Goal: Task Accomplishment & Management: Use online tool/utility

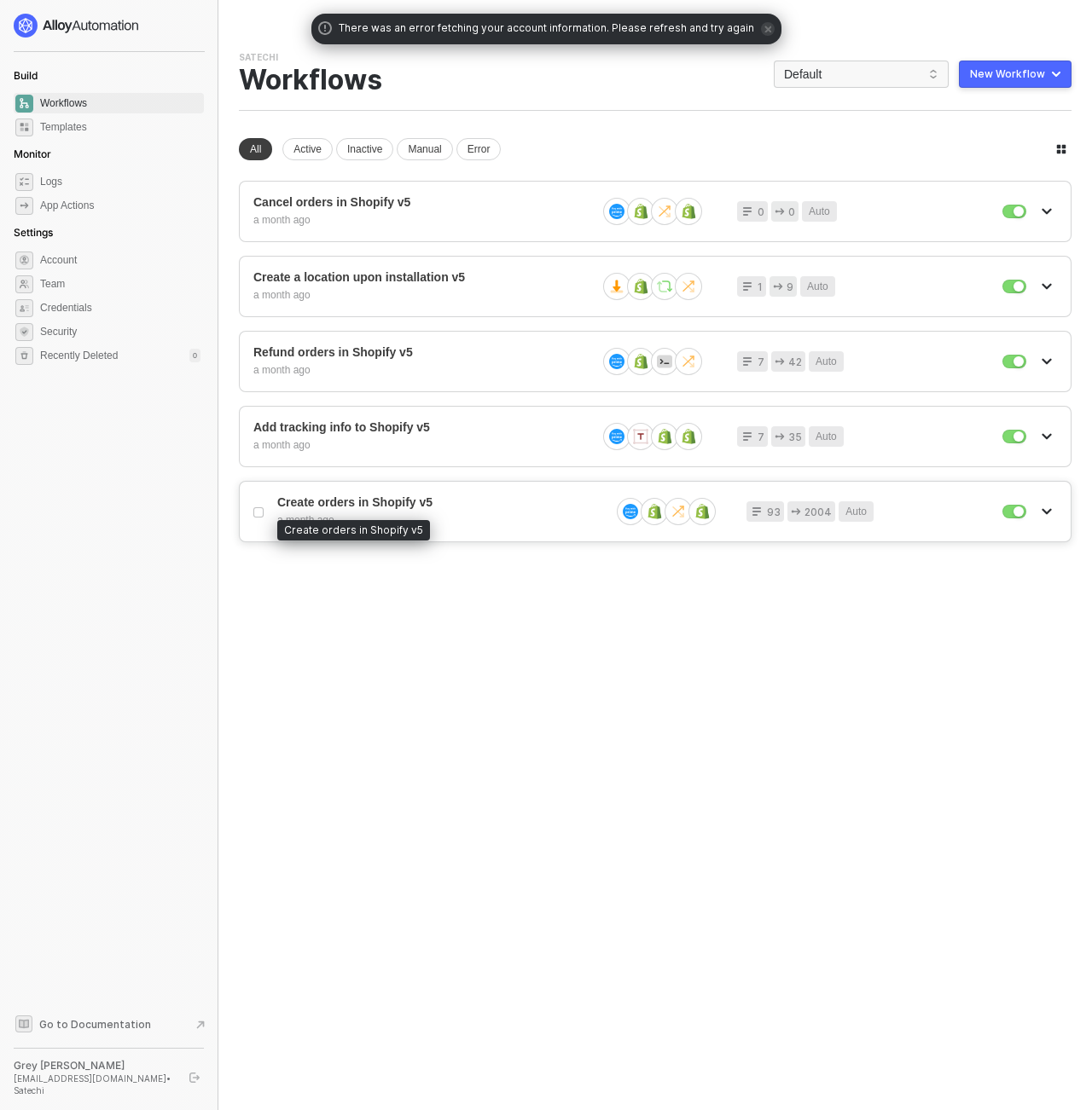
click at [343, 505] on span "Create orders in Shopify v5" at bounding box center [437, 503] width 319 height 14
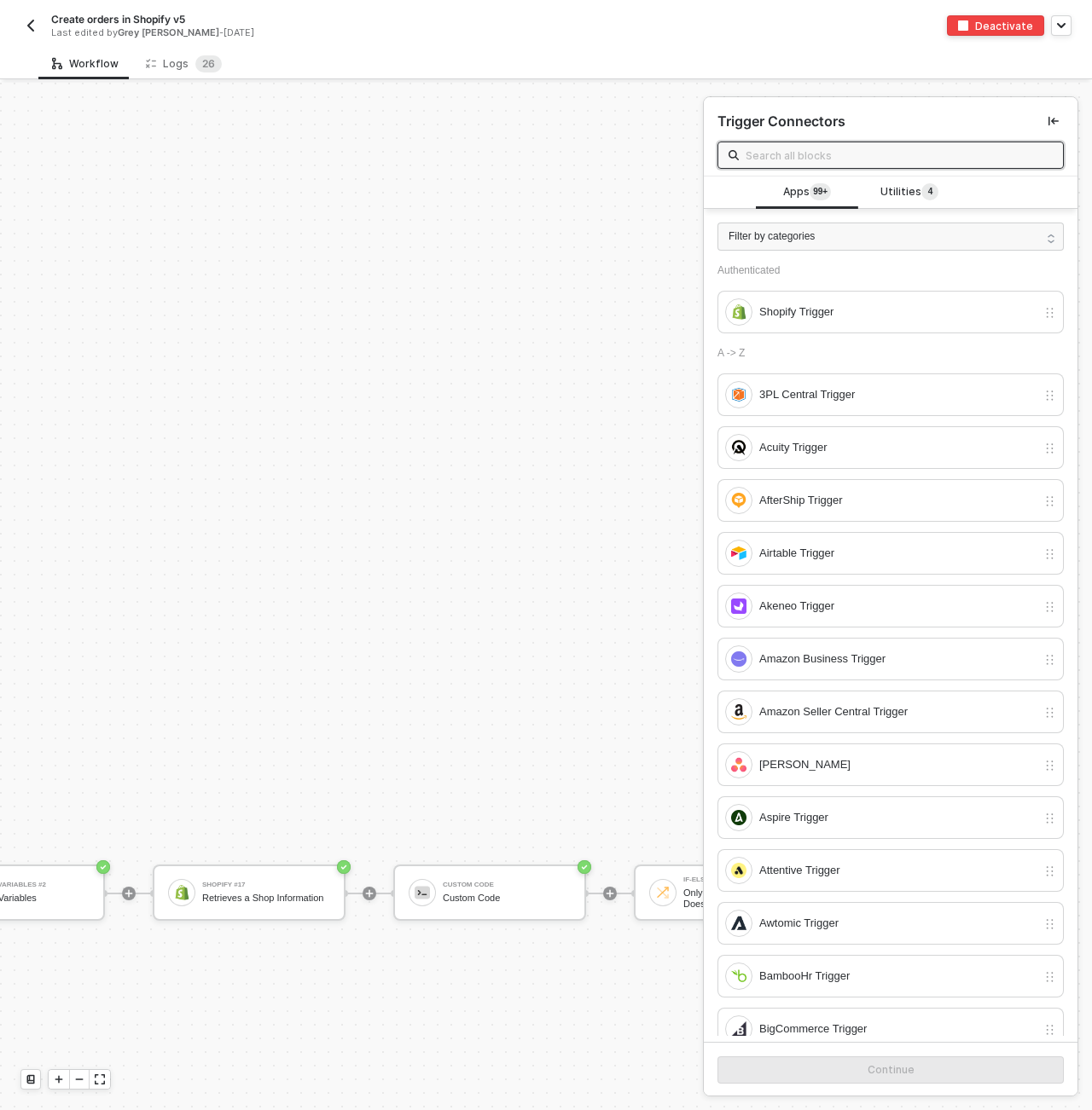
scroll to position [810, 350]
click at [1053, 122] on icon "icon-collapse-left" at bounding box center [1052, 121] width 10 height 10
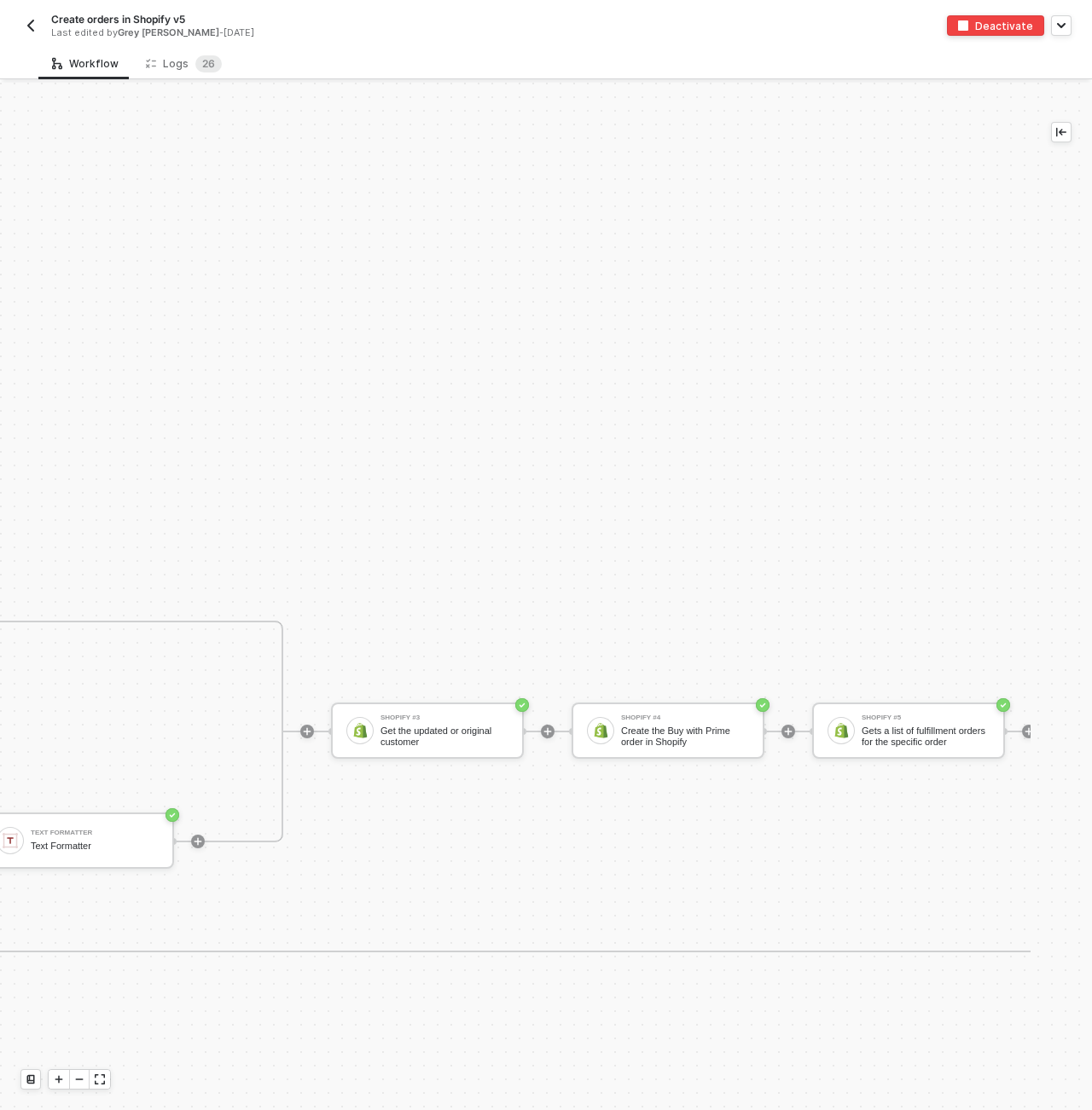
scroll to position [862, 3941]
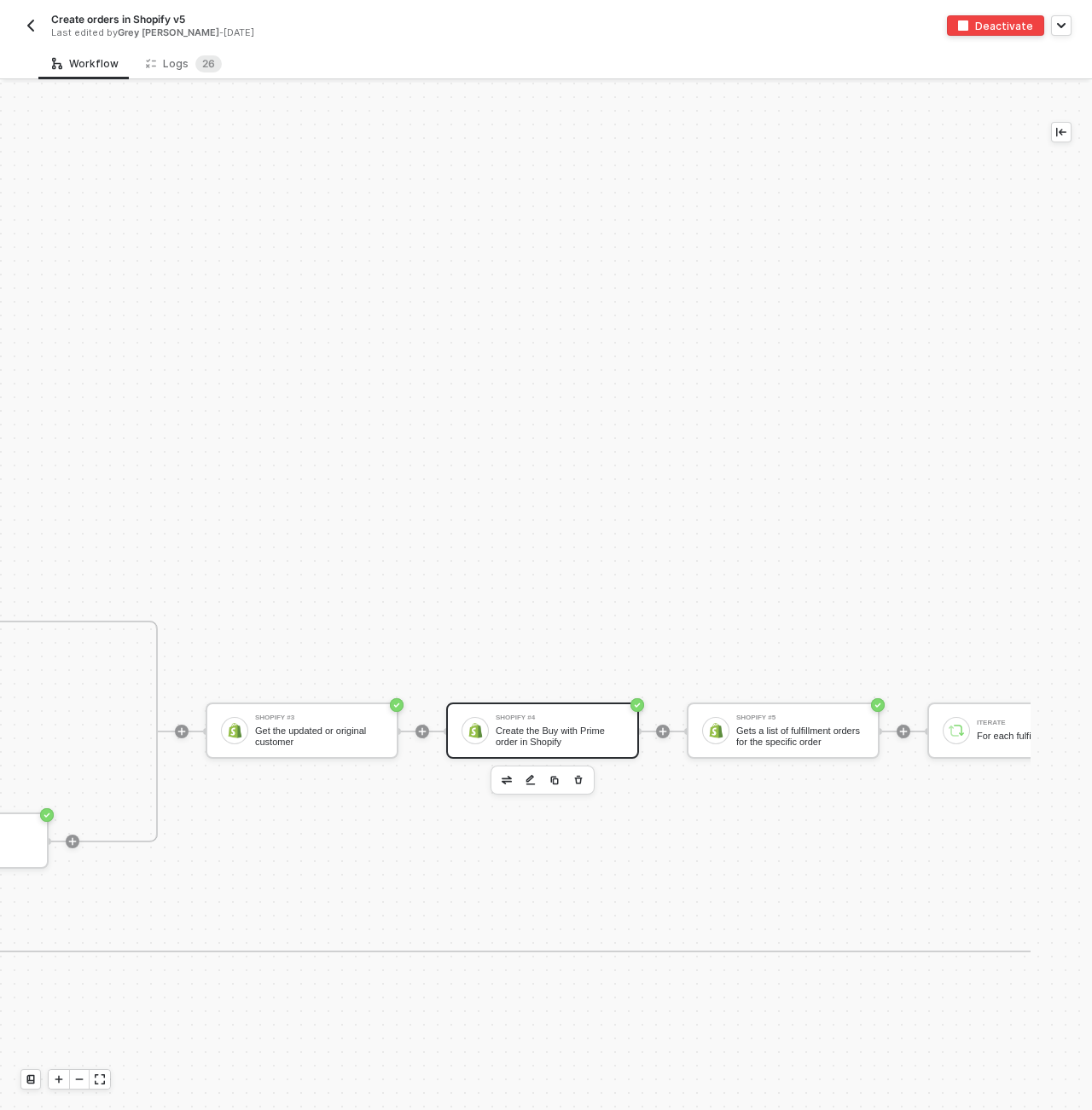
click at [575, 719] on div "Shopify #4" at bounding box center [560, 718] width 128 height 7
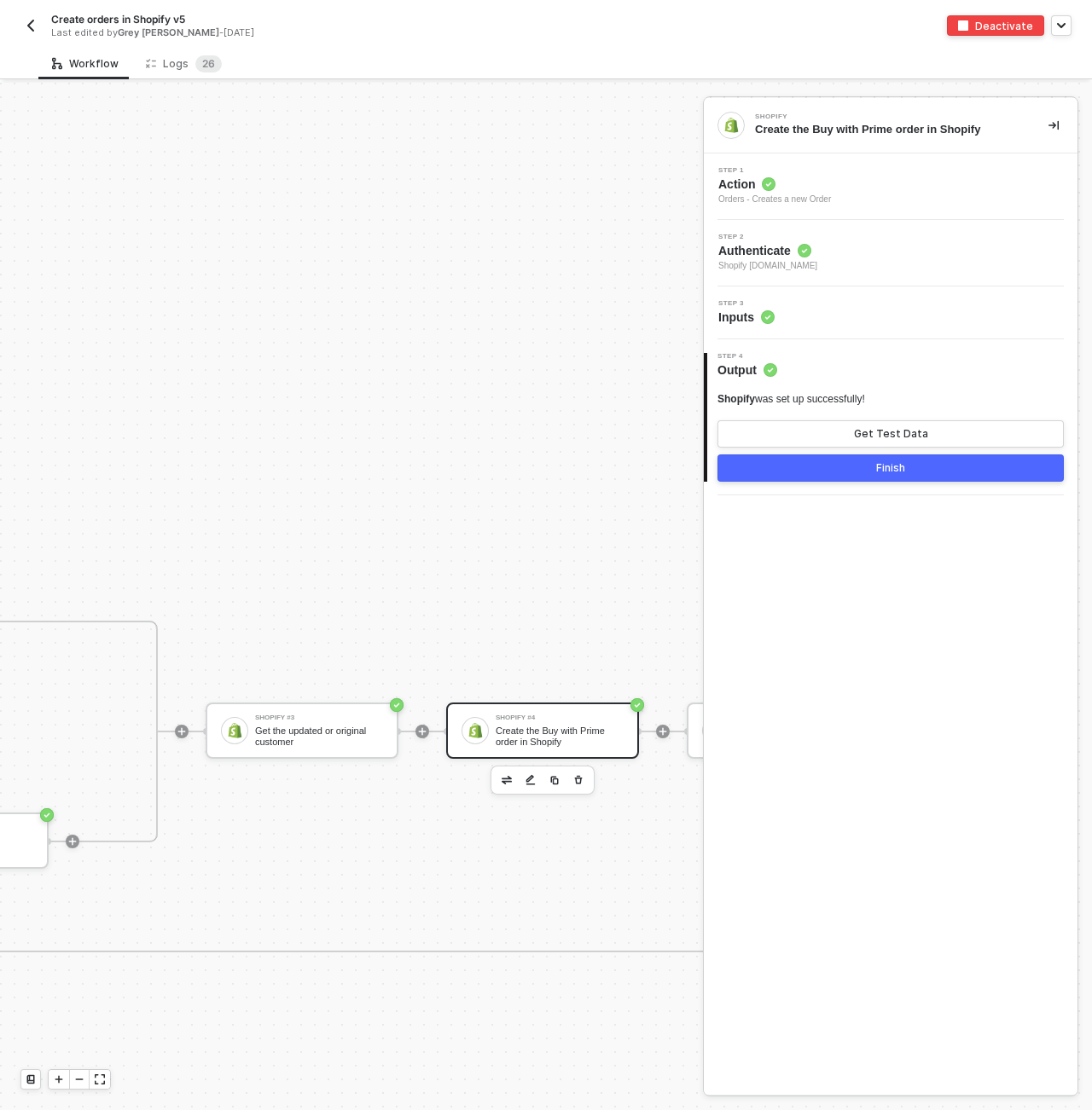
click at [802, 325] on div "Step 3 Inputs" at bounding box center [893, 313] width 369 height 25
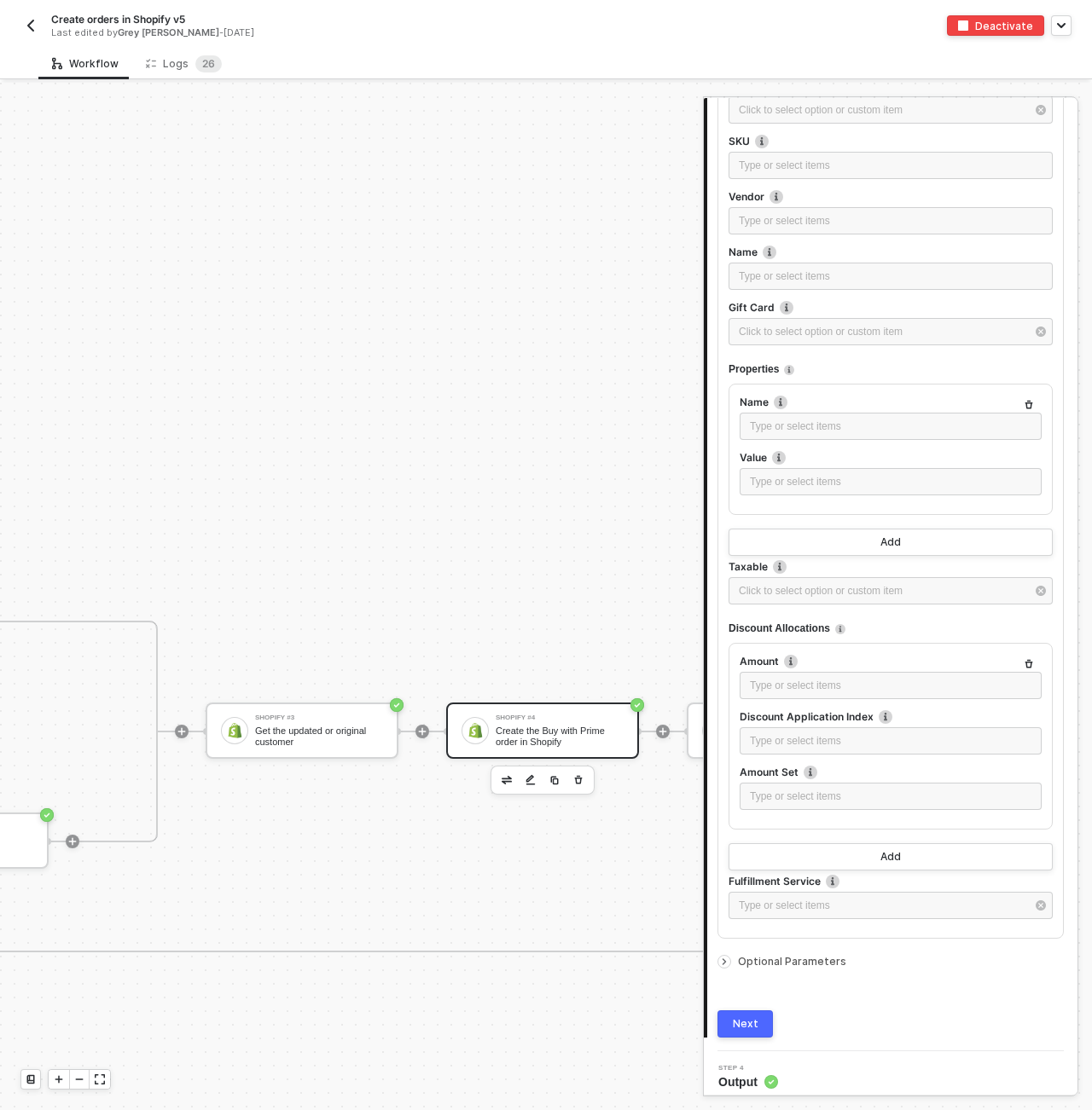
scroll to position [1875, 0]
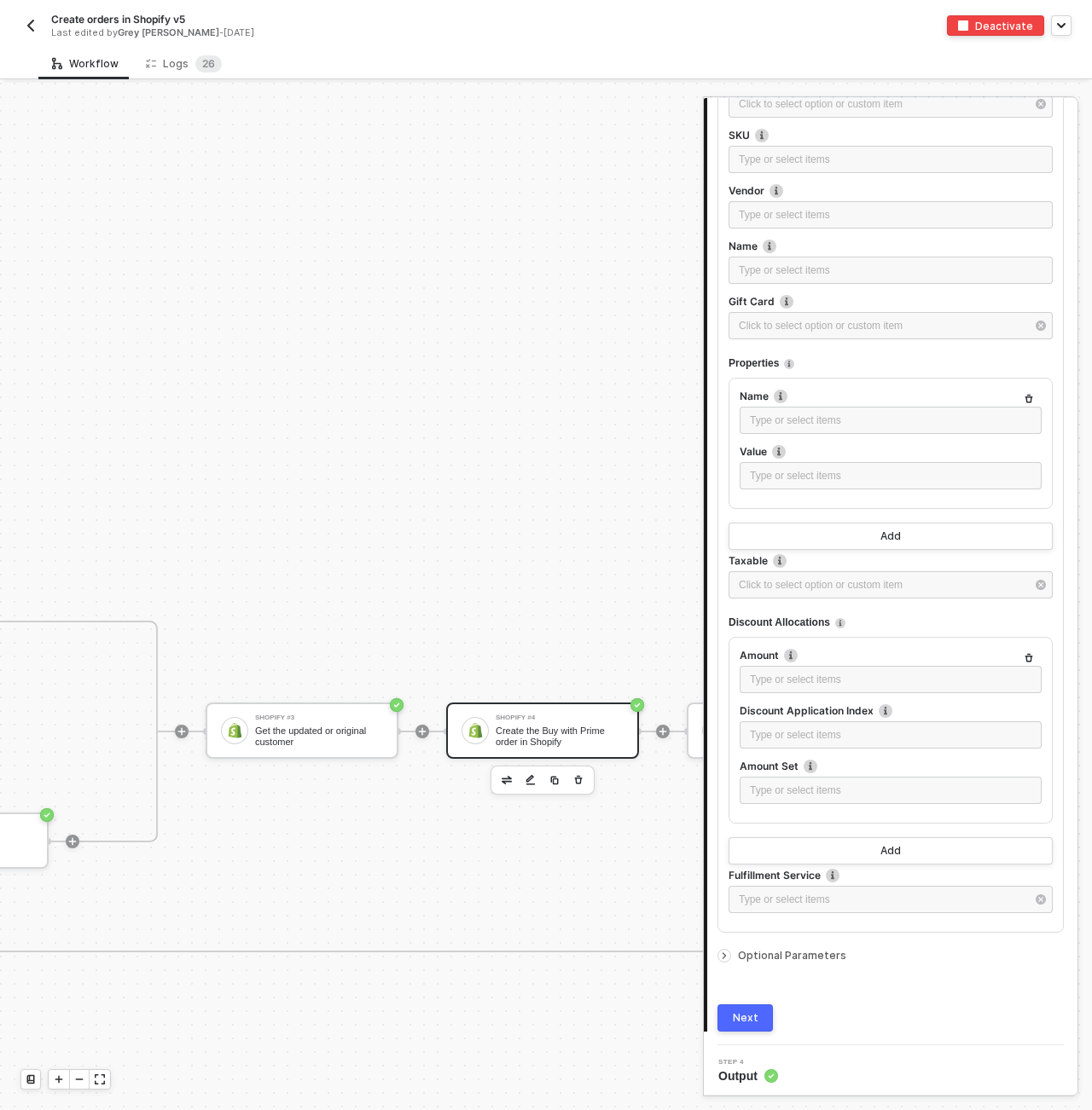
click at [724, 953] on icon "icon-arrow-right-small" at bounding box center [724, 956] width 3 height 5
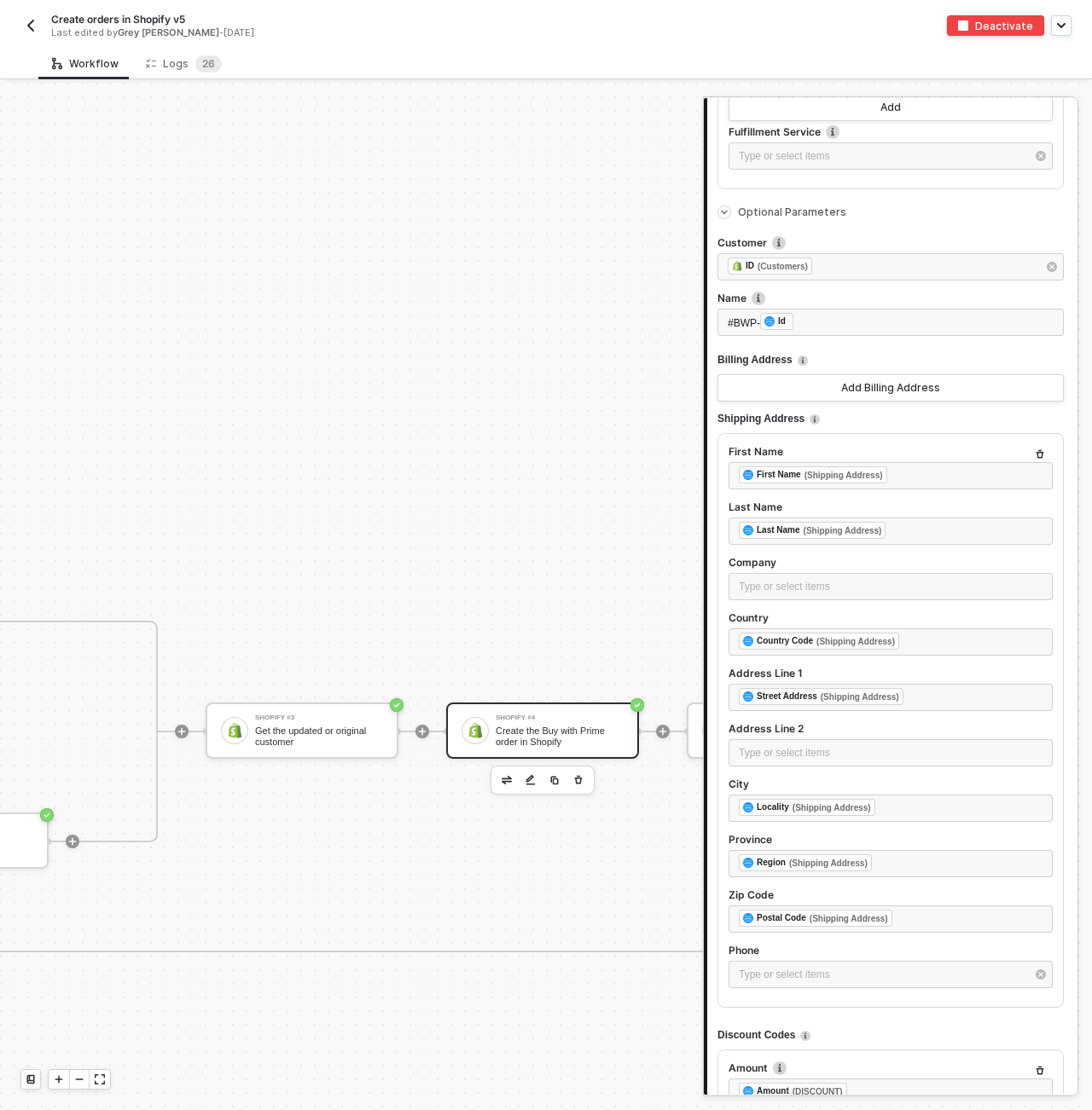
scroll to position [2616, 0]
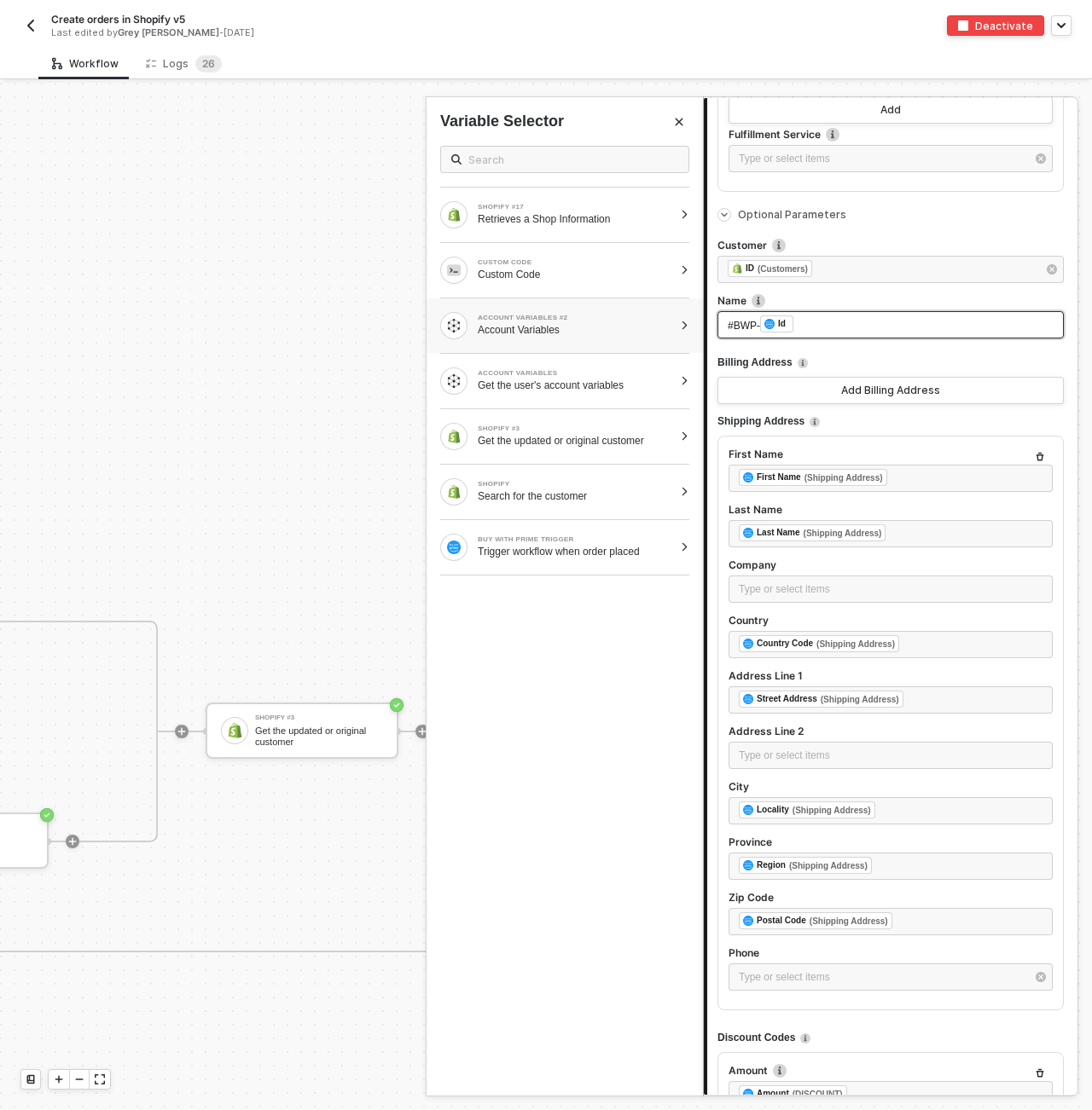
drag, startPoint x: 759, startPoint y: 319, endPoint x: 700, endPoint y: 320, distance: 59.0
click at [704, 320] on div "Shopify Create the Buy with Prime order in Shopify Step 1 Action Orders - Creat…" at bounding box center [890, 596] width 374 height 996
drag, startPoint x: 761, startPoint y: 319, endPoint x: 667, endPoint y: 319, distance: 94.0
click at [704, 319] on div "Shopify Create the Buy with Prime order in Shopify Step 1 Action Orders - Creat…" at bounding box center [890, 596] width 374 height 996
click at [628, 705] on div "SHOPIFY #17 Retrieves a Shop Information CUSTOM CODE Custom Code ACCOUNT VARIAB…" at bounding box center [564, 614] width 277 height 964
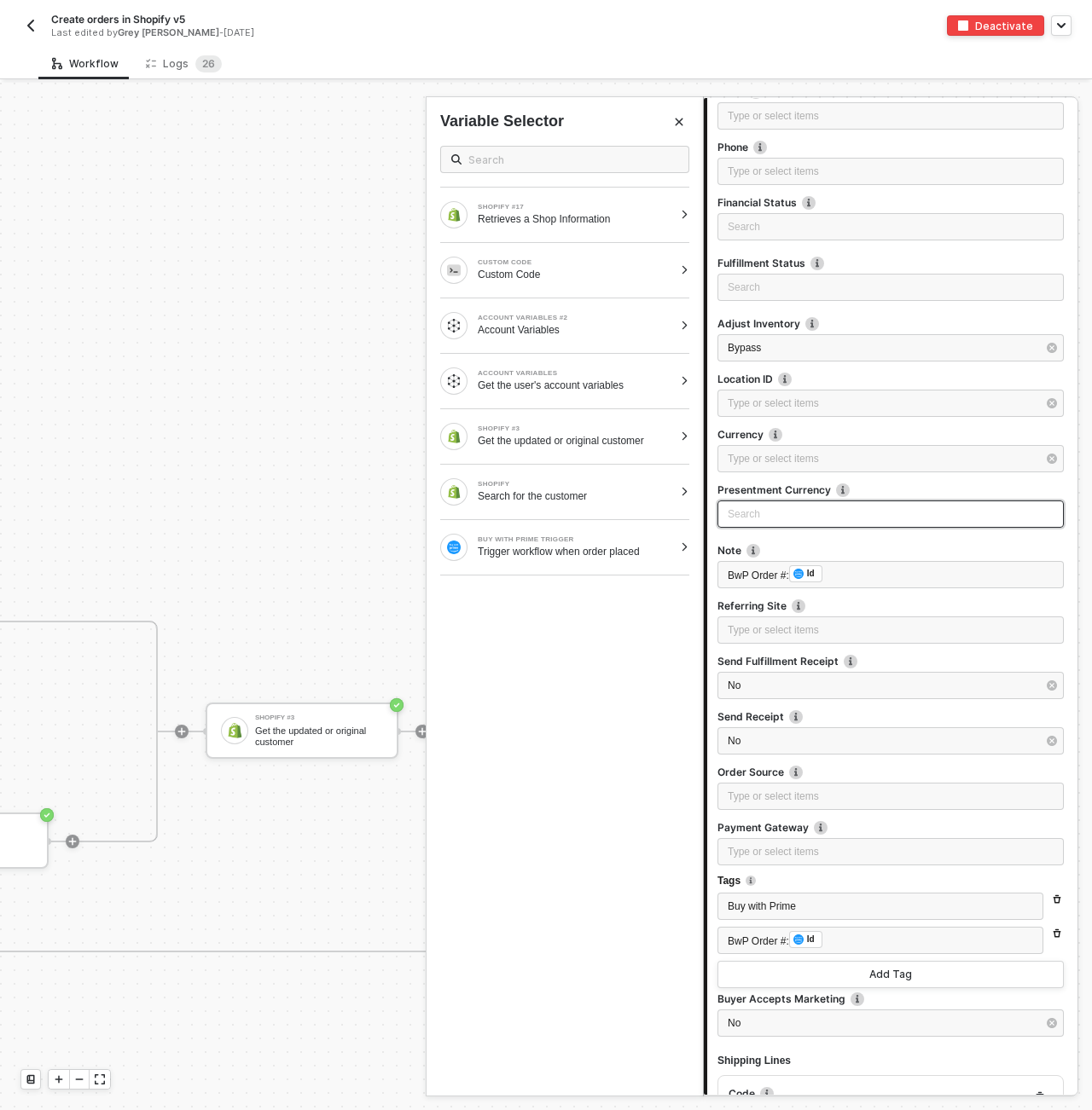
scroll to position [4933, 0]
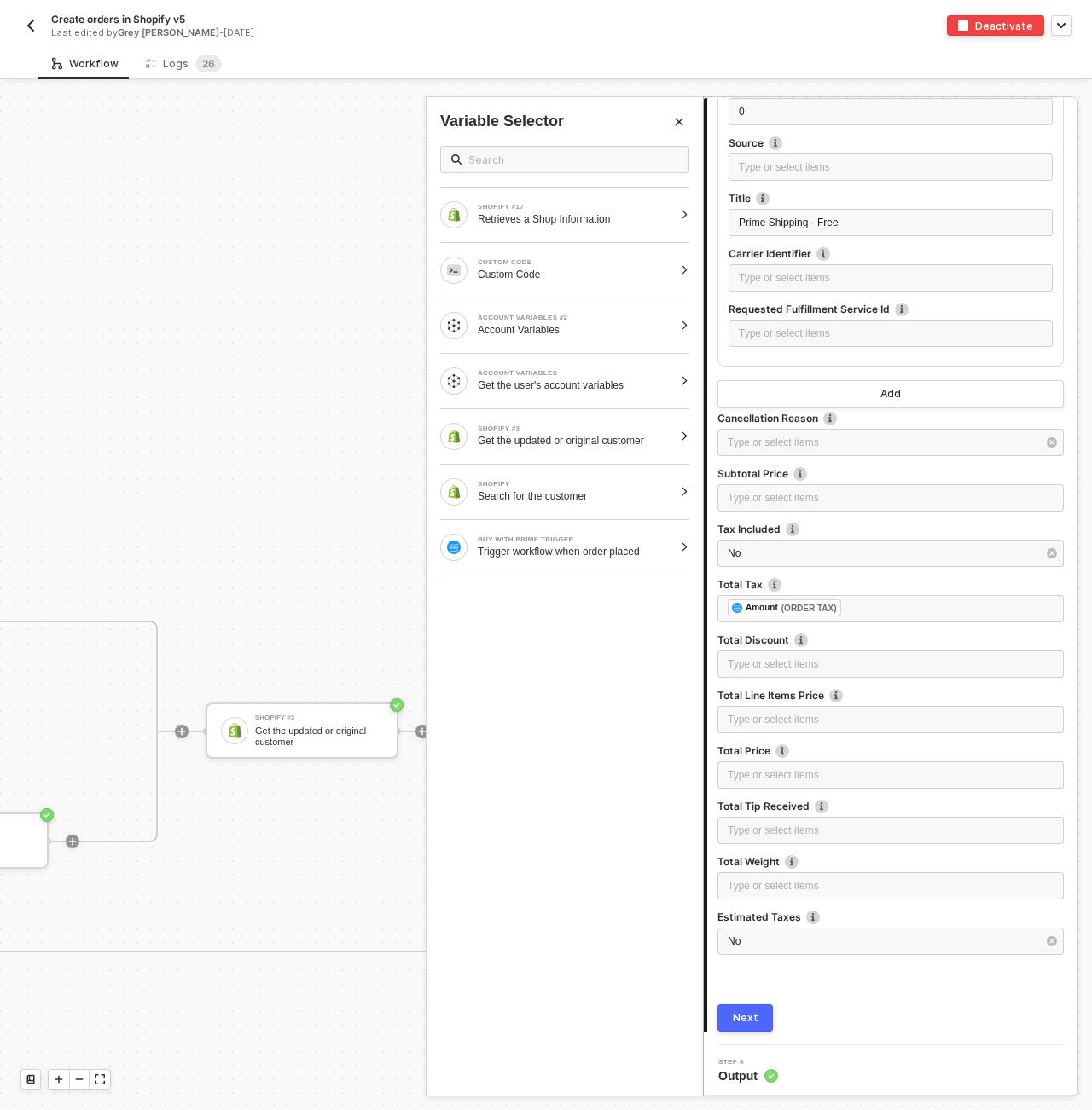
click at [755, 1013] on div "Next" at bounding box center [745, 1018] width 25 height 14
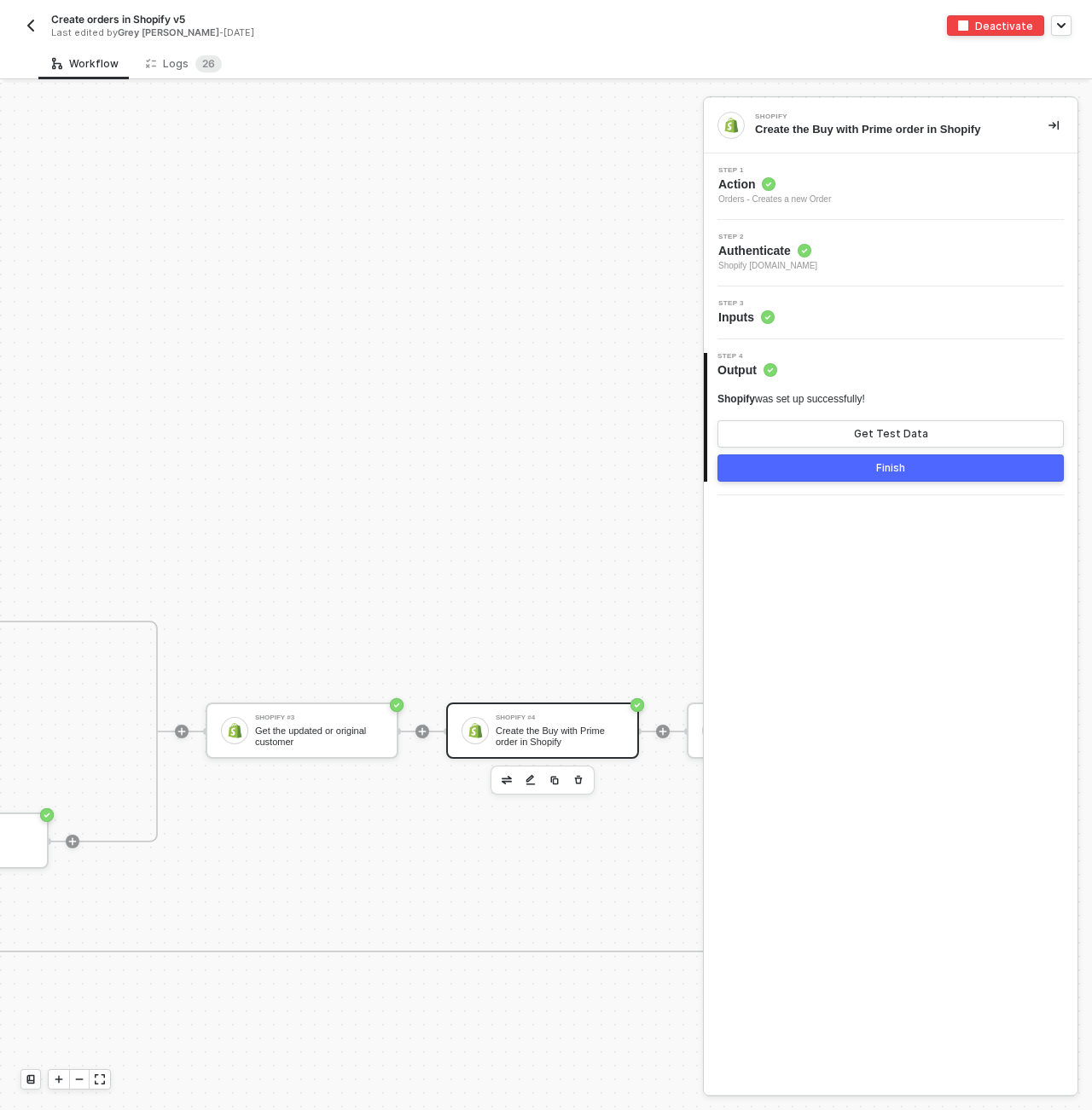
scroll to position [0, 0]
click at [919, 465] on button "Finish" at bounding box center [890, 468] width 346 height 27
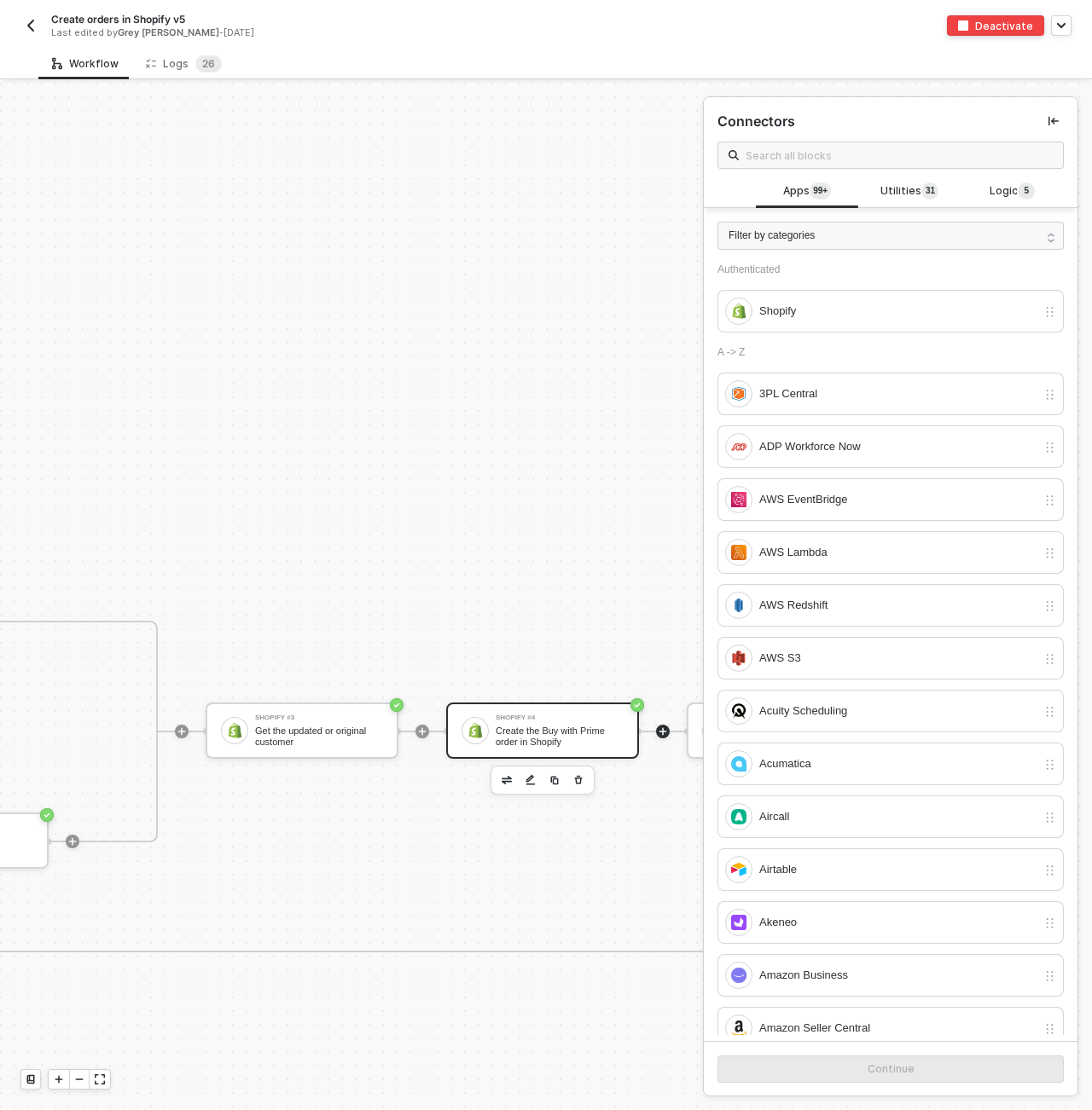
click at [572, 723] on div "Shopify #4 Create the Buy with Prime order in Shopify" at bounding box center [560, 731] width 128 height 32
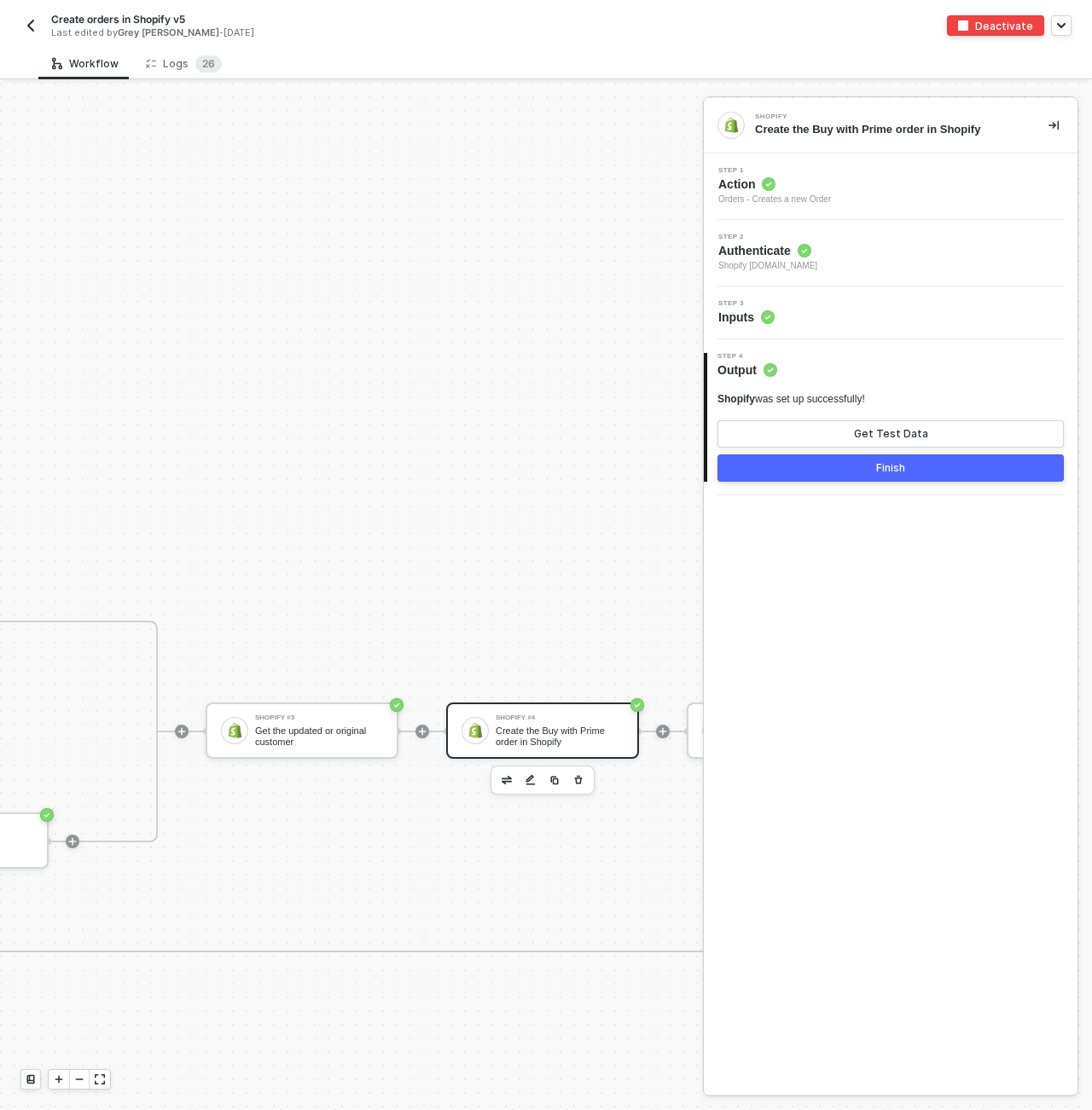
click at [805, 310] on div "Step 3 Inputs" at bounding box center [893, 313] width 369 height 25
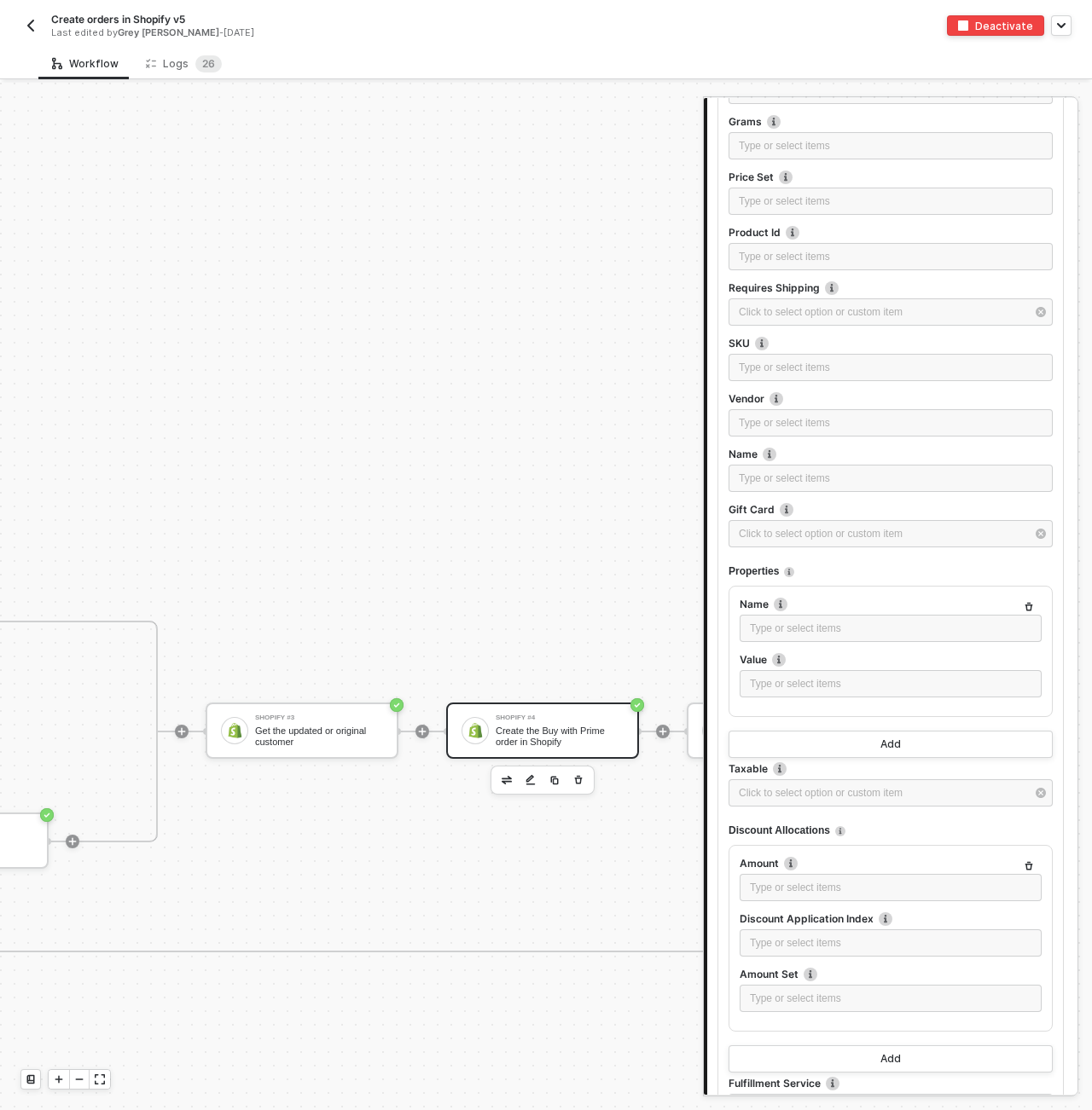
scroll to position [1875, 0]
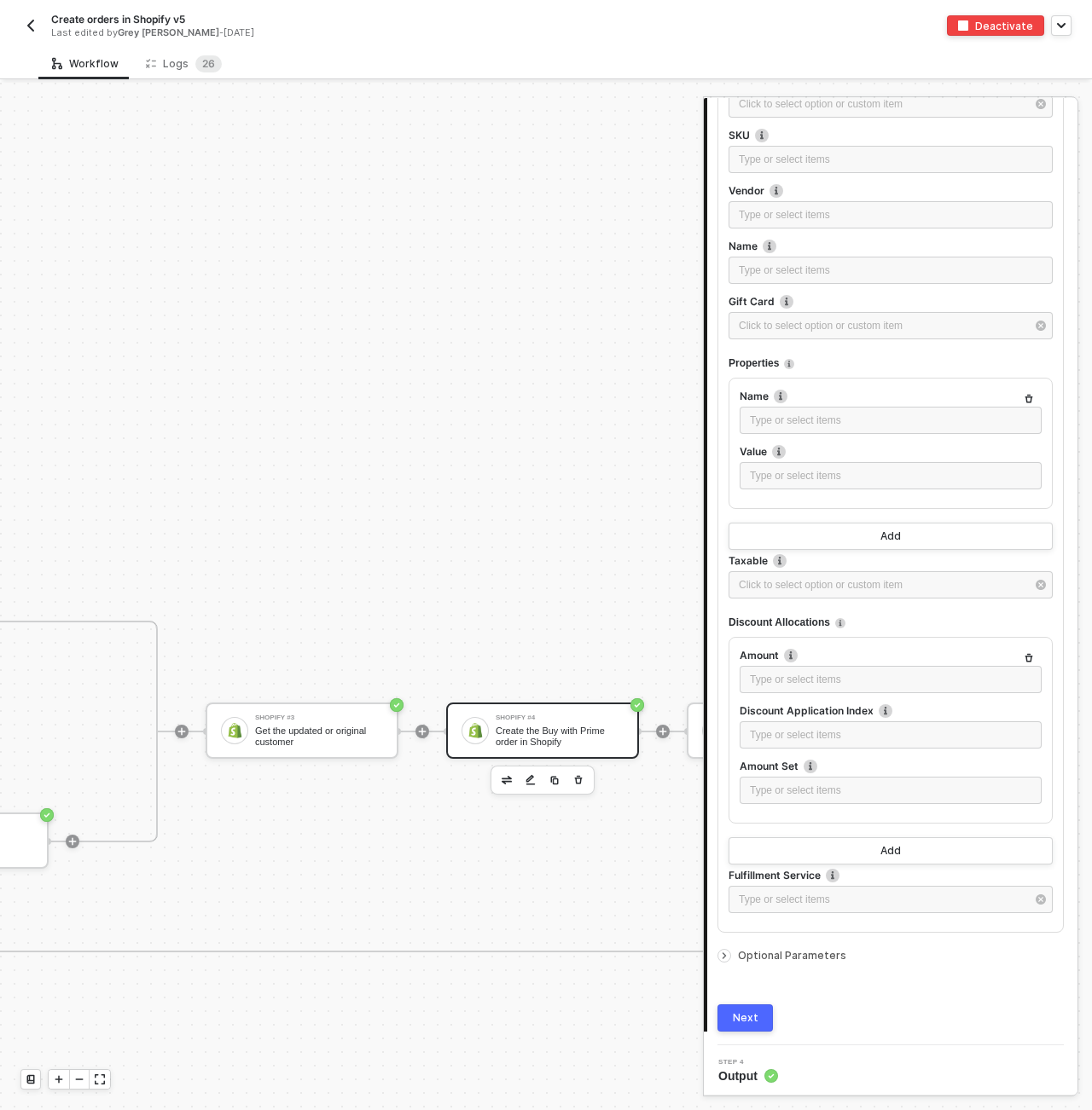
click at [759, 959] on span "Optional Parameters" at bounding box center [792, 955] width 108 height 13
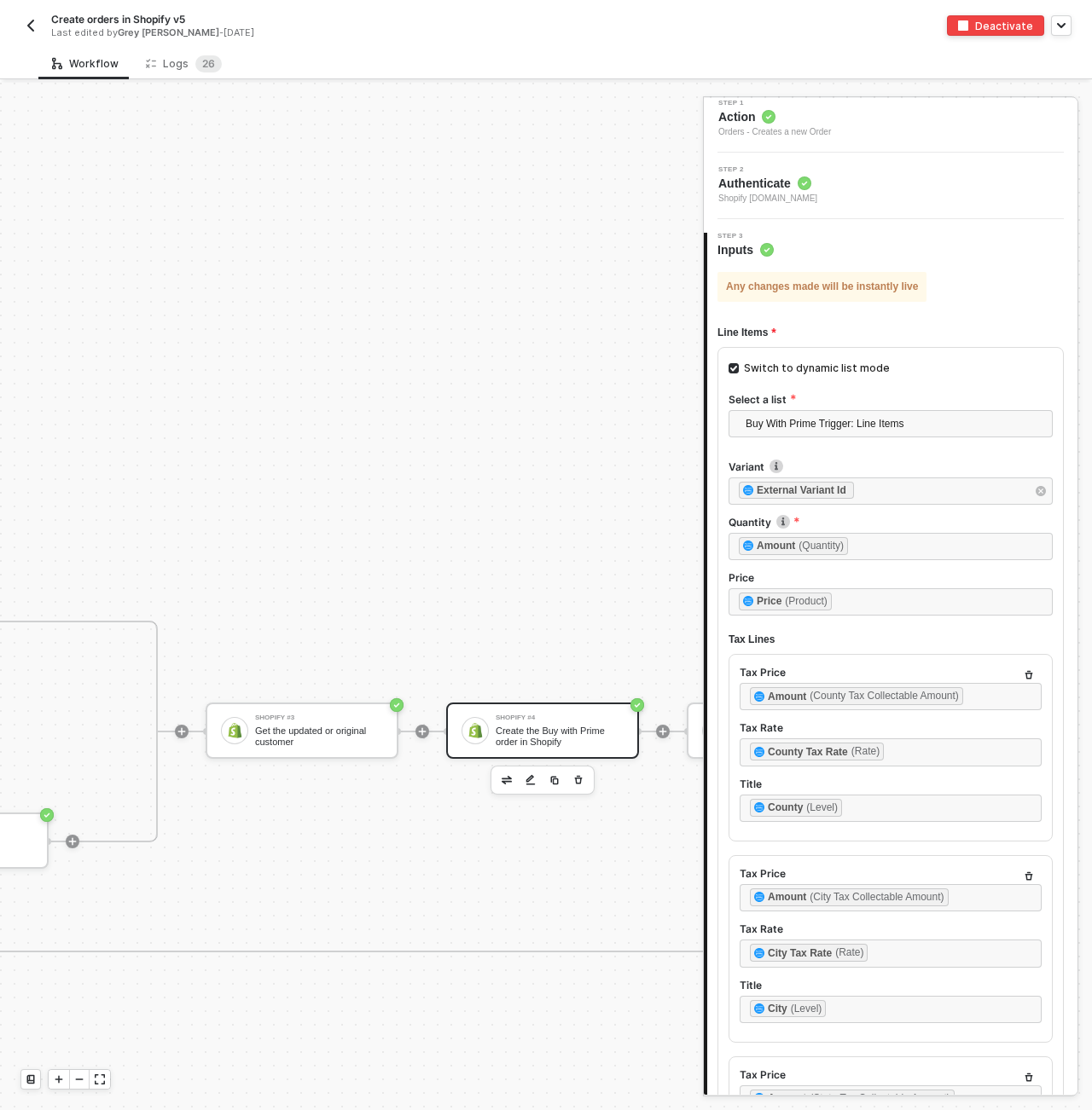
scroll to position [0, 0]
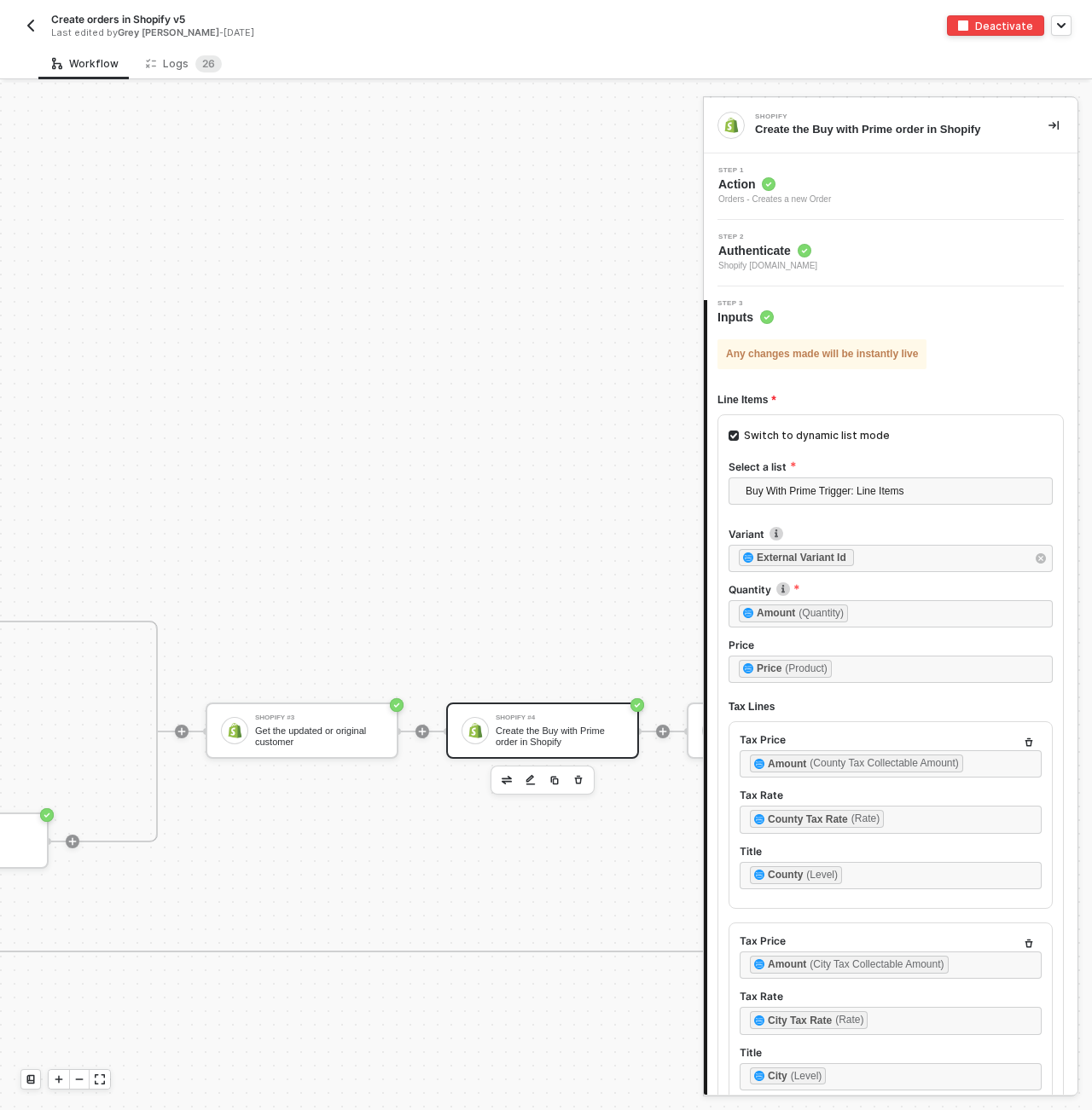
click at [33, 29] on img "button" at bounding box center [31, 25] width 14 height 14
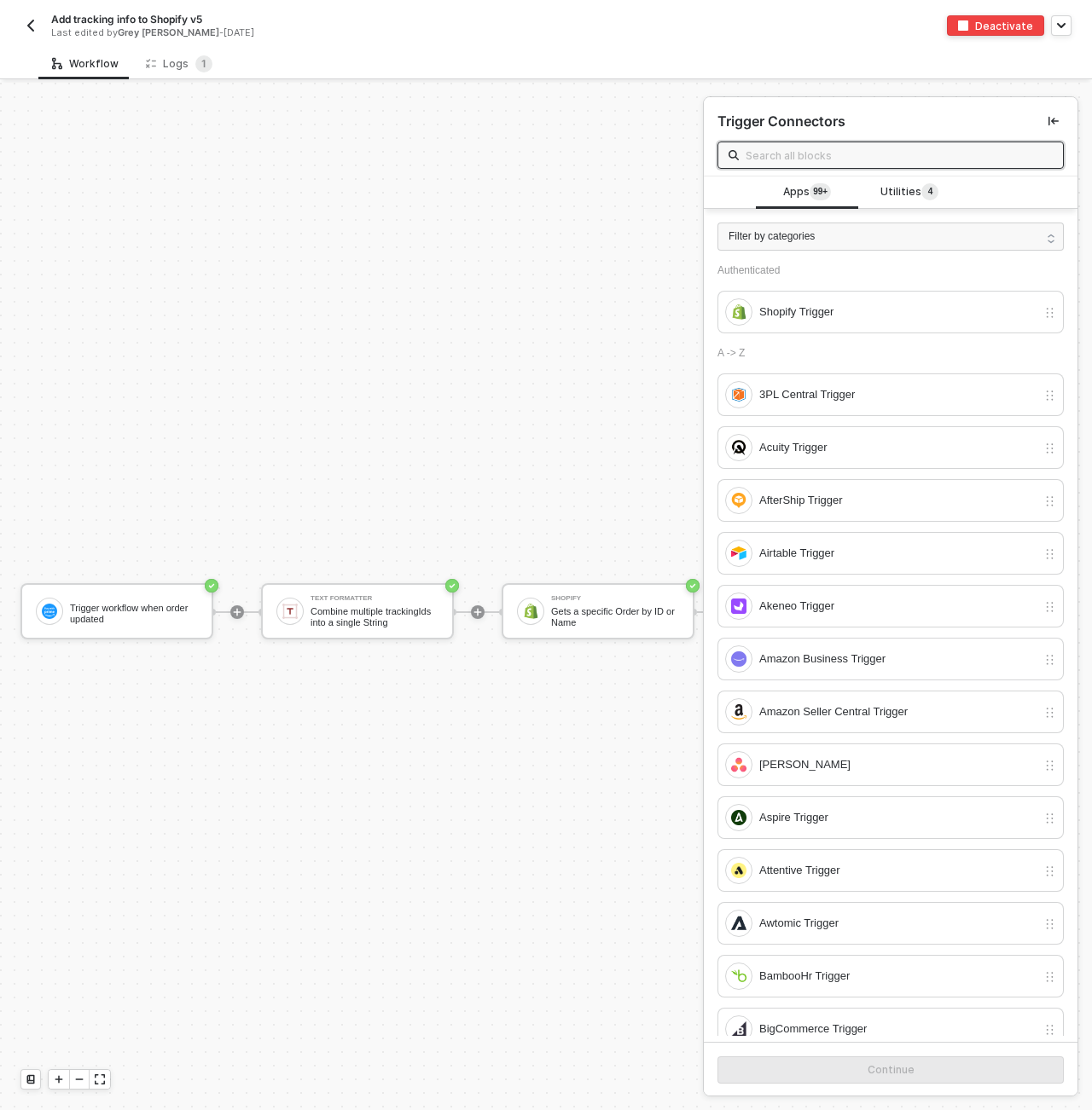
scroll to position [32, 0]
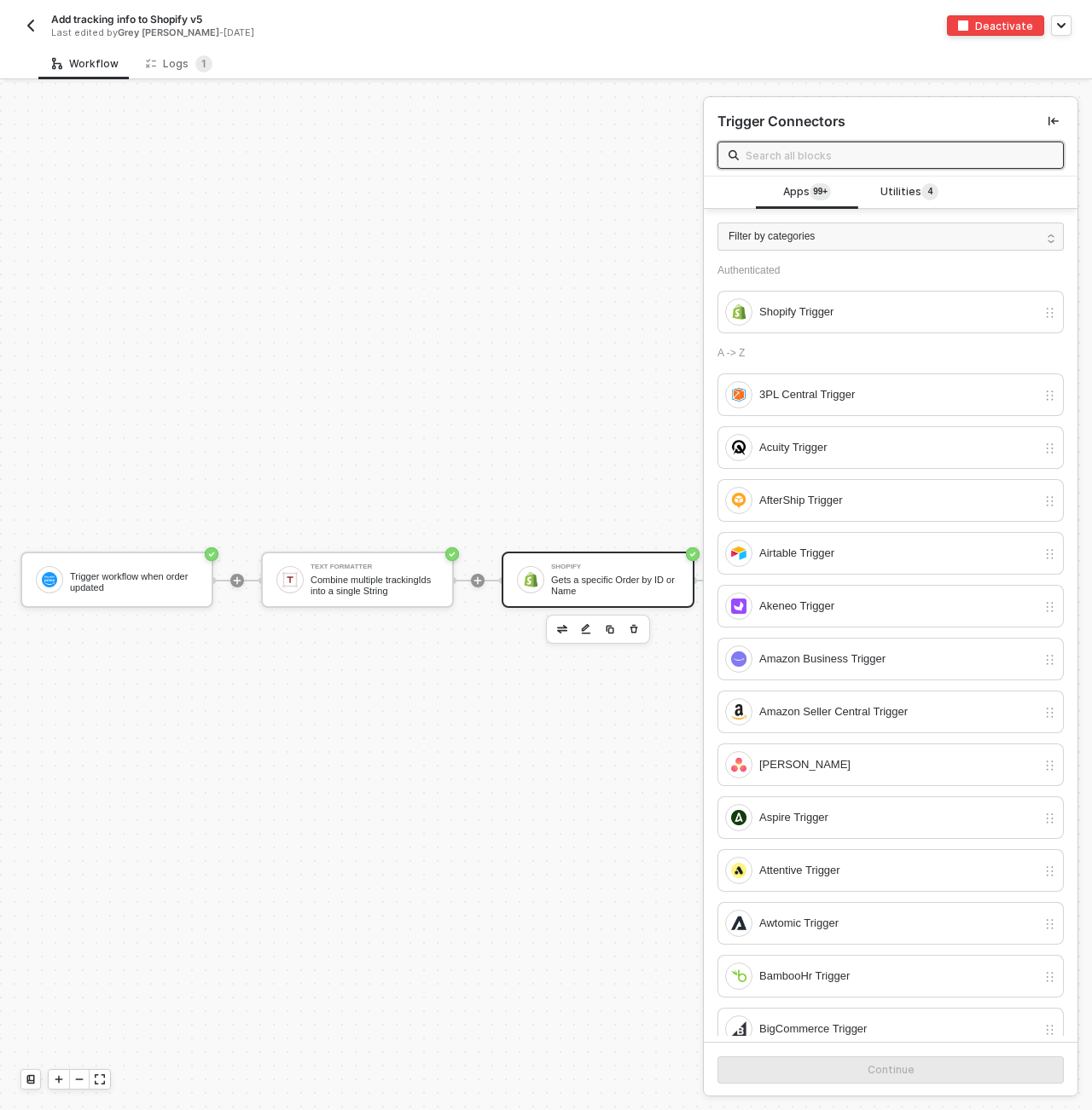
click at [614, 579] on div "Gets a specific Order by ID or Name" at bounding box center [614, 586] width 128 height 22
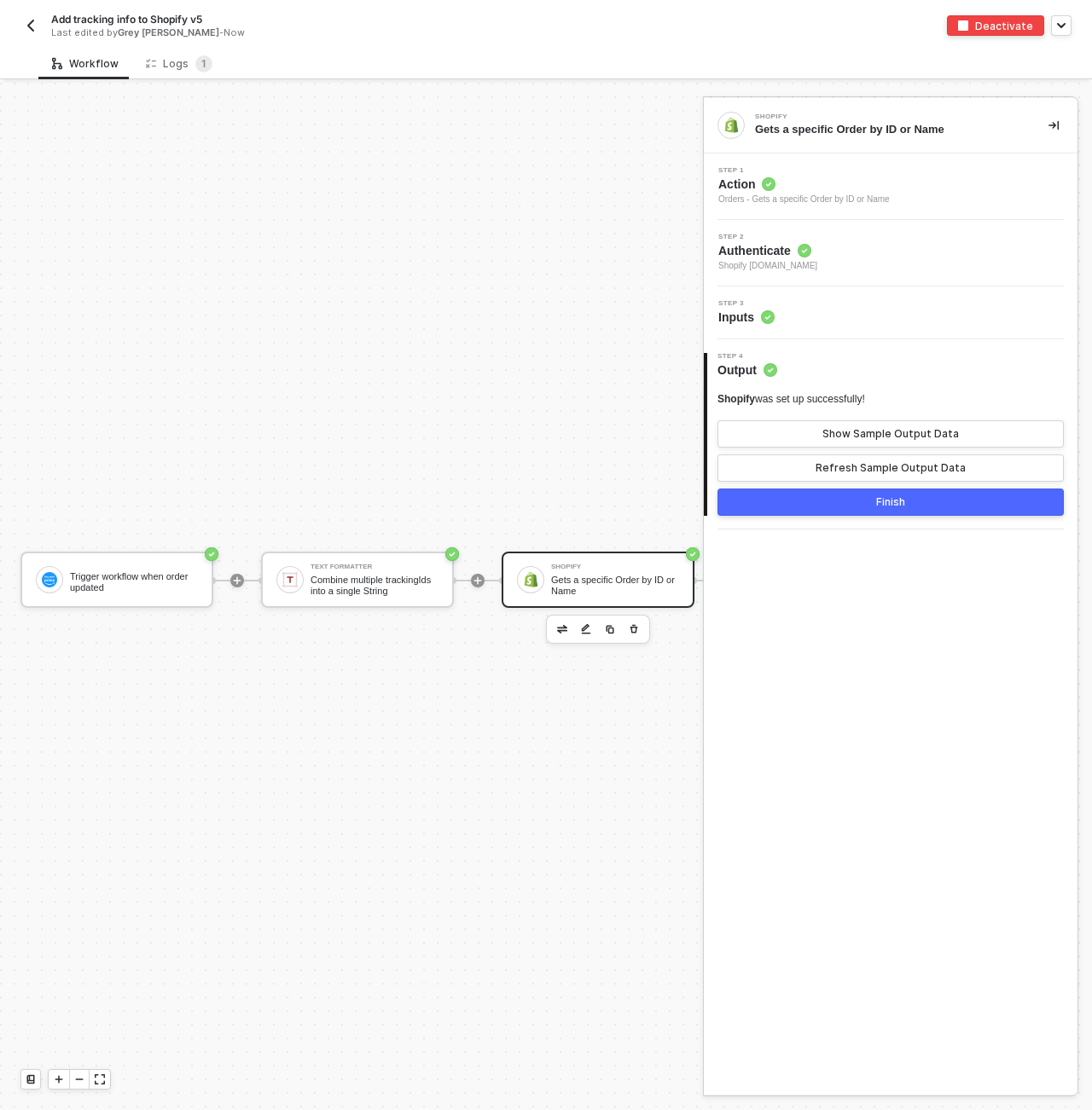
click at [783, 313] on div "Step 3 Inputs" at bounding box center [893, 313] width 369 height 25
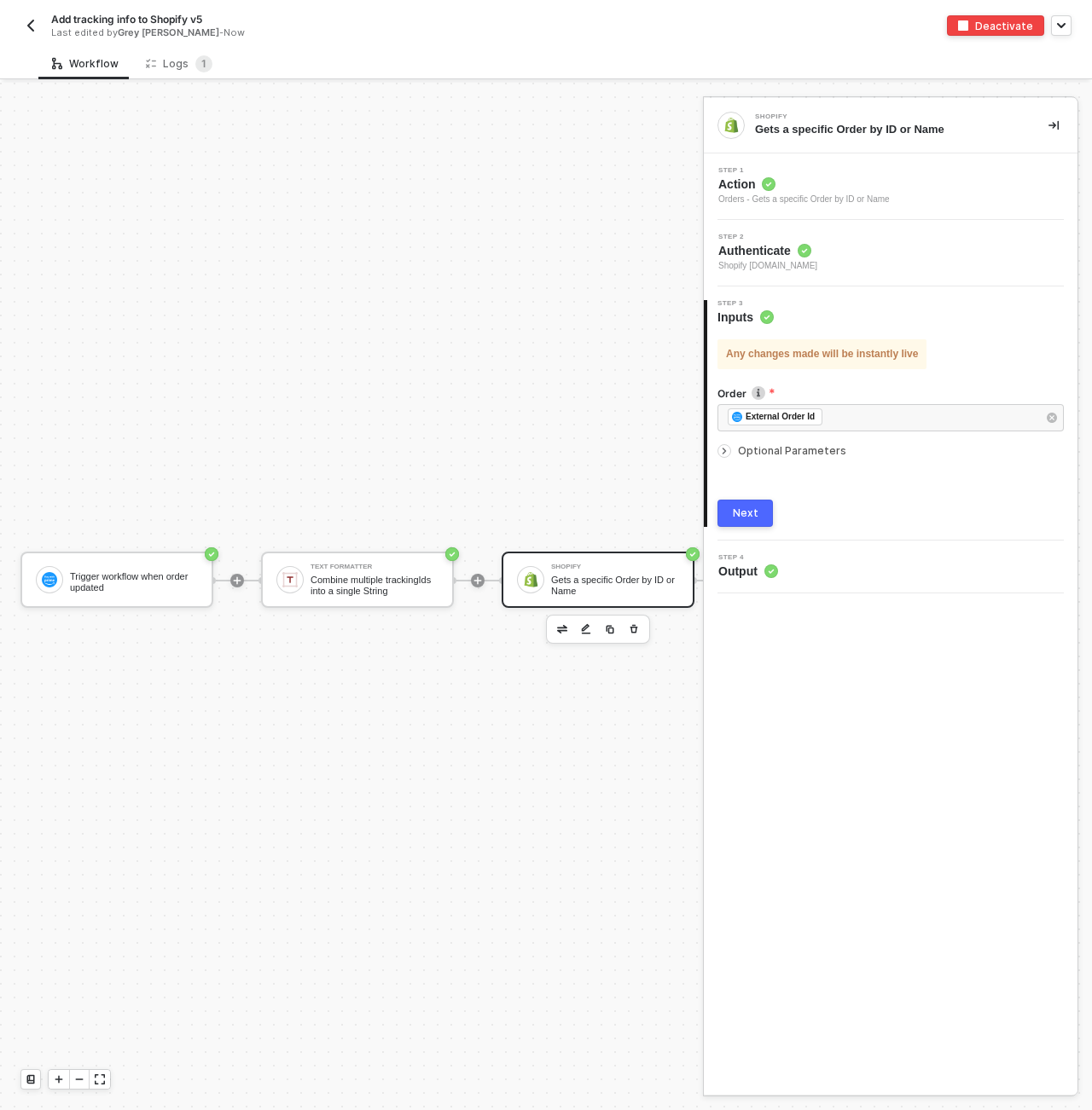
click at [739, 575] on span "Output" at bounding box center [748, 571] width 59 height 17
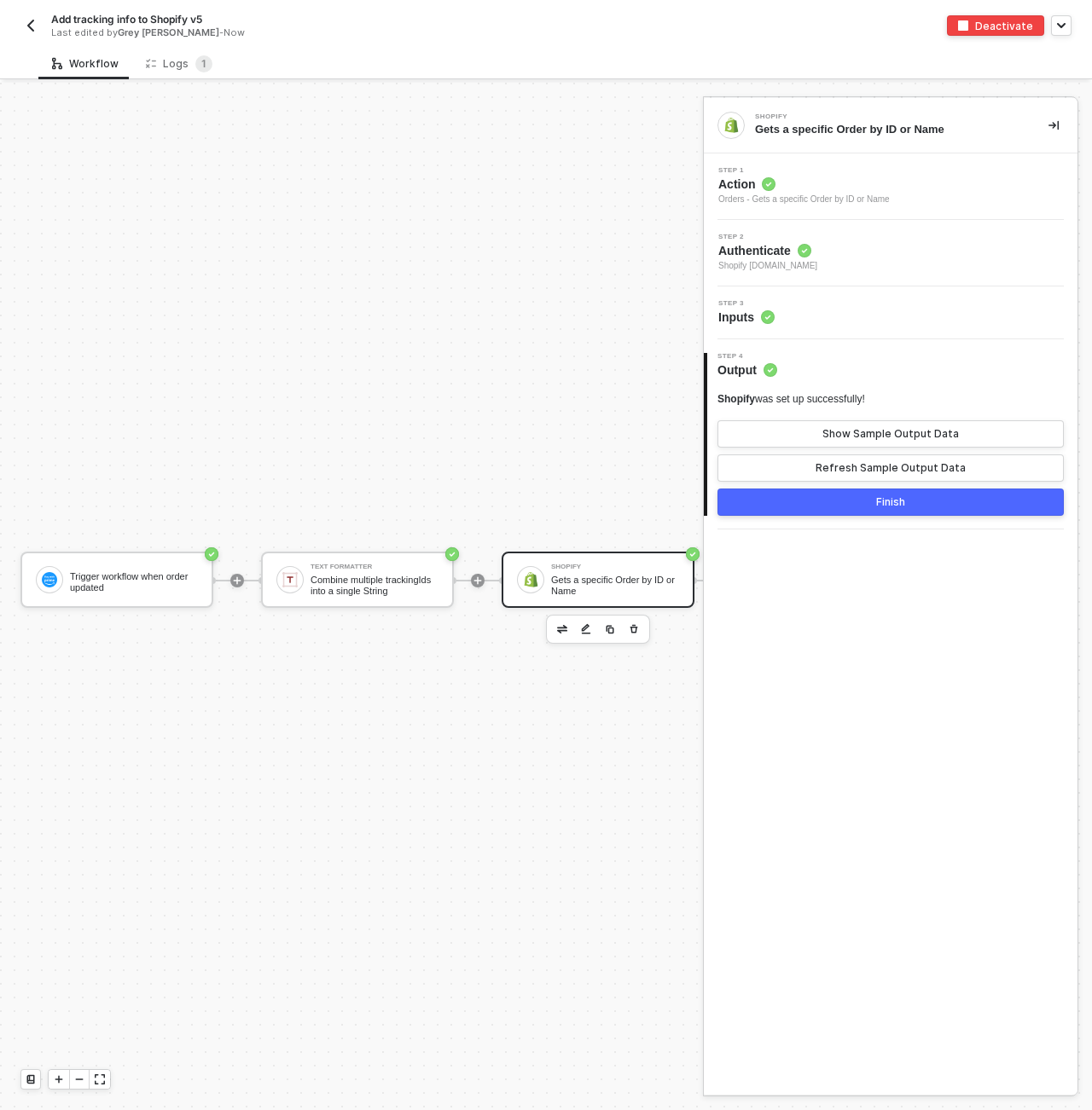
click at [34, 24] on img "button" at bounding box center [31, 25] width 14 height 14
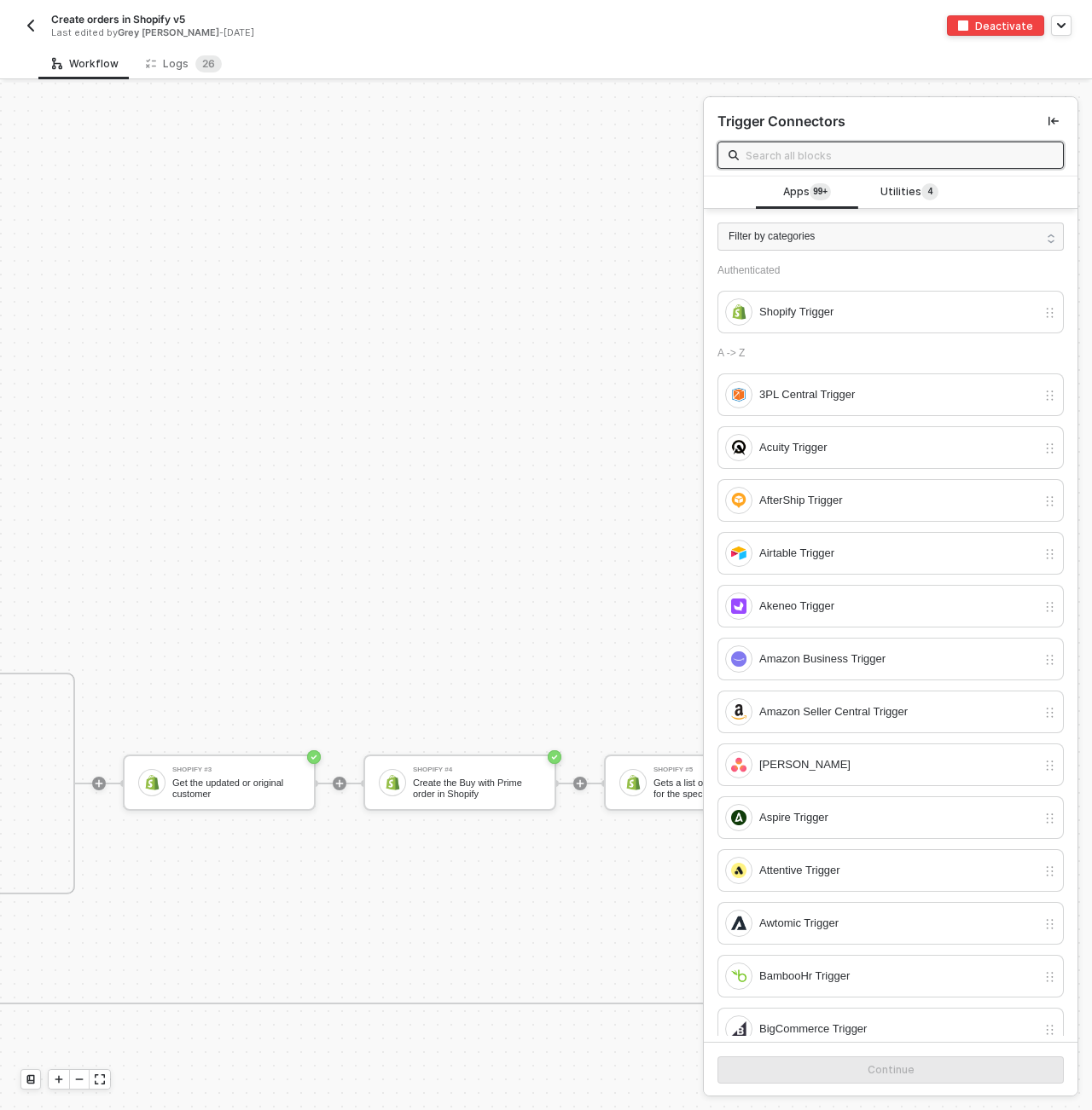
scroll to position [810, 4098]
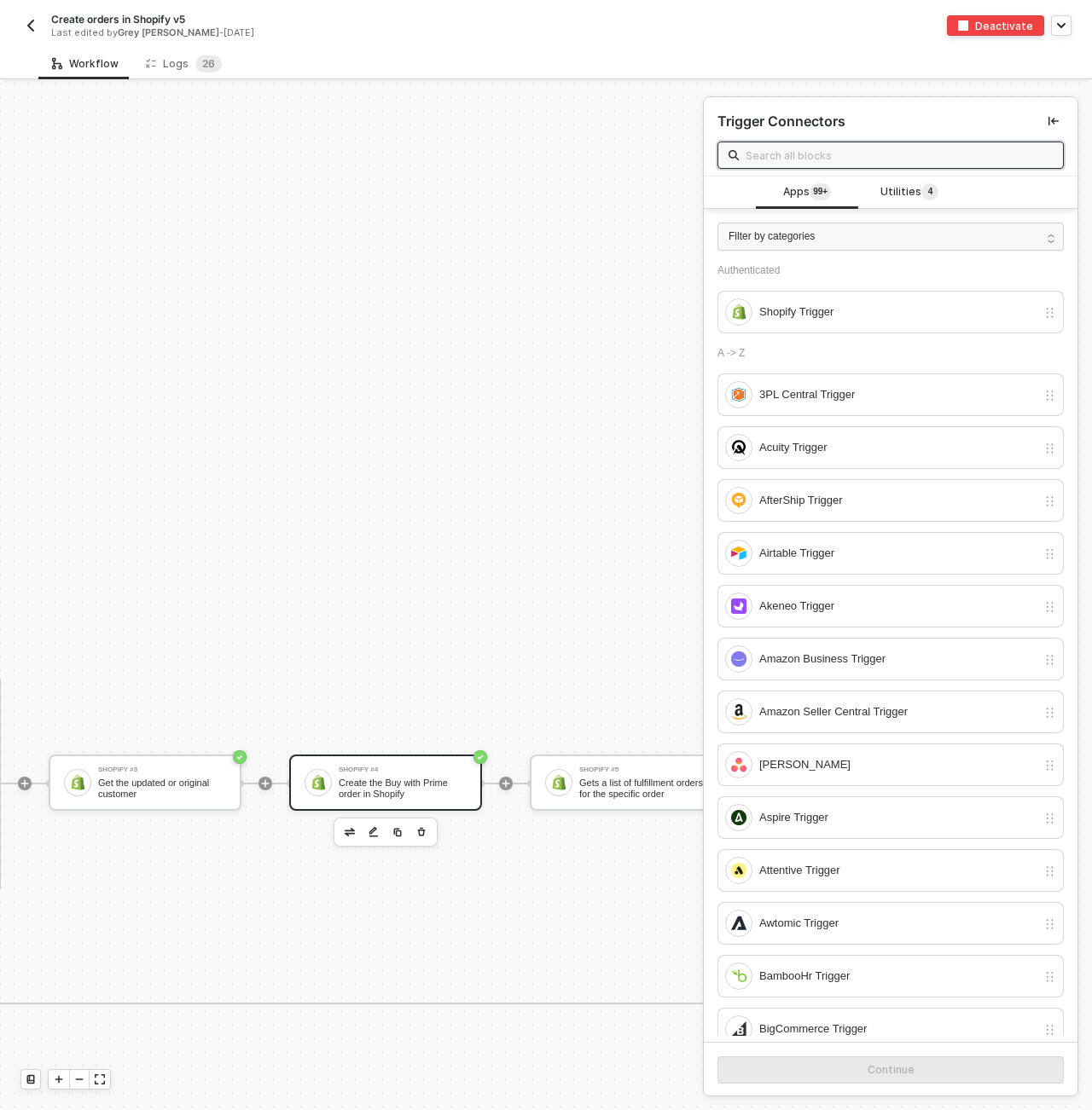
click at [445, 789] on div "Create the Buy with Prime order in Shopify" at bounding box center [403, 788] width 128 height 22
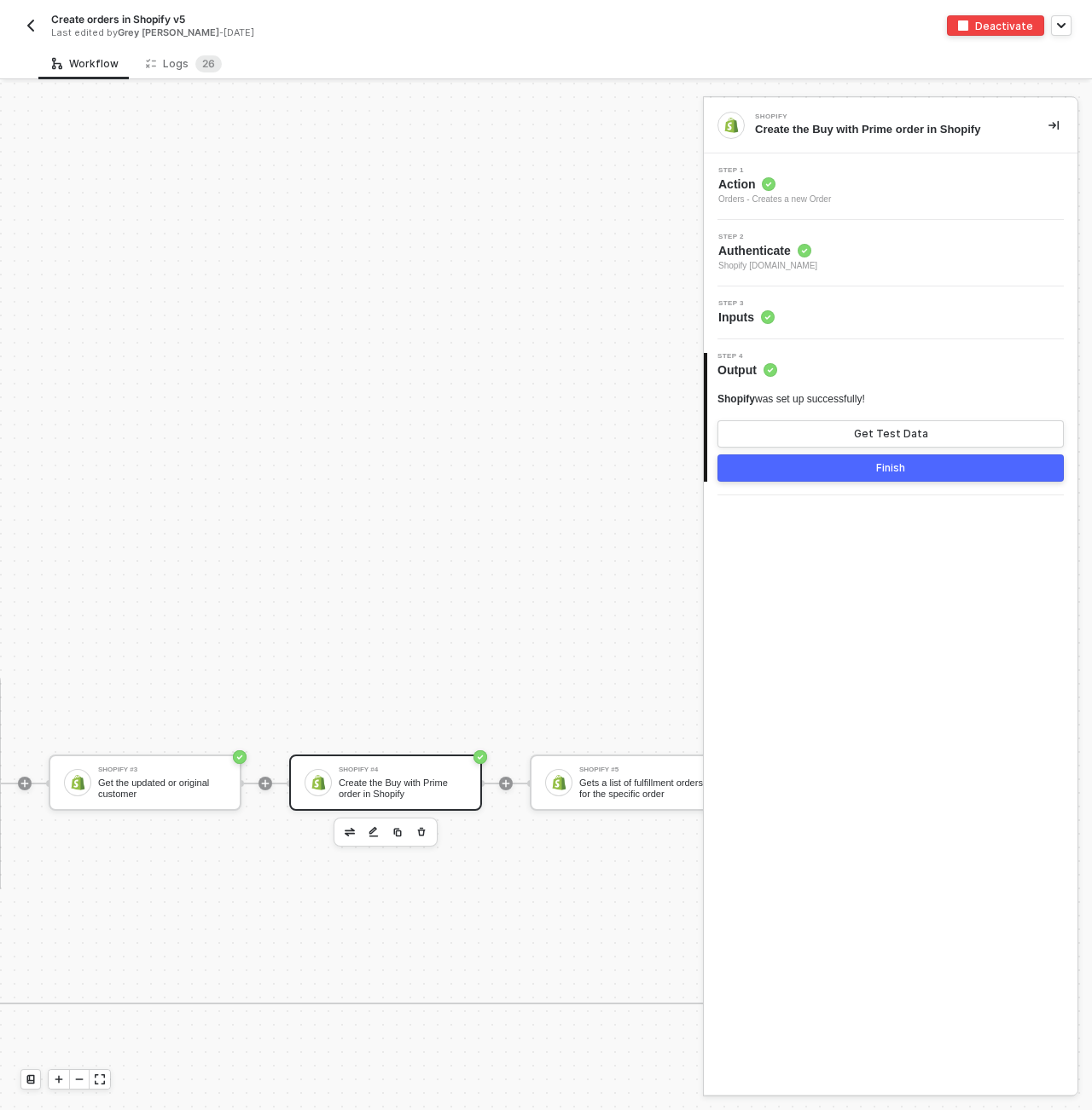
click at [738, 315] on span "Inputs" at bounding box center [746, 317] width 56 height 17
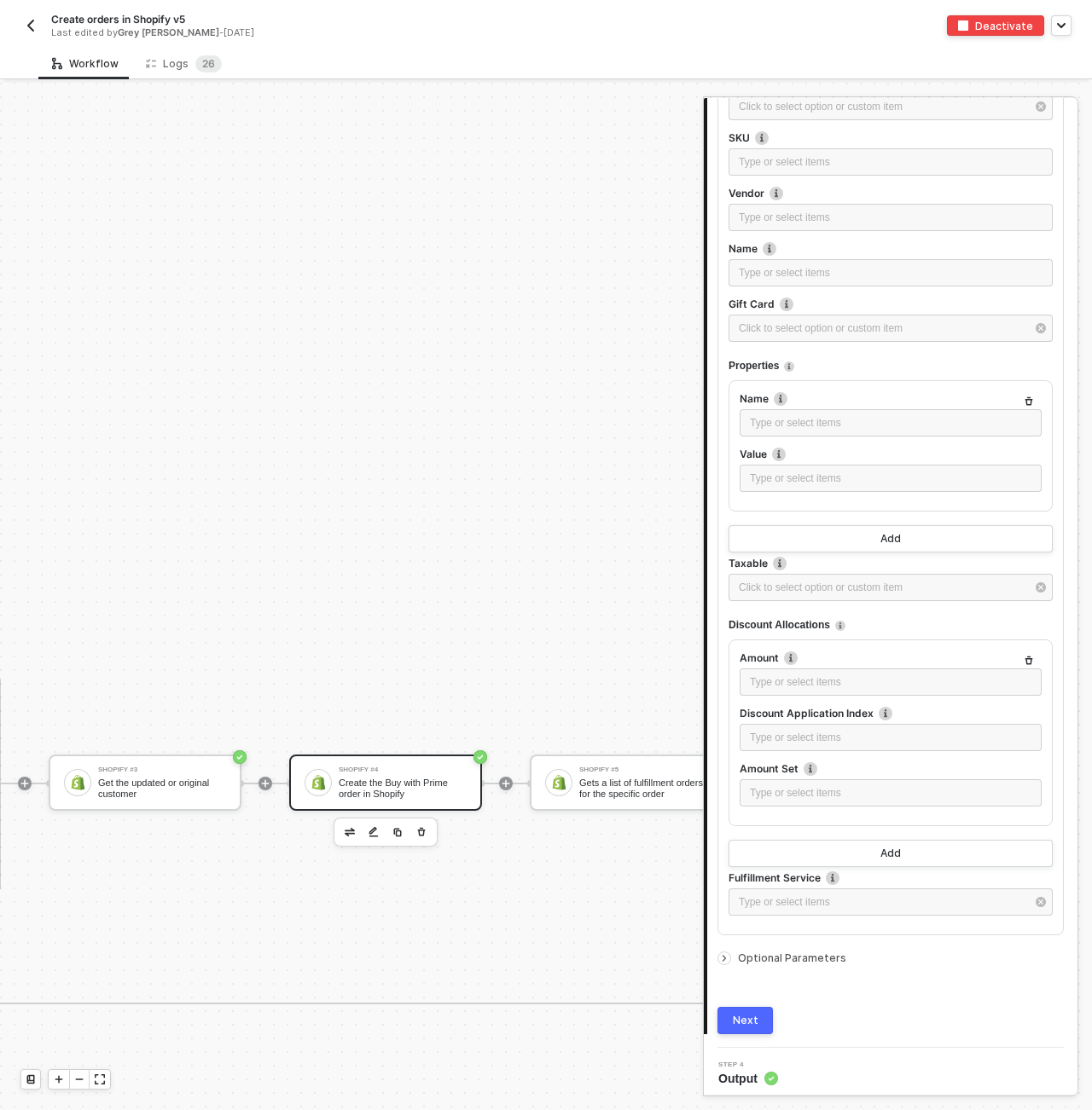
scroll to position [1875, 0]
click at [771, 951] on span "Optional Parameters" at bounding box center [792, 955] width 108 height 13
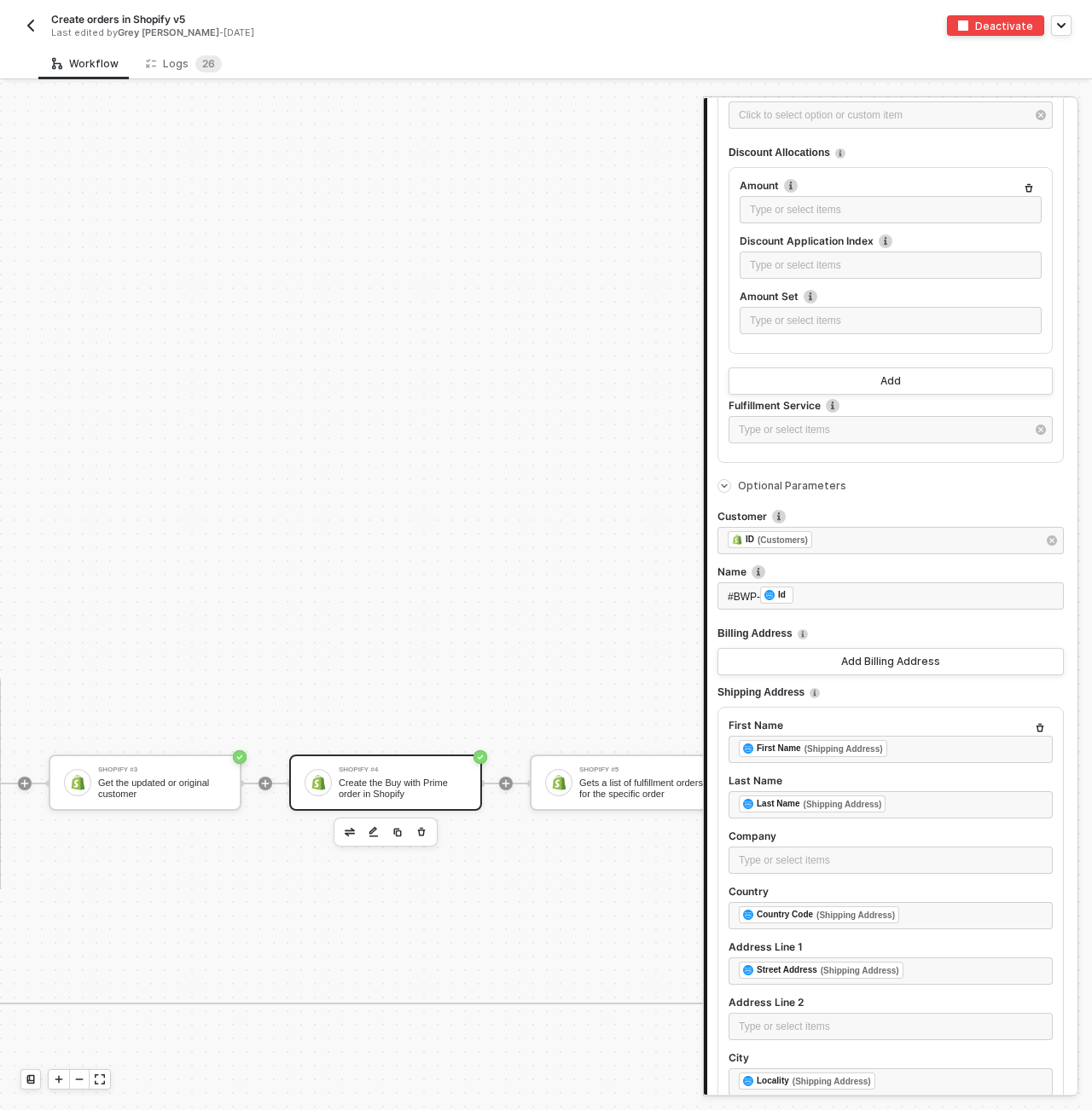
scroll to position [2344, 0]
click at [760, 571] on img at bounding box center [758, 572] width 14 height 14
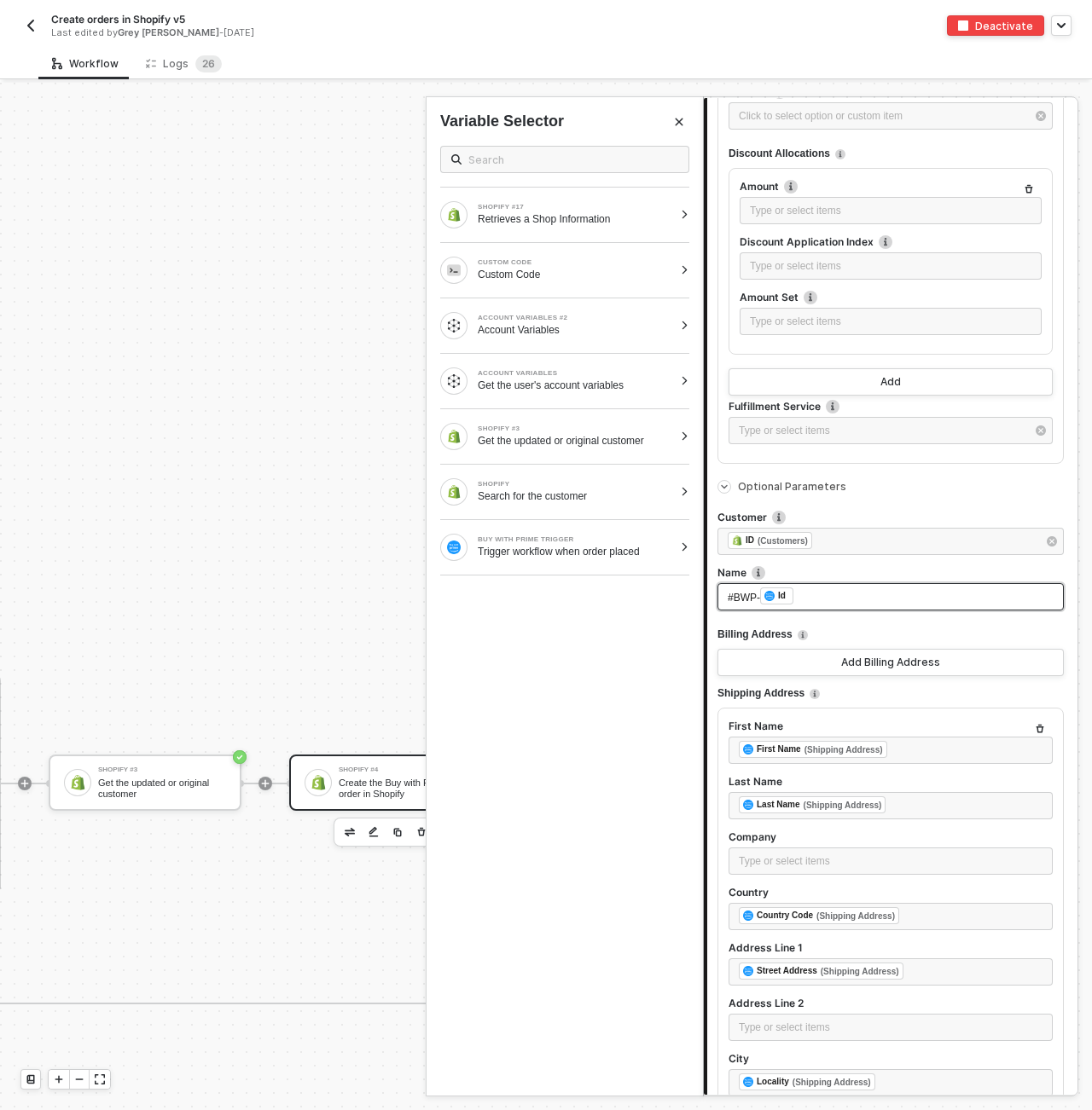
drag, startPoint x: 763, startPoint y: 598, endPoint x: 641, endPoint y: 587, distance: 122.5
click at [704, 587] on div "Shopify Create the Buy with Prime order in Shopify Step 1 Action Orders - Creat…" at bounding box center [890, 596] width 374 height 996
drag, startPoint x: 757, startPoint y: 591, endPoint x: 678, endPoint y: 595, distance: 79.1
click at [704, 595] on div "Shopify Create the Buy with Prime order in Shopify Step 1 Action Orders - Creat…" at bounding box center [890, 596] width 374 height 996
click at [914, 631] on div "Billing Address" at bounding box center [890, 634] width 346 height 28
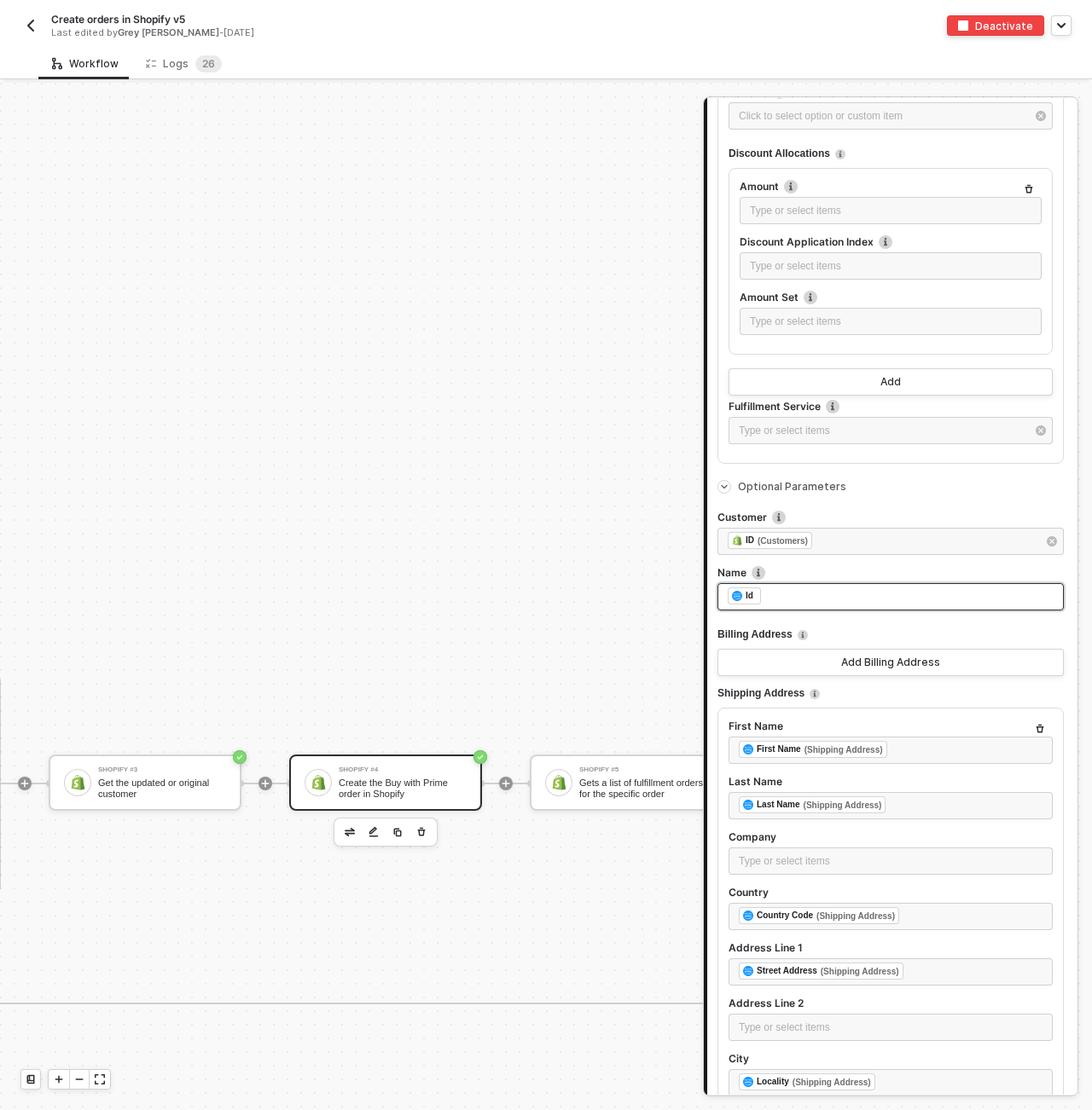
click at [845, 593] on div "﻿ ﻿ Id ﻿" at bounding box center [890, 596] width 326 height 19
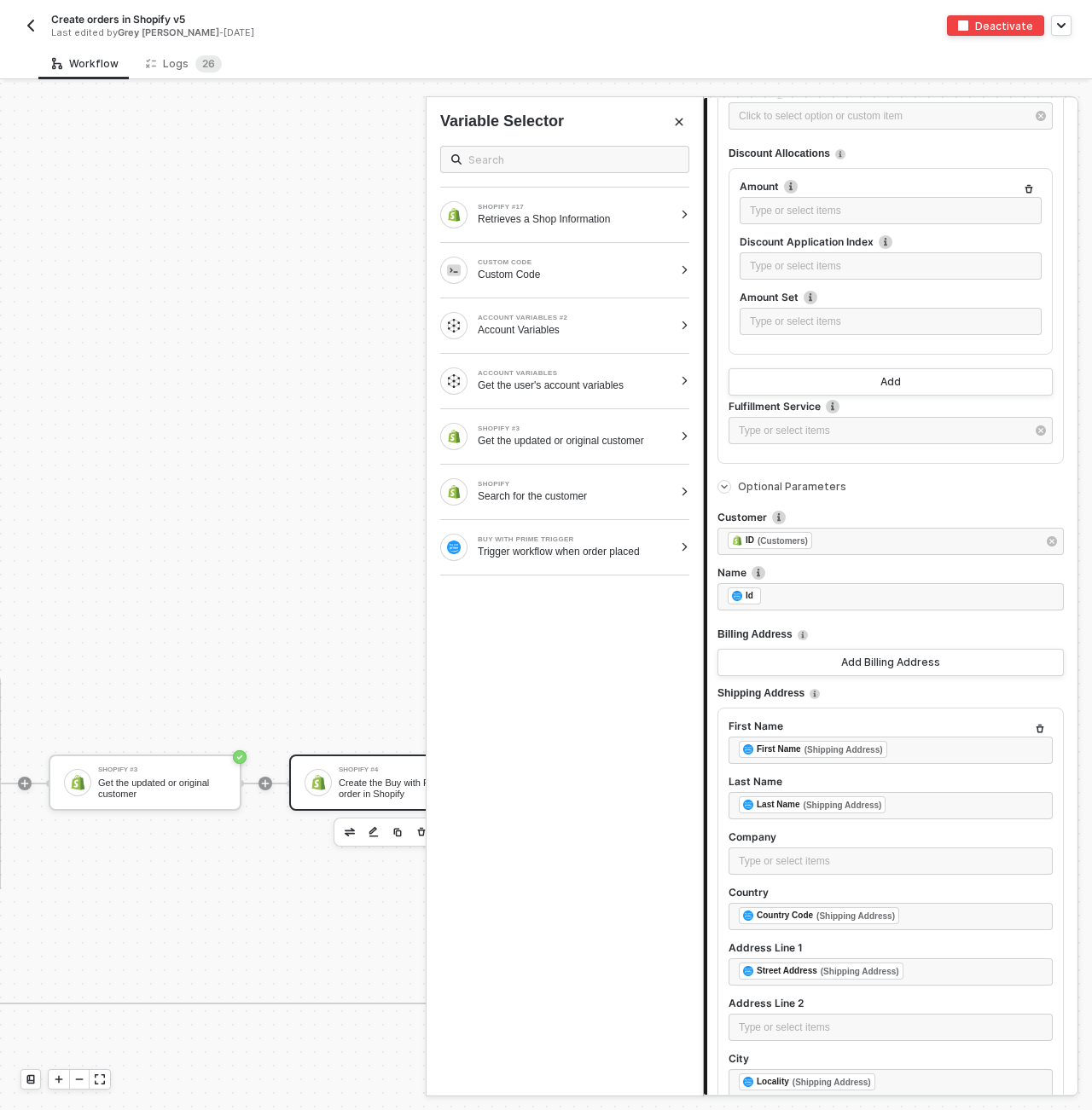
click at [657, 644] on div "SHOPIFY #17 Retrieves a Shop Information CUSTOM CODE Custom Code ACCOUNT VARIAB…" at bounding box center [564, 614] width 277 height 964
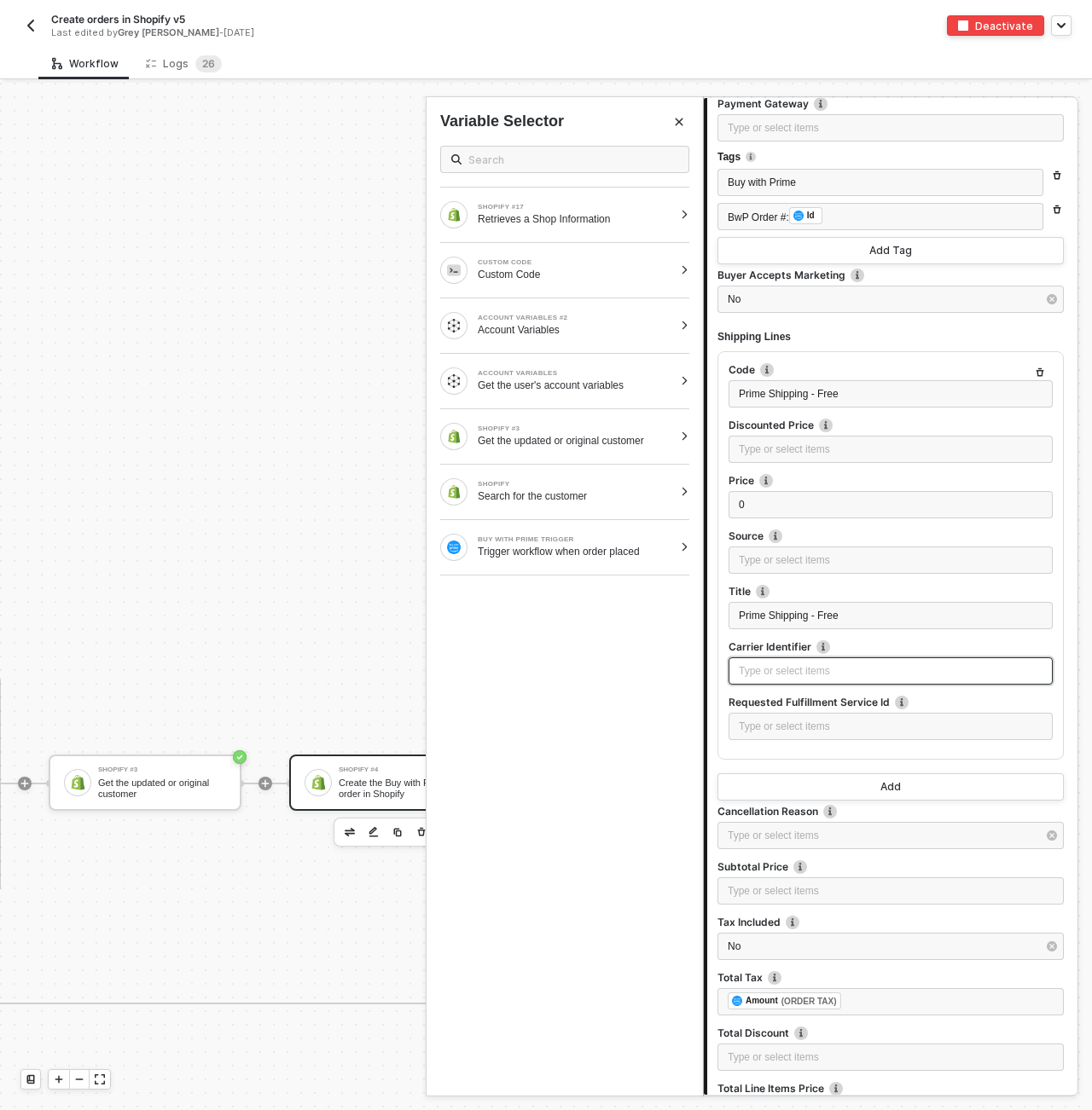
scroll to position [4933, 0]
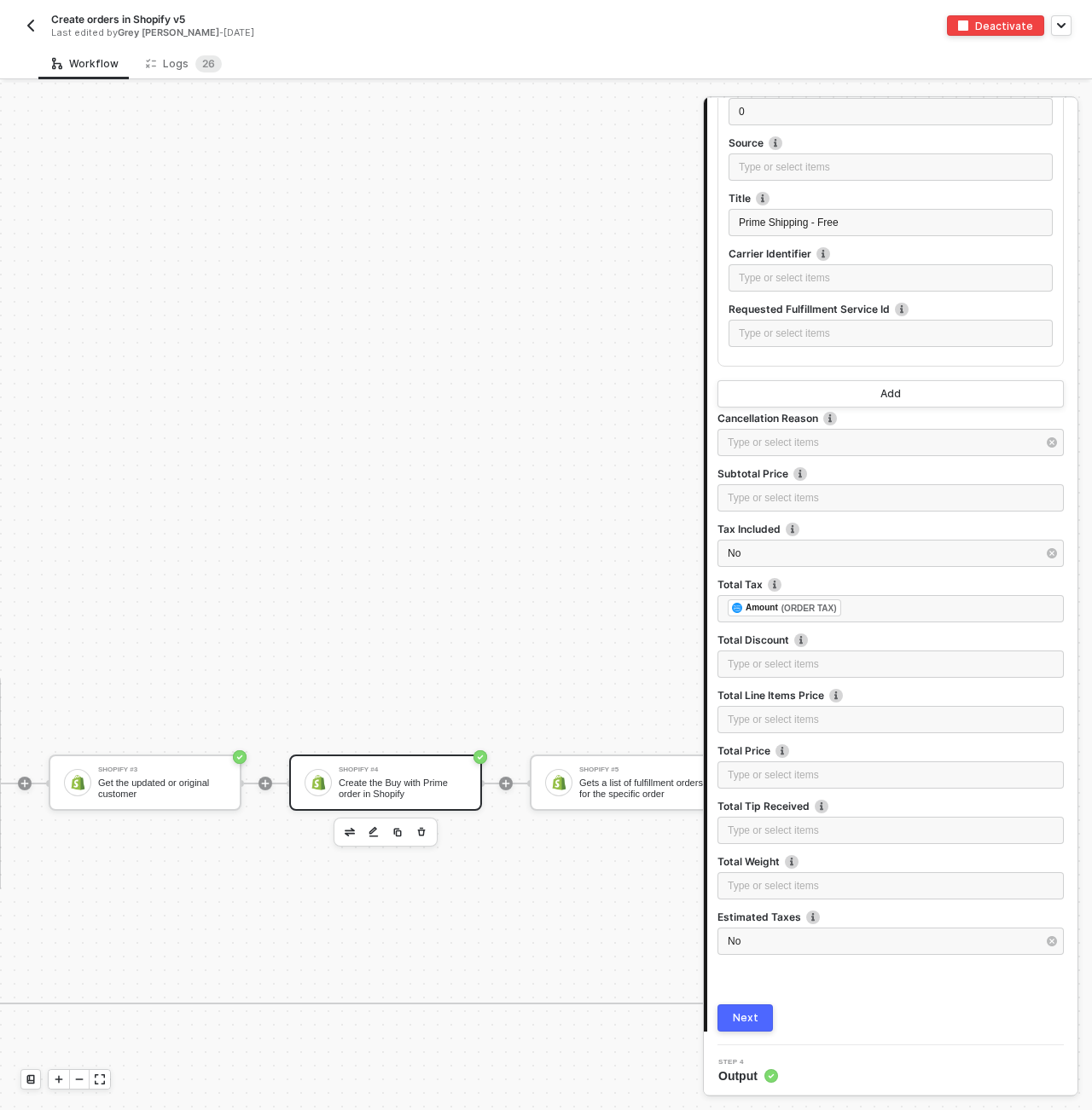
click at [741, 1016] on div "Next" at bounding box center [745, 1018] width 25 height 14
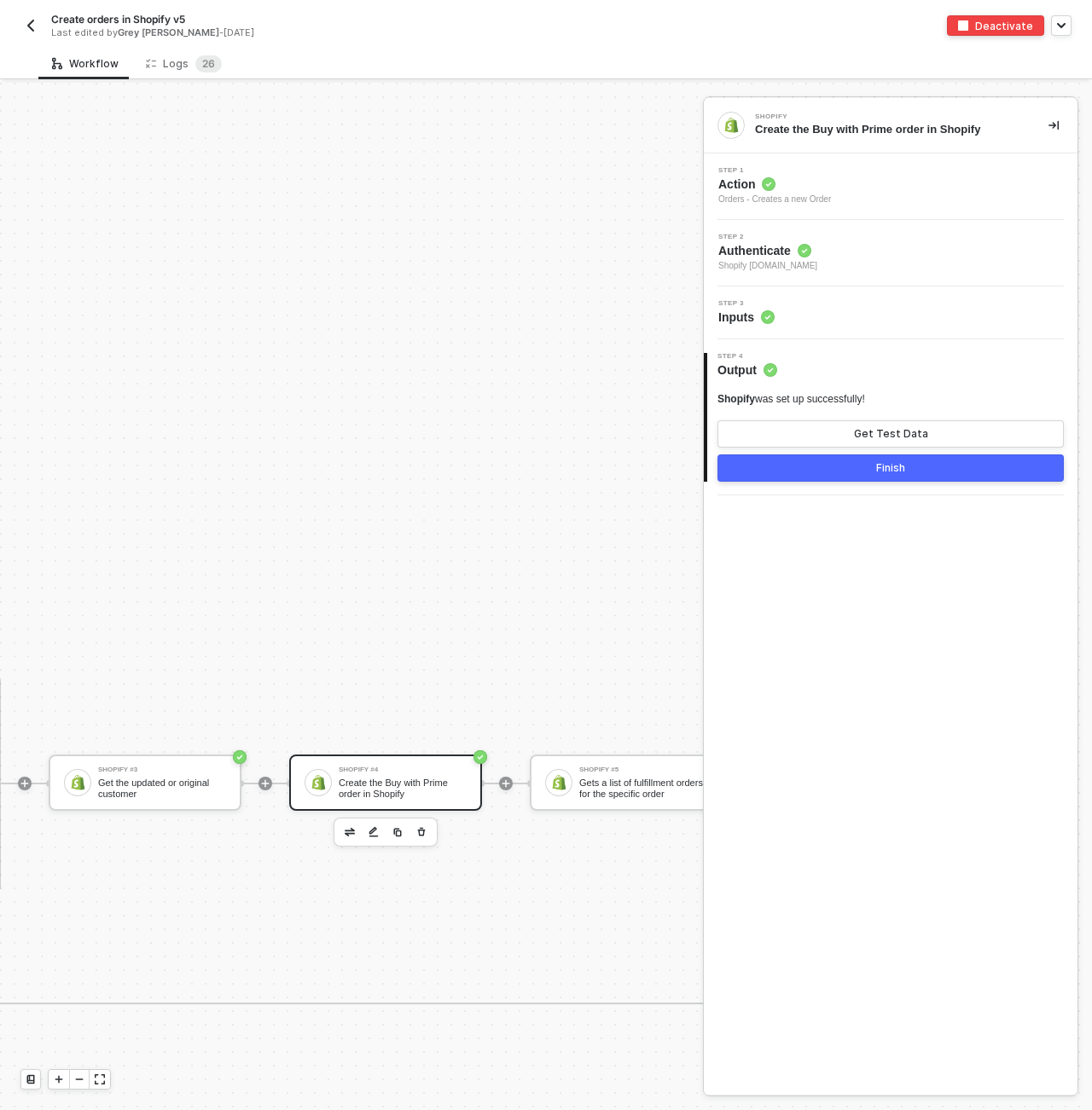
click at [910, 464] on button "Finish" at bounding box center [890, 468] width 346 height 27
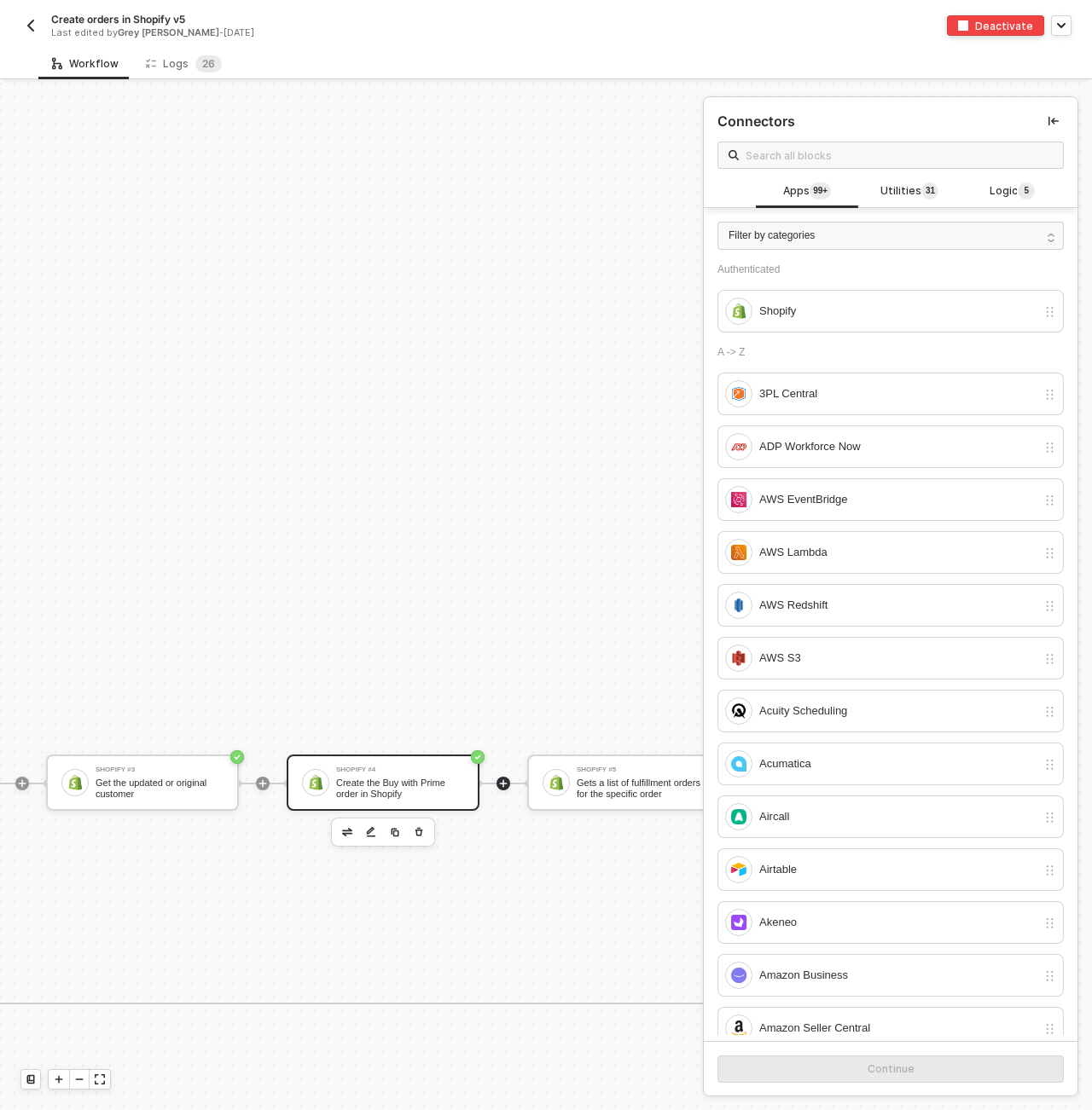
scroll to position [808, 4100]
click at [407, 783] on div "Create the Buy with Prime order in Shopify" at bounding box center [400, 787] width 128 height 22
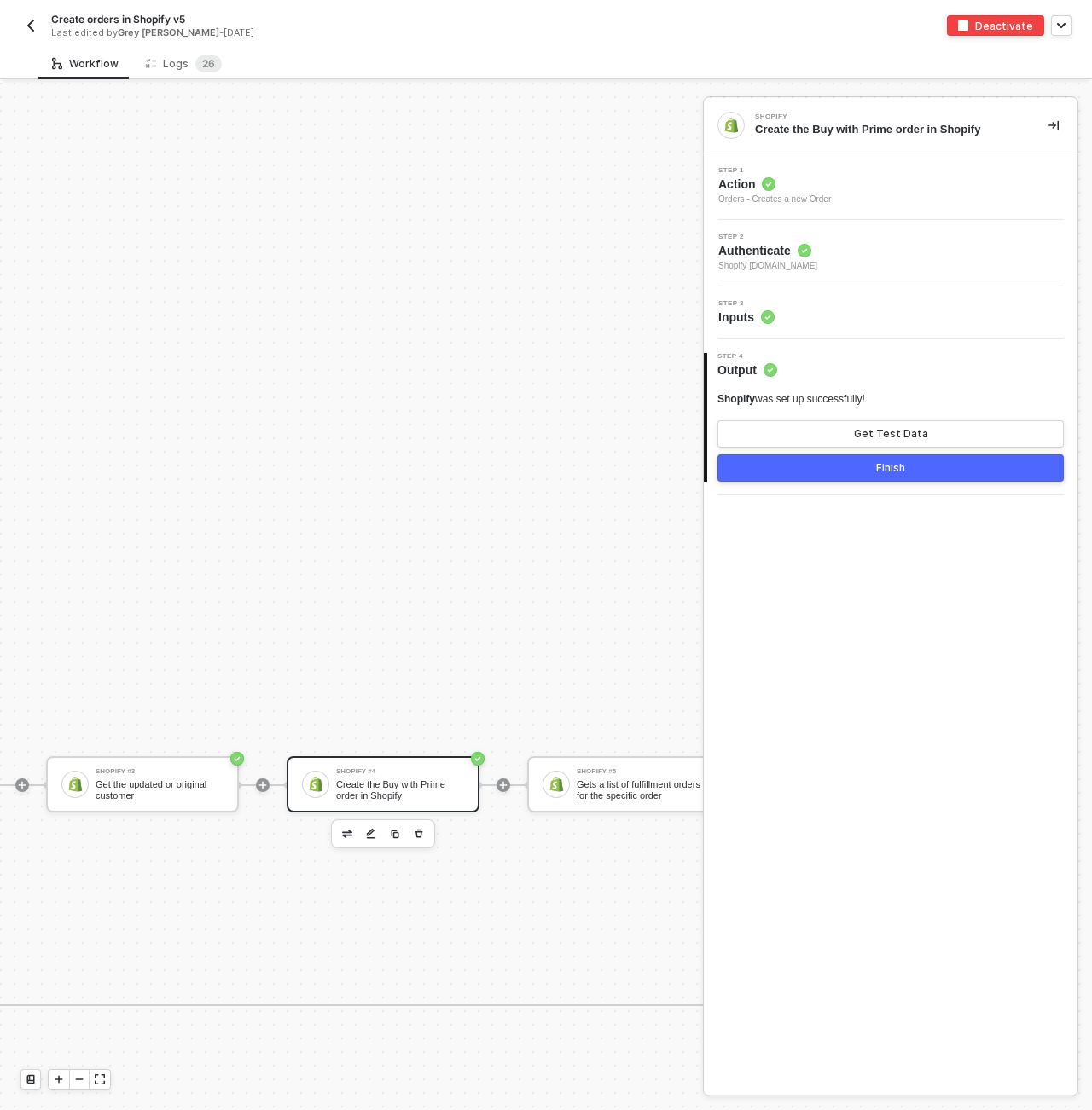
click at [746, 309] on span "Inputs" at bounding box center [746, 317] width 56 height 17
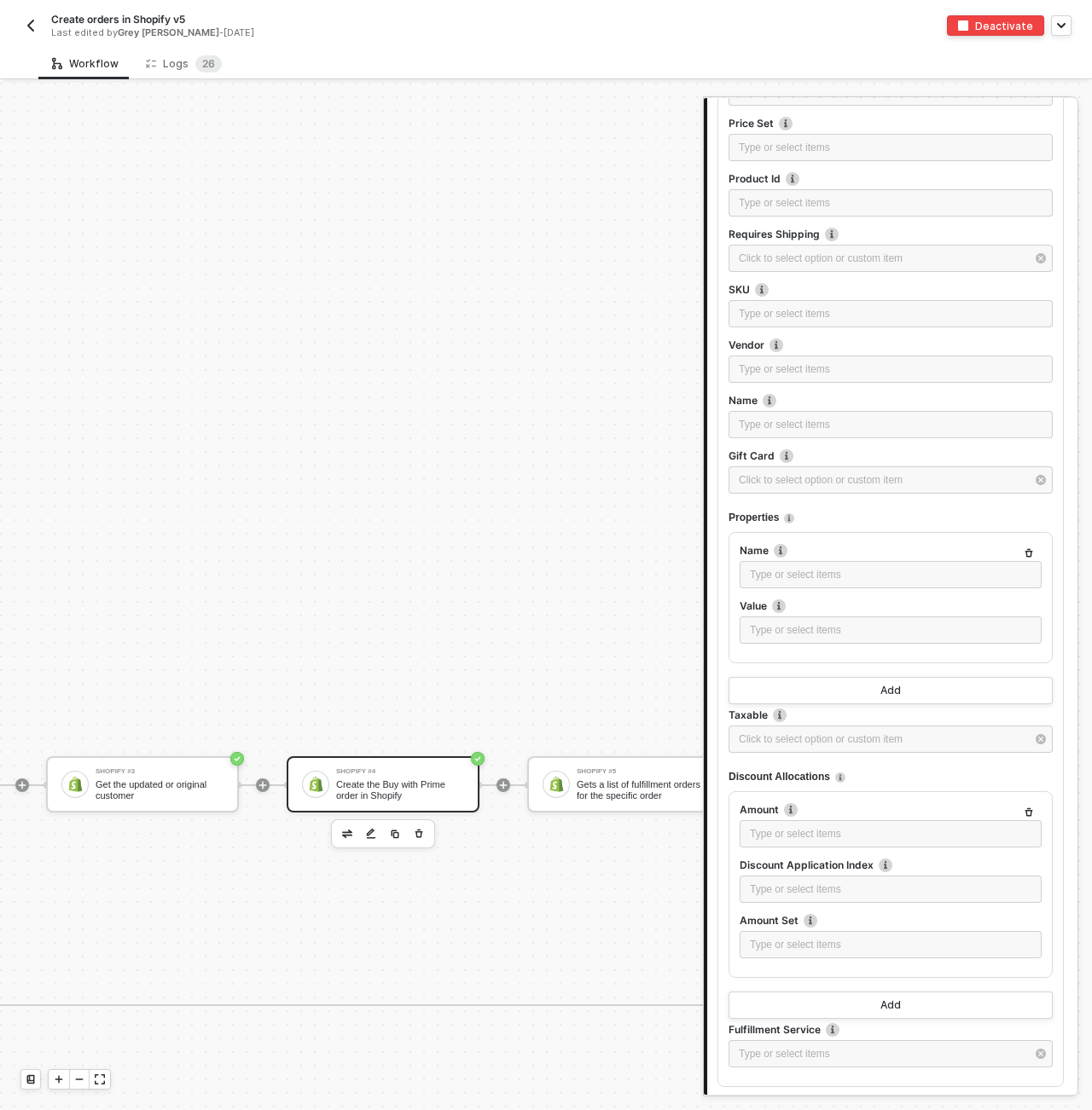
scroll to position [1875, 0]
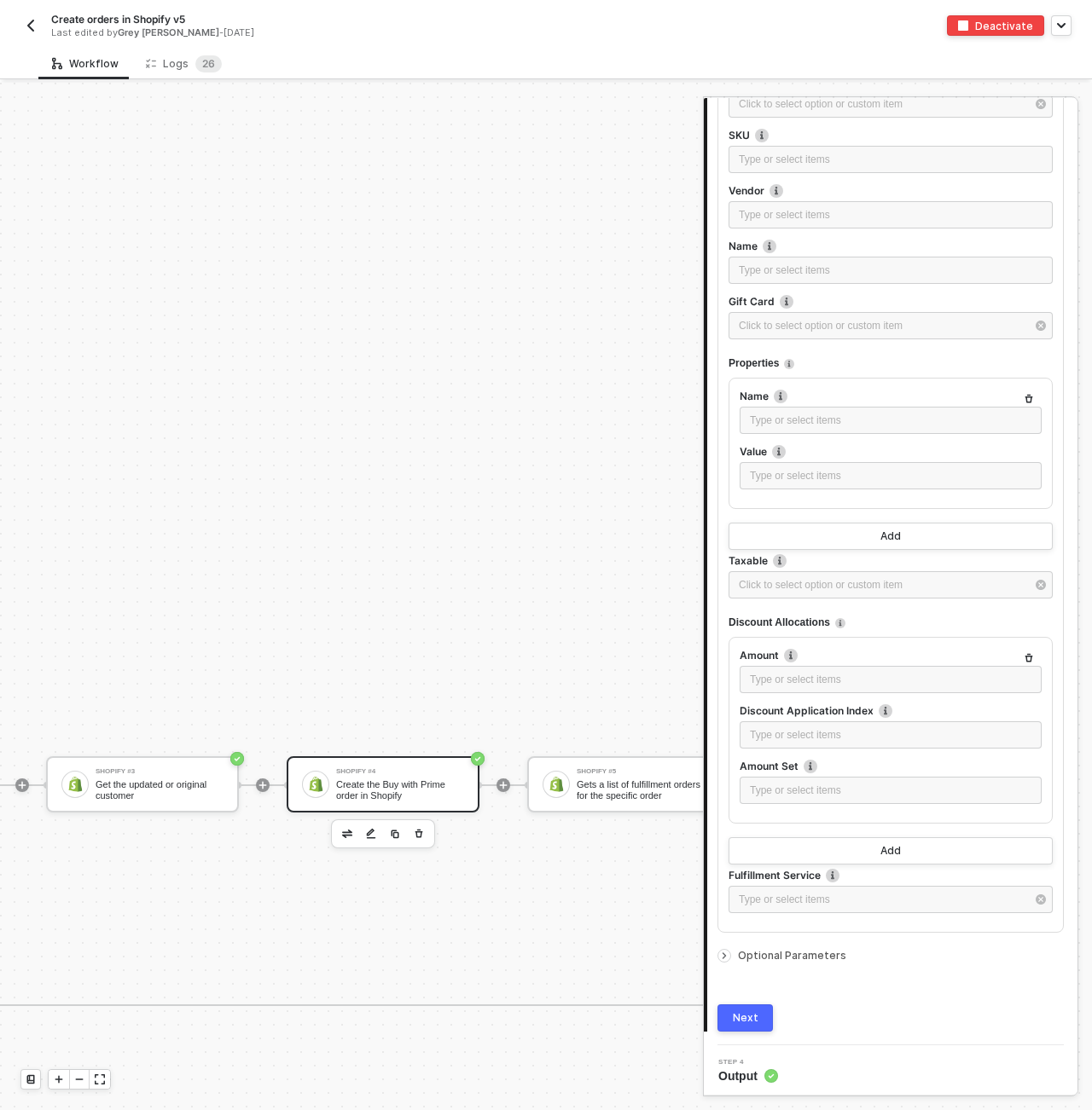
drag, startPoint x: 731, startPoint y: 951, endPoint x: 805, endPoint y: 900, distance: 89.9
click at [730, 951] on div at bounding box center [727, 956] width 21 height 19
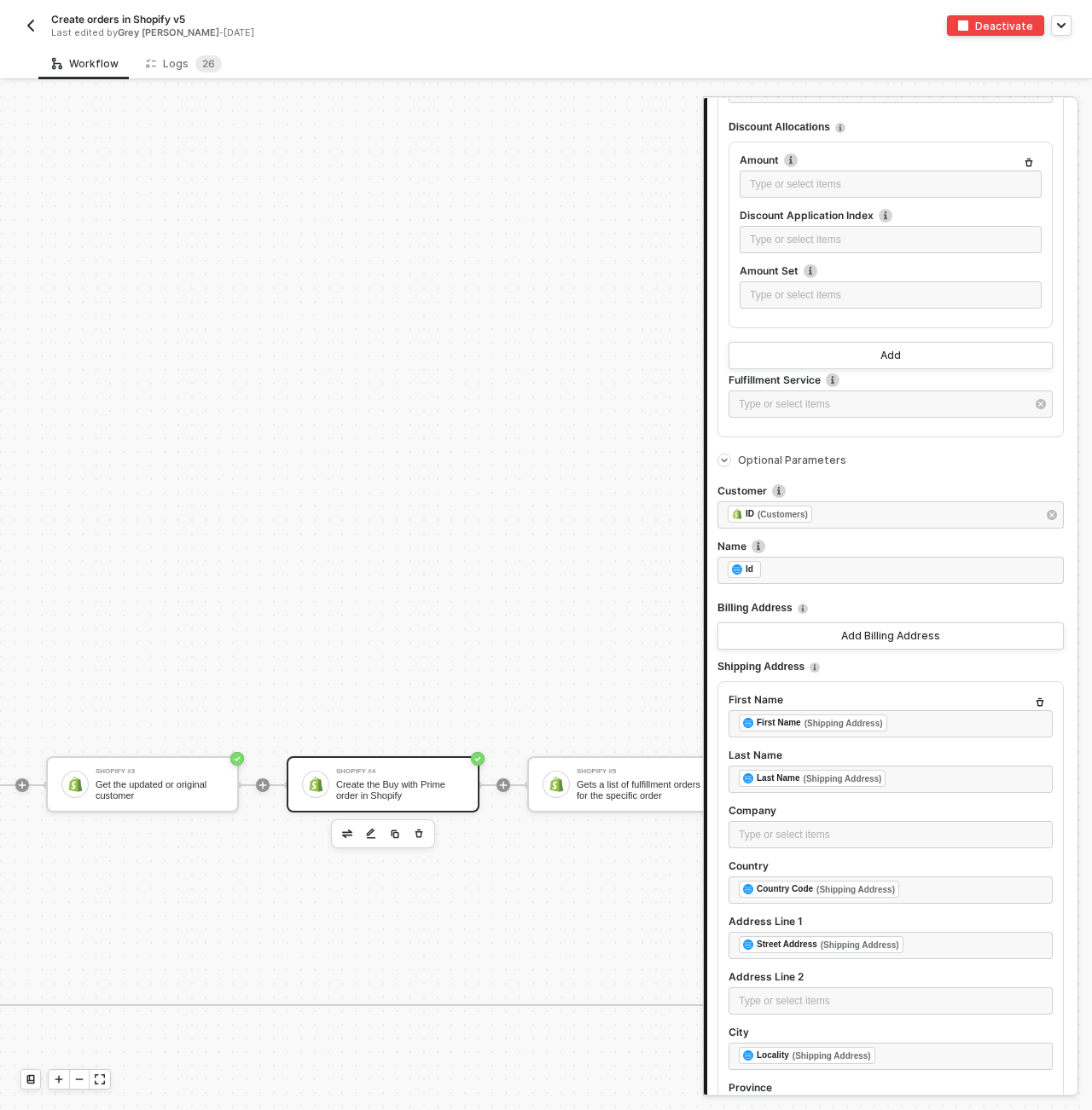
scroll to position [2370, 0]
click at [193, 761] on div "Shopify #3 Get the updated or original customer" at bounding box center [142, 785] width 193 height 56
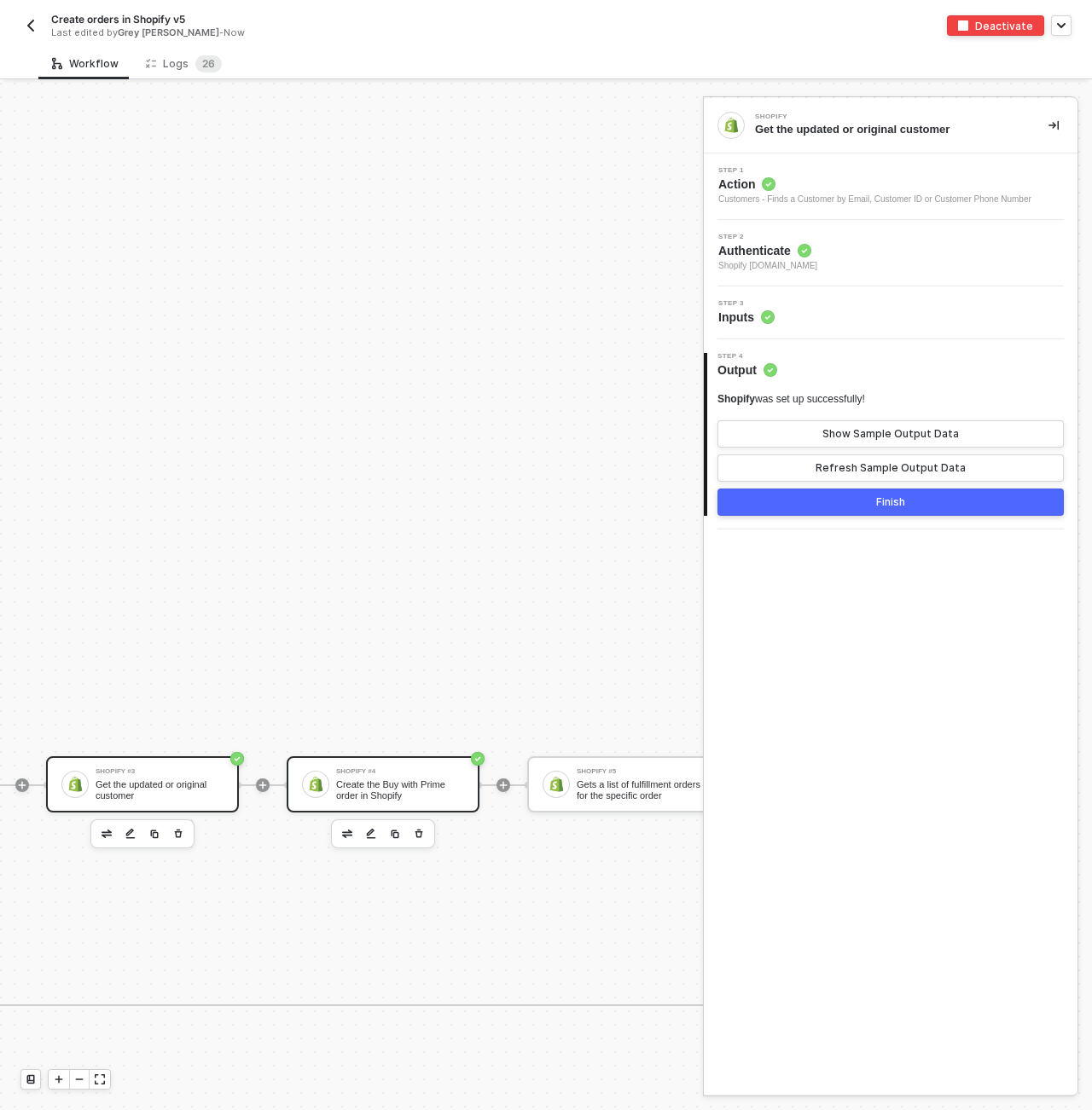
click at [387, 796] on div "Create the Buy with Prime order in Shopify" at bounding box center [400, 790] width 128 height 22
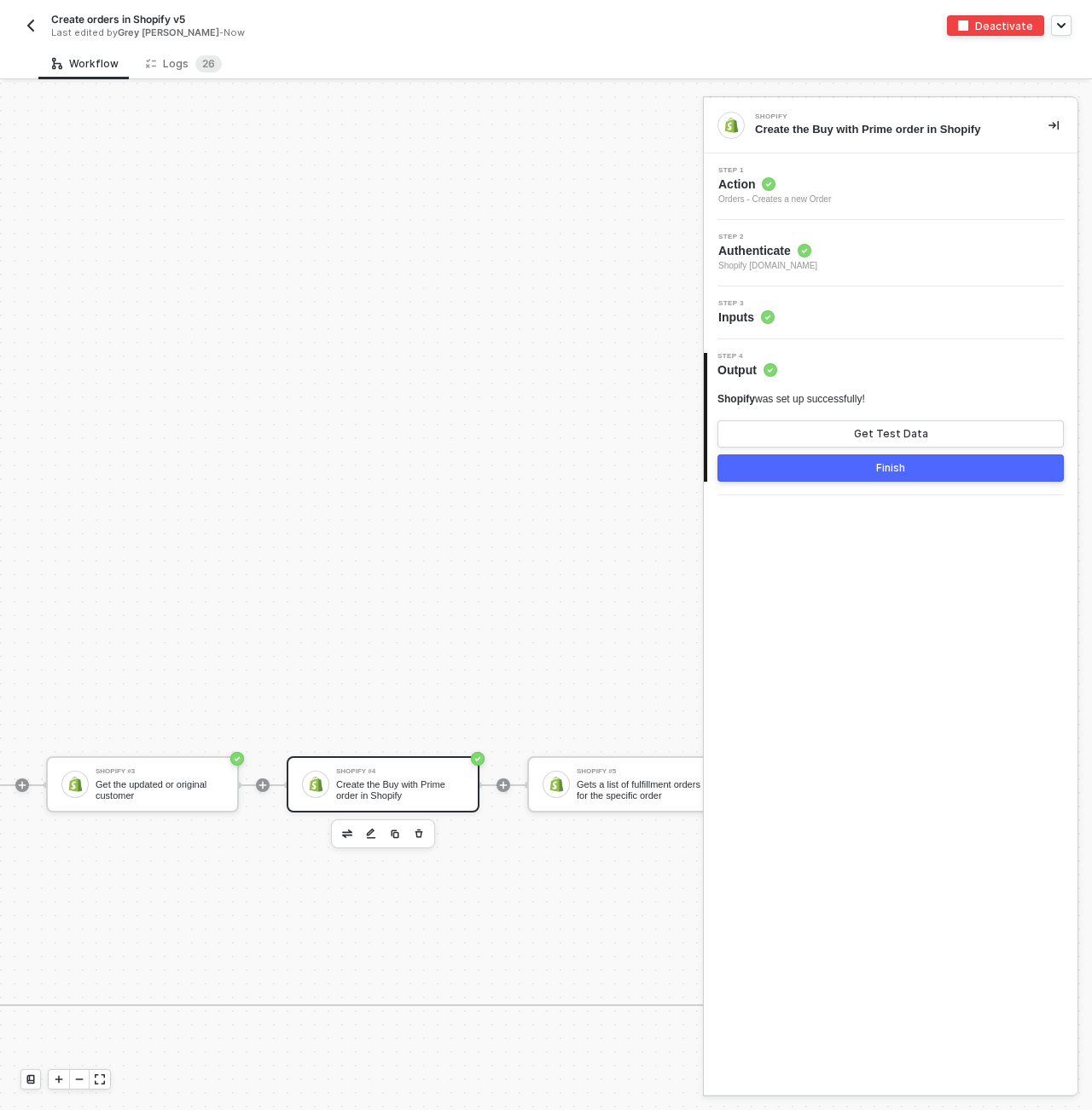
click at [723, 326] on div "Step 3 Inputs" at bounding box center [890, 313] width 374 height 53
click at [741, 316] on span "Inputs" at bounding box center [746, 317] width 56 height 17
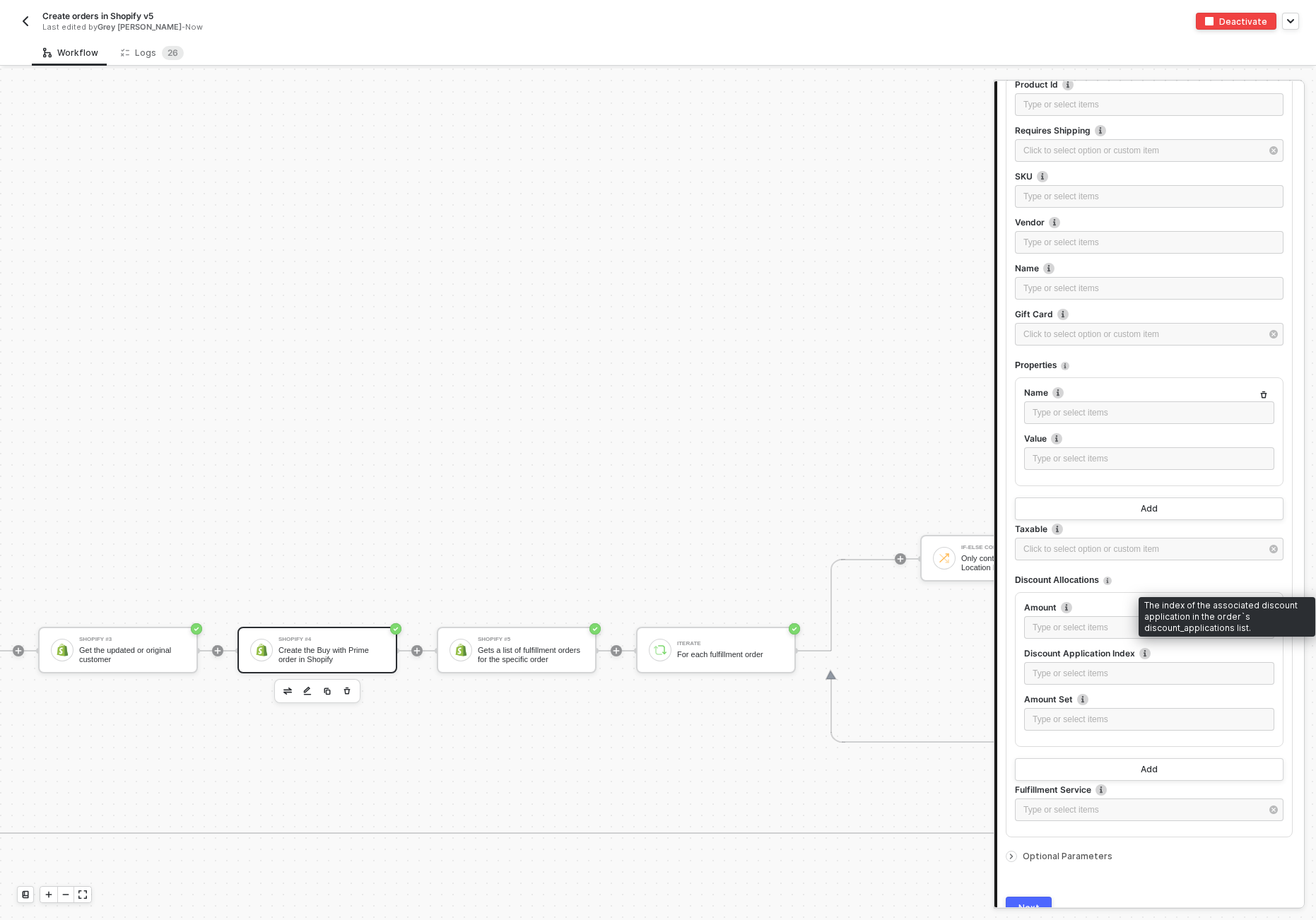
scroll to position [1554, 0]
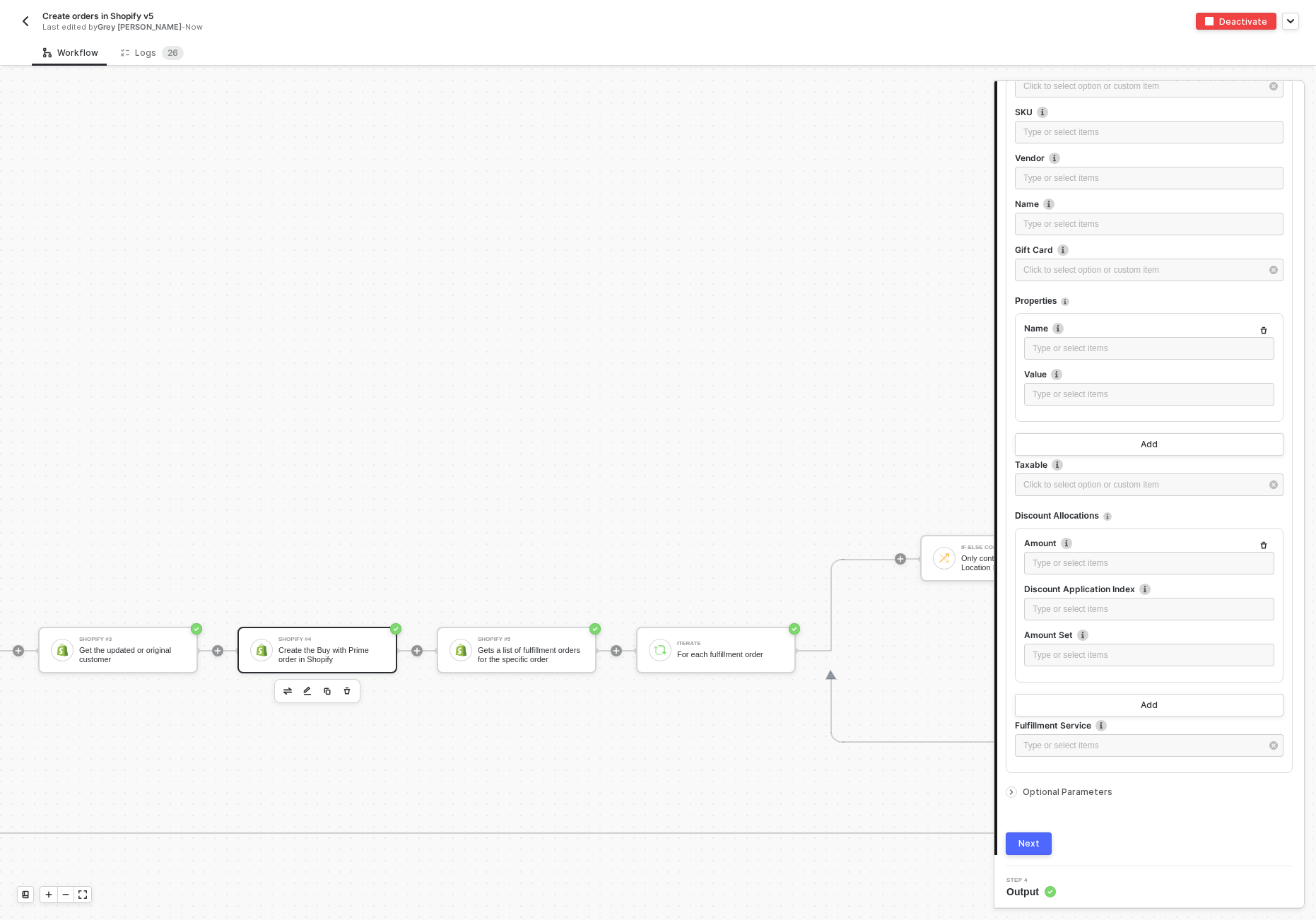
click at [904, 795] on div at bounding box center [1014, 792] width 17 height 16
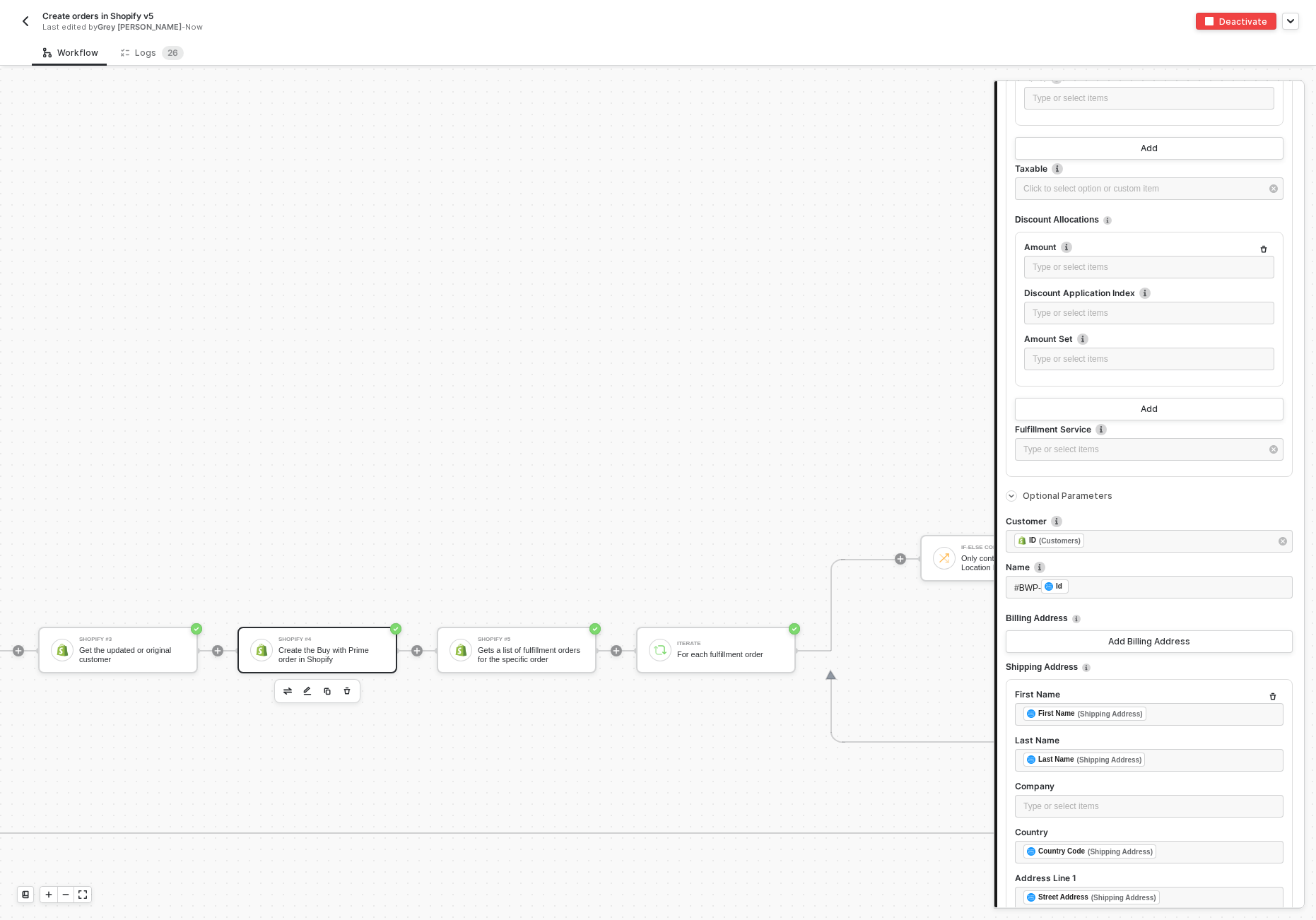
scroll to position [1849, 0]
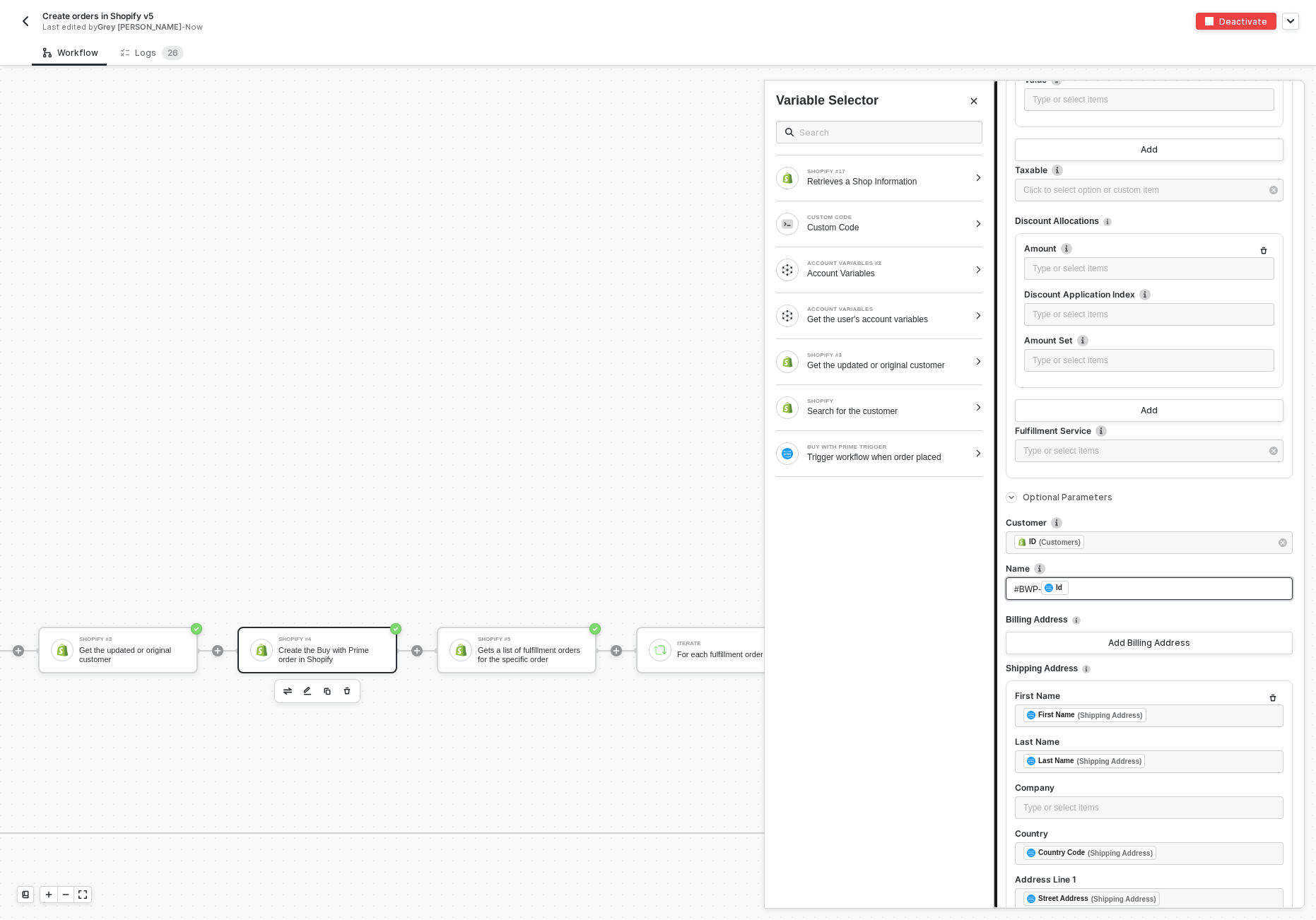
click at [904, 586] on div "#BWP- ﻿ Id ﻿" at bounding box center [1149, 588] width 270 height 16
click at [849, 453] on div "Trigger workflow when order placed" at bounding box center [888, 457] width 162 height 11
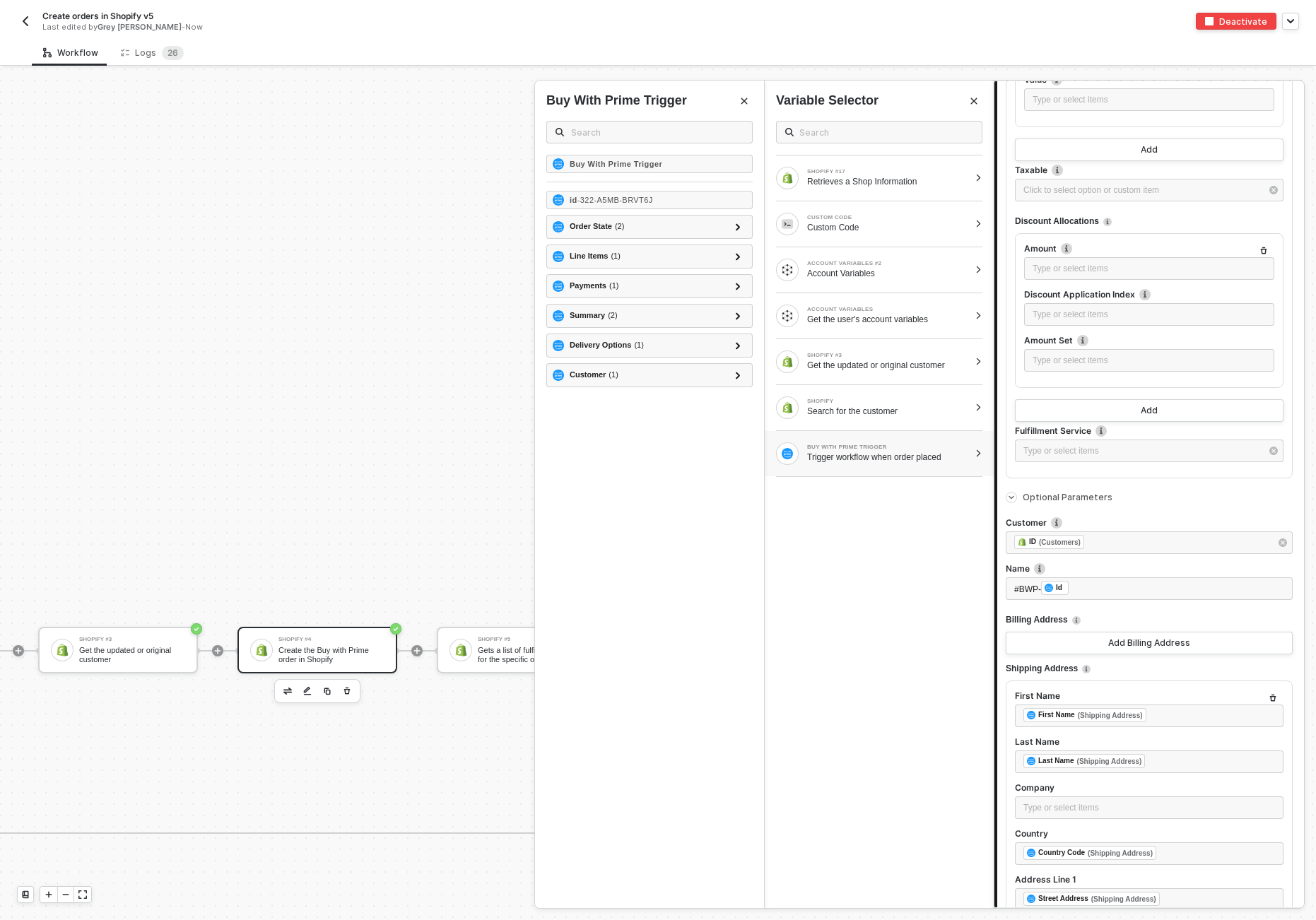
drag, startPoint x: 920, startPoint y: 557, endPoint x: 1010, endPoint y: 556, distance: 90.0
click at [904, 557] on div "SHOPIFY #17 Retrieves a Shop Information CUSTOM CODE Custom Code ACCOUNT VARIAB…" at bounding box center [879, 509] width 229 height 799
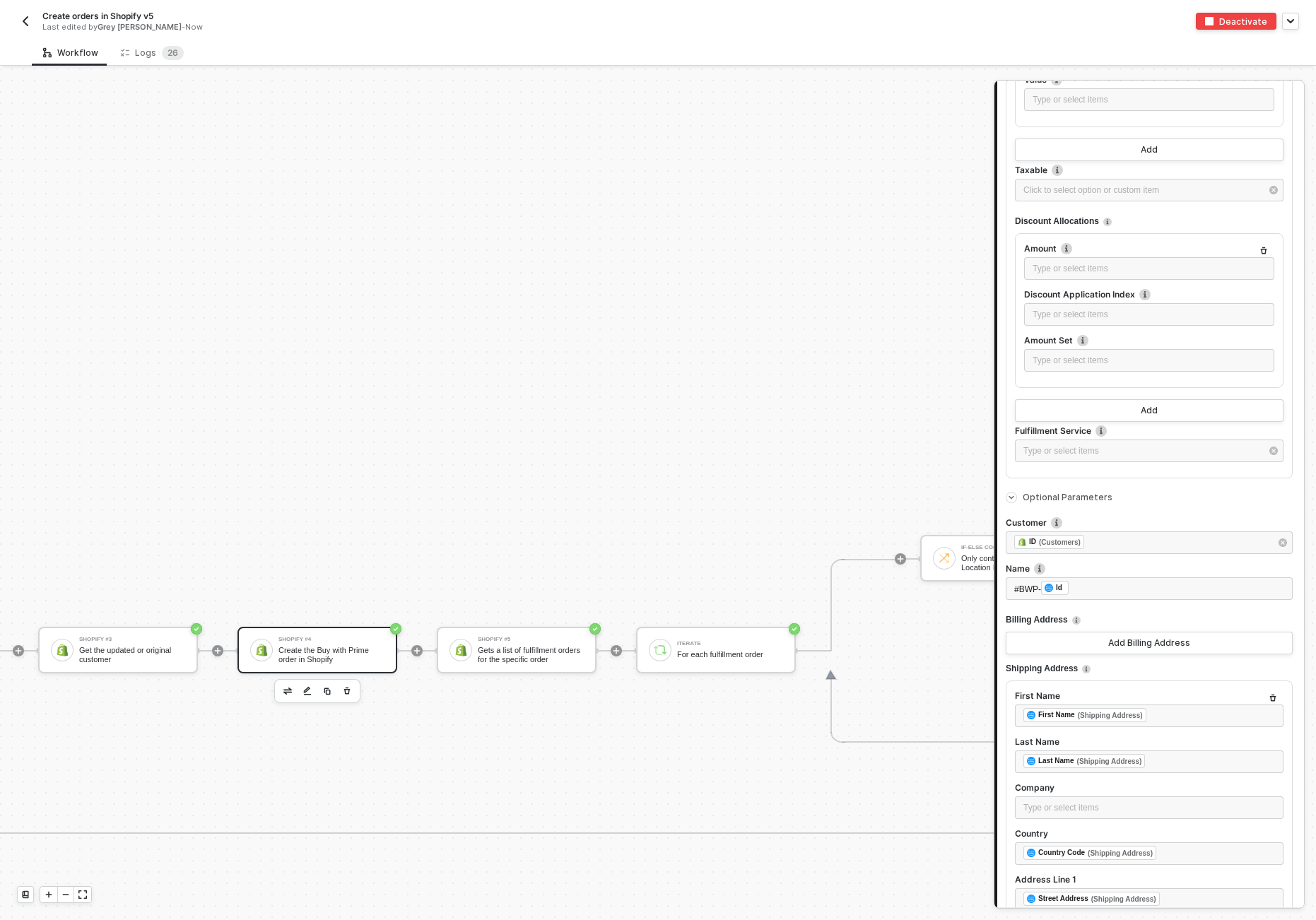
click at [904, 517] on label "Customer" at bounding box center [1149, 523] width 287 height 12
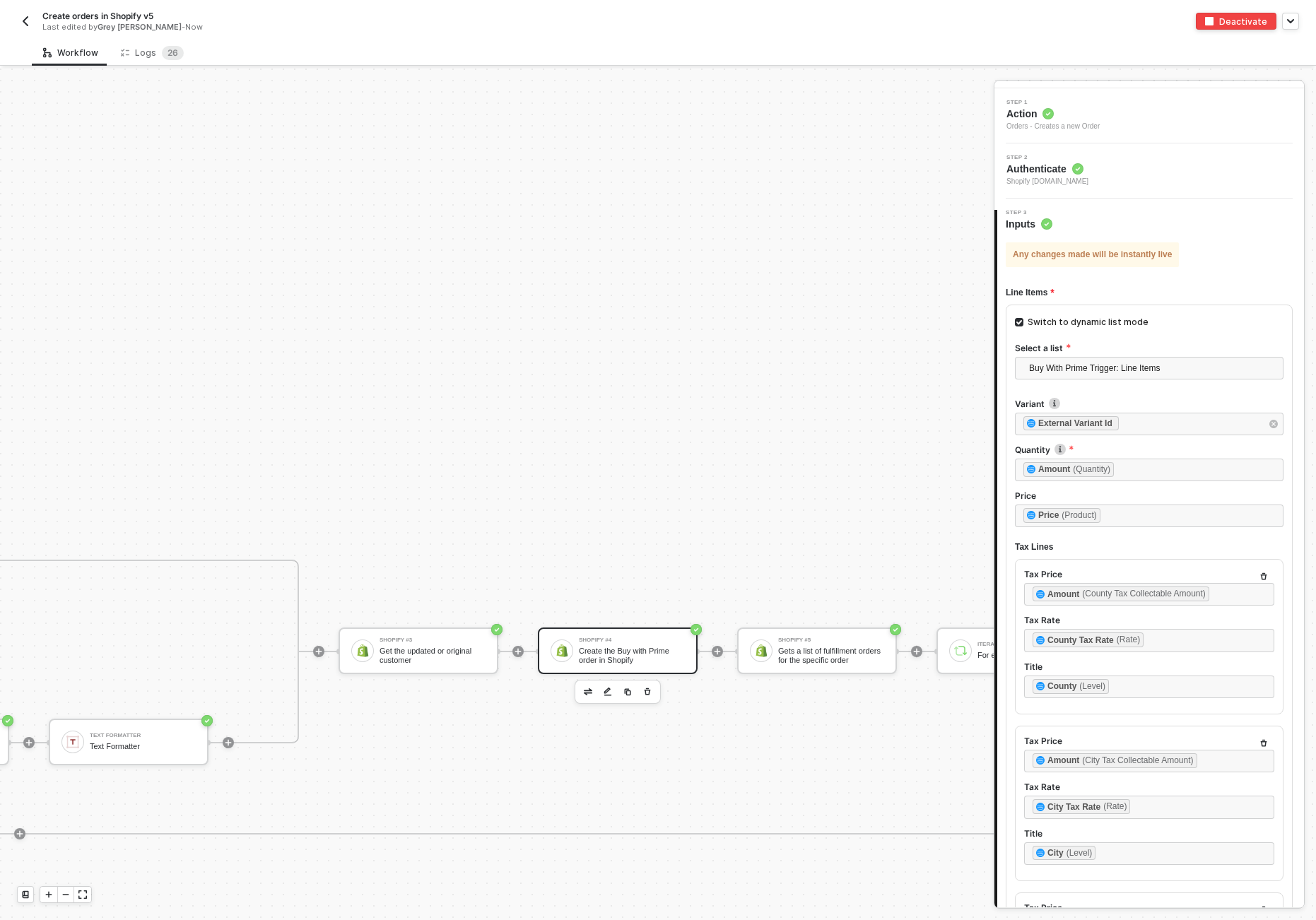
scroll to position [0, 0]
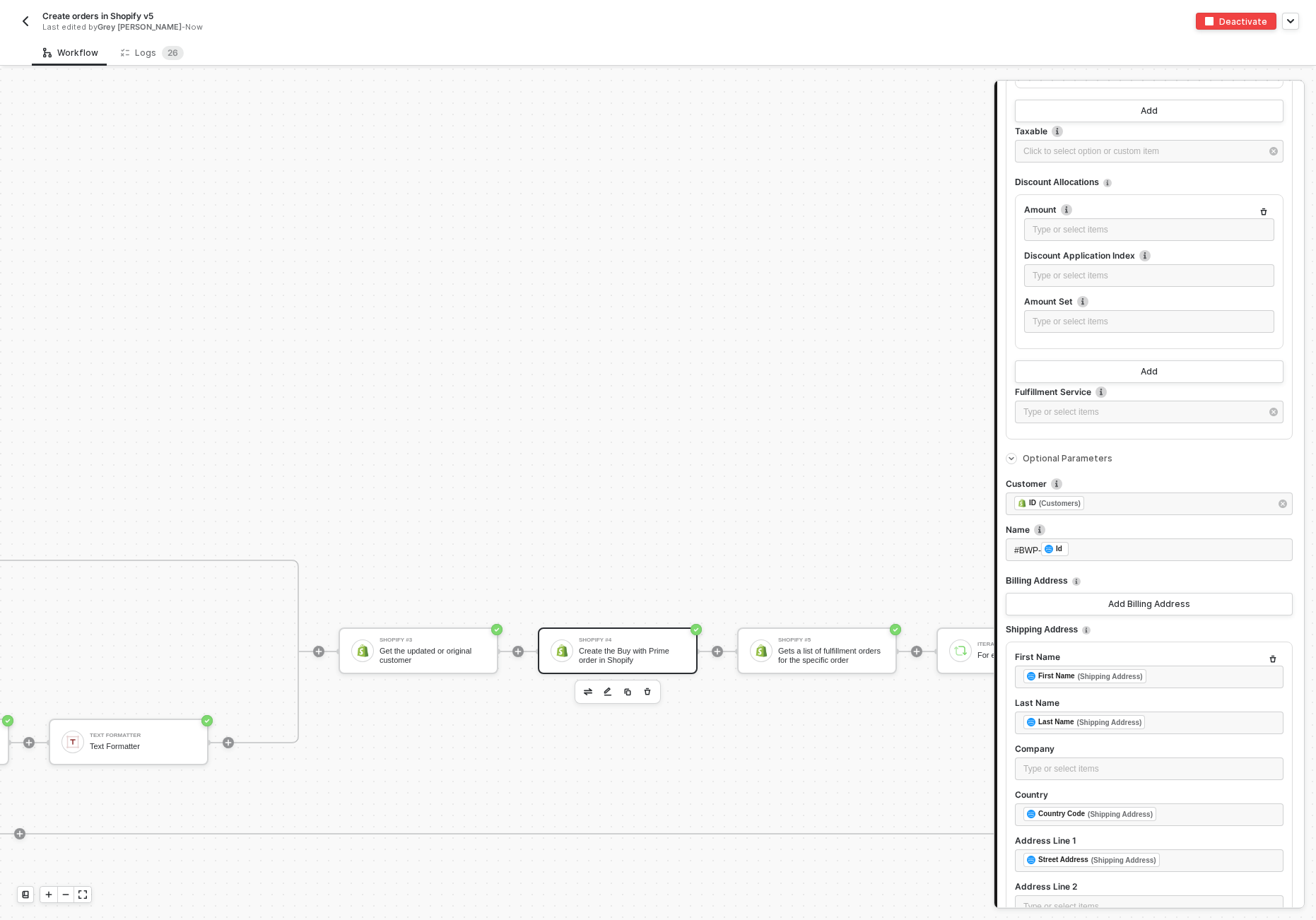
scroll to position [1873, 0]
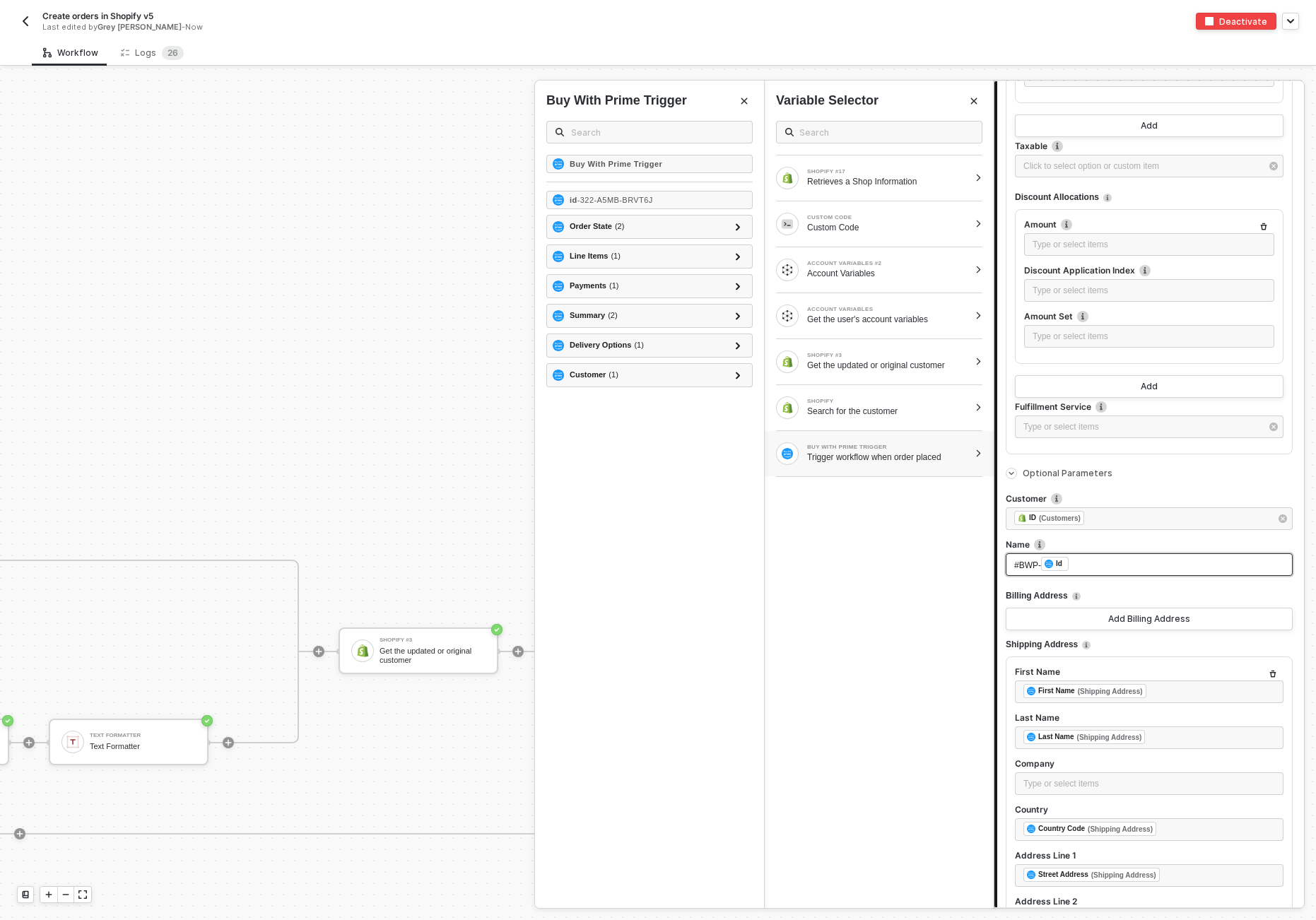
drag, startPoint x: 1040, startPoint y: 562, endPoint x: 974, endPoint y: 570, distance: 66.5
click at [904, 570] on div "Shopify Create the Buy with Prime order in Shopify Step 1 Action Orders - Creat…" at bounding box center [1149, 494] width 310 height 826
drag, startPoint x: 1041, startPoint y: 563, endPoint x: 965, endPoint y: 562, distance: 76.0
click at [904, 562] on div "Shopify Create the Buy with Prime order in Shopify Step 1 Action Orders - Creat…" at bounding box center [1149, 494] width 310 height 826
click at [904, 563] on span "#BWP-" at bounding box center [1028, 565] width 27 height 10
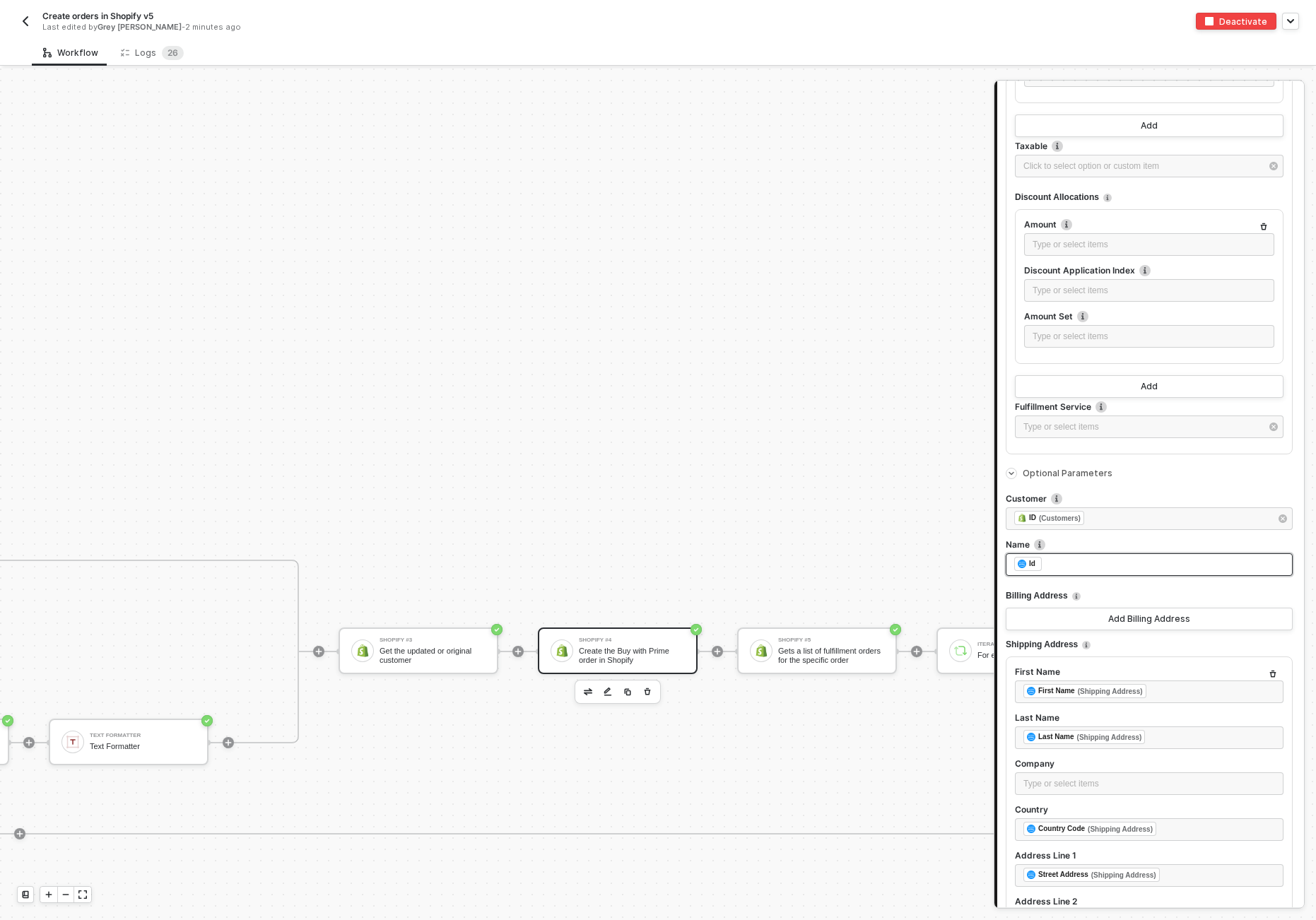
click at [904, 580] on div "Any changes made will be instantly live Line Items Switch to dynamic list mode …" at bounding box center [1151, 733] width 307 height 4673
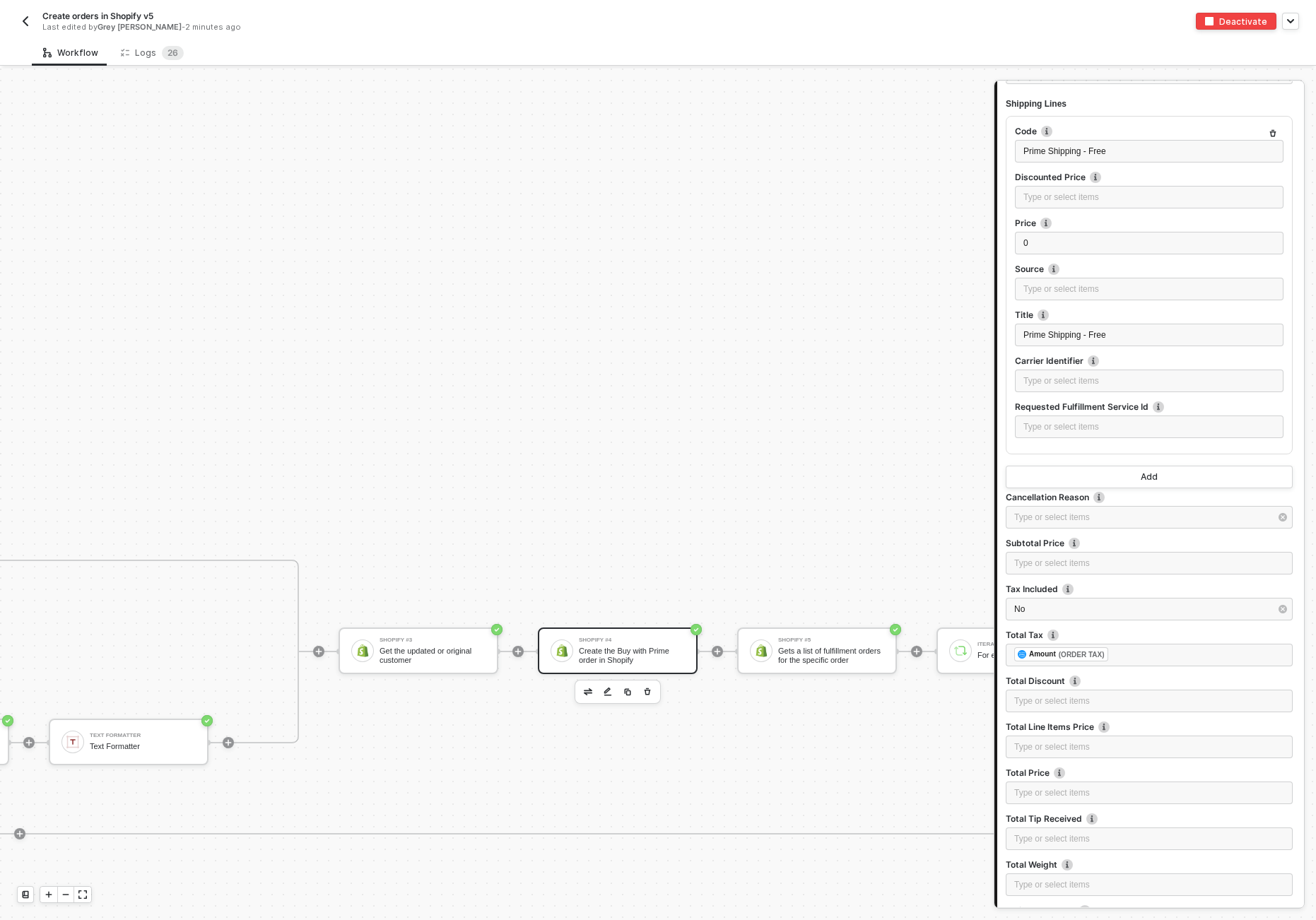
scroll to position [4088, 0]
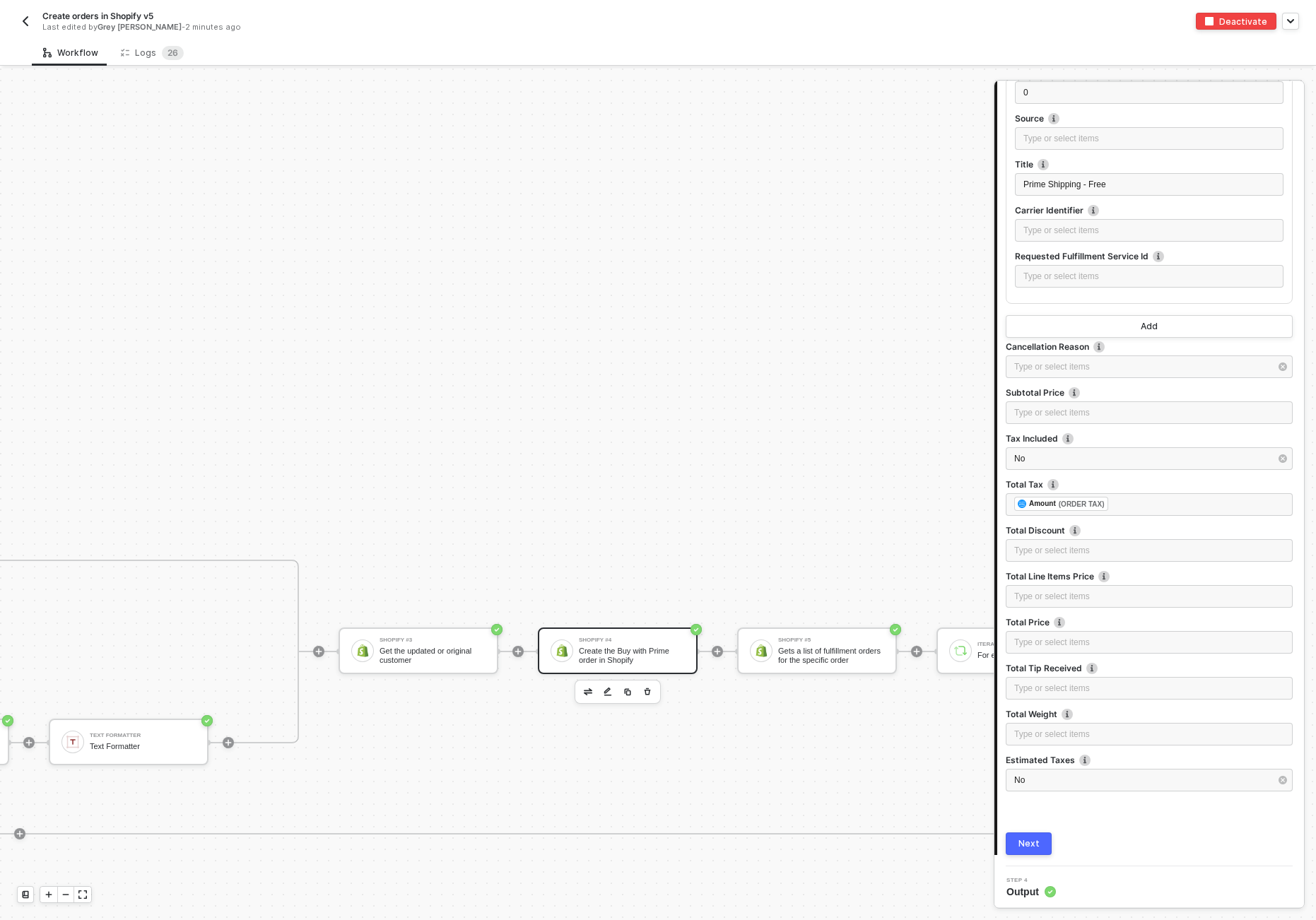
click at [904, 839] on div "Next" at bounding box center [1029, 844] width 21 height 11
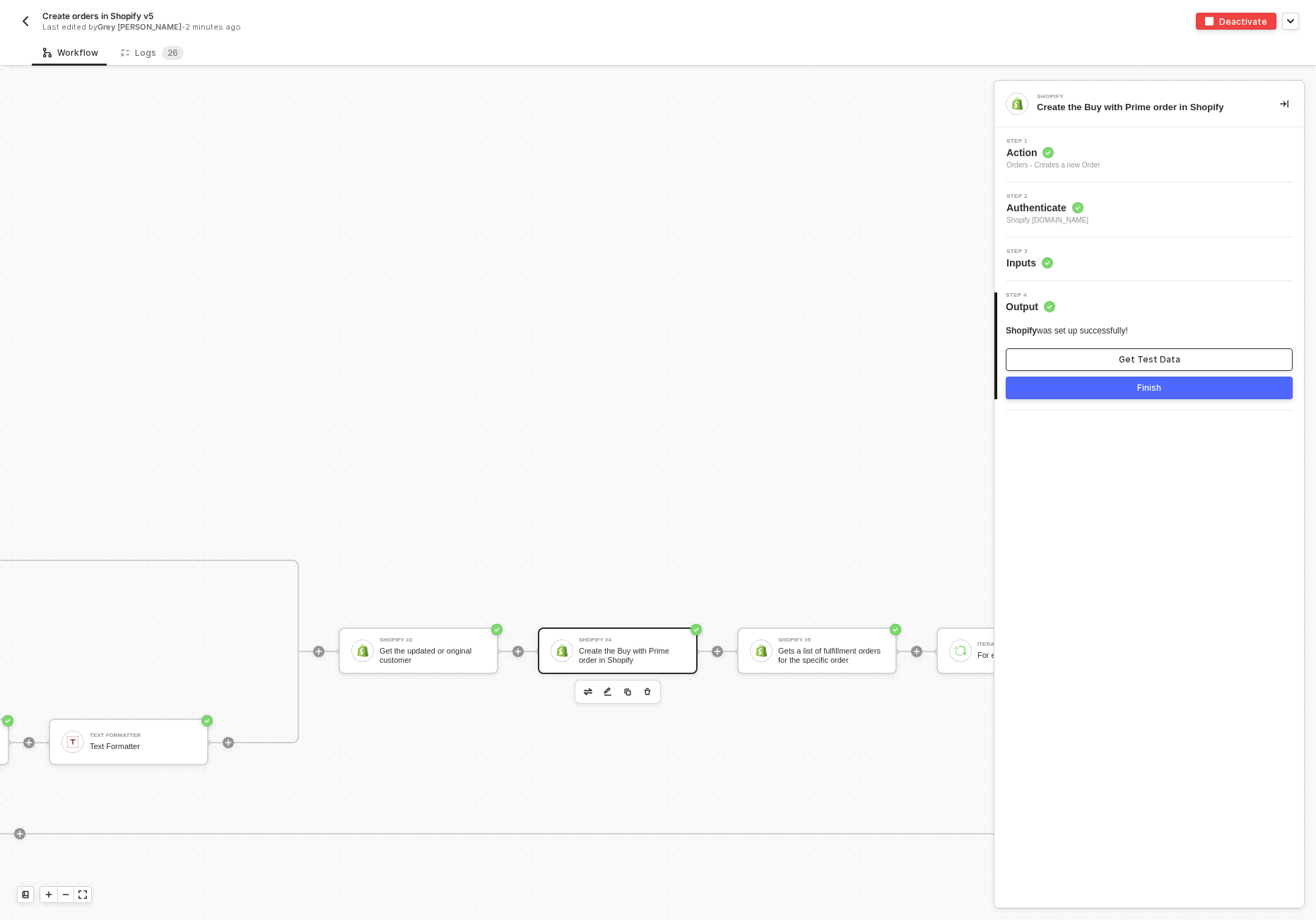
click at [904, 358] on div "Get Test Data" at bounding box center [1149, 359] width 61 height 11
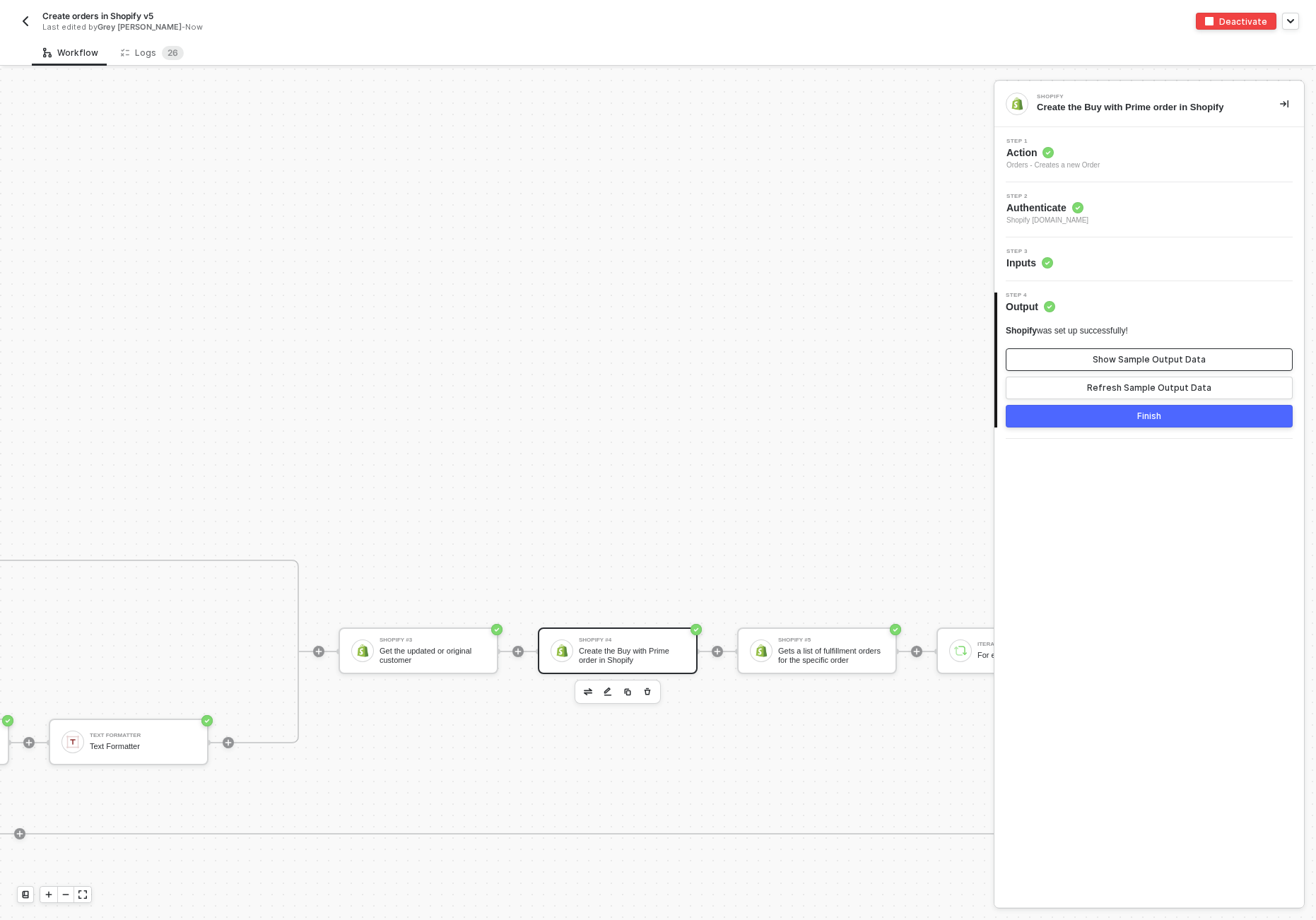
click at [904, 363] on div "Show Sample Output Data" at bounding box center [1149, 359] width 113 height 11
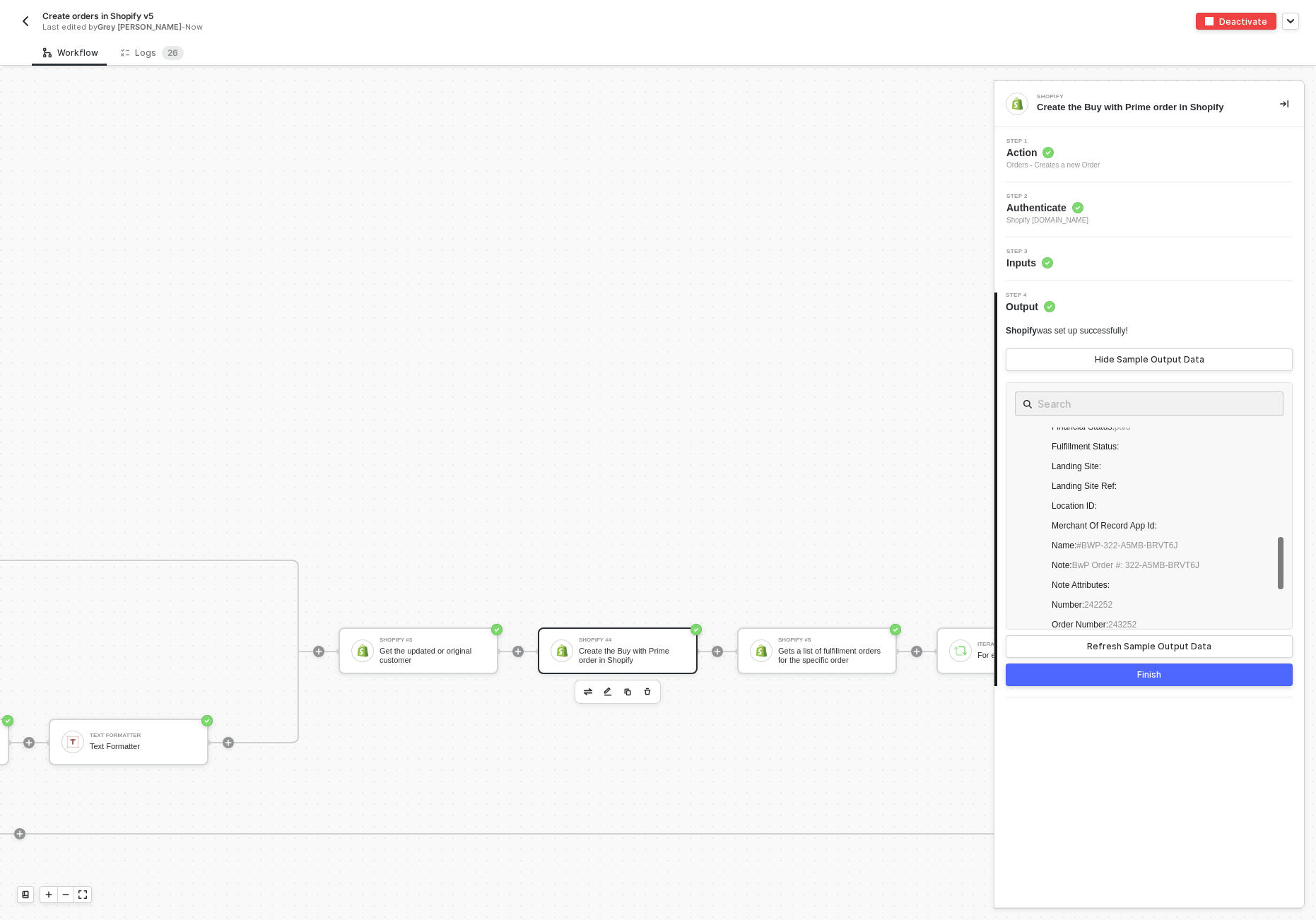
scroll to position [1184, 0]
click at [904, 268] on span "Inputs" at bounding box center [1030, 263] width 46 height 14
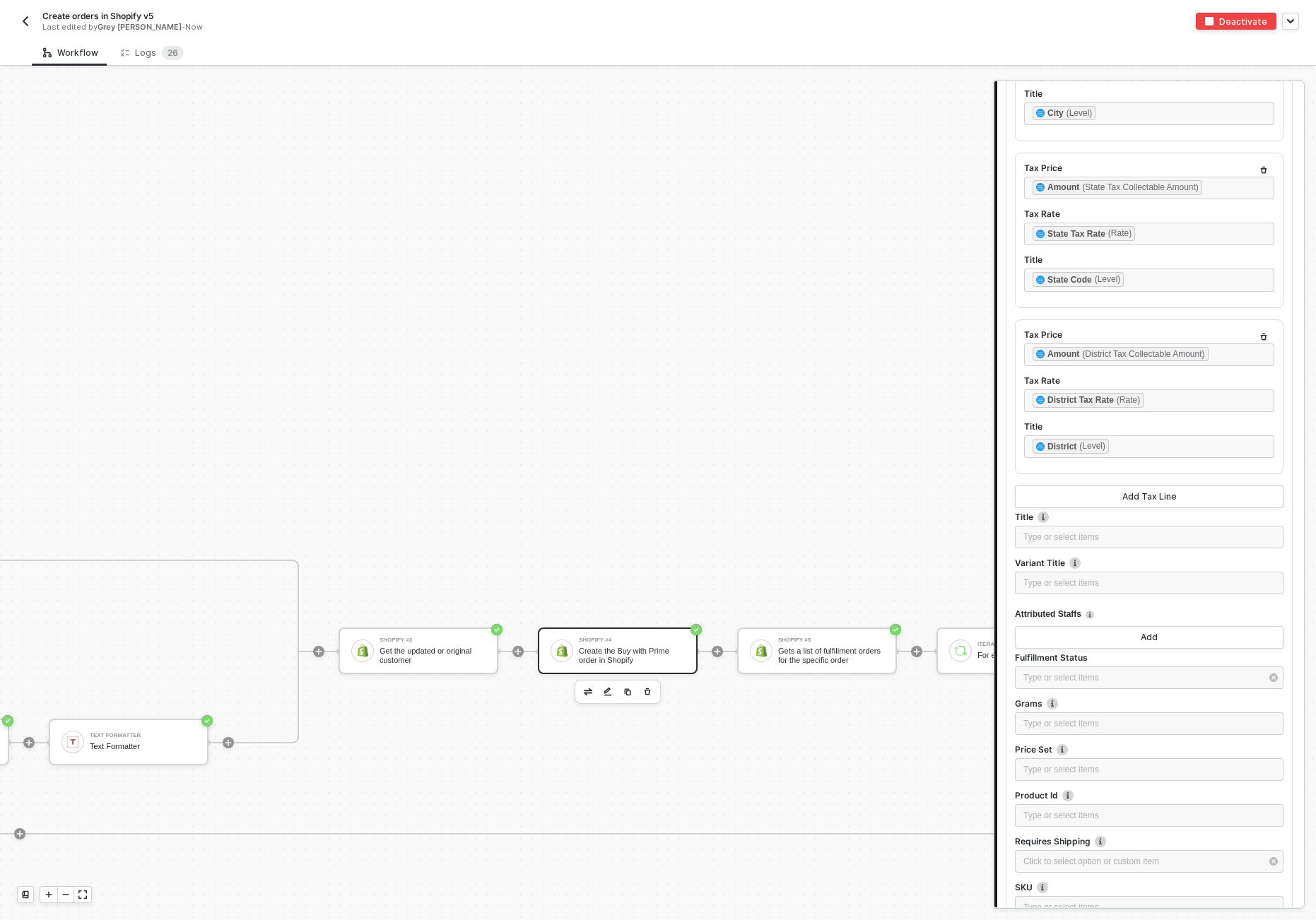
scroll to position [1554, 0]
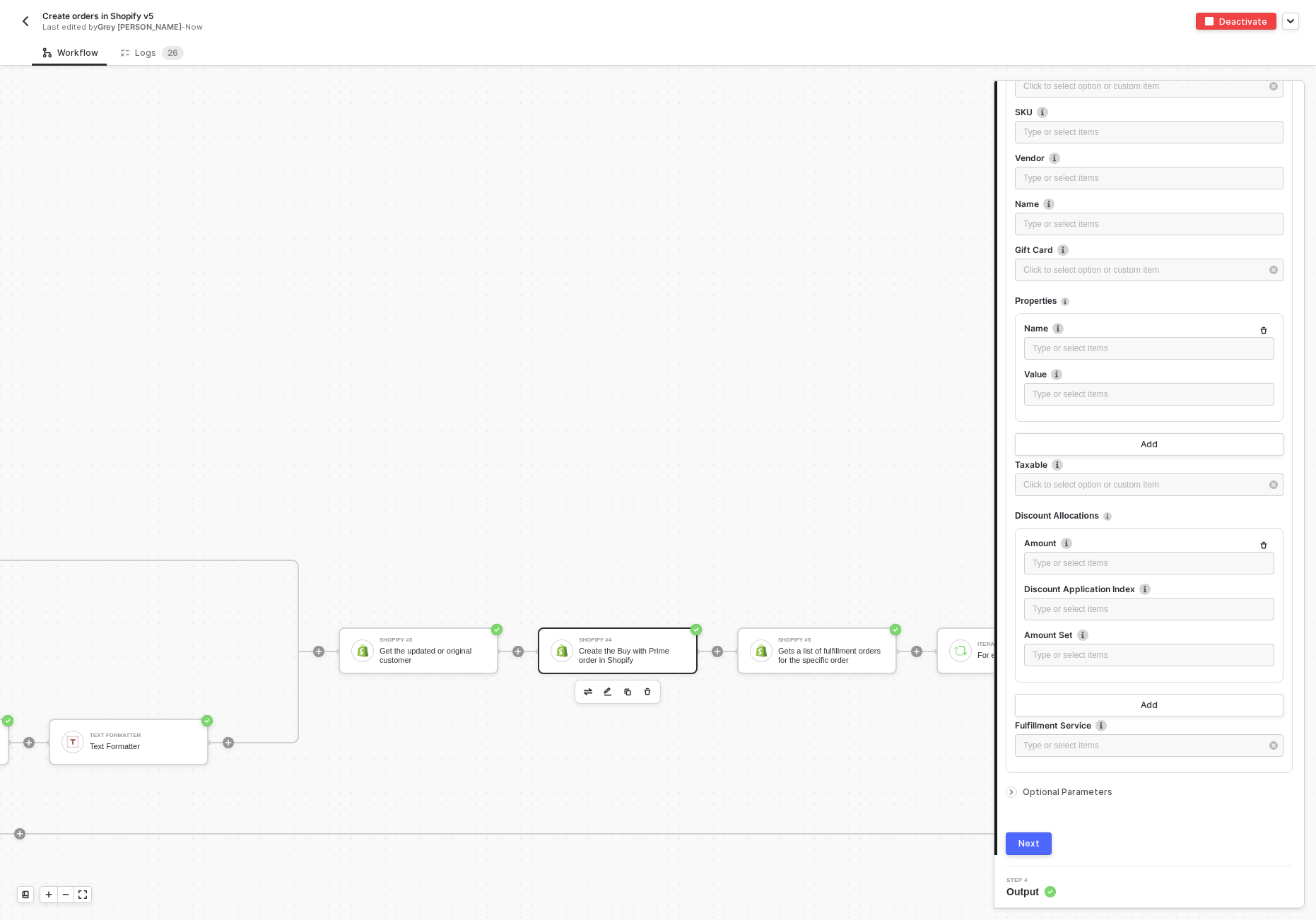
click at [904, 790] on icon "icon-arrow-right-small" at bounding box center [1011, 792] width 2 height 4
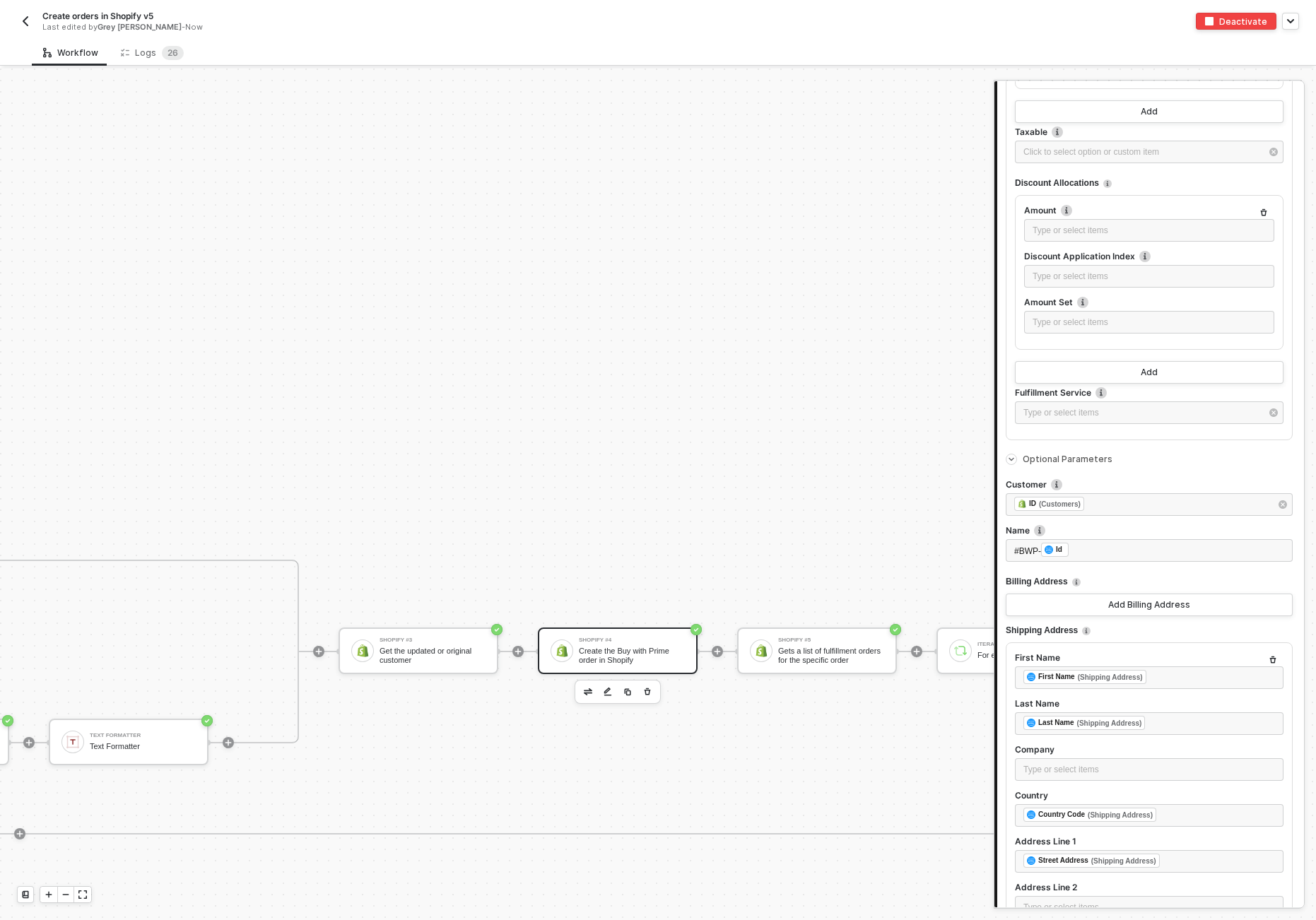
scroll to position [1885, 0]
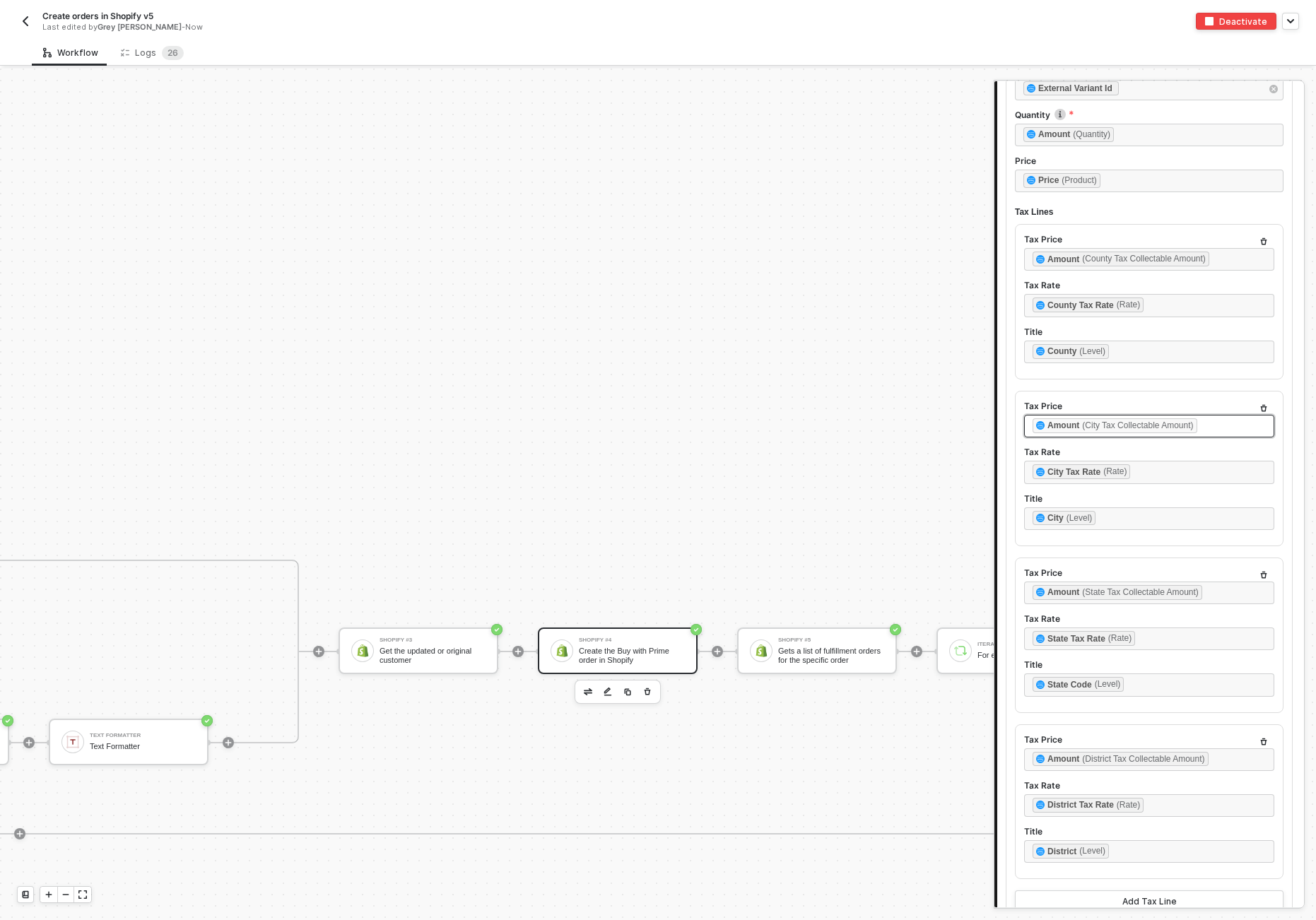
scroll to position [0, 0]
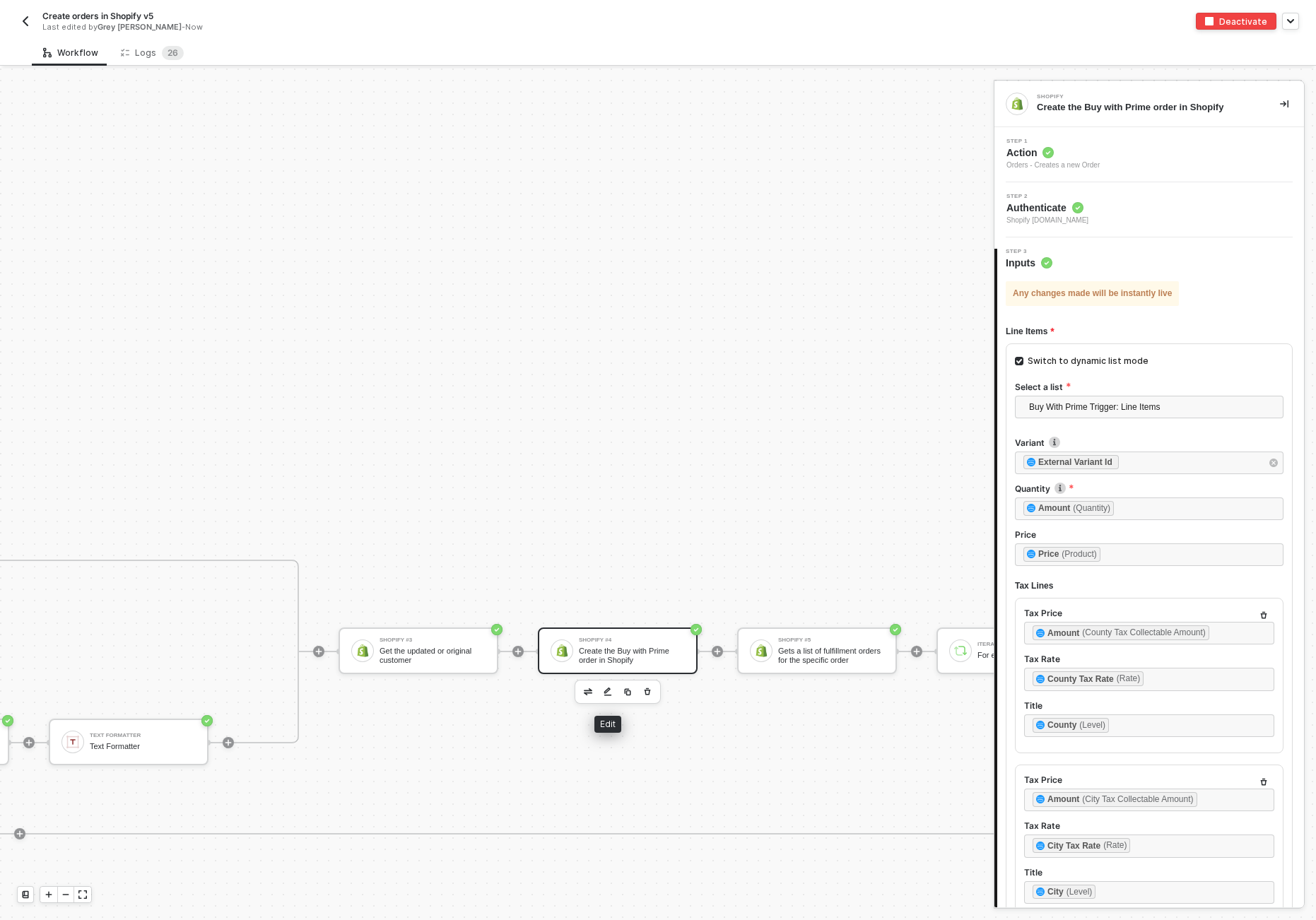
click at [605, 692] on img "button" at bounding box center [607, 691] width 8 height 10
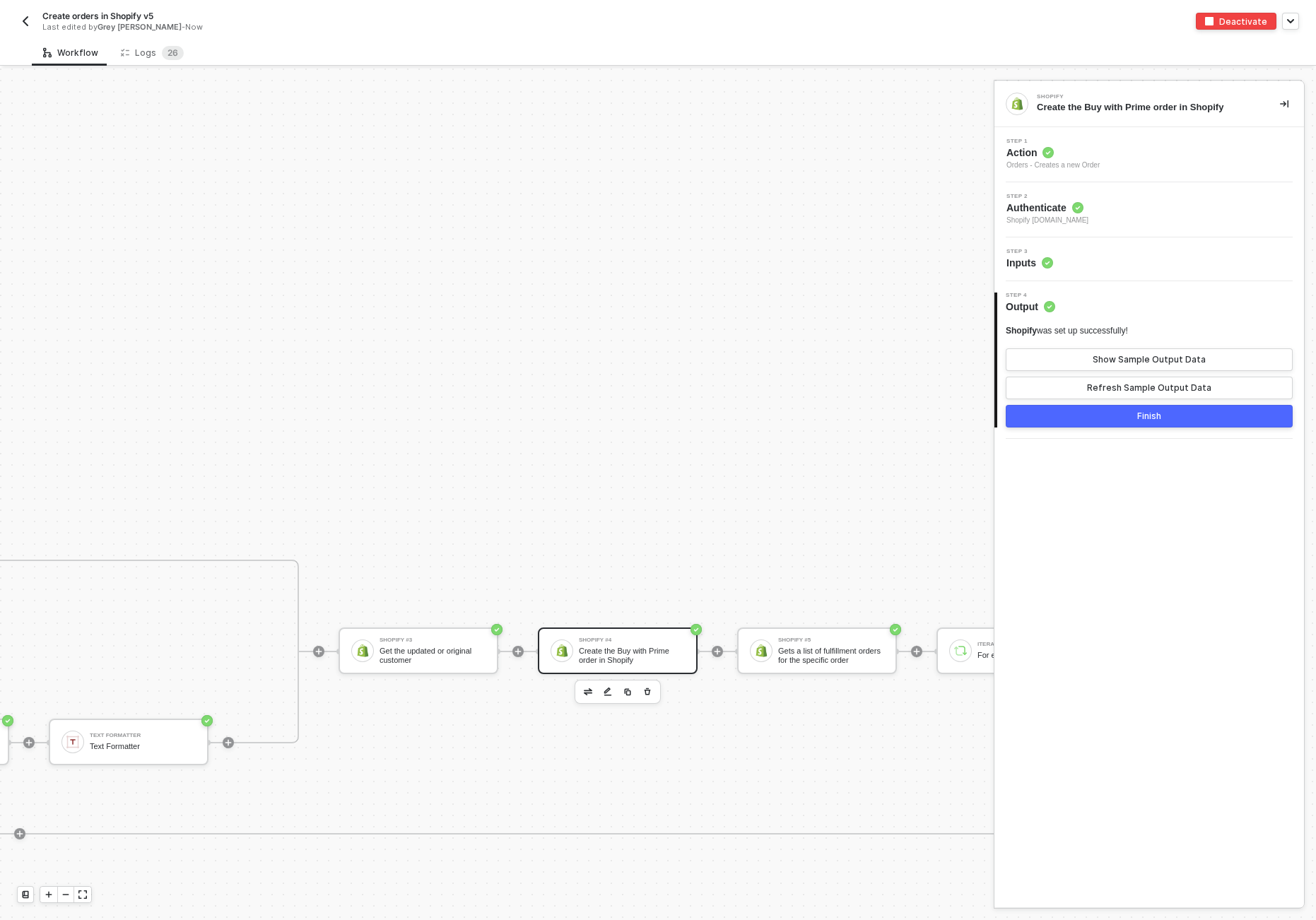
click at [904, 152] on span "Action" at bounding box center [1053, 152] width 93 height 14
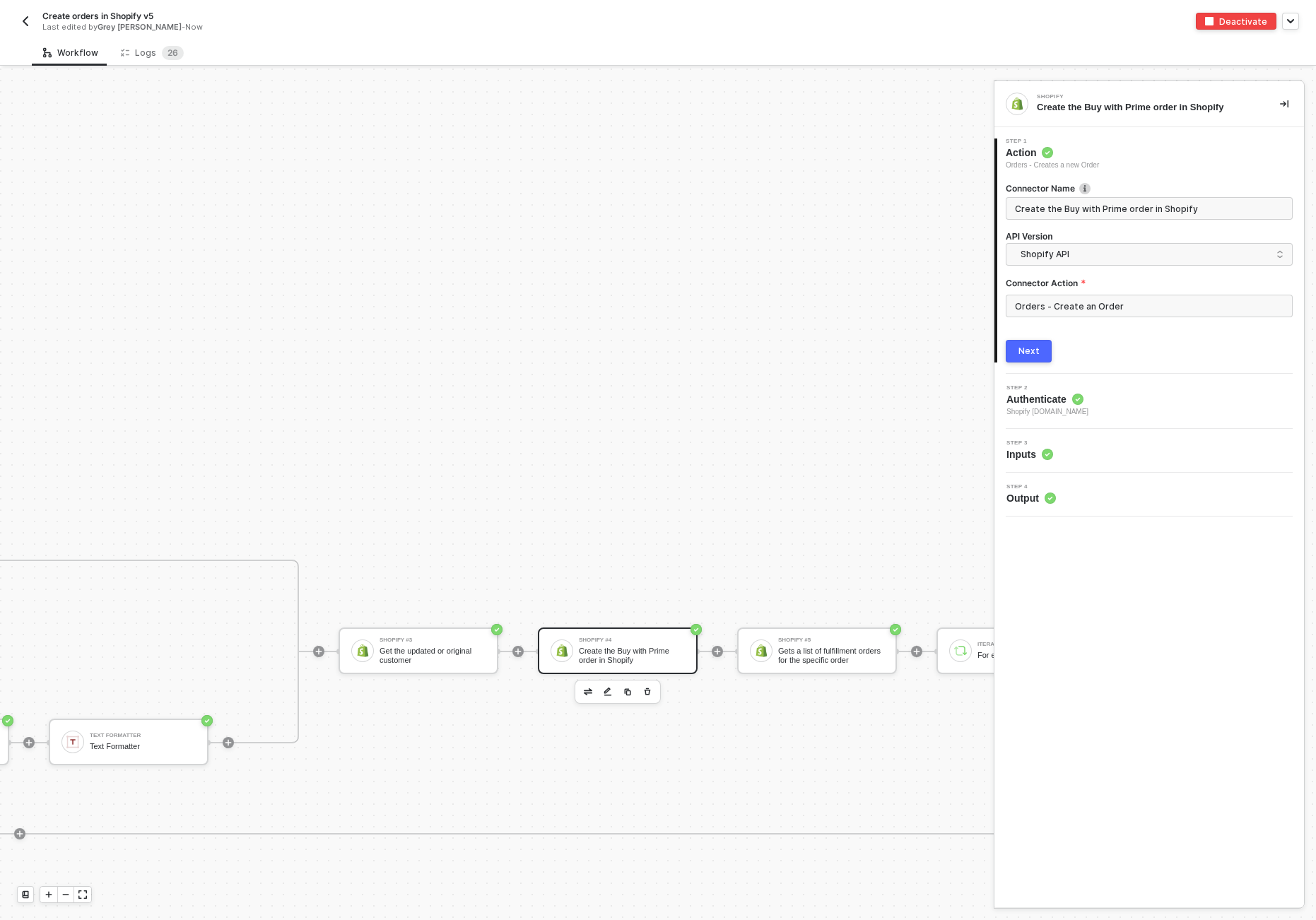
click at [904, 354] on div "Next" at bounding box center [1029, 351] width 21 height 11
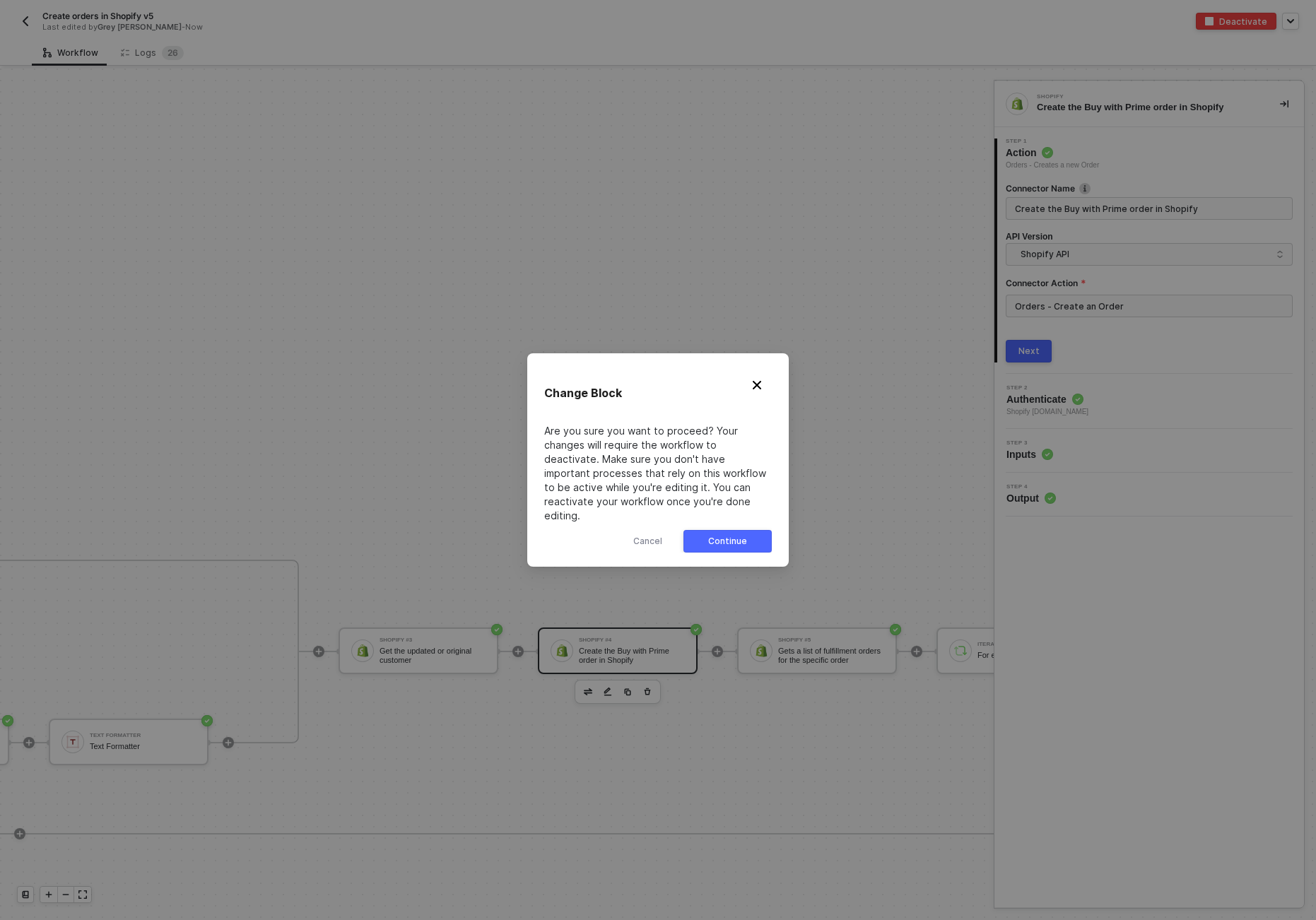
click at [745, 538] on div "Continue" at bounding box center [727, 541] width 39 height 11
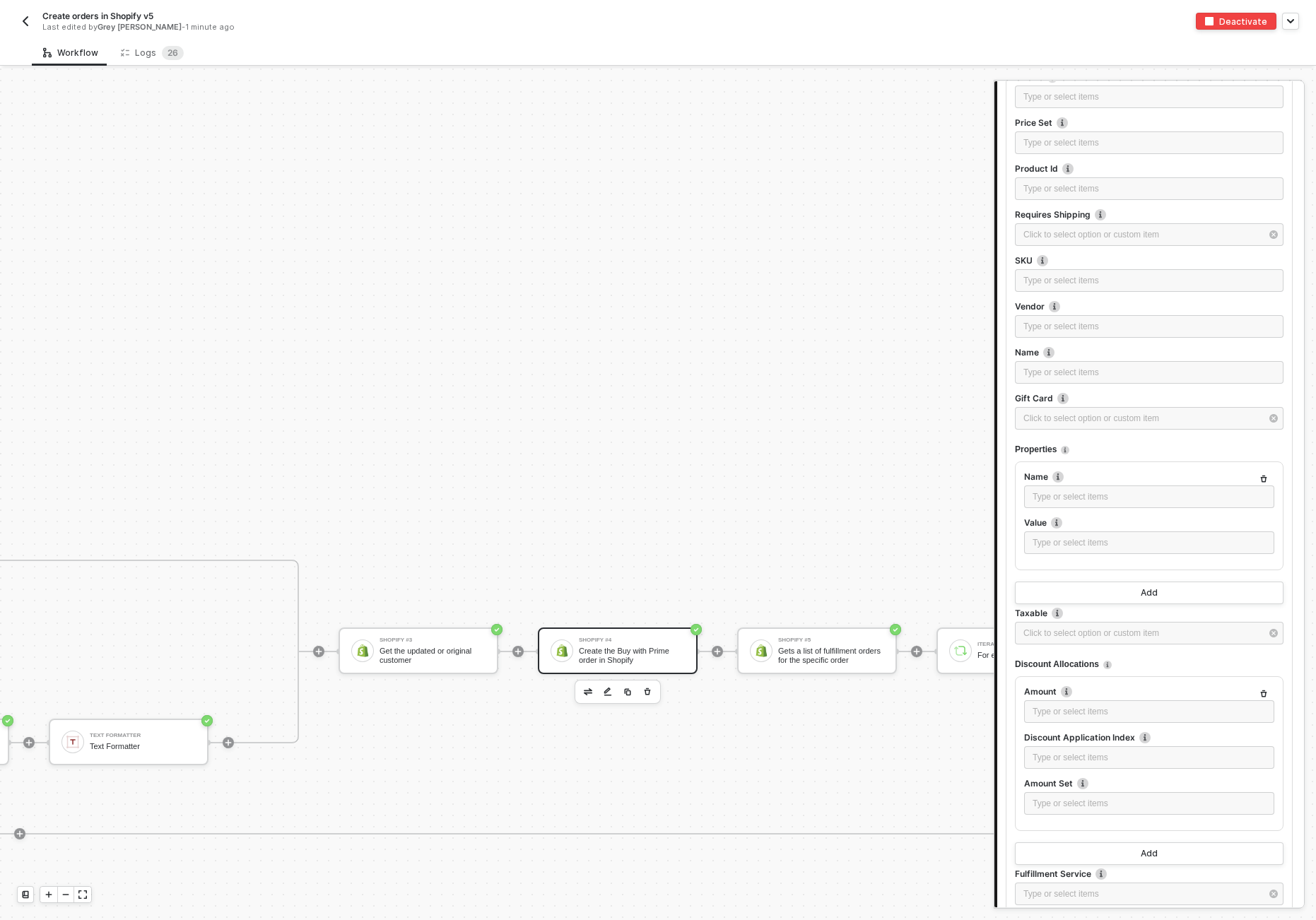
scroll to position [1554, 0]
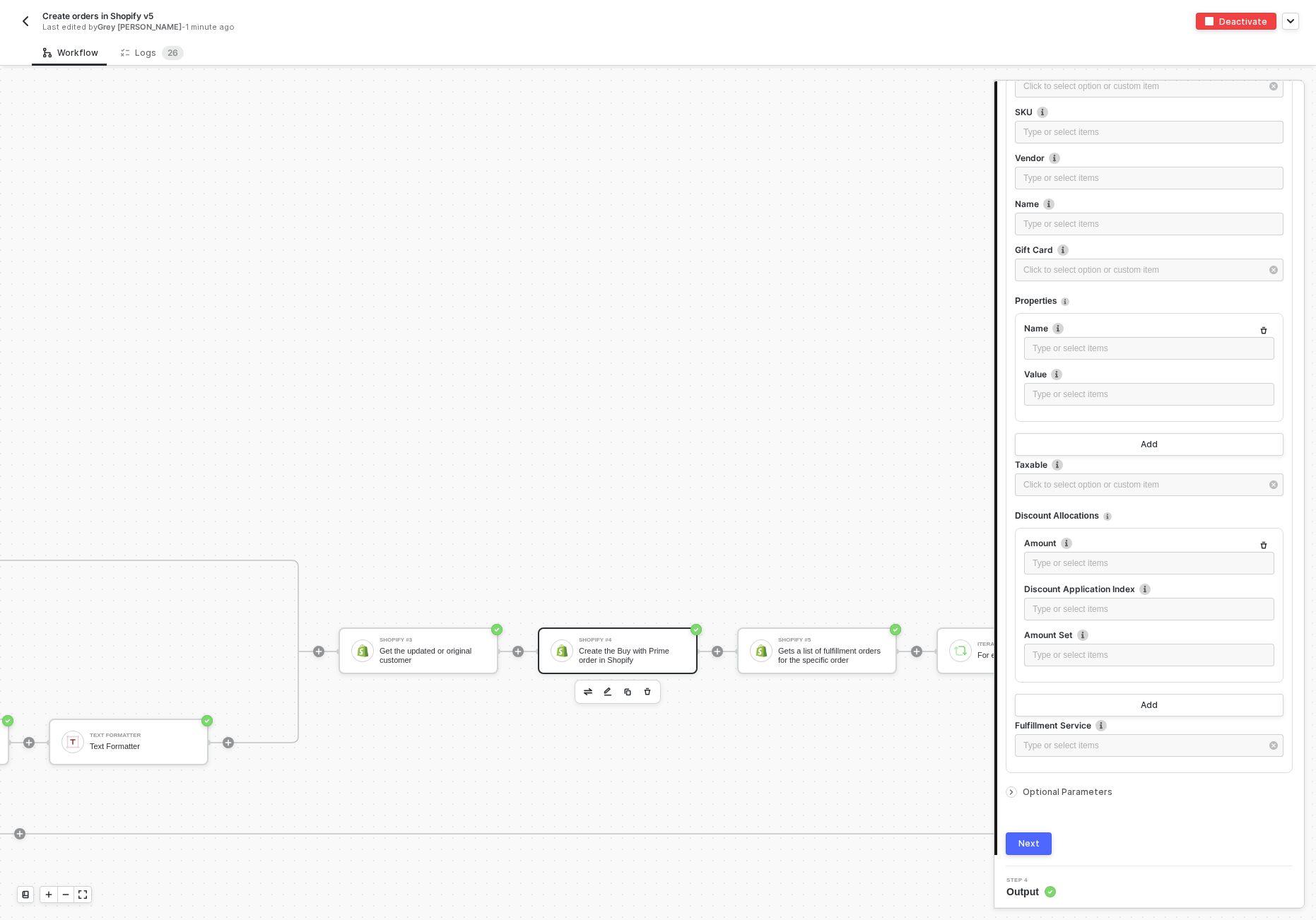
click at [904, 786] on span "Optional Parameters" at bounding box center [1068, 792] width 90 height 10
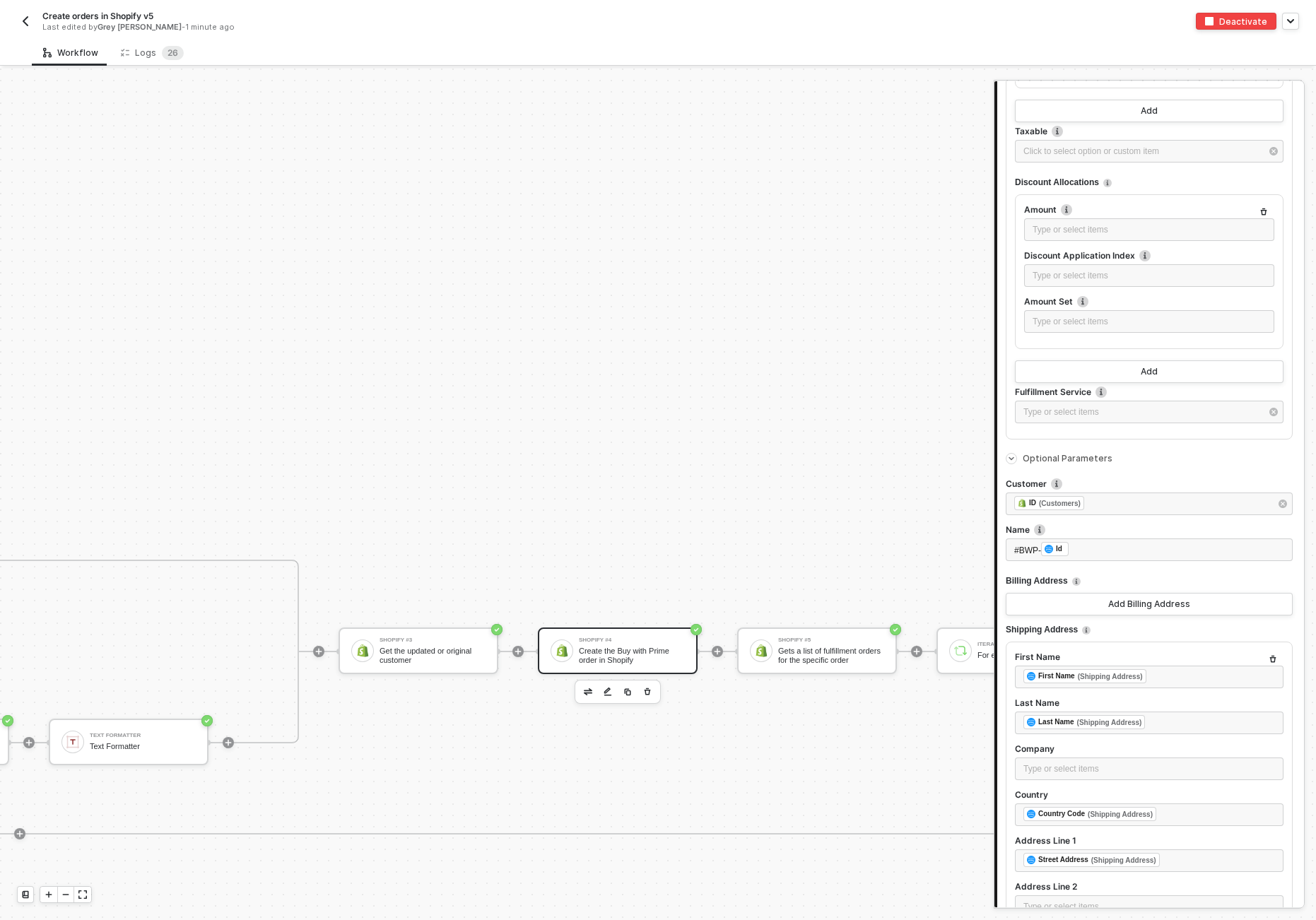
scroll to position [1868, 0]
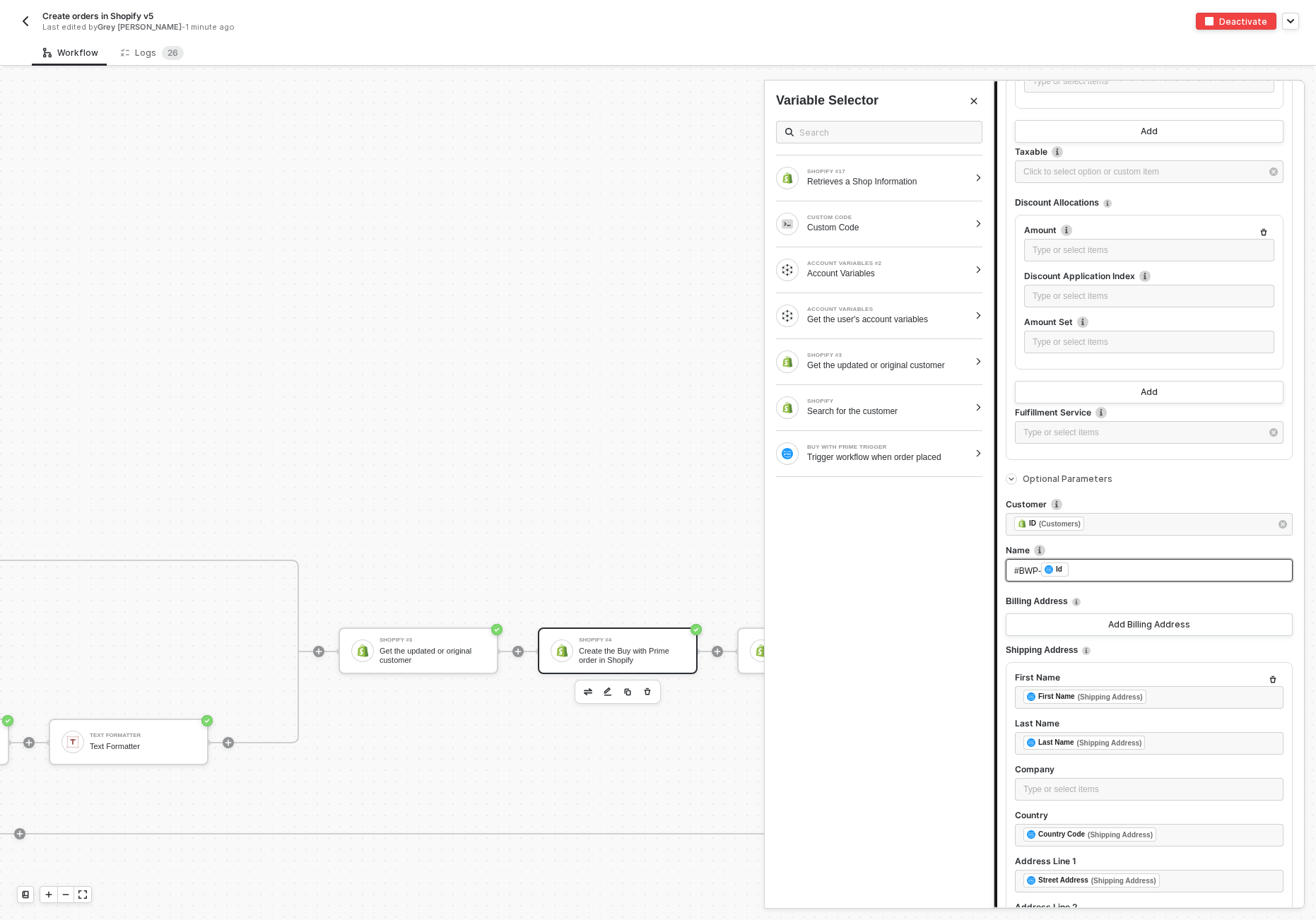
drag, startPoint x: 1042, startPoint y: 567, endPoint x: 974, endPoint y: 568, distance: 68.0
click at [904, 568] on div "Shopify Create the Buy with Prime order in Shopify Step 1 Action Orders - Creat…" at bounding box center [1149, 494] width 310 height 826
drag, startPoint x: 1040, startPoint y: 568, endPoint x: 895, endPoint y: 561, distance: 145.2
click at [904, 561] on div "Shopify Create the Buy with Prime order in Shopify Step 1 Action Orders - Creat…" at bounding box center [1149, 494] width 310 height 826
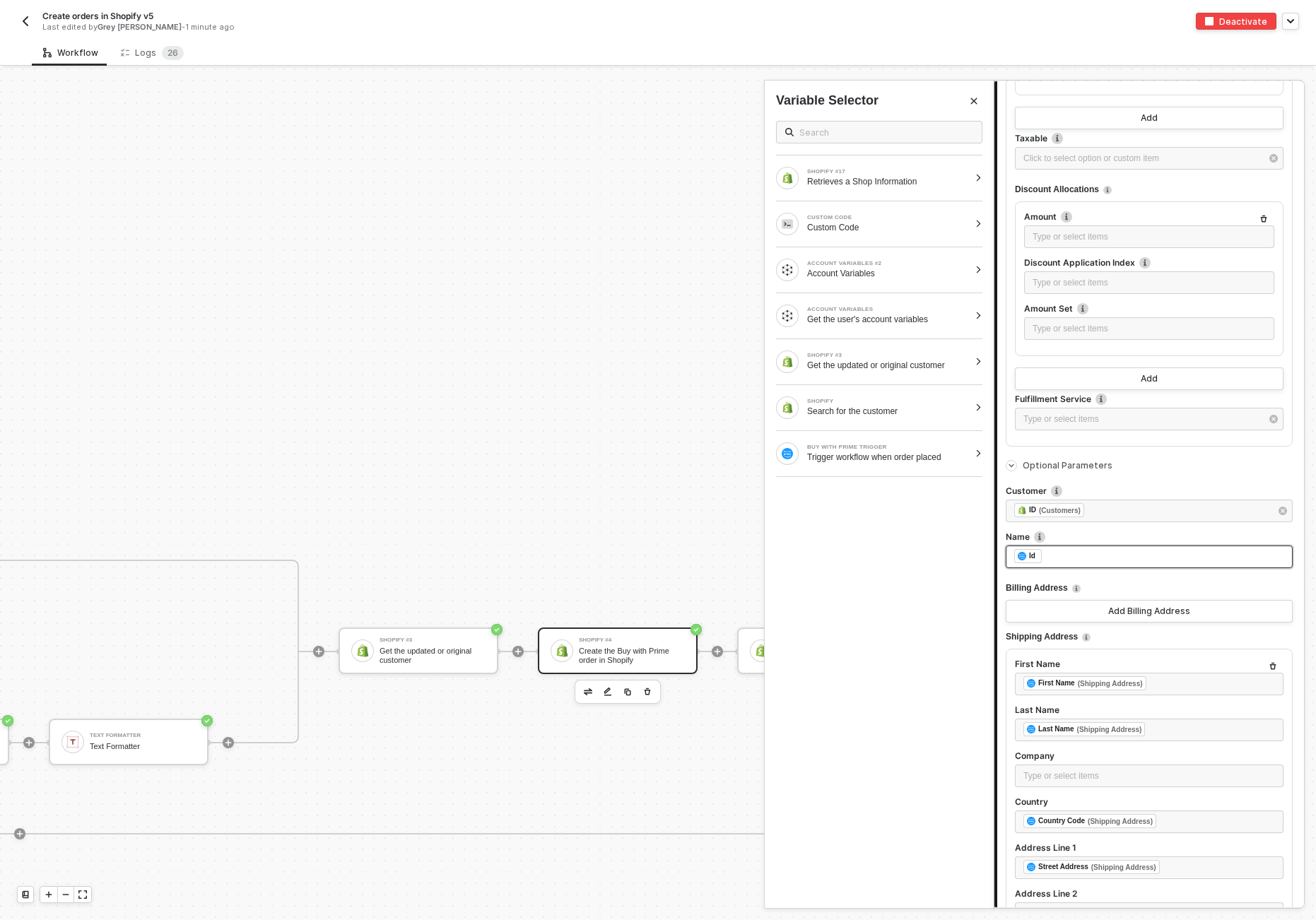
scroll to position [1886, 0]
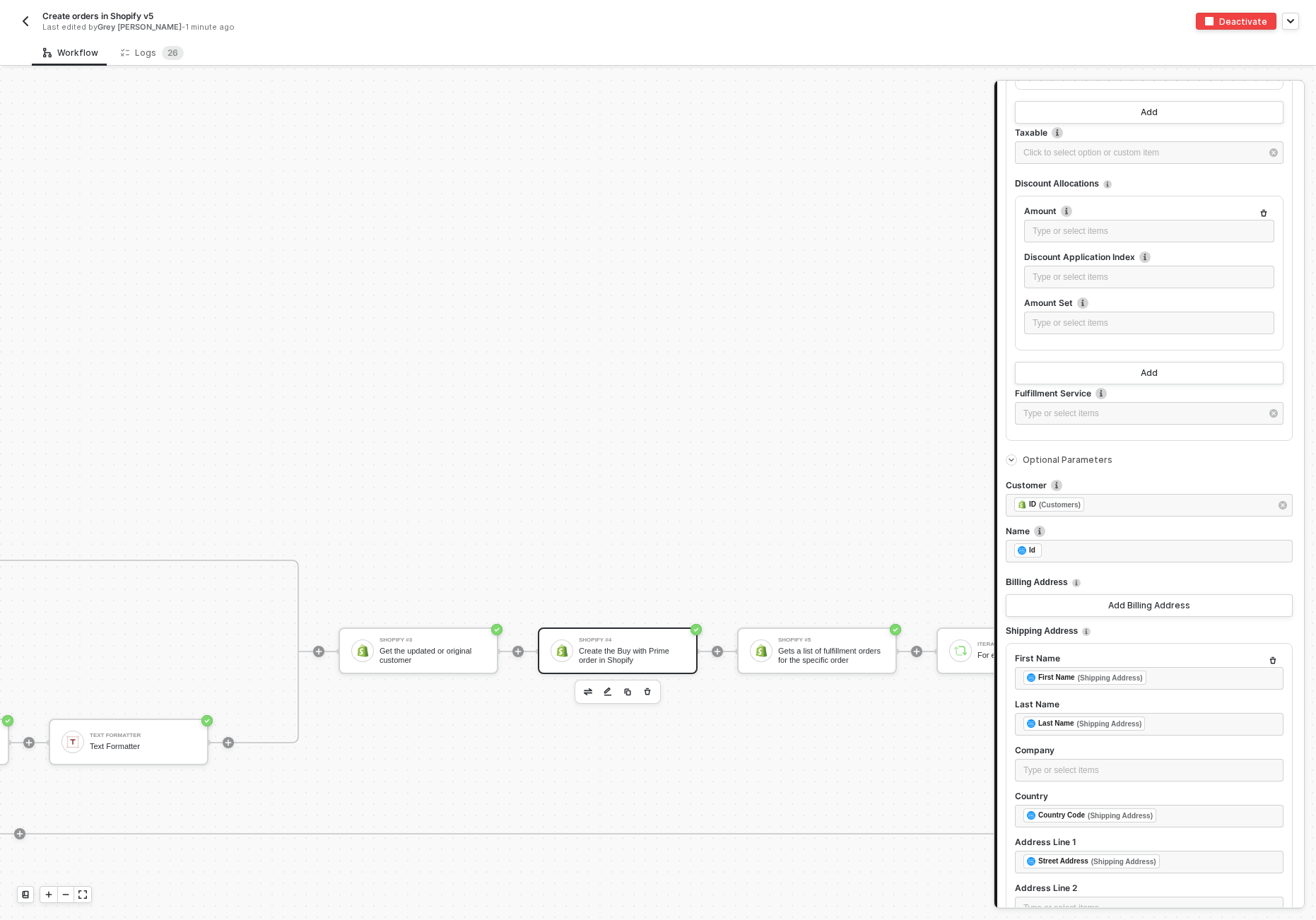
click at [904, 575] on span "Billing Address" at bounding box center [1037, 583] width 62 height 18
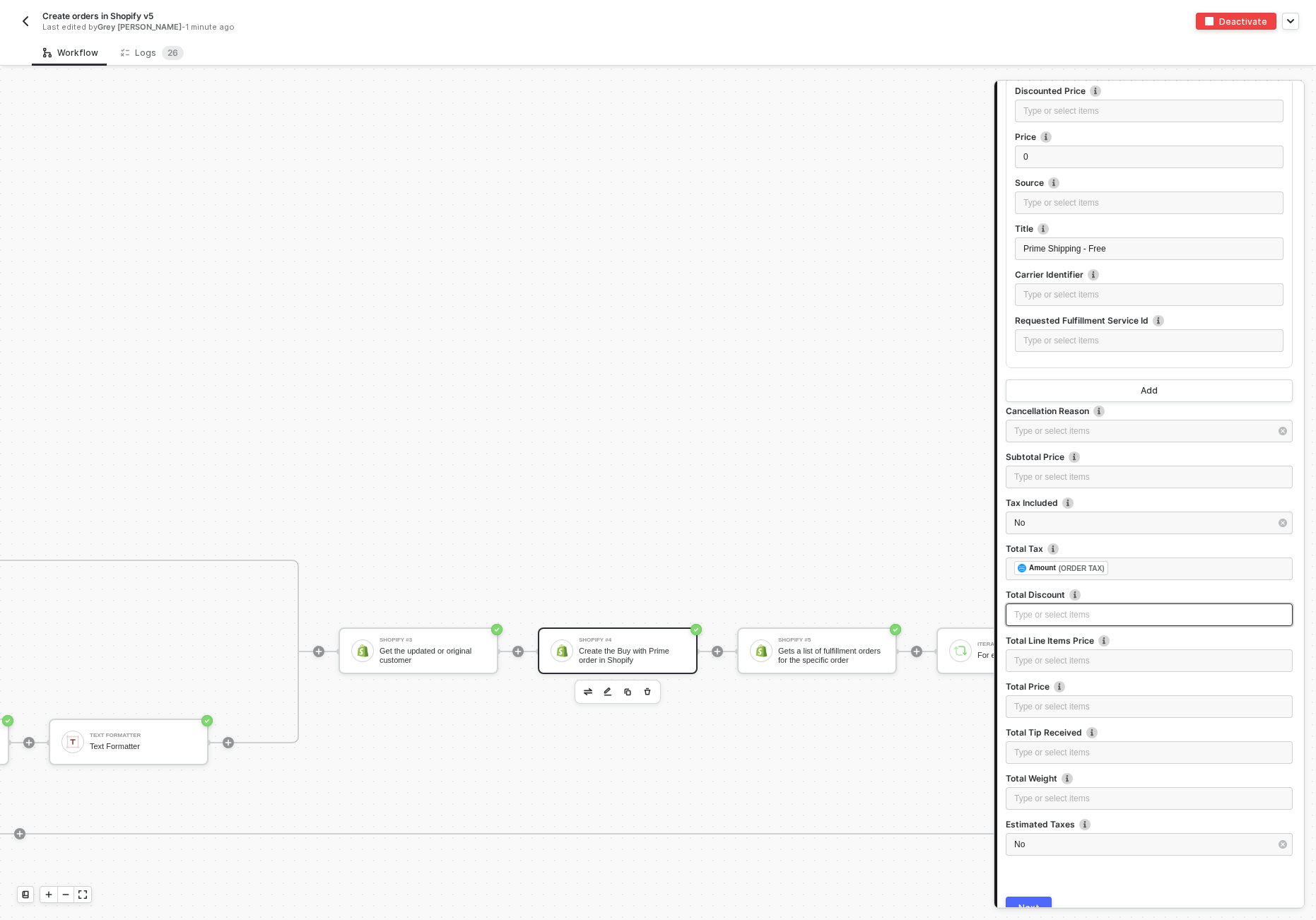
scroll to position [4088, 0]
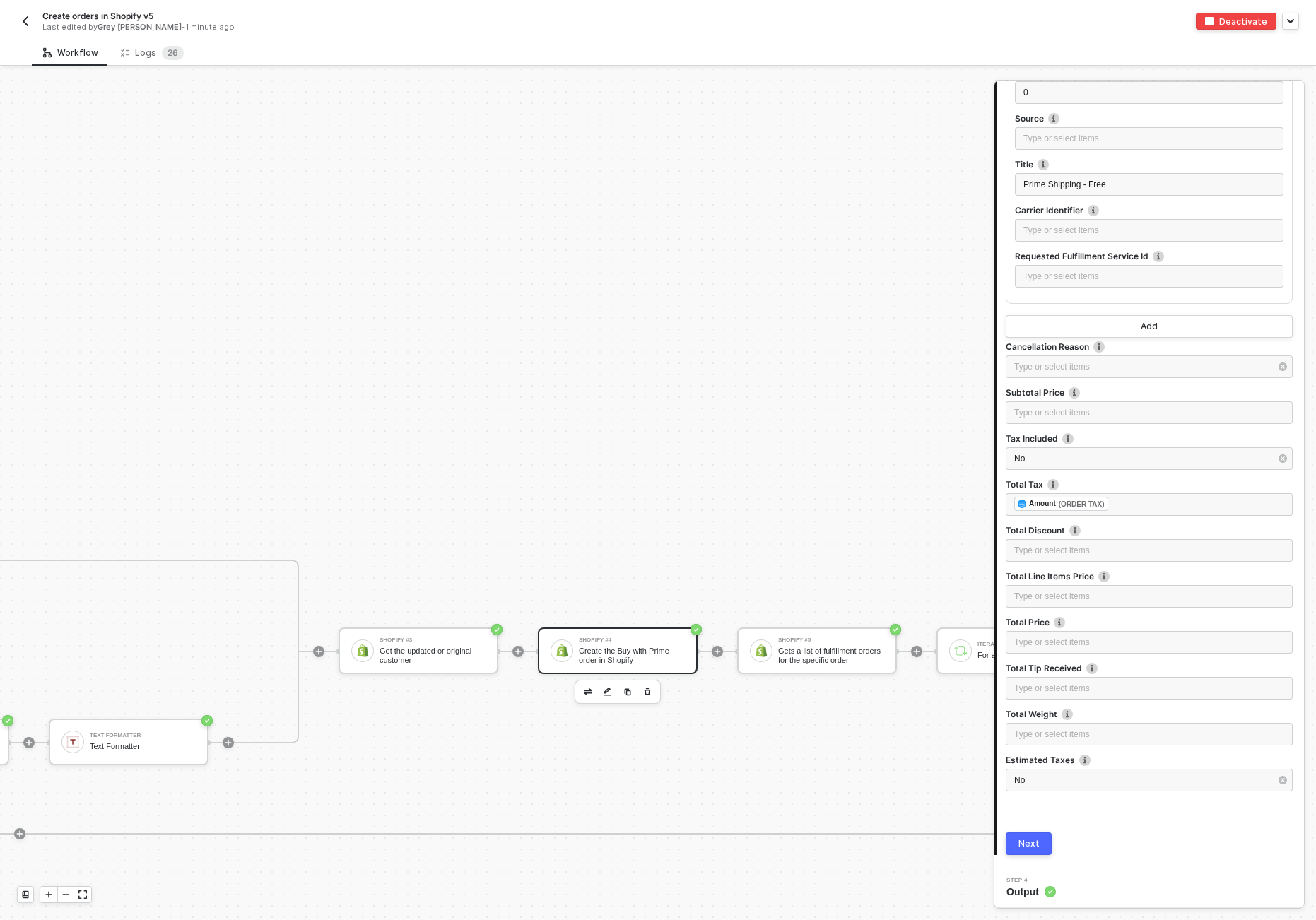
click at [904, 839] on div "Next" at bounding box center [1029, 844] width 21 height 11
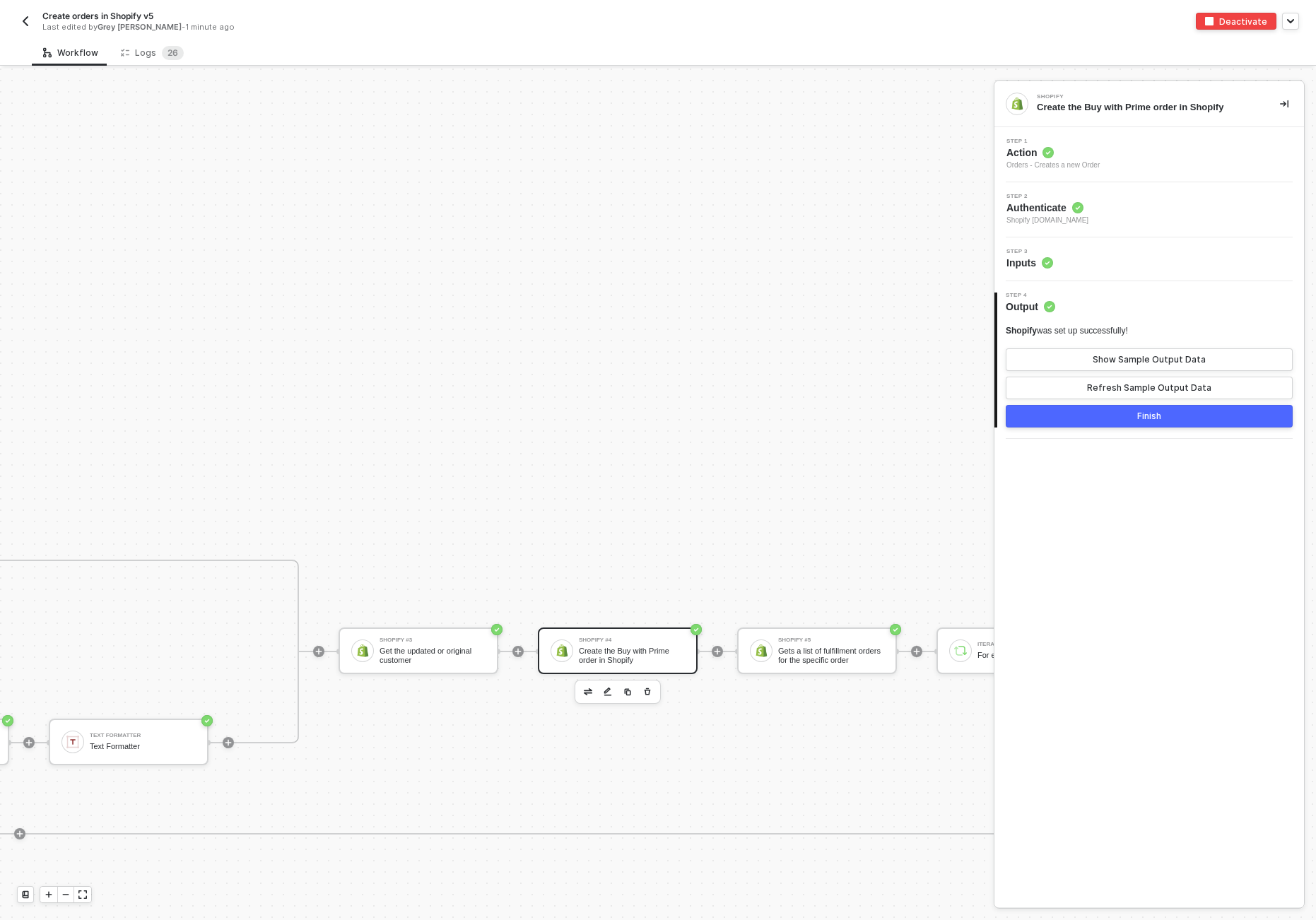
scroll to position [0, 0]
click at [904, 361] on div "Show Sample Output Data" at bounding box center [1149, 359] width 113 height 11
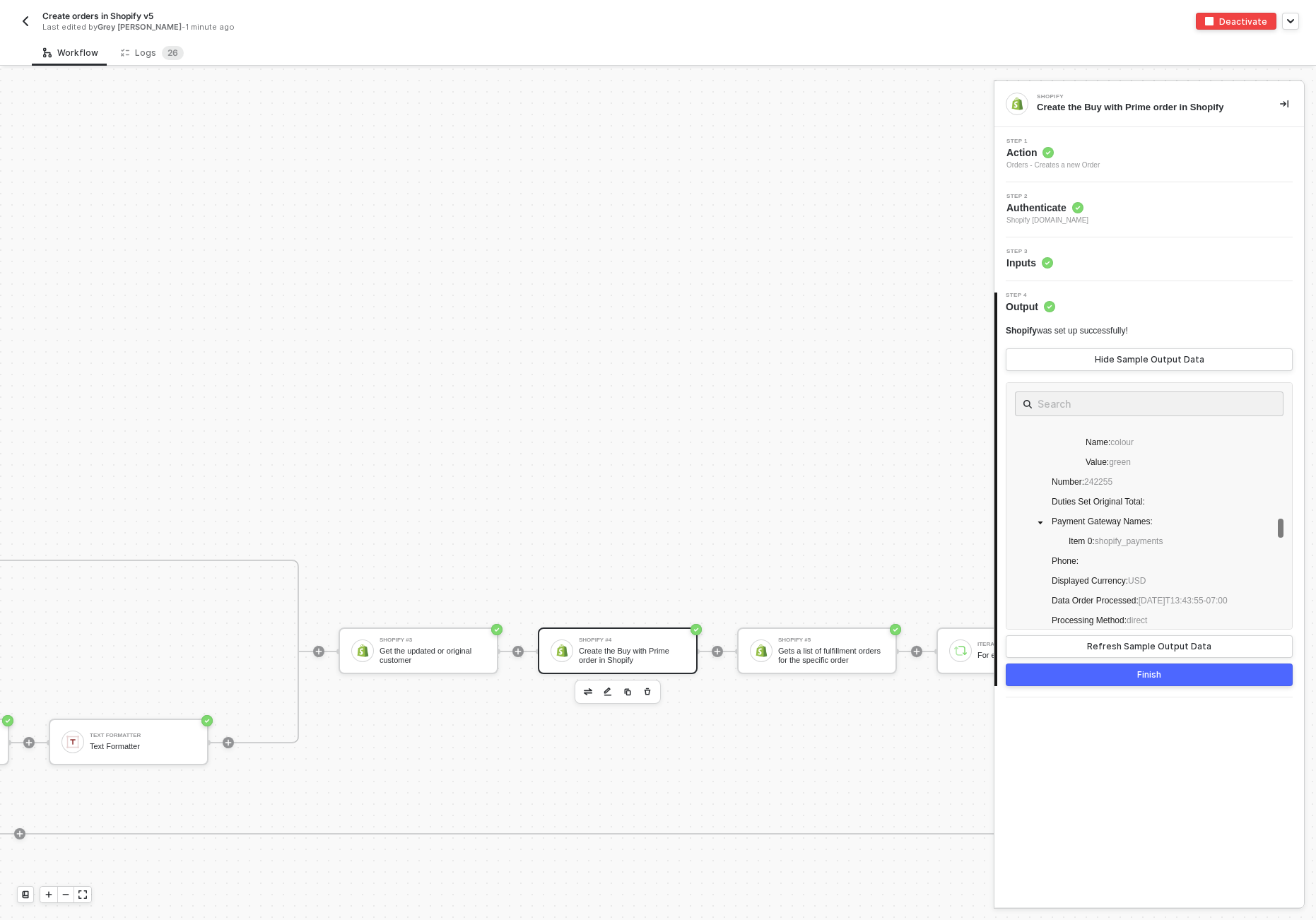
scroll to position [2708, 0]
click at [904, 408] on input "text" at bounding box center [1149, 404] width 223 height 18
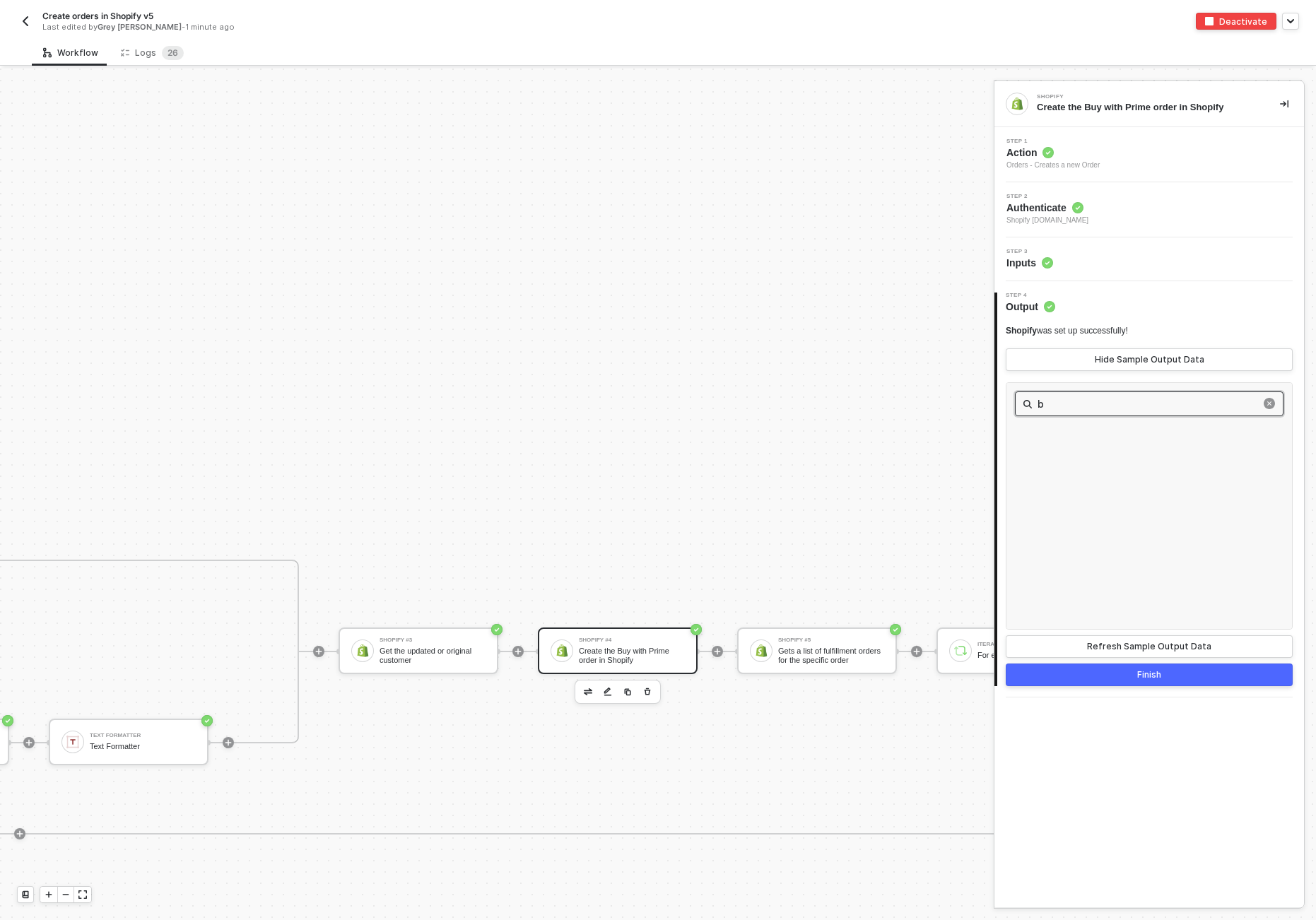
scroll to position [1909, 0]
drag, startPoint x: 1122, startPoint y: 408, endPoint x: 946, endPoint y: 394, distance: 176.6
click at [904, 395] on input "bwp" at bounding box center [1149, 404] width 223 height 18
type input "B"
type input "3"
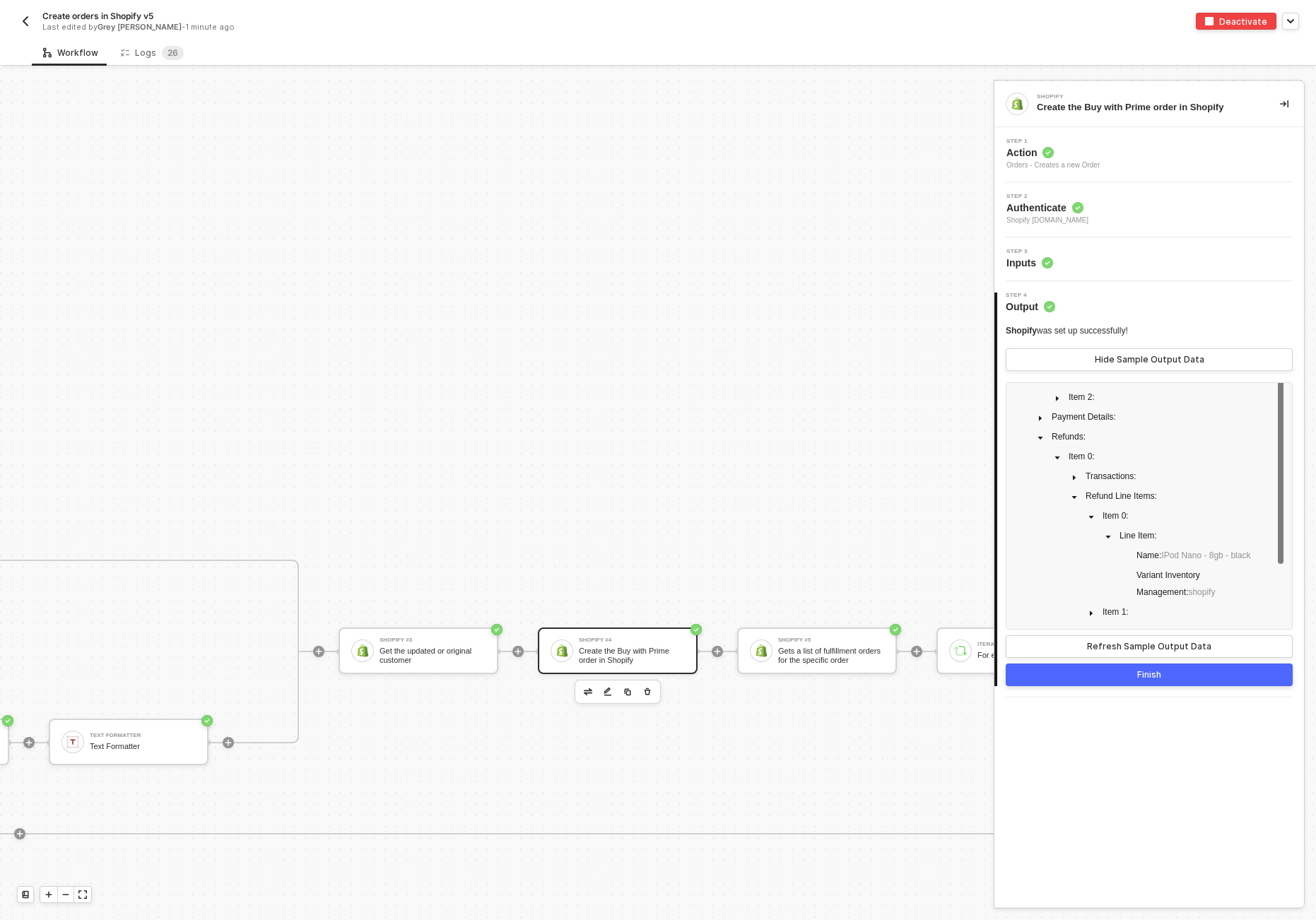
scroll to position [0, 0]
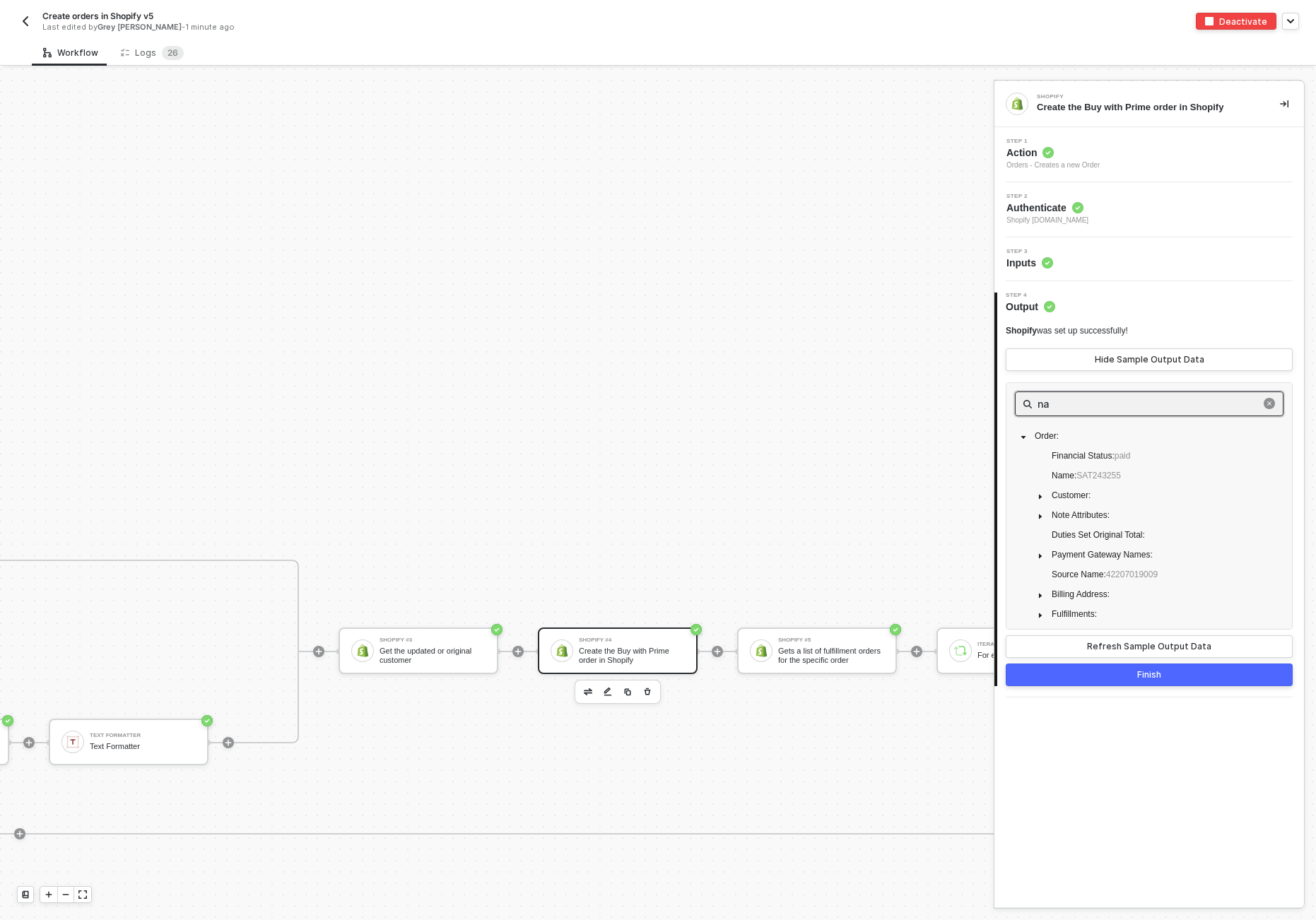
type input "na"
click at [904, 674] on div "Finish" at bounding box center [1149, 674] width 24 height 11
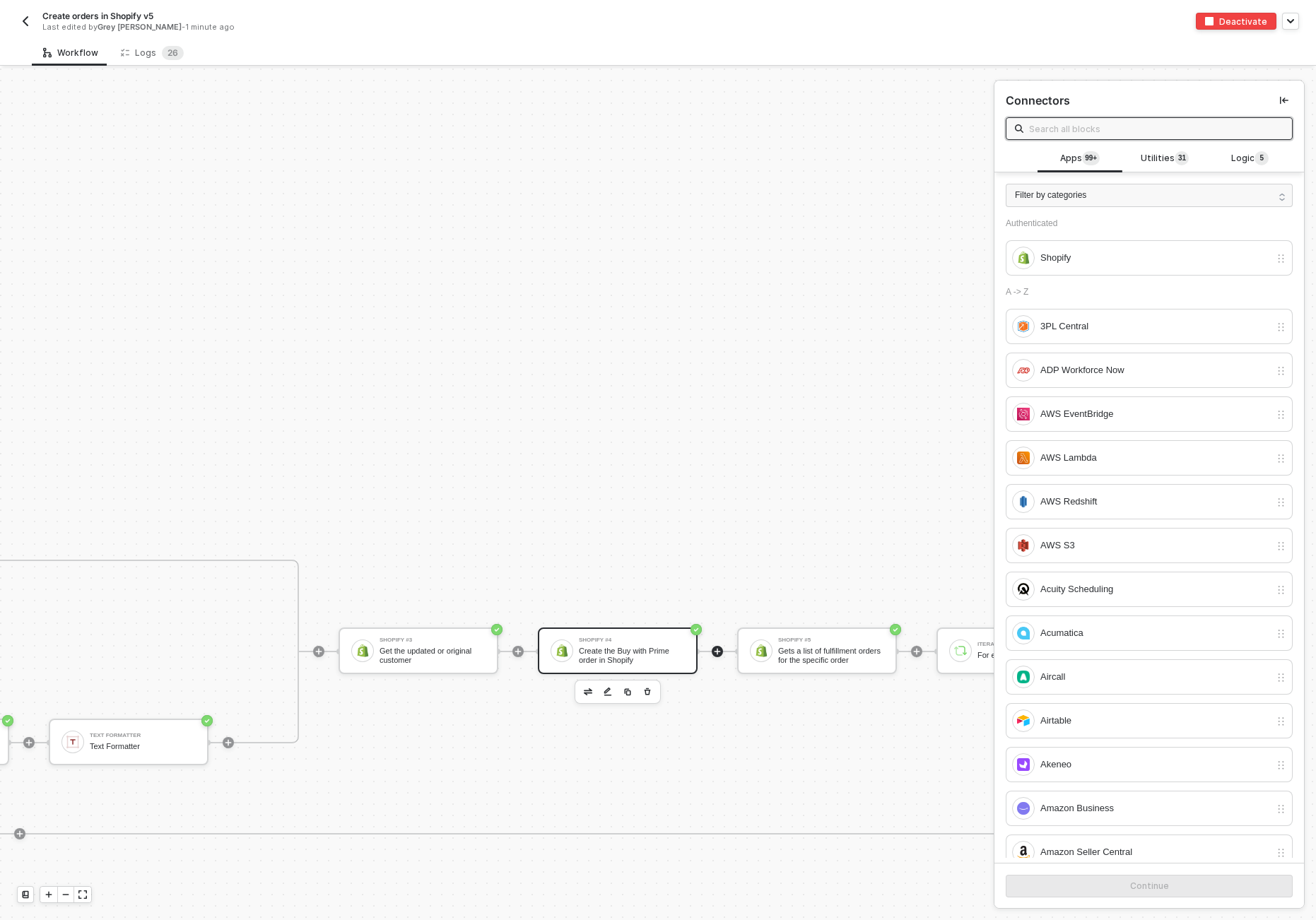
drag, startPoint x: 615, startPoint y: 650, endPoint x: 639, endPoint y: 642, distance: 25.3
click at [616, 650] on div "Create the Buy with Prime order in Shopify" at bounding box center [632, 656] width 106 height 18
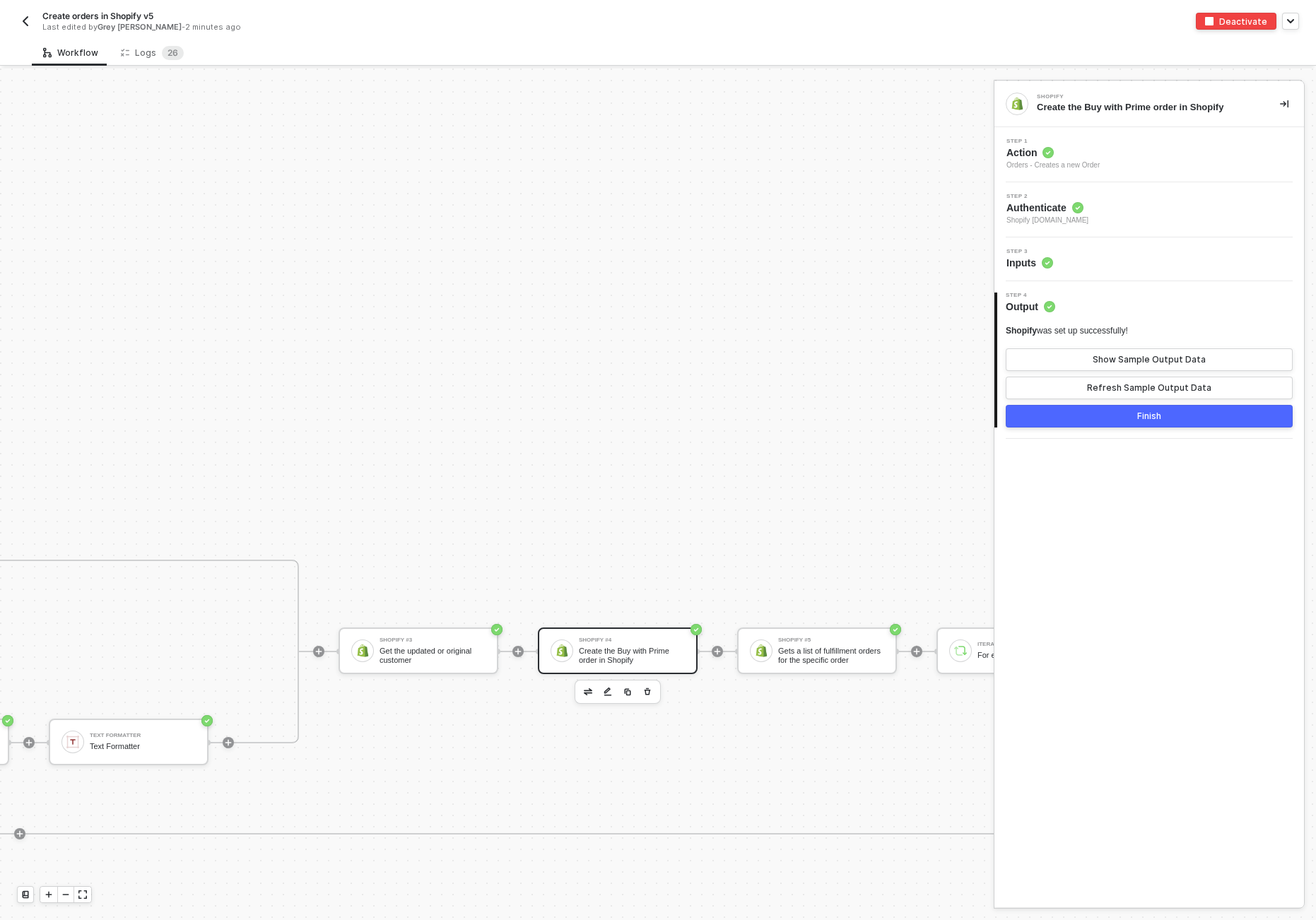
click at [904, 263] on span "Inputs" at bounding box center [1030, 263] width 46 height 14
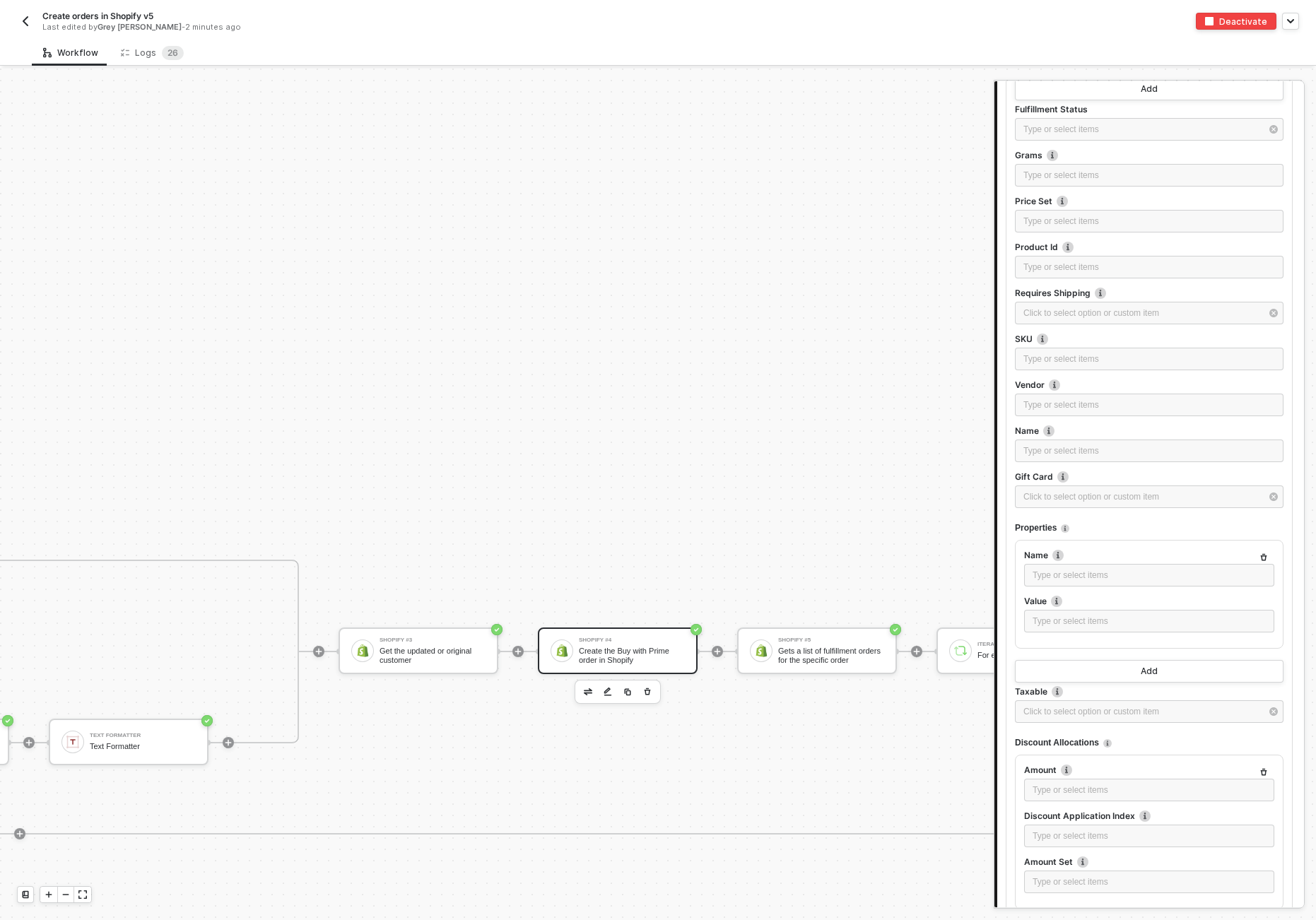
scroll to position [1554, 0]
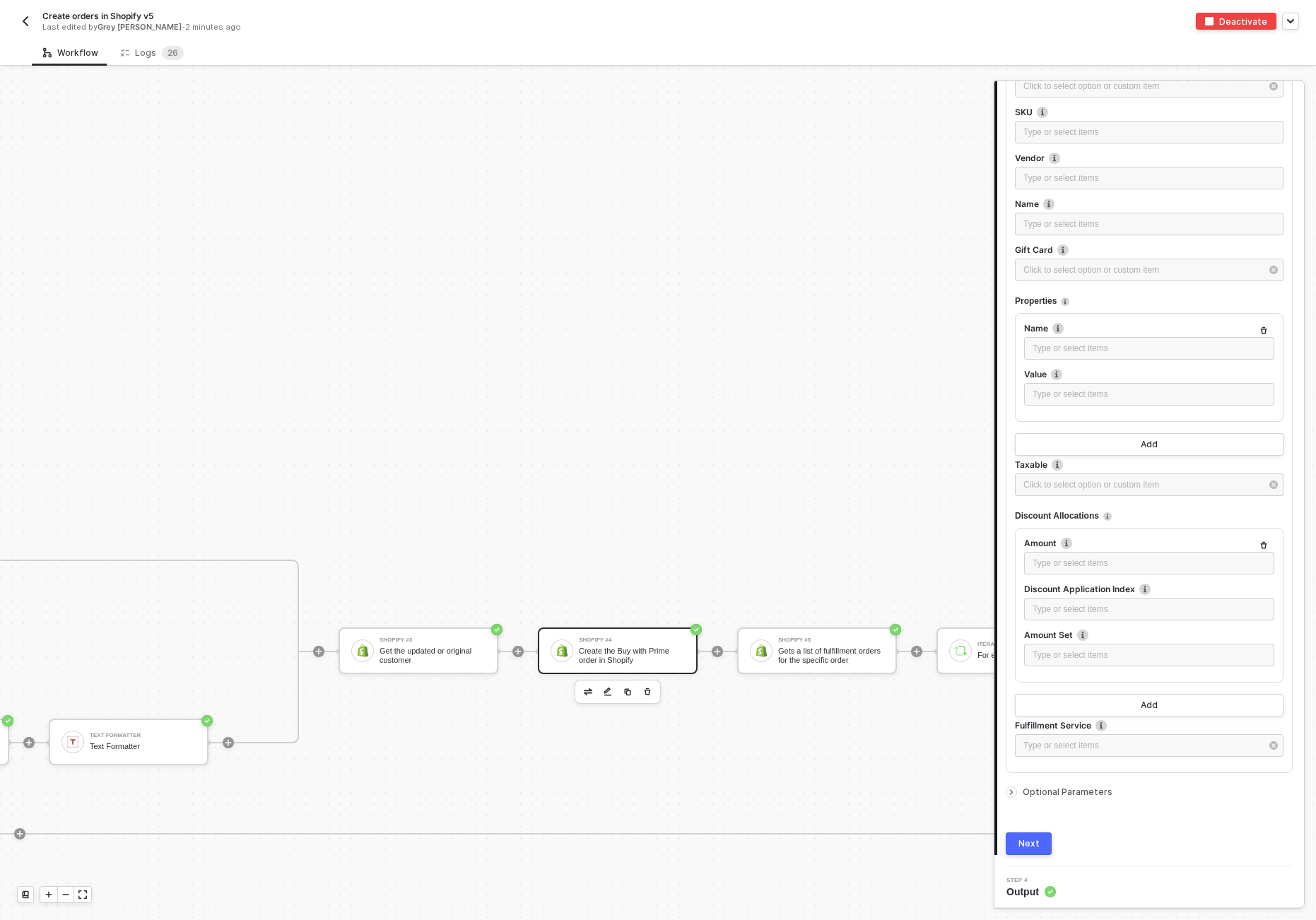
click at [904, 785] on div "Optional Parameters" at bounding box center [1149, 792] width 287 height 16
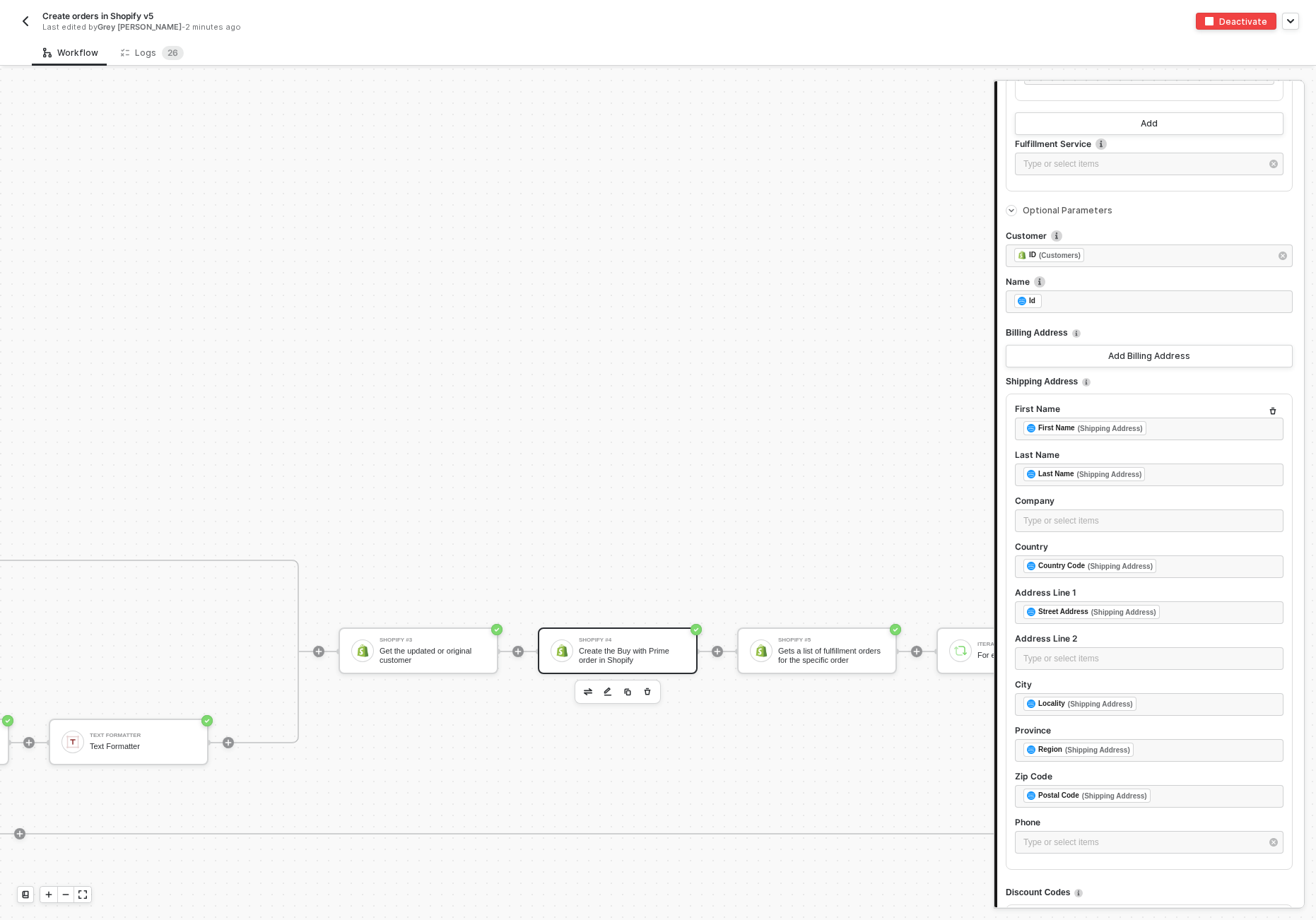
scroll to position [2125, 0]
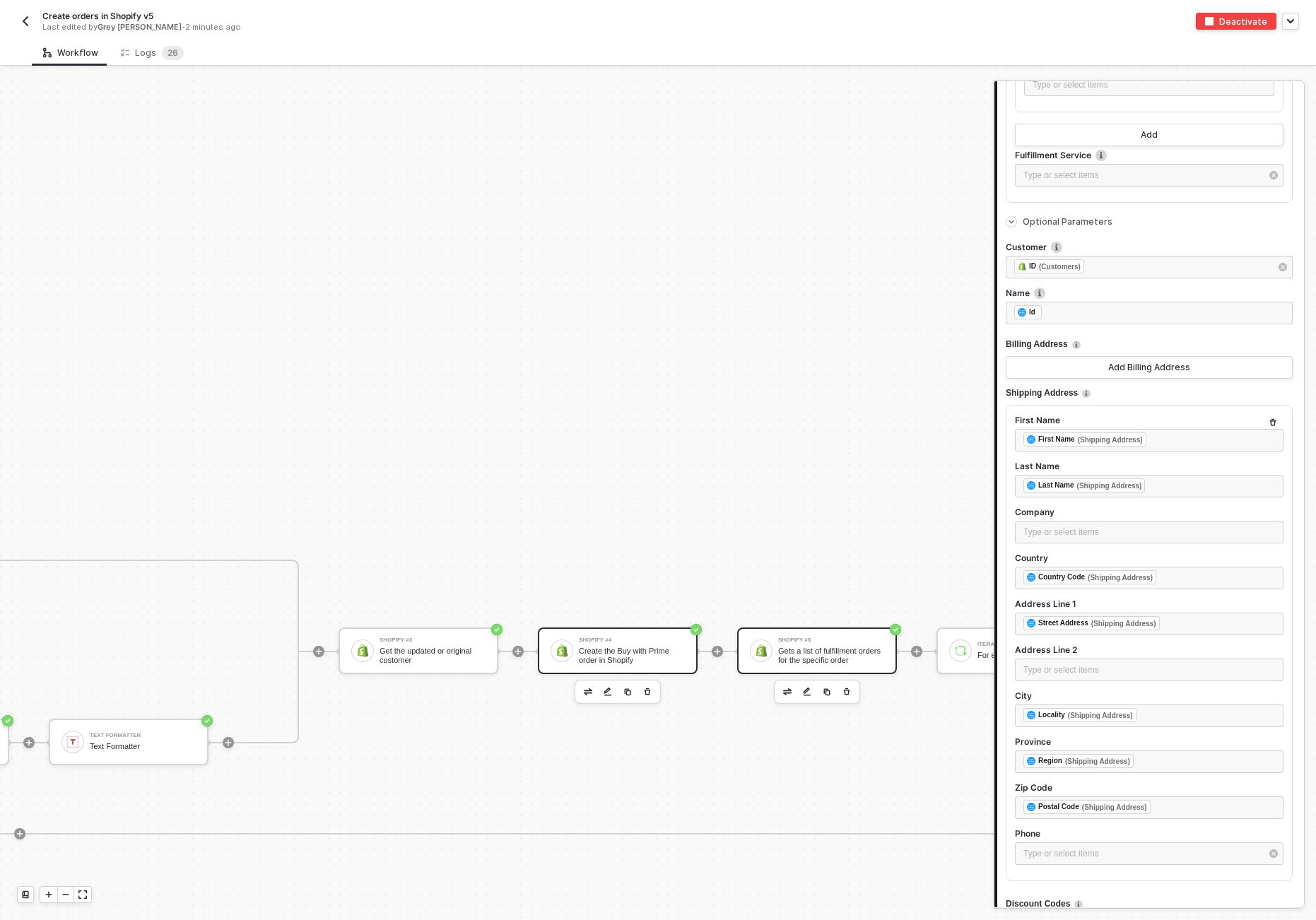
click at [851, 630] on div "Shopify #5 Gets a list of fulfillment orders for the specific order" at bounding box center [817, 650] width 160 height 46
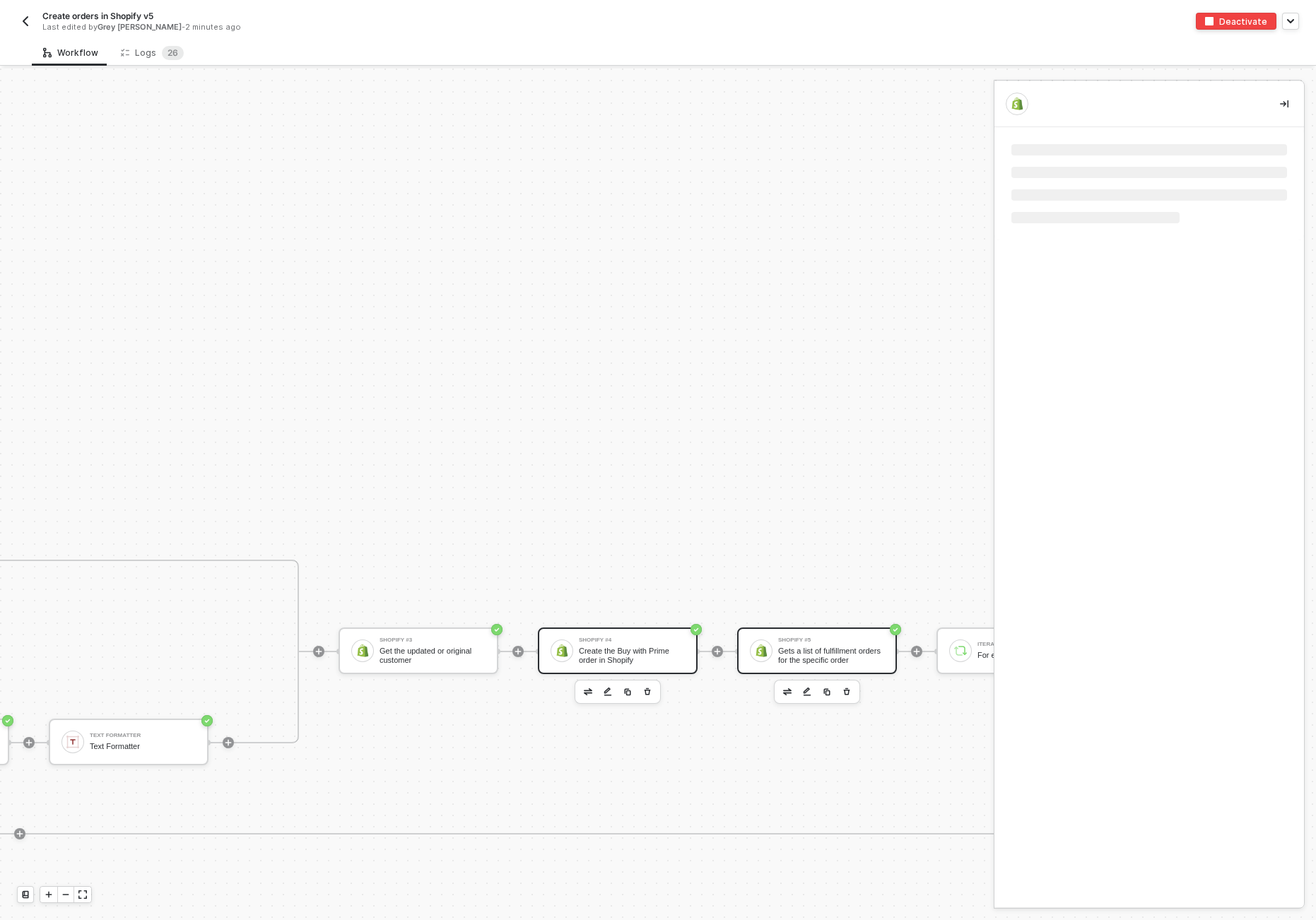
scroll to position [0, 0]
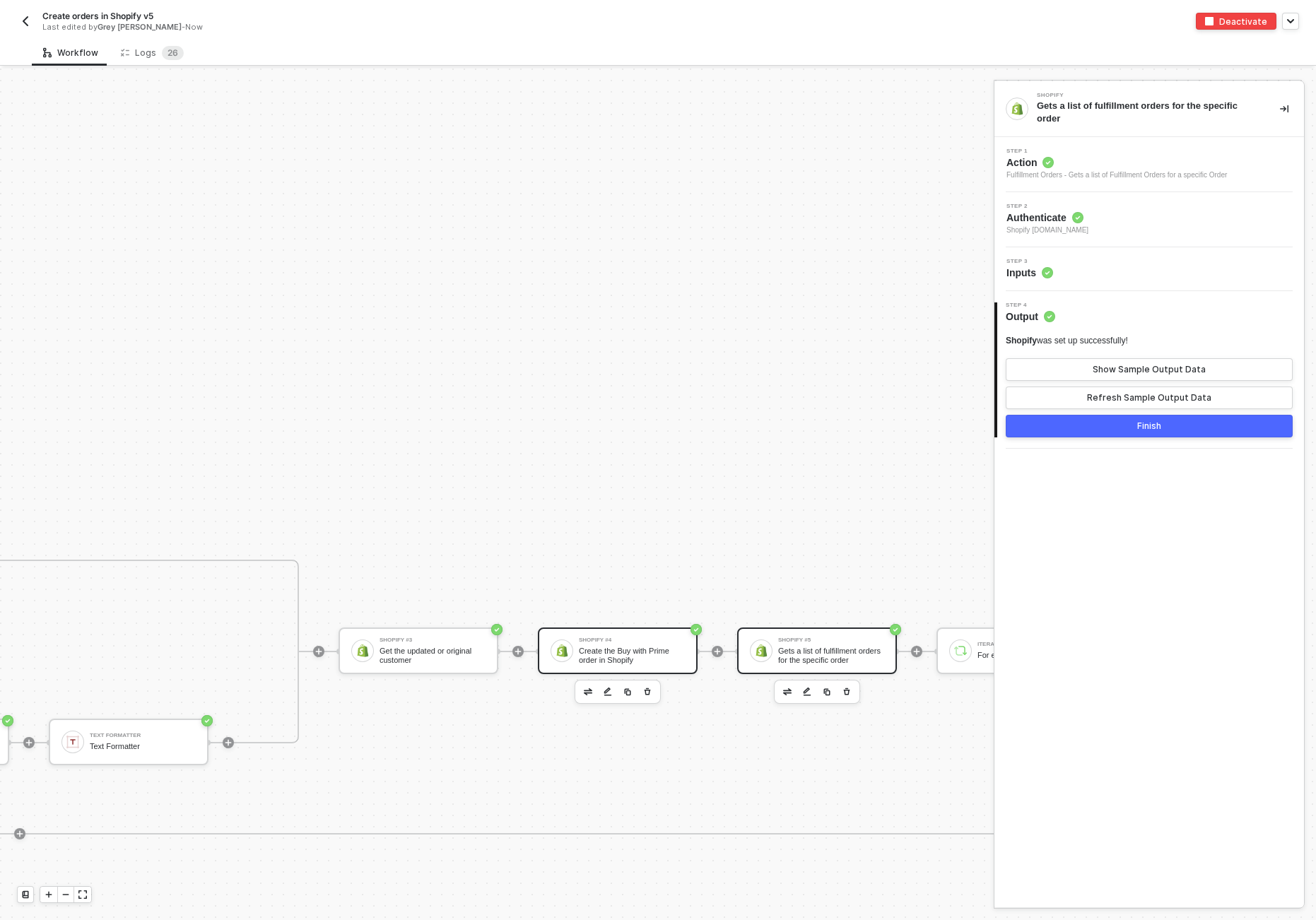
click at [629, 644] on div "Shopify #4 Create the Buy with Prime order in Shopify" at bounding box center [632, 651] width 106 height 27
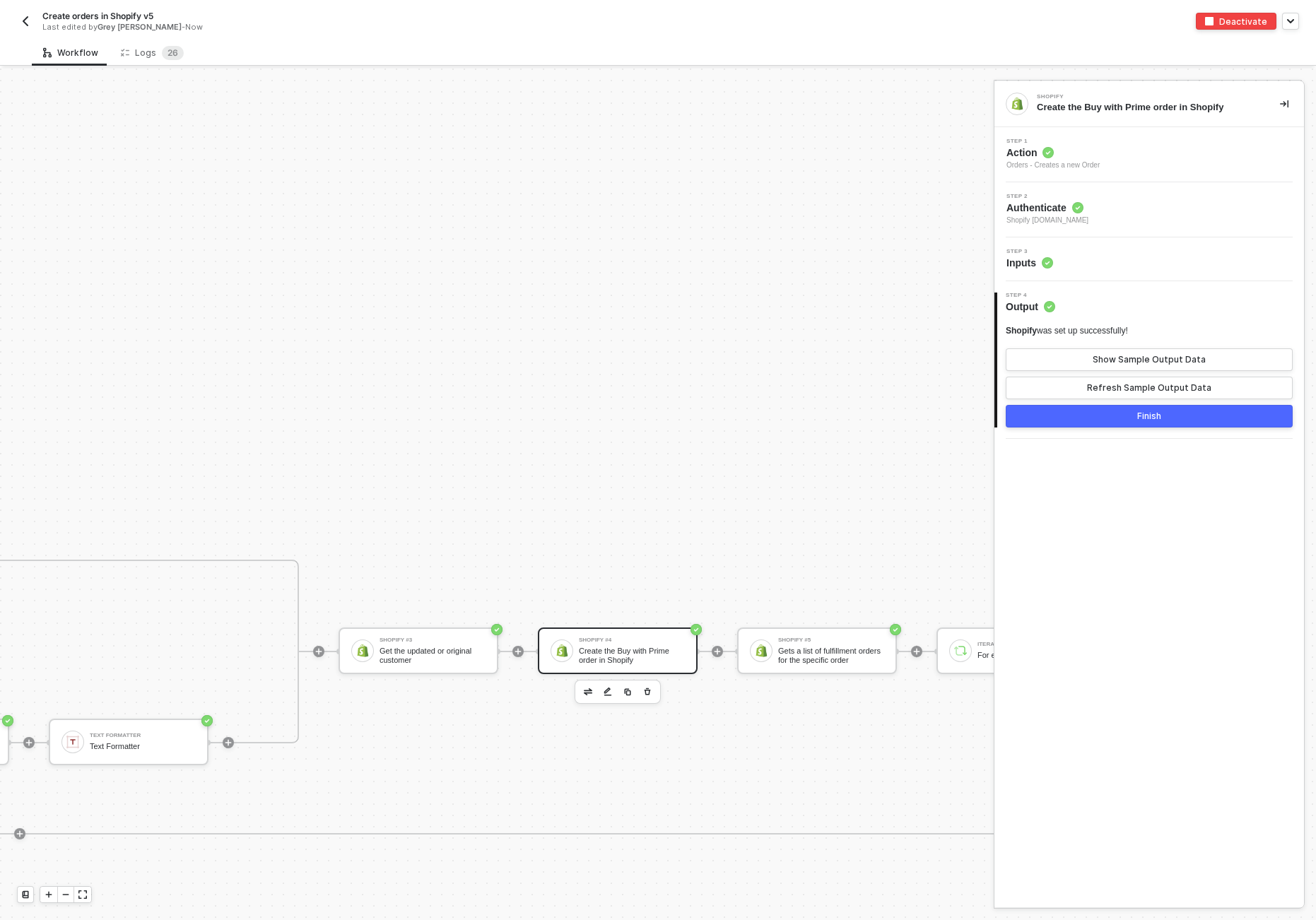
click at [904, 258] on span "Inputs" at bounding box center [1030, 263] width 46 height 14
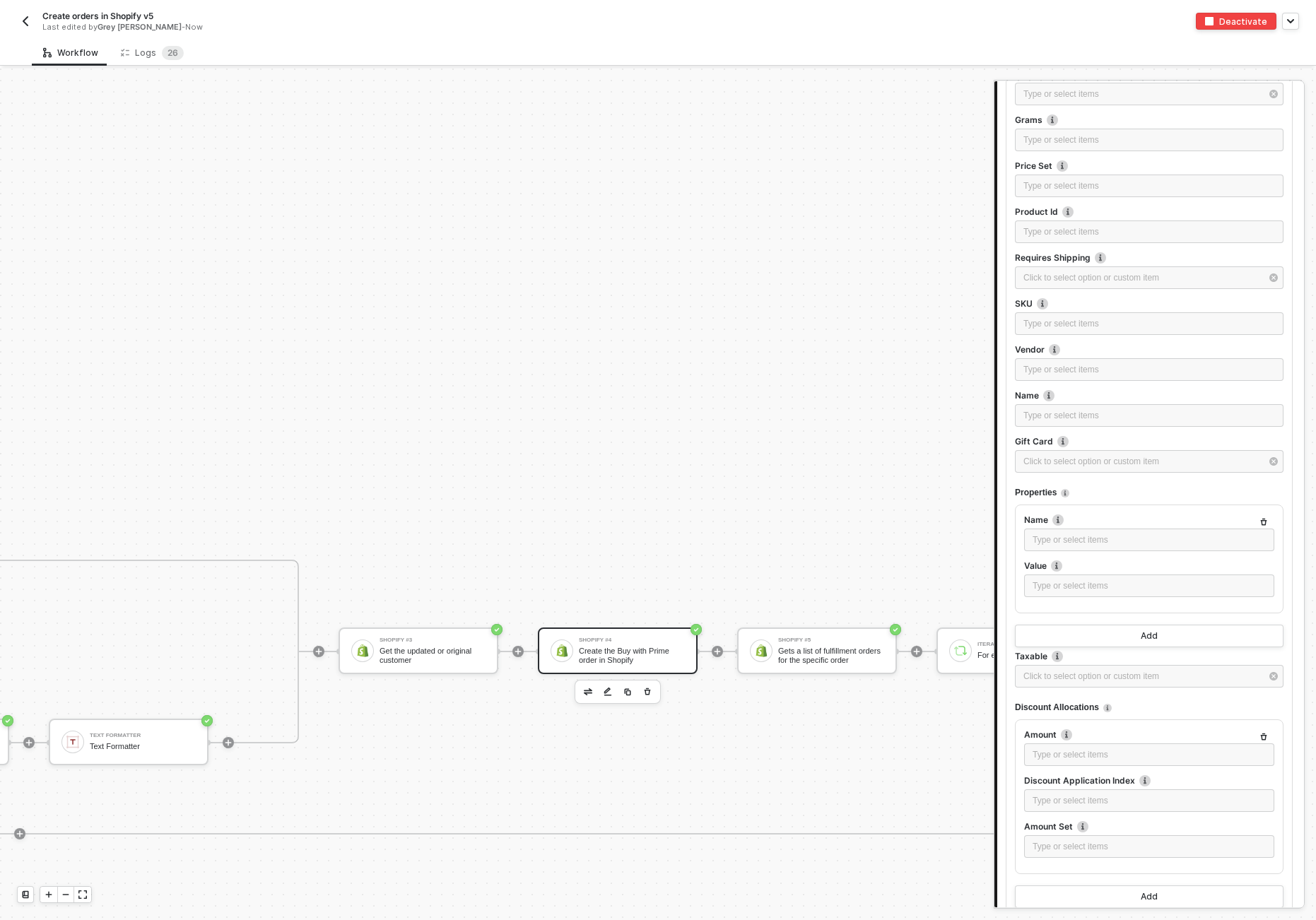
scroll to position [1554, 0]
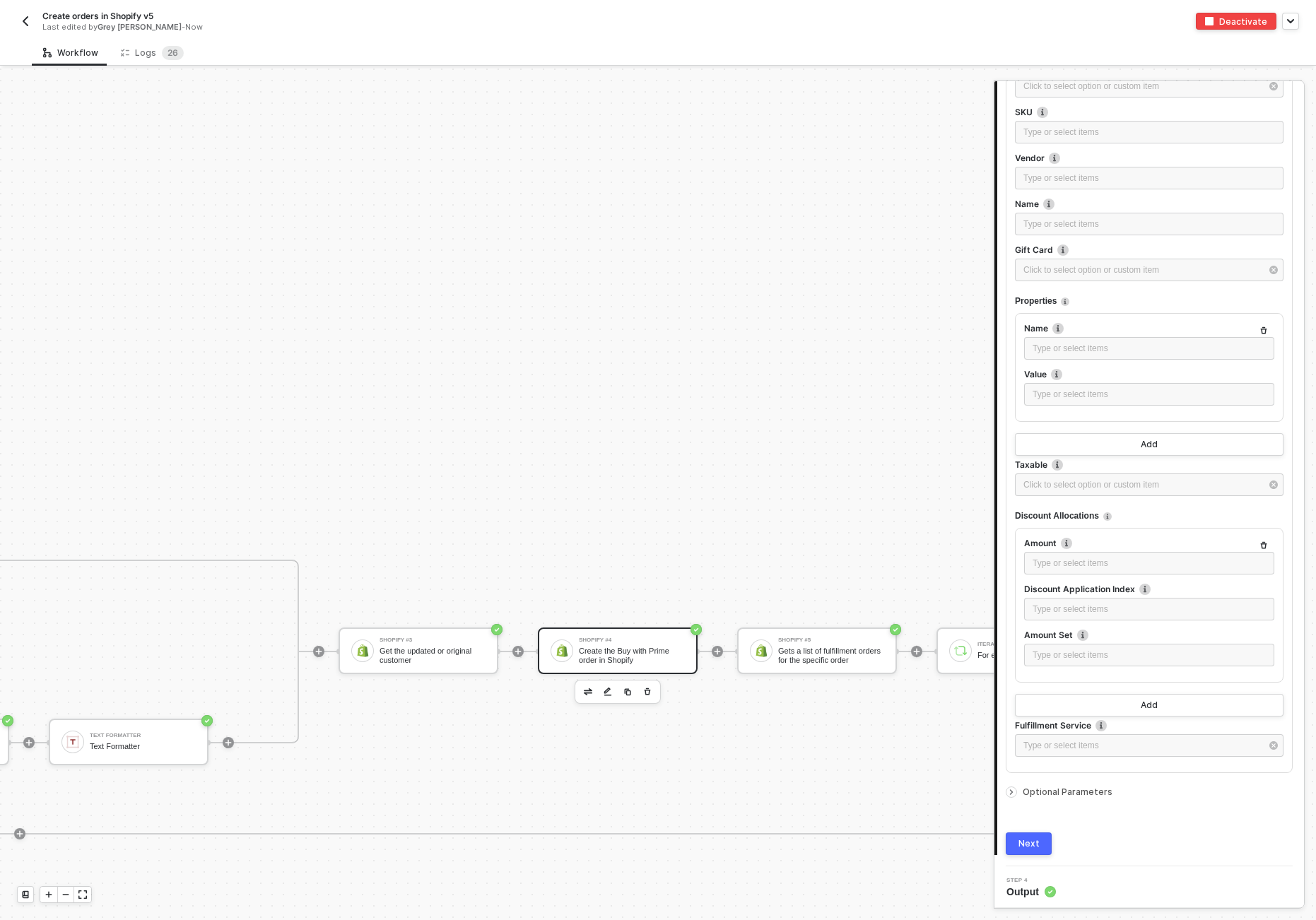
click at [904, 789] on span "Optional Parameters" at bounding box center [1068, 792] width 90 height 10
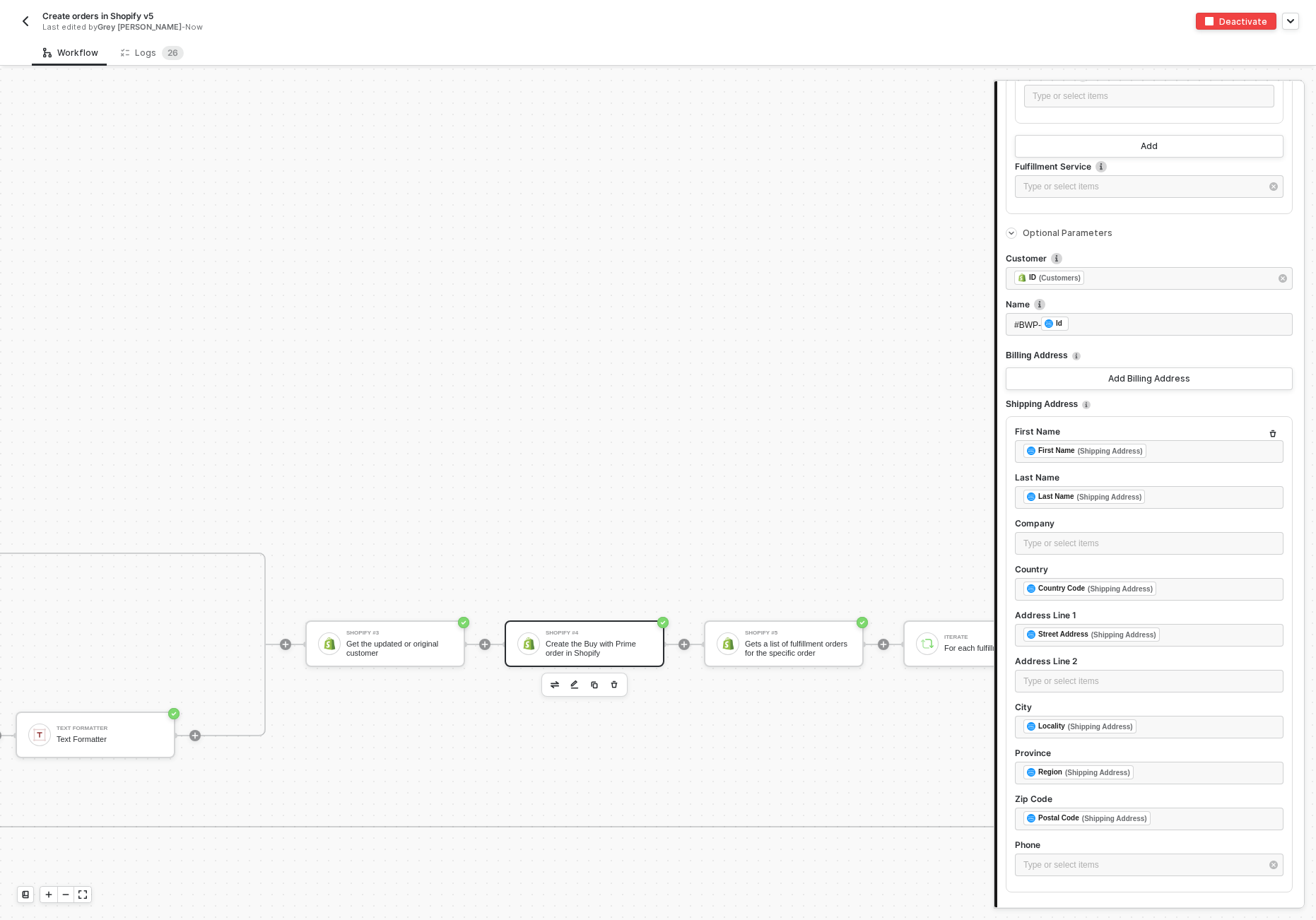
scroll to position [680, 3132]
click at [904, 318] on div "#BWP- ﻿ Id ﻿" at bounding box center [1149, 324] width 270 height 16
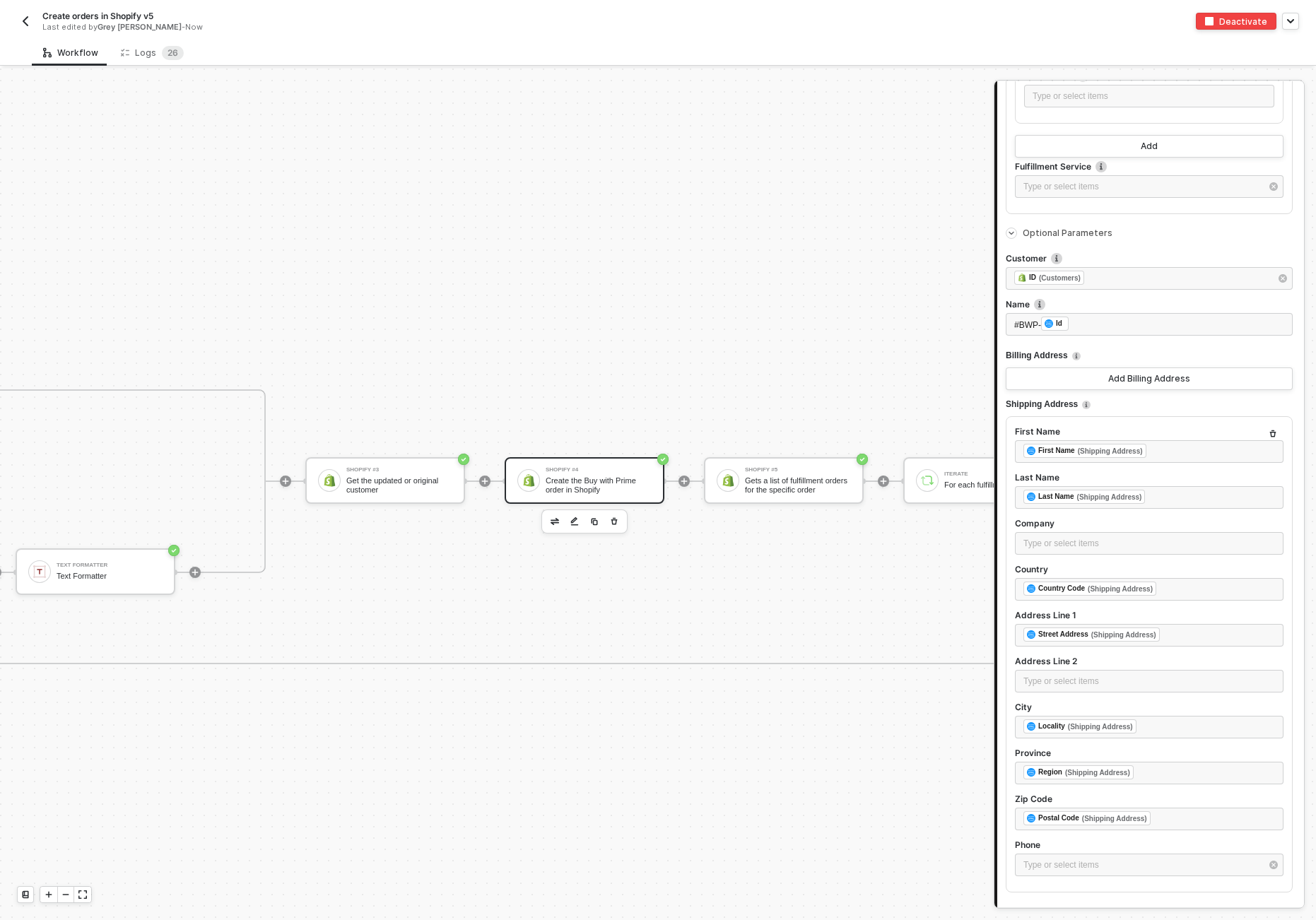
scroll to position [840, 3132]
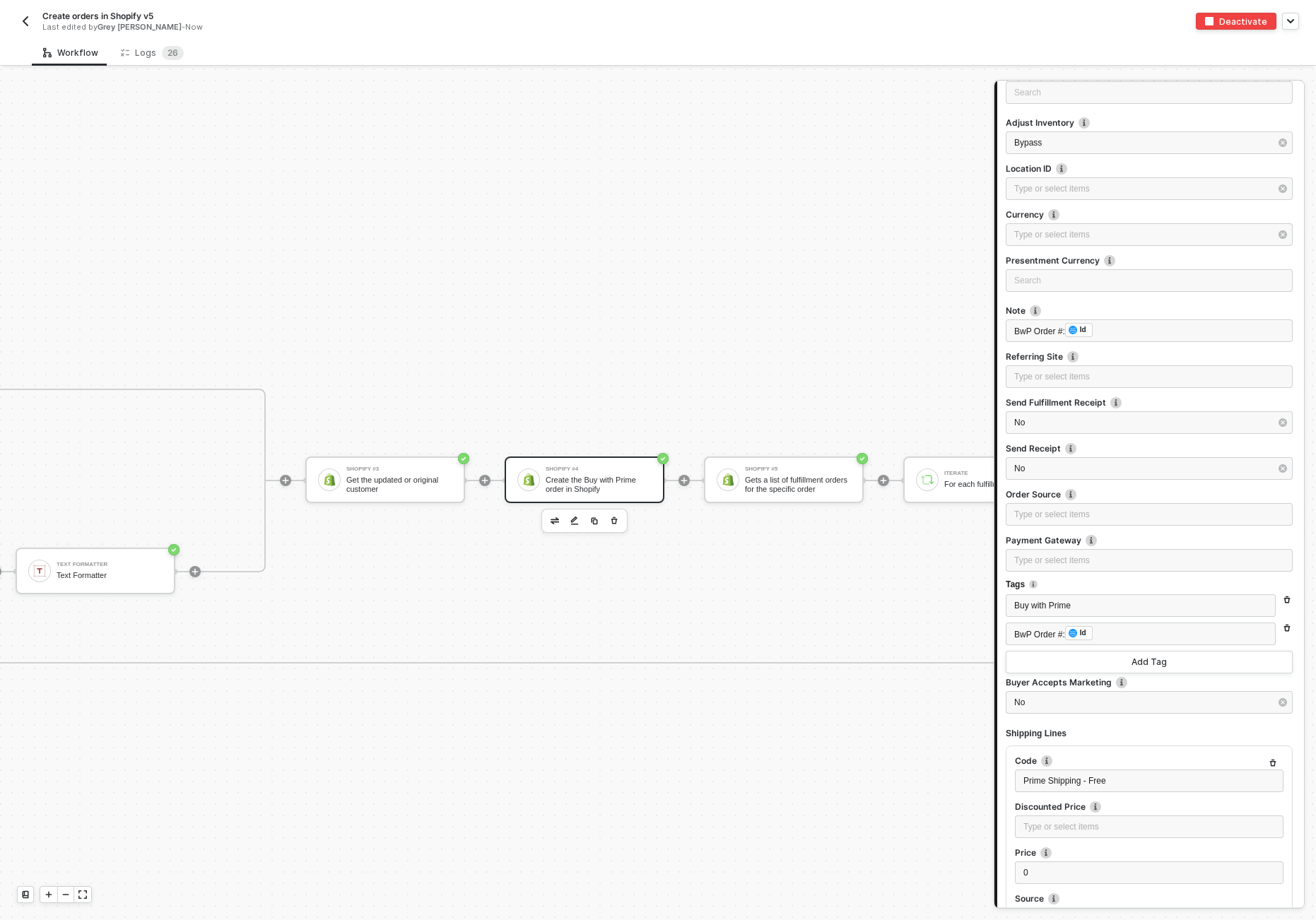
scroll to position [0, 0]
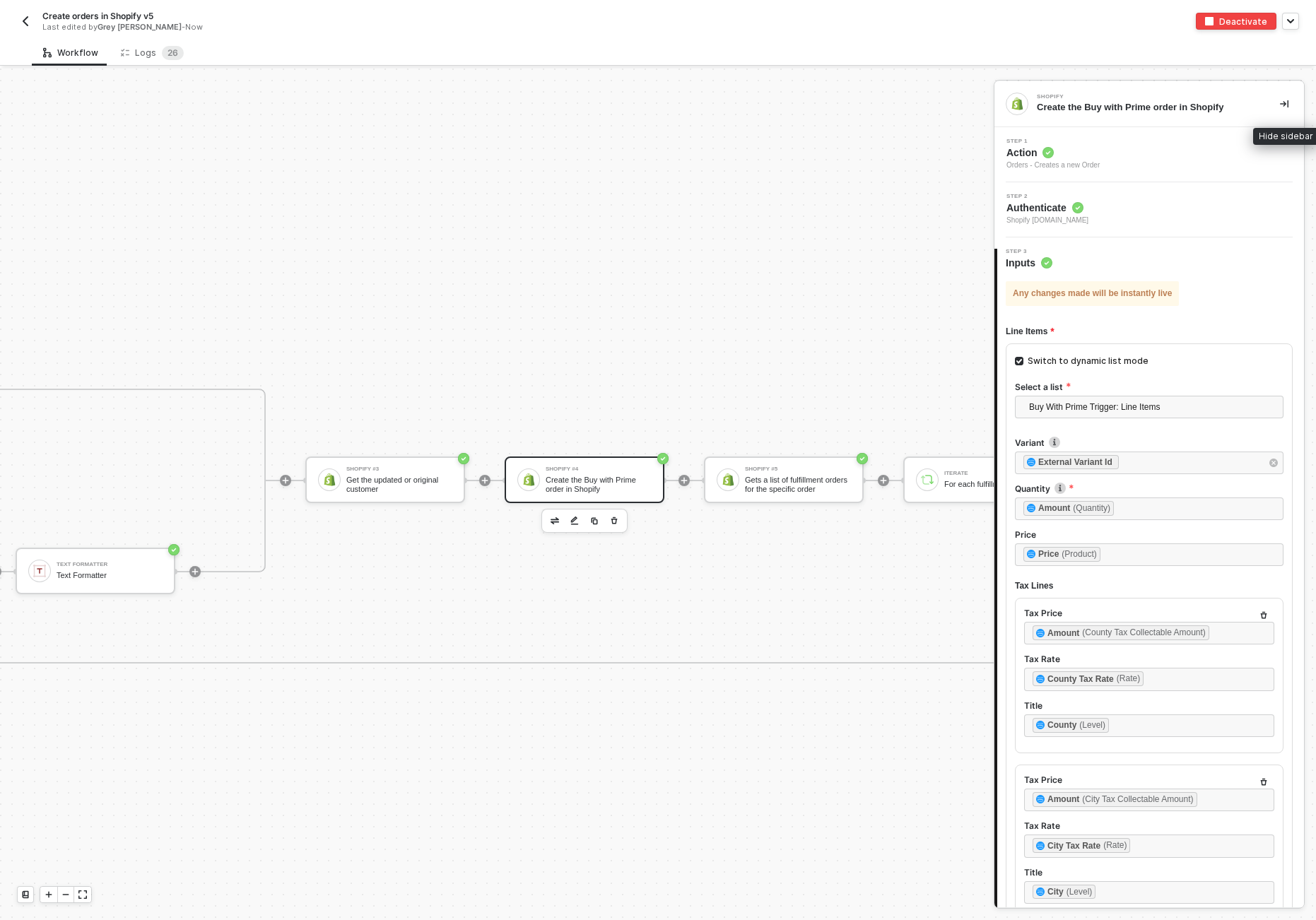
click at [904, 105] on icon "icon-collapse-right" at bounding box center [1284, 103] width 8 height 8
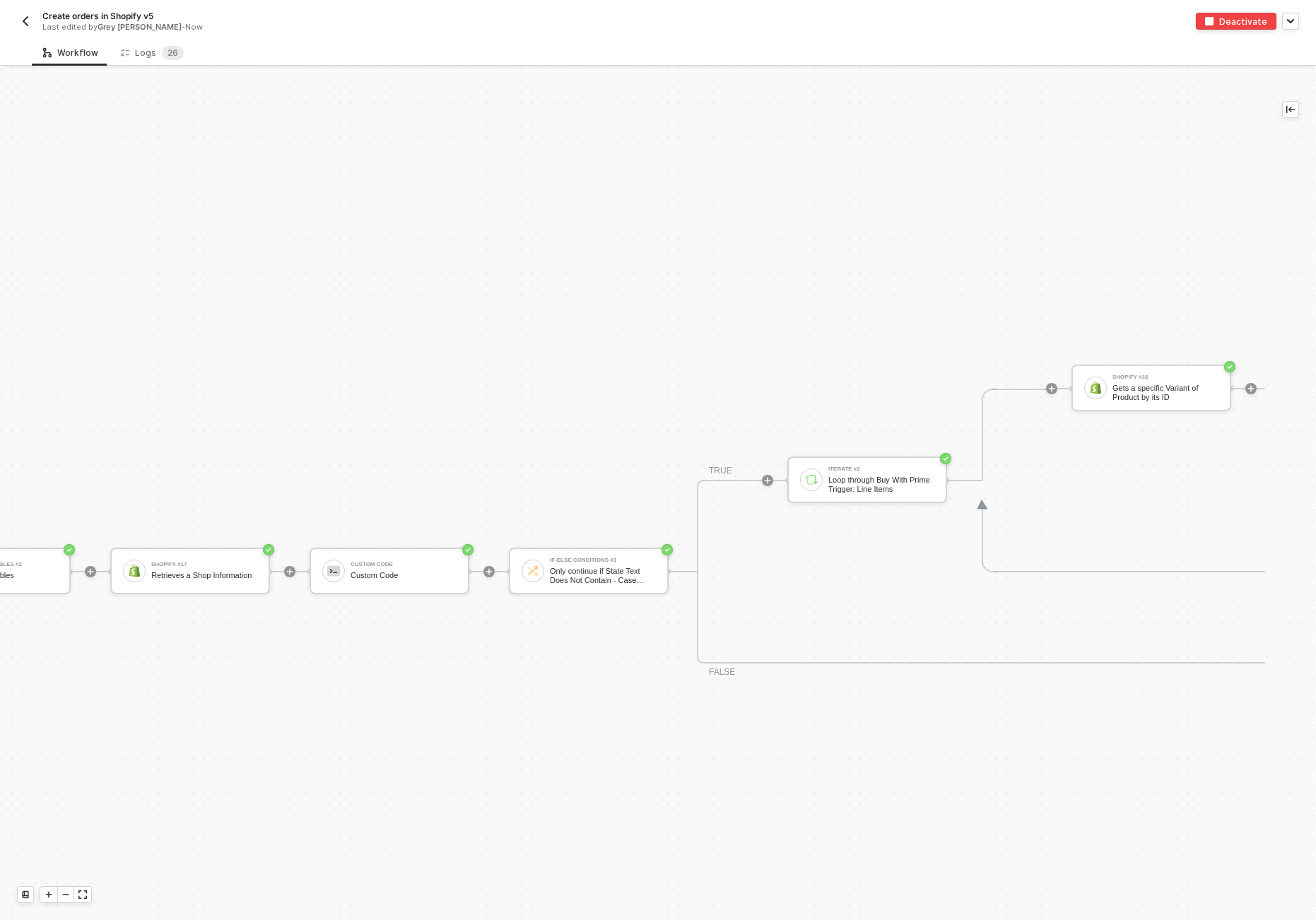
scroll to position [840, 0]
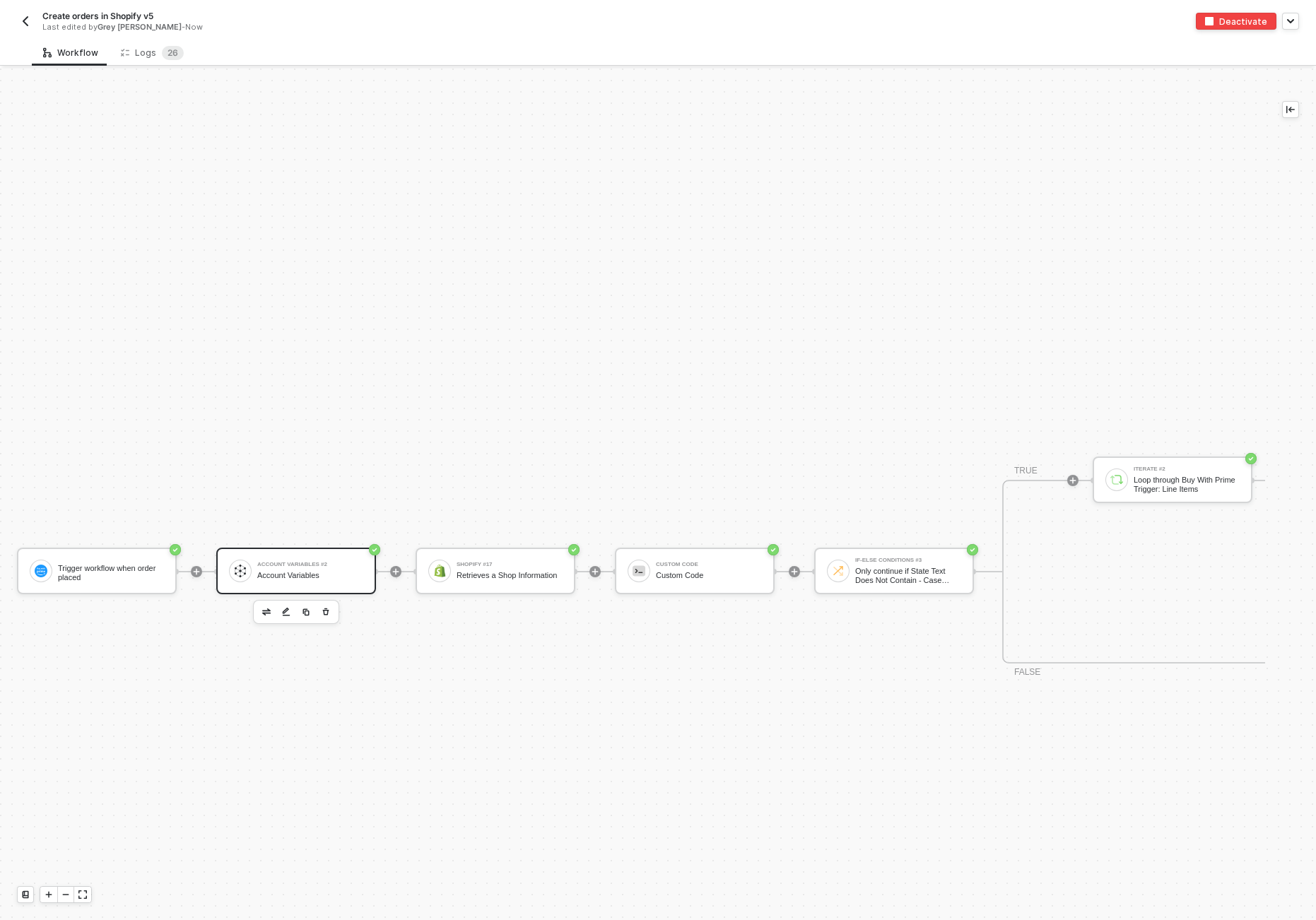
click at [309, 565] on div "Account Variables #2" at bounding box center [311, 565] width 106 height 6
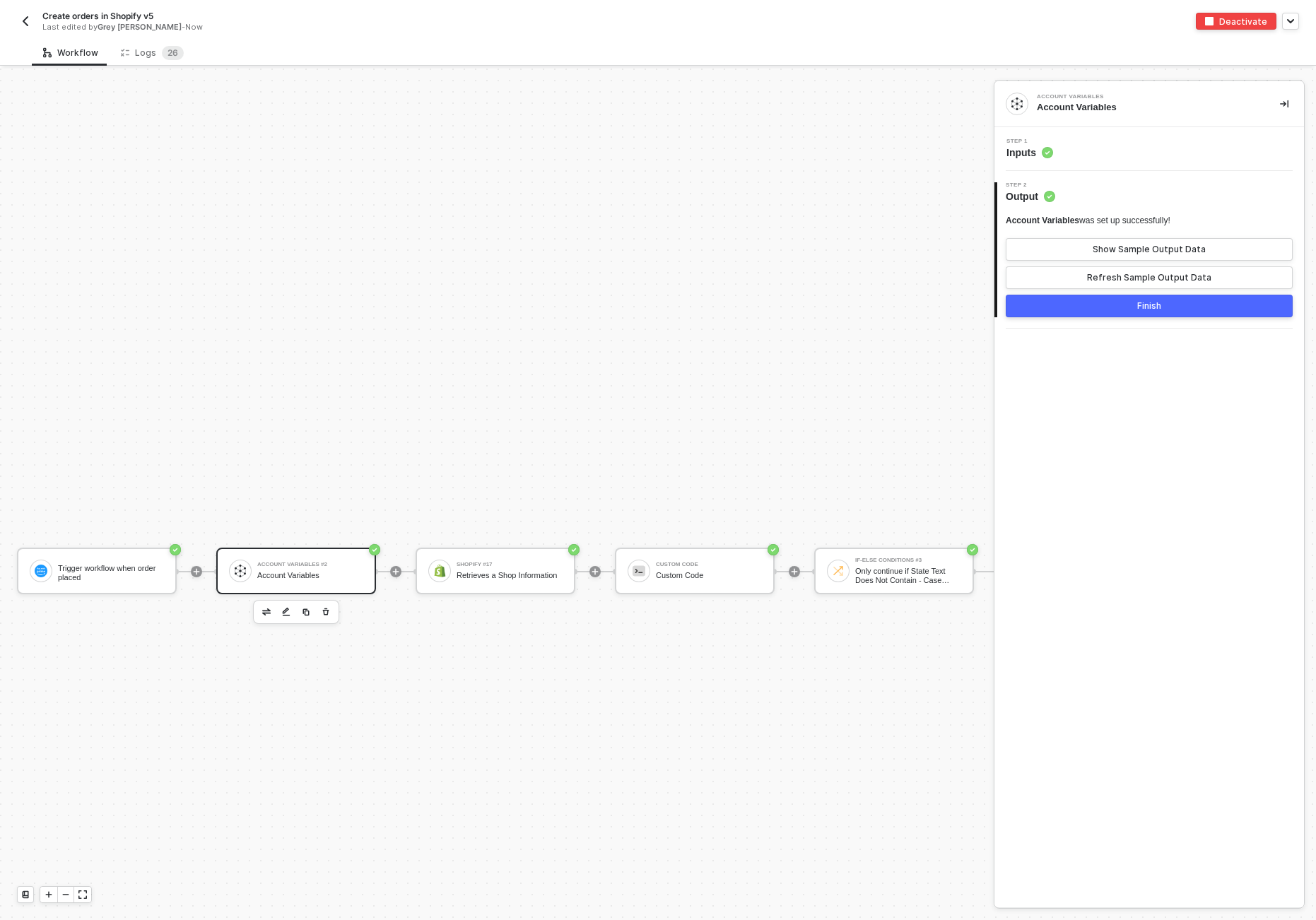
click at [904, 145] on div "Step 1 Inputs" at bounding box center [1030, 149] width 46 height 21
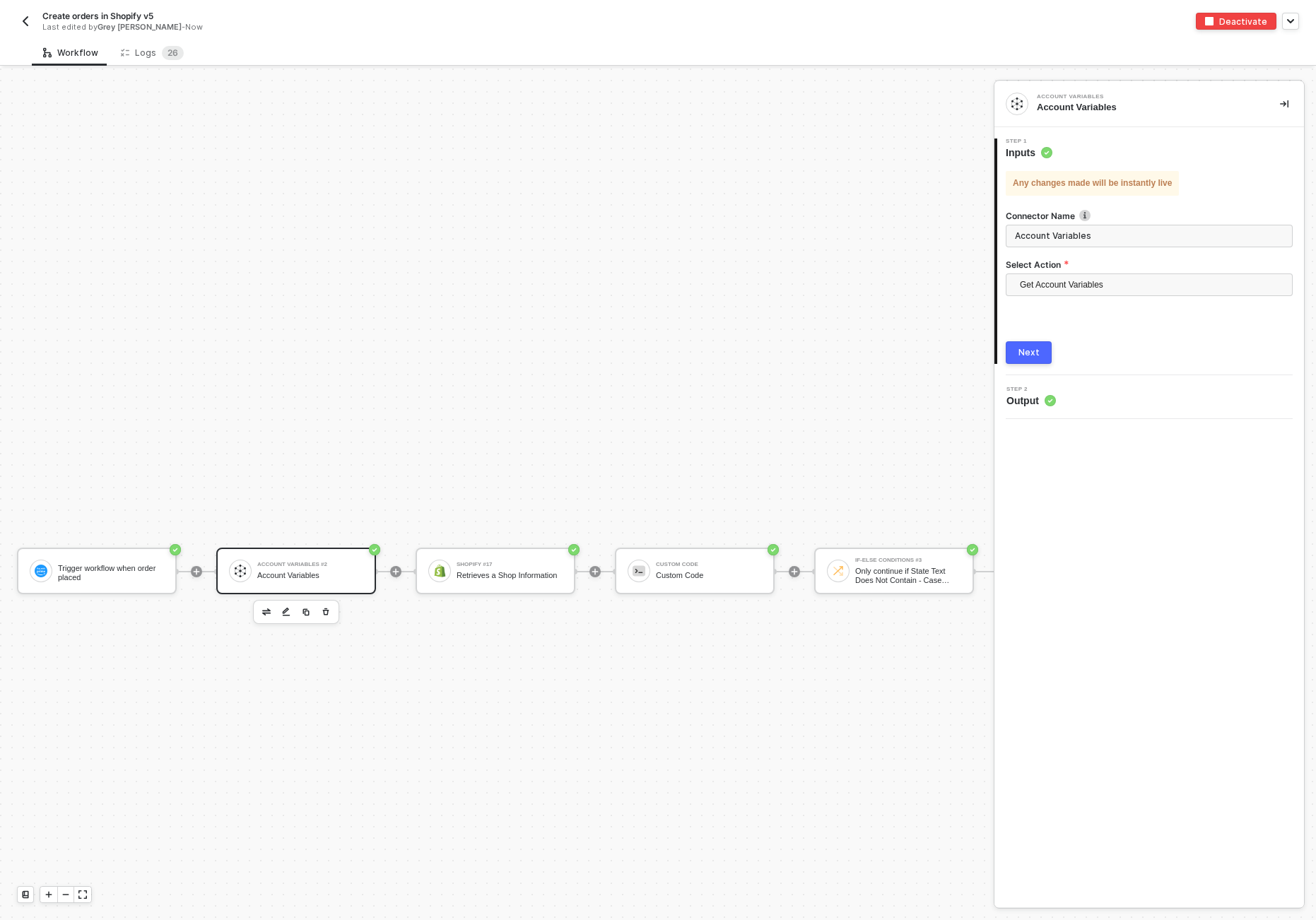
click at [904, 364] on div "1 Step 1 Inputs Any changes made will be instantly live Connector Name Account …" at bounding box center [1149, 251] width 310 height 248
click at [904, 354] on div "Next" at bounding box center [1029, 352] width 21 height 11
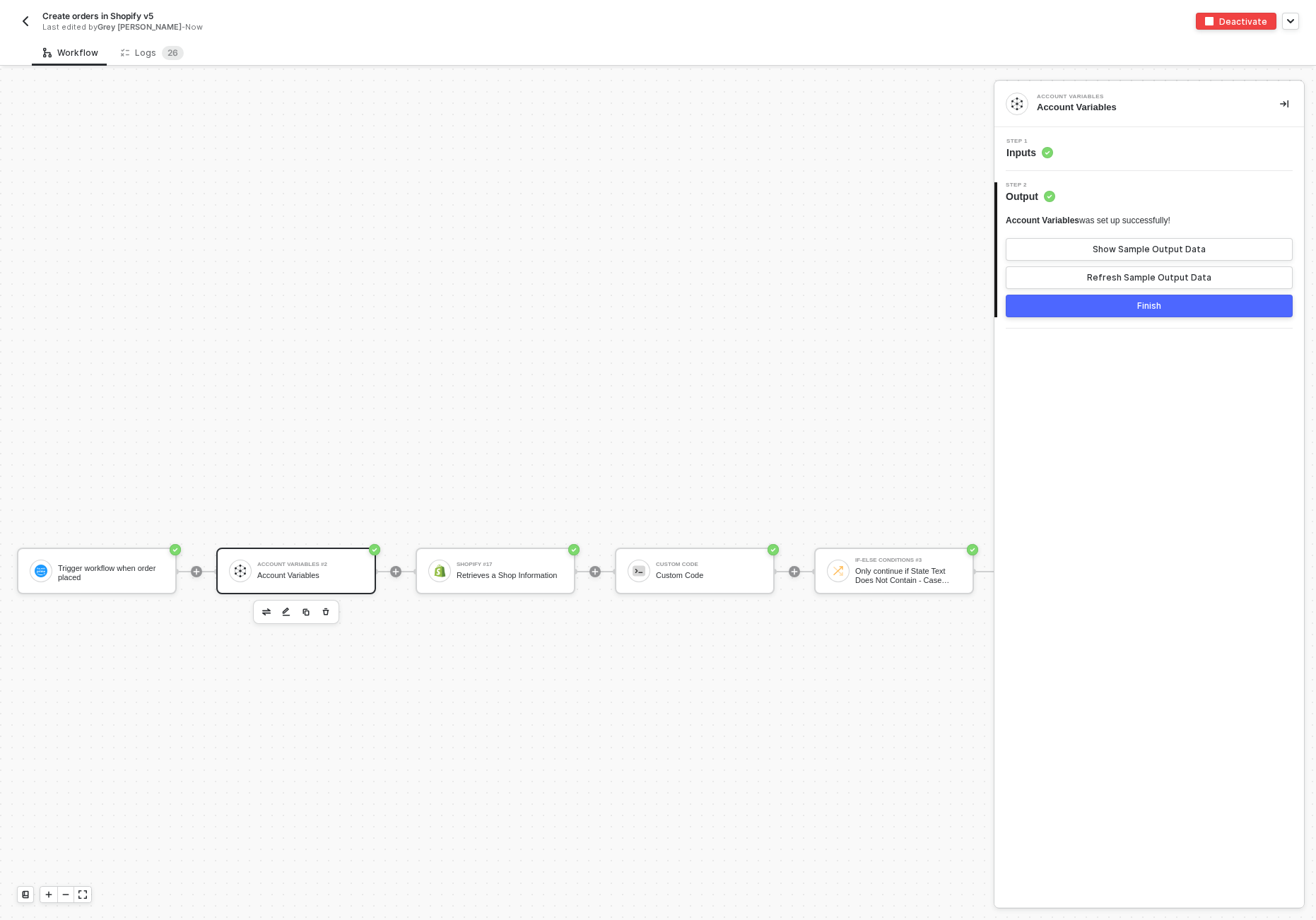
click at [904, 102] on icon "icon-collapse-right" at bounding box center [1284, 104] width 8 height 7
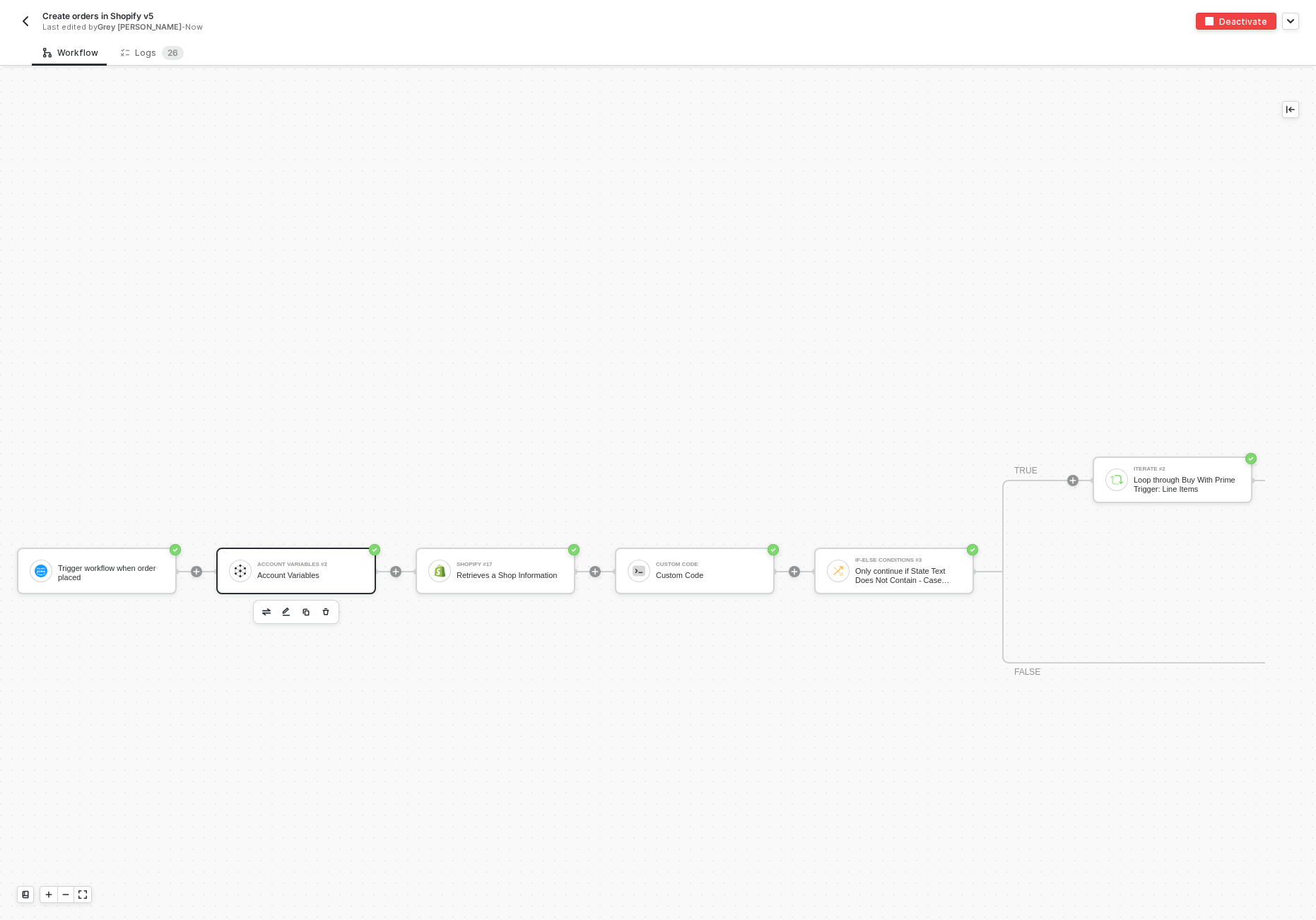
click at [674, 579] on div "Custom Code" at bounding box center [709, 576] width 106 height 9
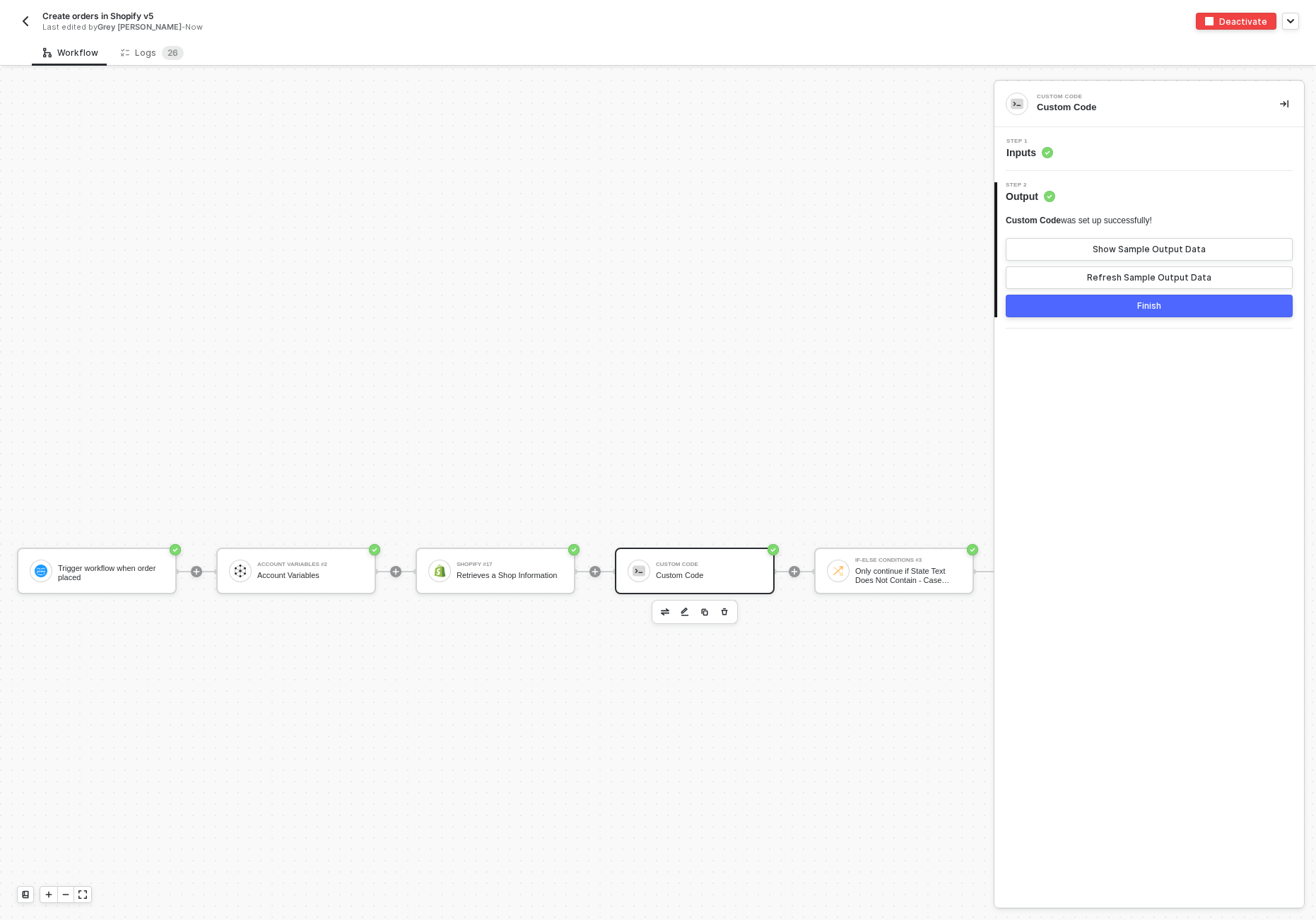
drag, startPoint x: 1064, startPoint y: 152, endPoint x: 1066, endPoint y: 159, distance: 7.3
click at [904, 152] on div "Step 1 Inputs" at bounding box center [1151, 149] width 306 height 21
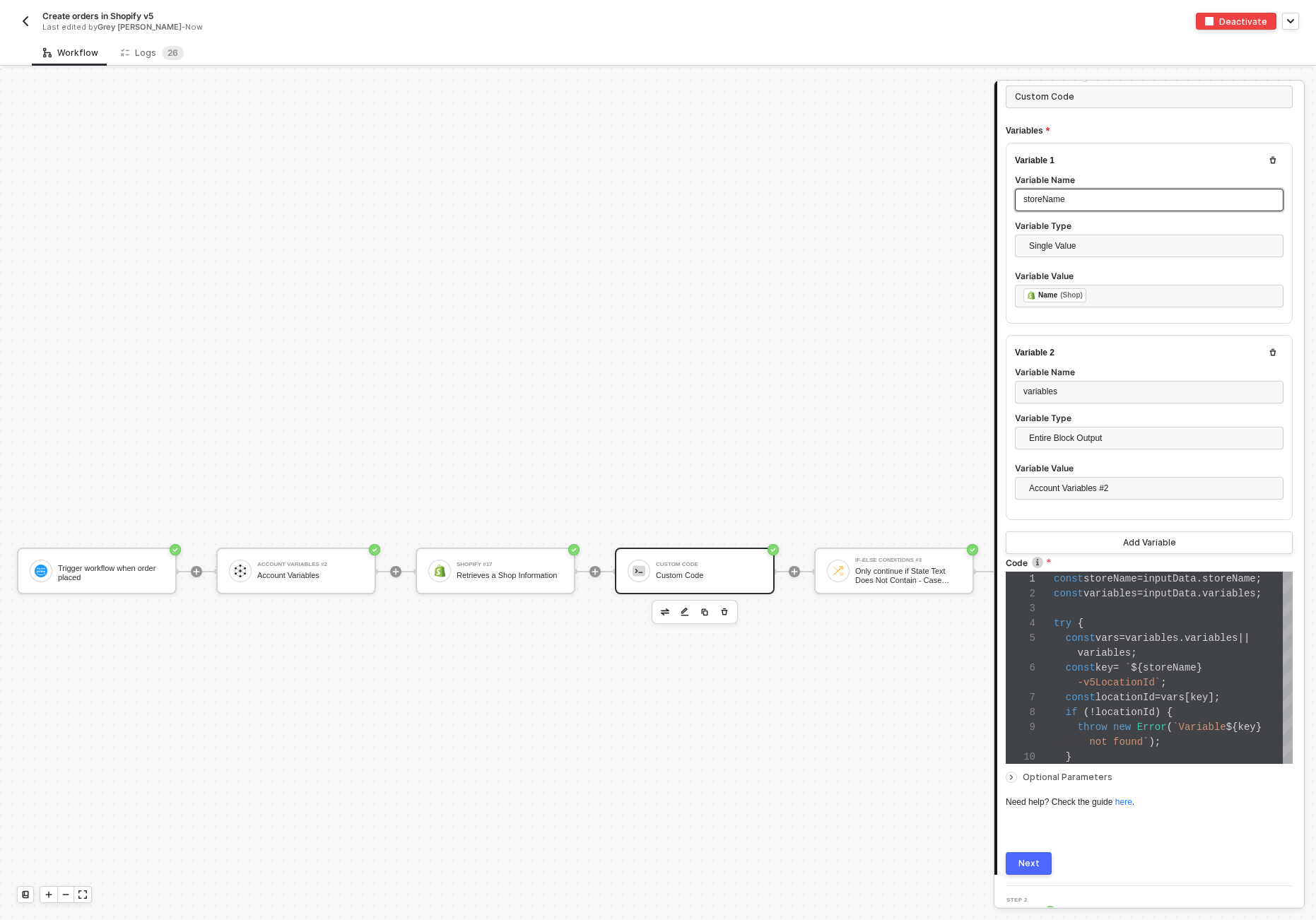
scroll to position [161, 0]
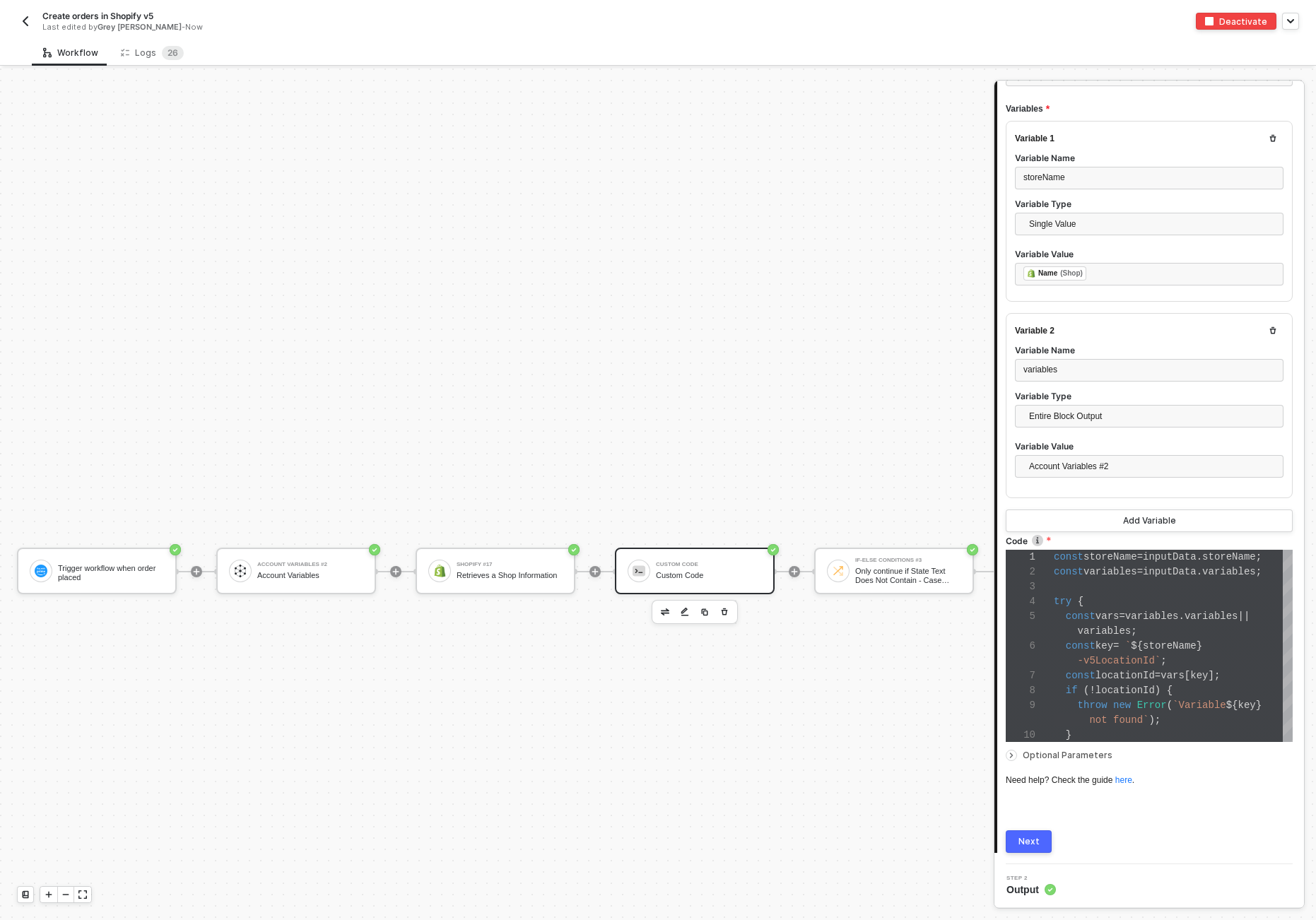
drag, startPoint x: 544, startPoint y: 244, endPoint x: 561, endPoint y: 246, distance: 17.1
click at [136, 52] on div "Logs 2 6" at bounding box center [152, 53] width 63 height 14
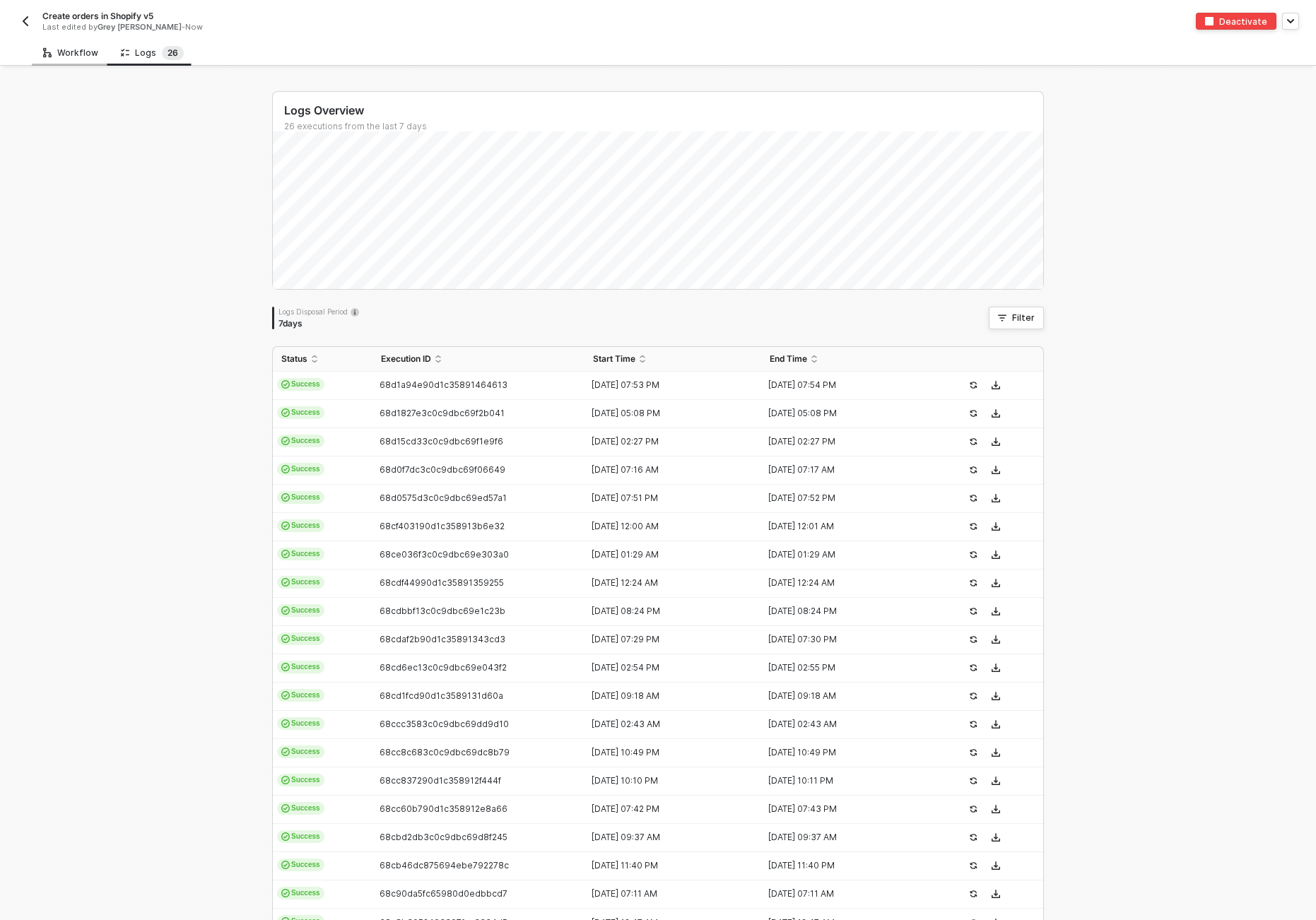
click at [55, 51] on div "Workflow" at bounding box center [71, 52] width 55 height 11
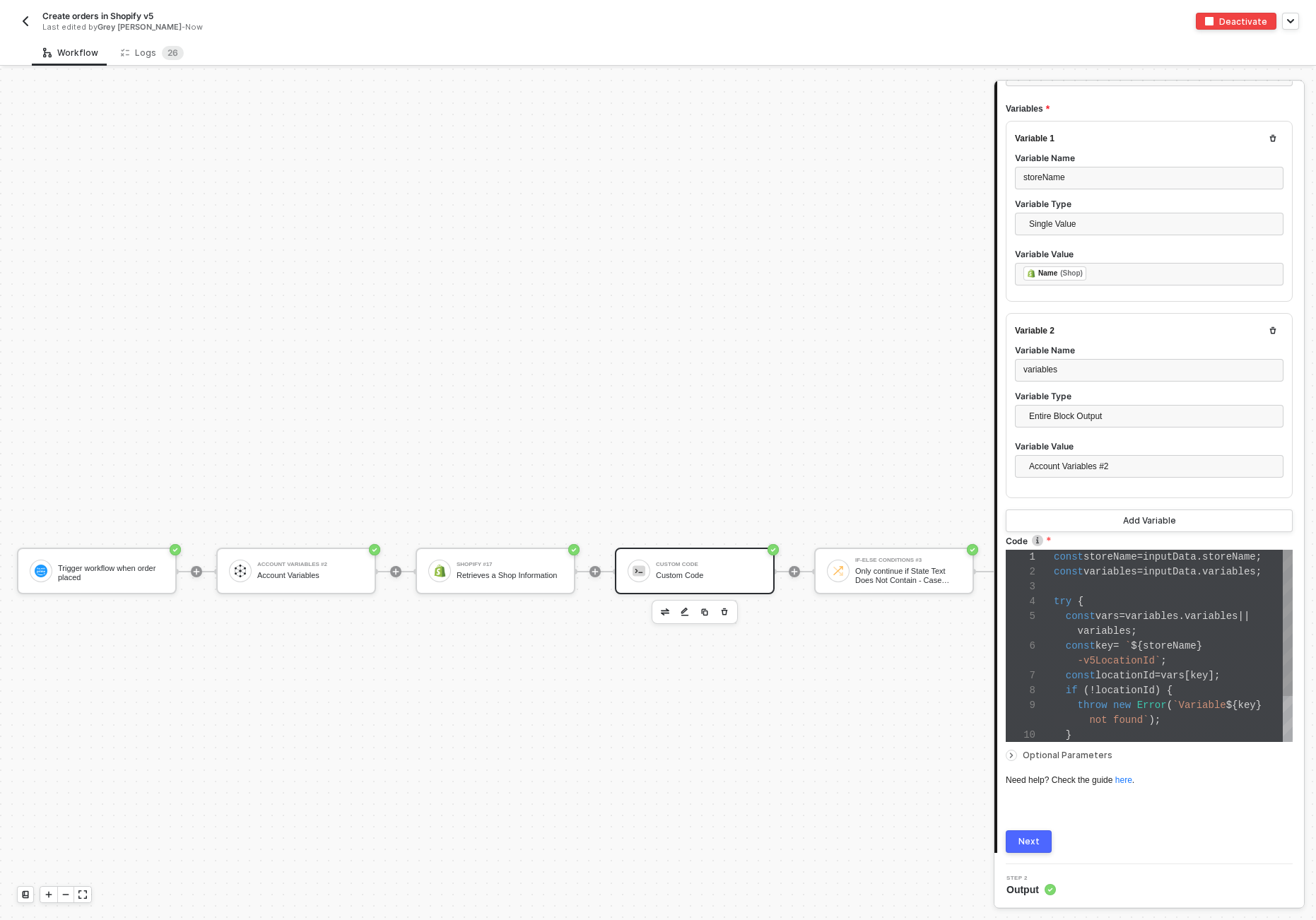
click at [29, 17] on img "button" at bounding box center [25, 21] width 11 height 11
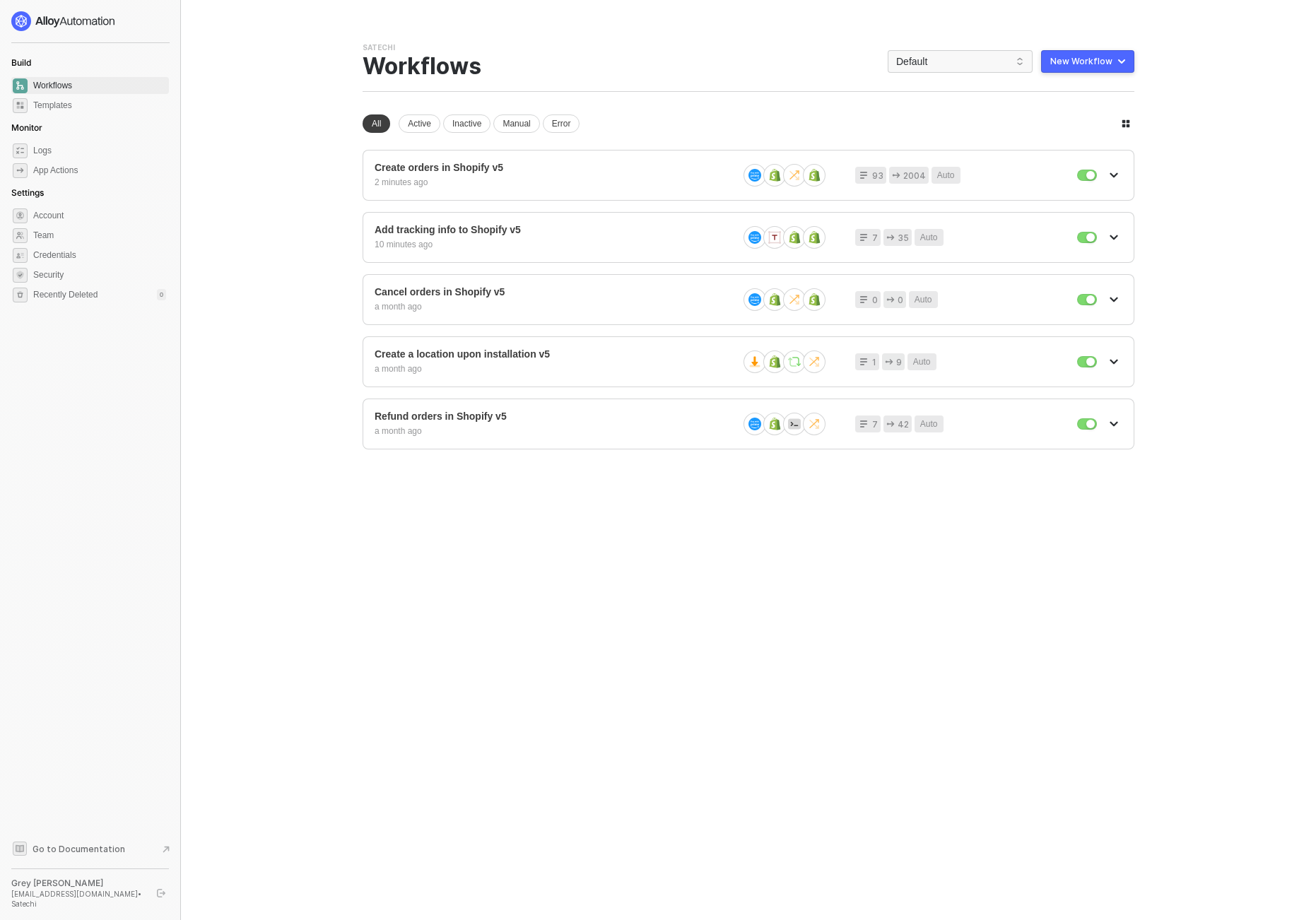
click at [72, 20] on img at bounding box center [63, 21] width 105 height 20
drag, startPoint x: 46, startPoint y: 901, endPoint x: 49, endPoint y: 889, distance: 12.4
click at [46, 901] on div "grey@satechi.com • Satechi" at bounding box center [78, 899] width 133 height 20
click at [67, 852] on div "Build Workflows Templates Monitor Logs App Actions Settings Account Team Creden…" at bounding box center [90, 460] width 158 height 898
click at [66, 855] on span "Go to Documentation" at bounding box center [79, 849] width 93 height 12
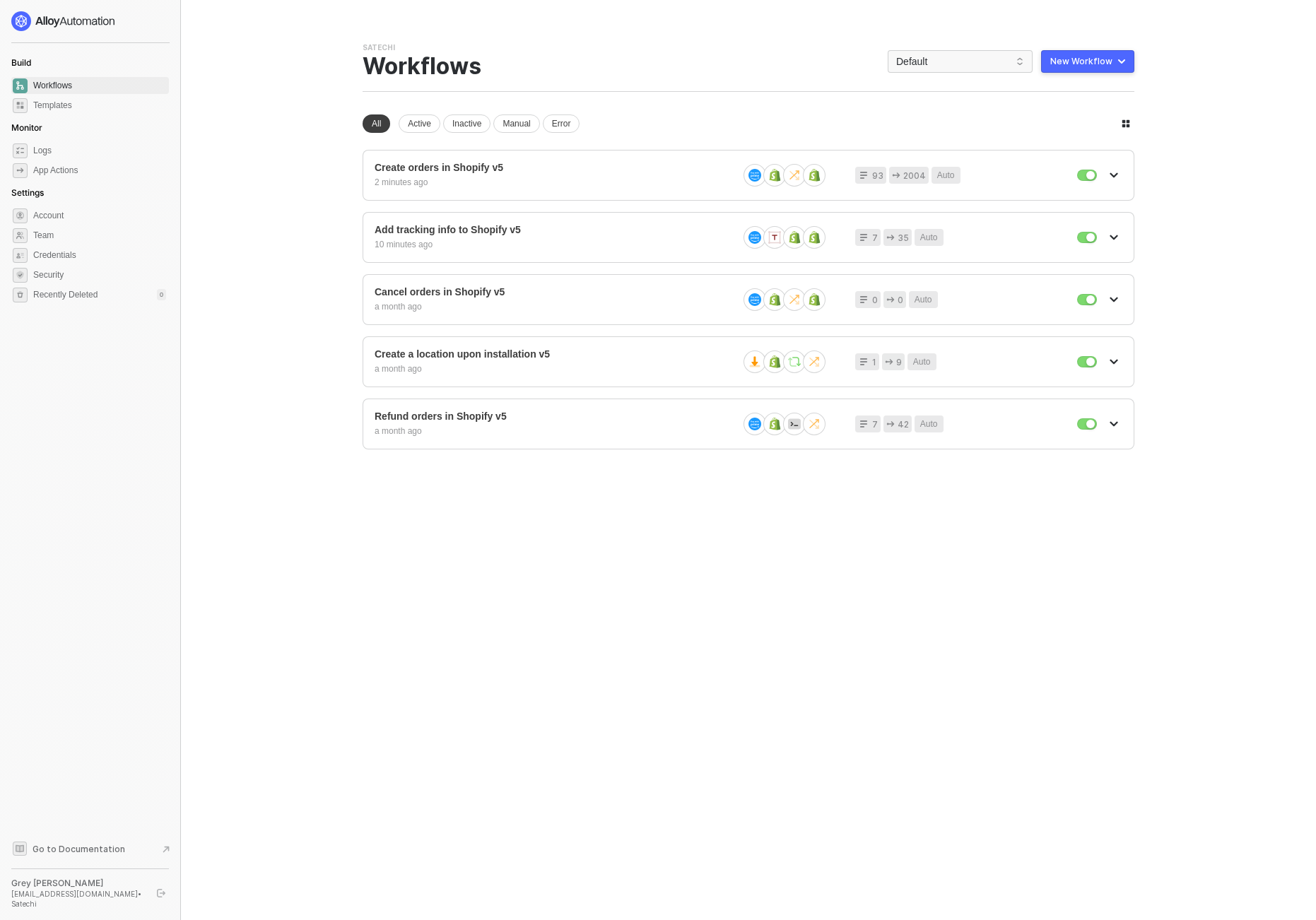
click at [1247, 255] on main "You need to expand your browser window or switch to a computer with a bigger sc…" at bounding box center [658, 460] width 1316 height 920
click at [1118, 361] on button "button" at bounding box center [1114, 361] width 17 height 17
click at [1183, 352] on main "You need to expand your browser window or switch to a computer with a bigger sc…" at bounding box center [658, 460] width 1316 height 920
click at [451, 168] on span "Create orders in Shopify v5" at bounding box center [565, 168] width 342 height 12
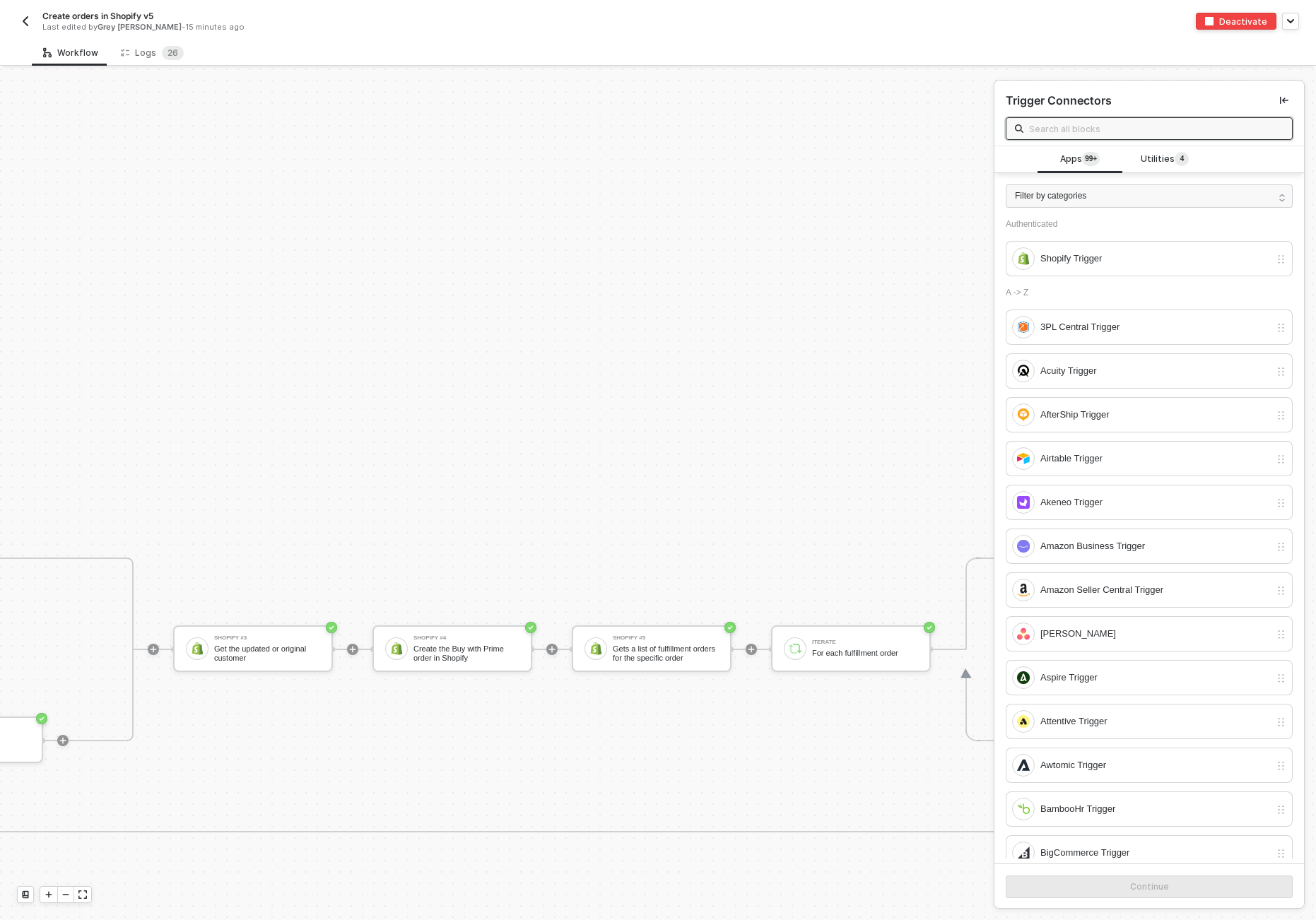
scroll to position [671, 3257]
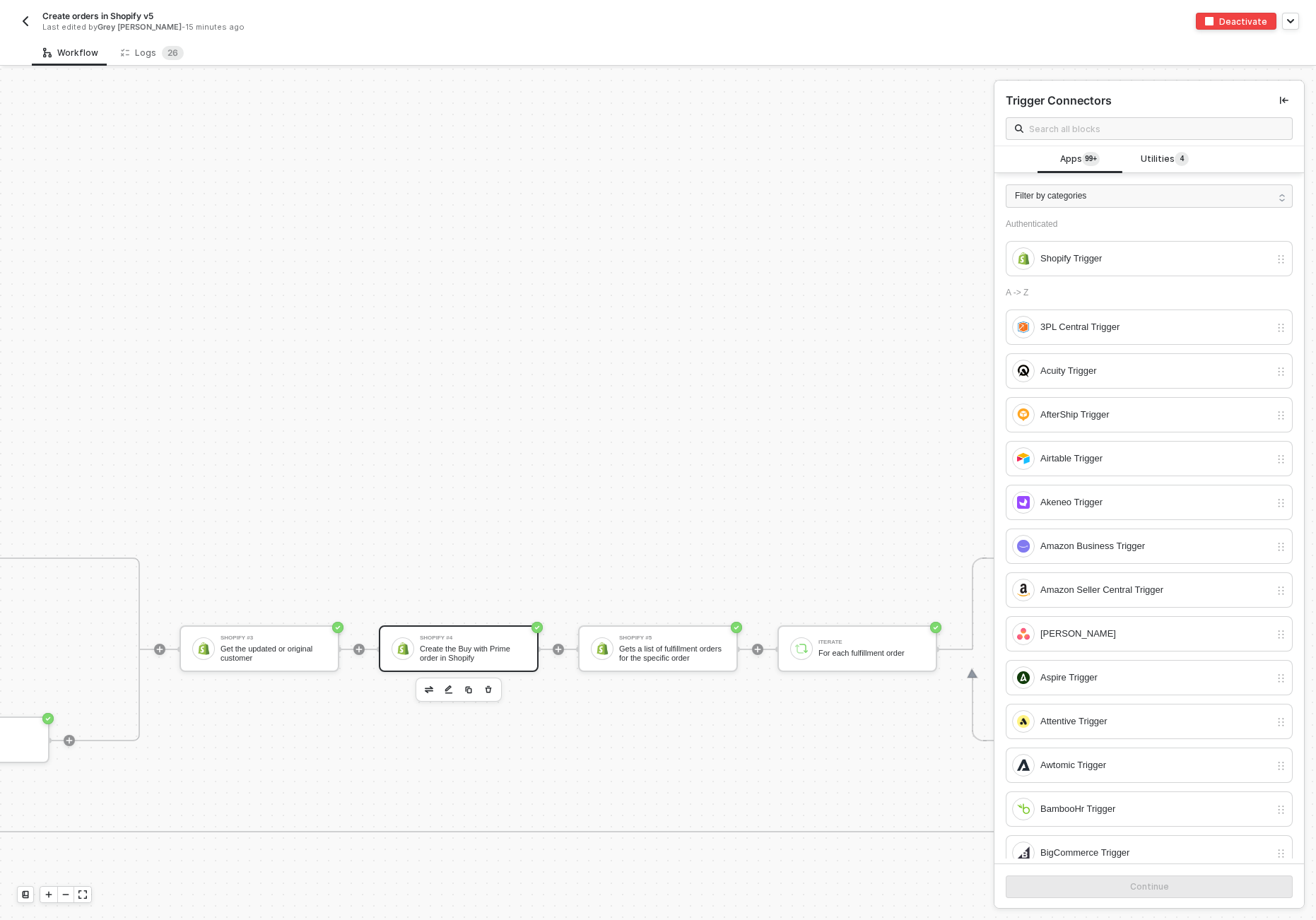
click at [470, 642] on div "Shopify #4 Create the Buy with Prime order in Shopify" at bounding box center [473, 649] width 106 height 27
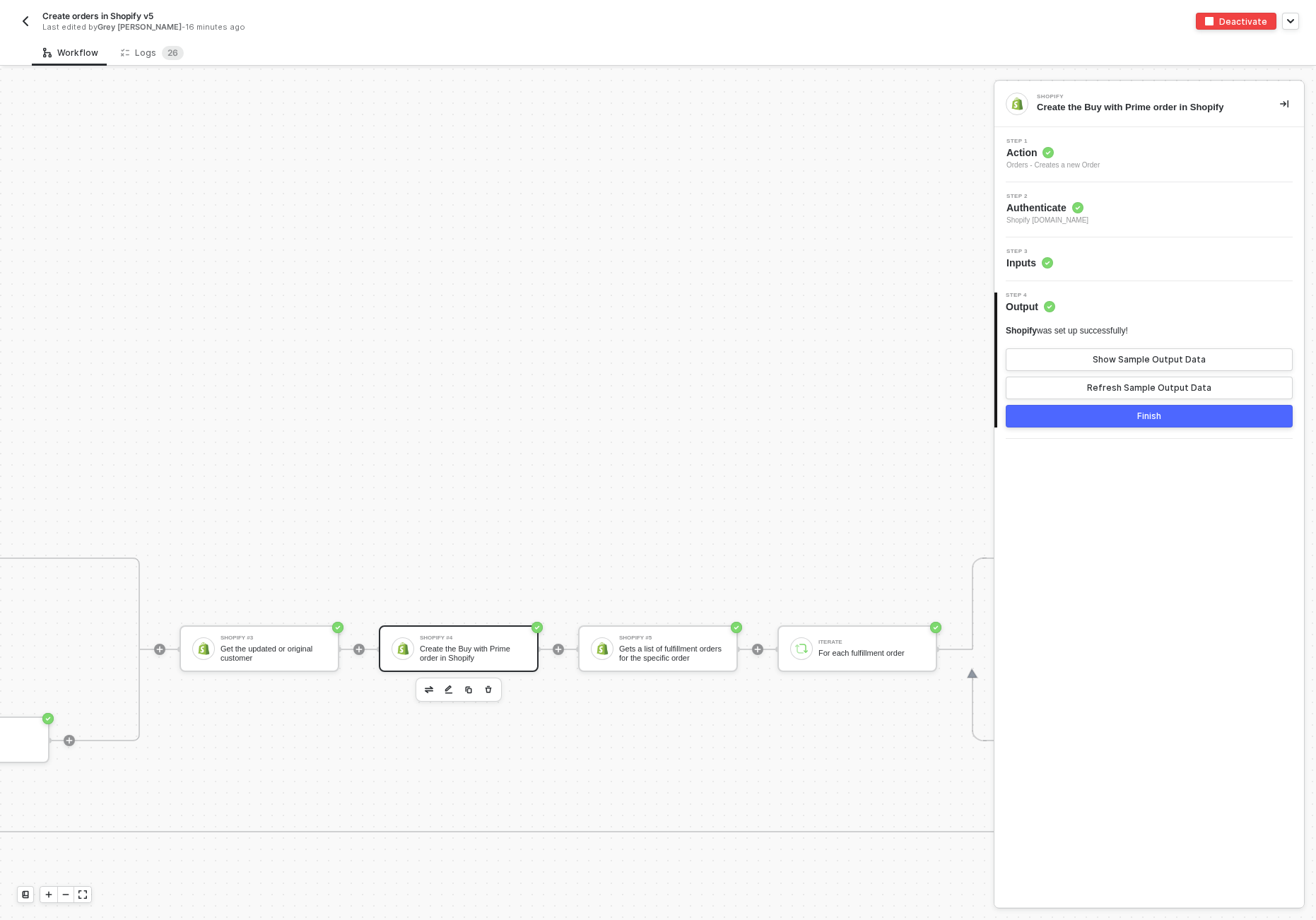
click at [1016, 261] on span "Inputs" at bounding box center [1030, 263] width 46 height 14
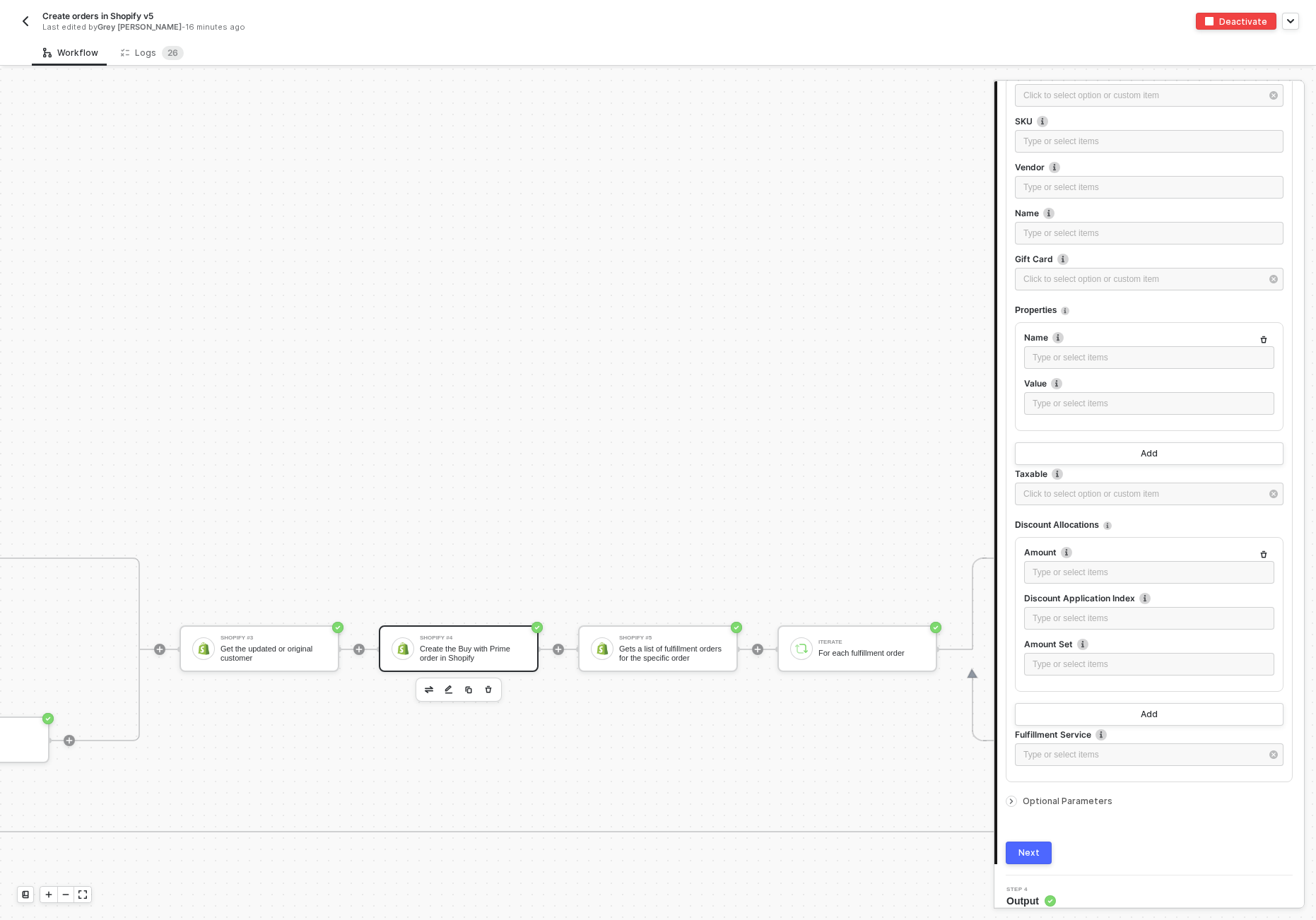
scroll to position [1554, 0]
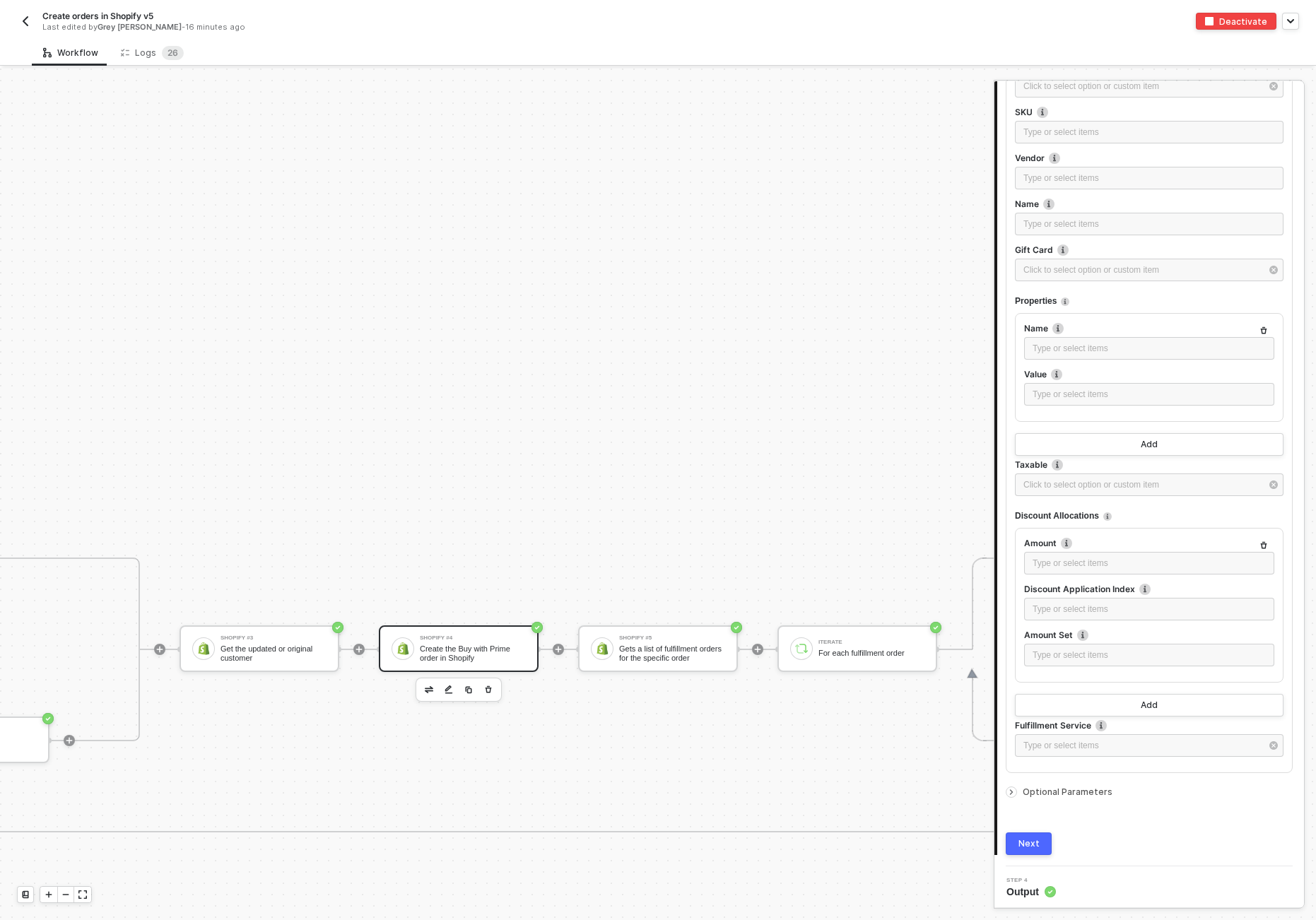
click at [1076, 787] on span "Optional Parameters" at bounding box center [1068, 792] width 90 height 10
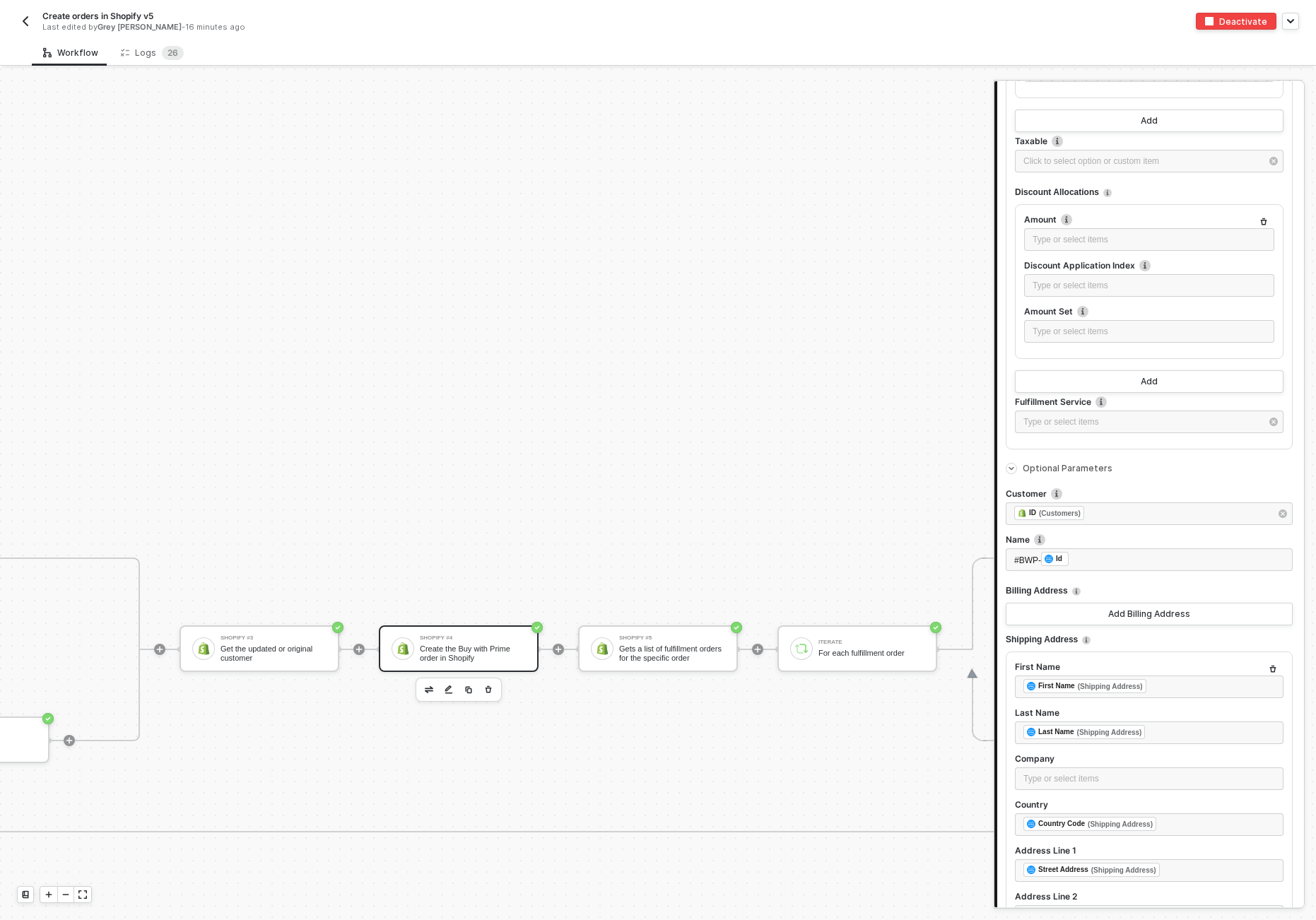
scroll to position [1832, 0]
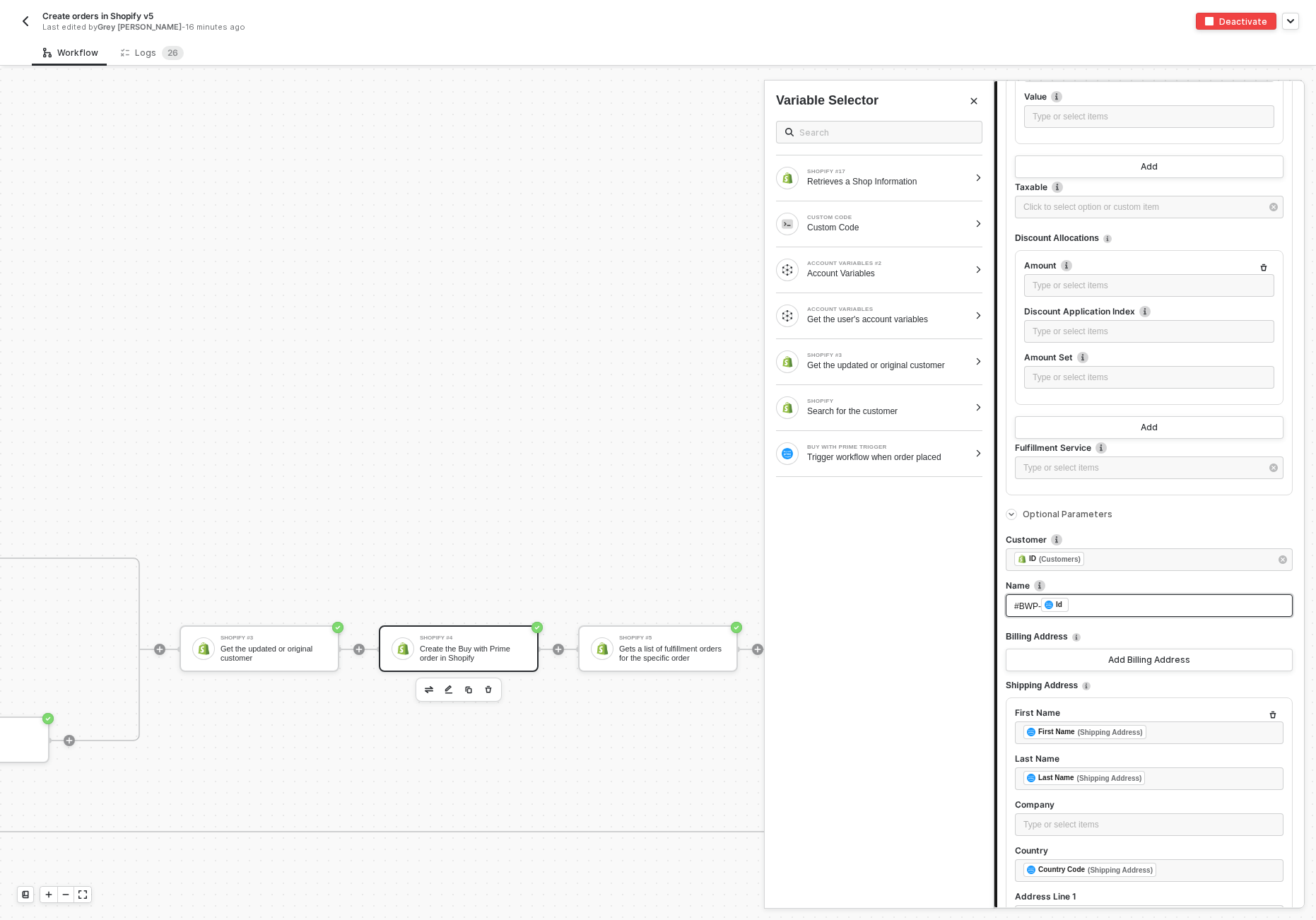
drag, startPoint x: 1041, startPoint y: 607, endPoint x: 996, endPoint y: 607, distance: 45.0
click at [996, 607] on div "Step 3 Inputs Any changes made will be instantly live Line Items Switch to dyna…" at bounding box center [1149, 764] width 310 height 4695
drag, startPoint x: 1040, startPoint y: 602, endPoint x: 994, endPoint y: 606, distance: 46.2
click at [995, 606] on div "Shopify Create the Buy with Prime order in Shopify Step 1 Action Orders - Creat…" at bounding box center [1149, 494] width 310 height 826
click at [1000, 619] on div "Any changes made will be instantly live Line Items Switch to dynamic list mode …" at bounding box center [1151, 774] width 307 height 4673
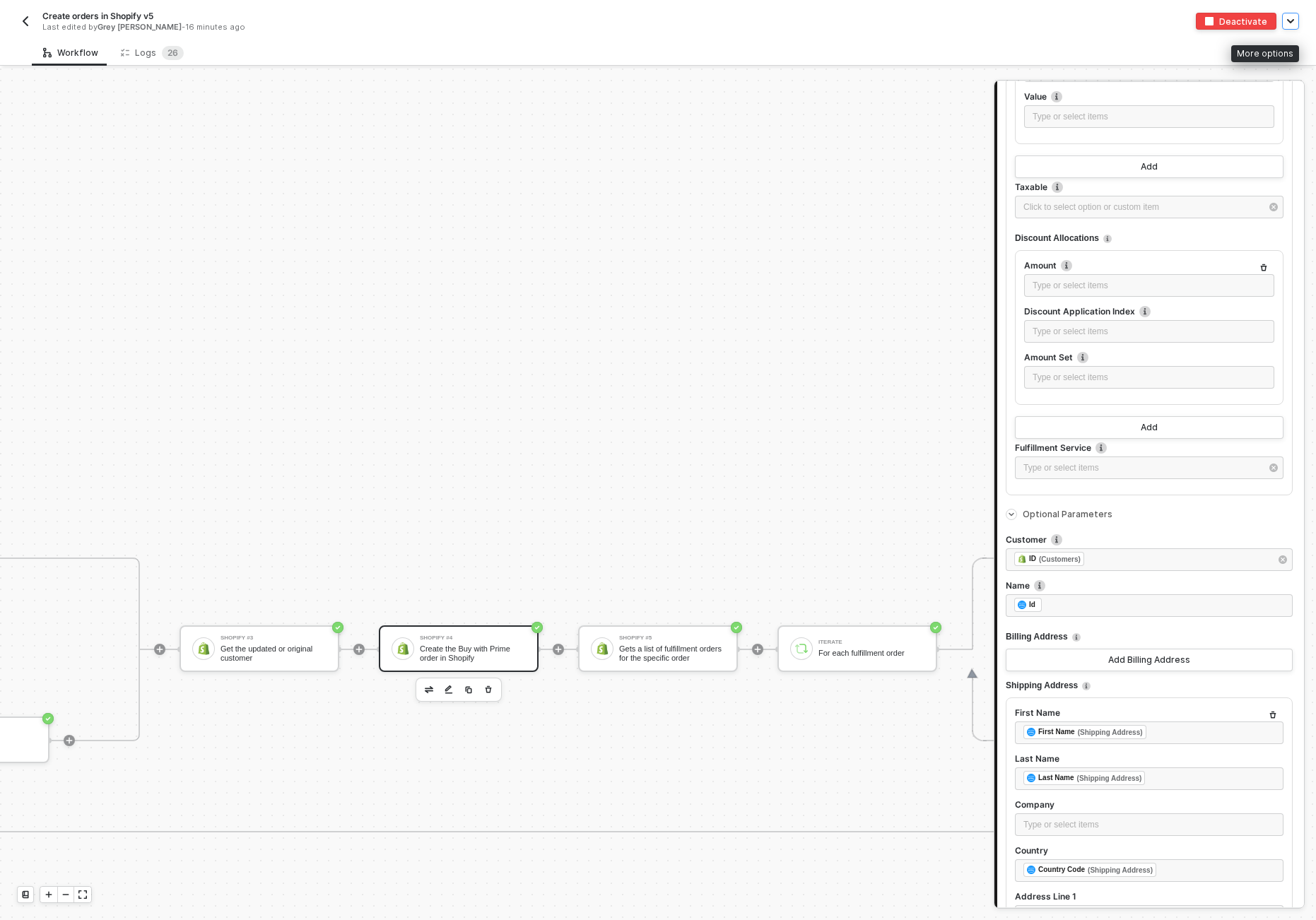
click at [1297, 21] on button "button" at bounding box center [1291, 21] width 17 height 17
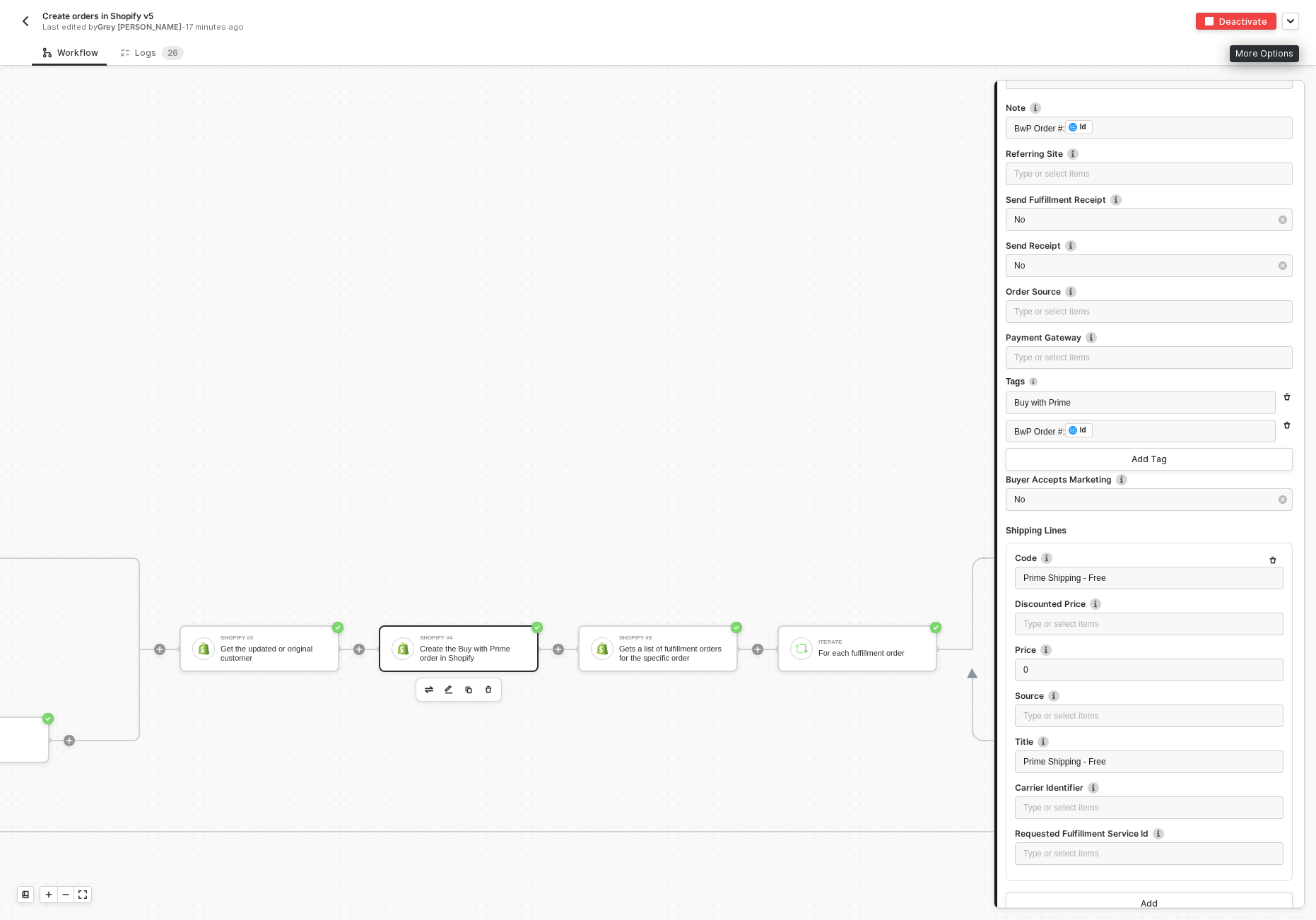
scroll to position [4088, 0]
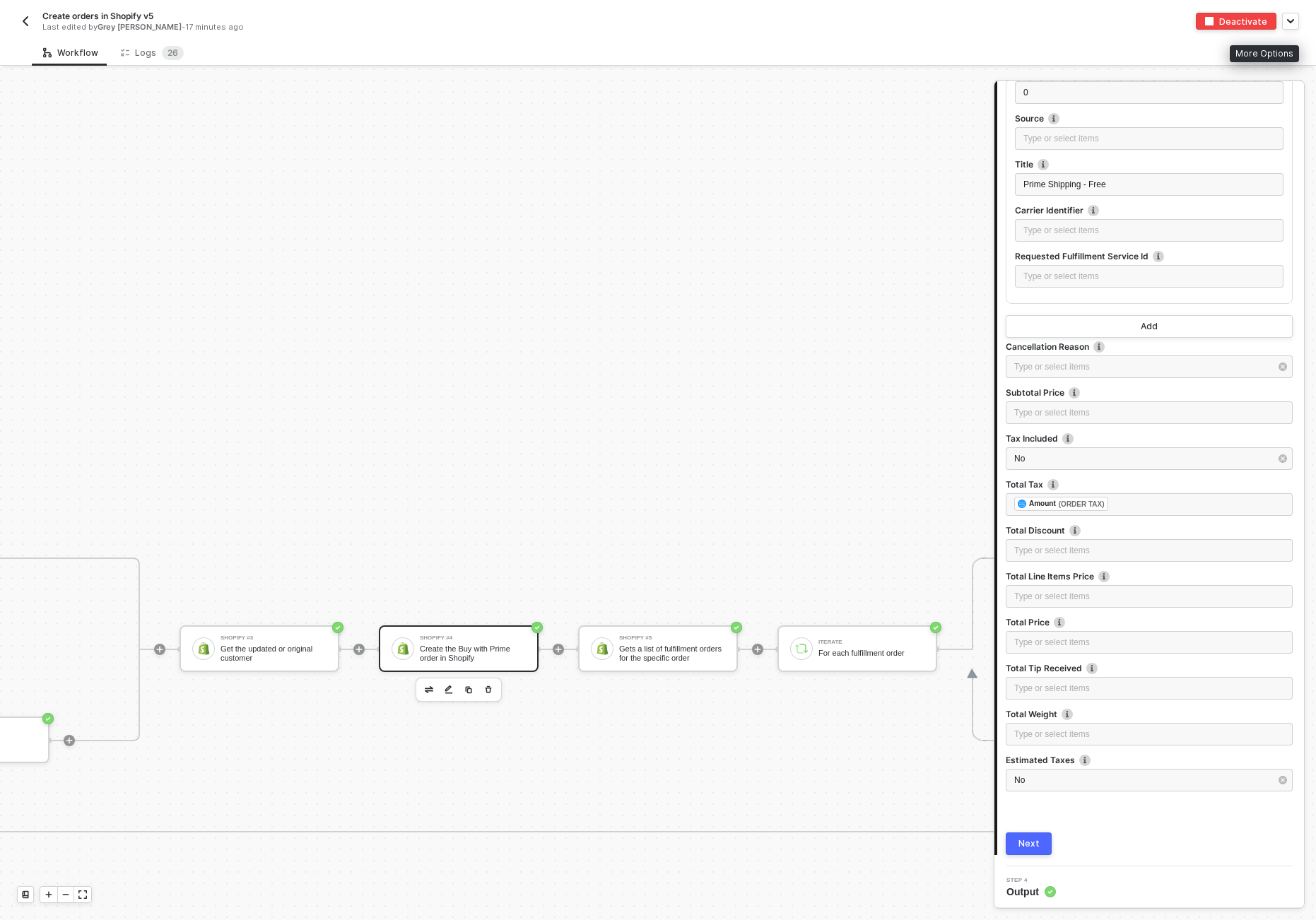
click at [1041, 833] on button "Next" at bounding box center [1029, 844] width 46 height 22
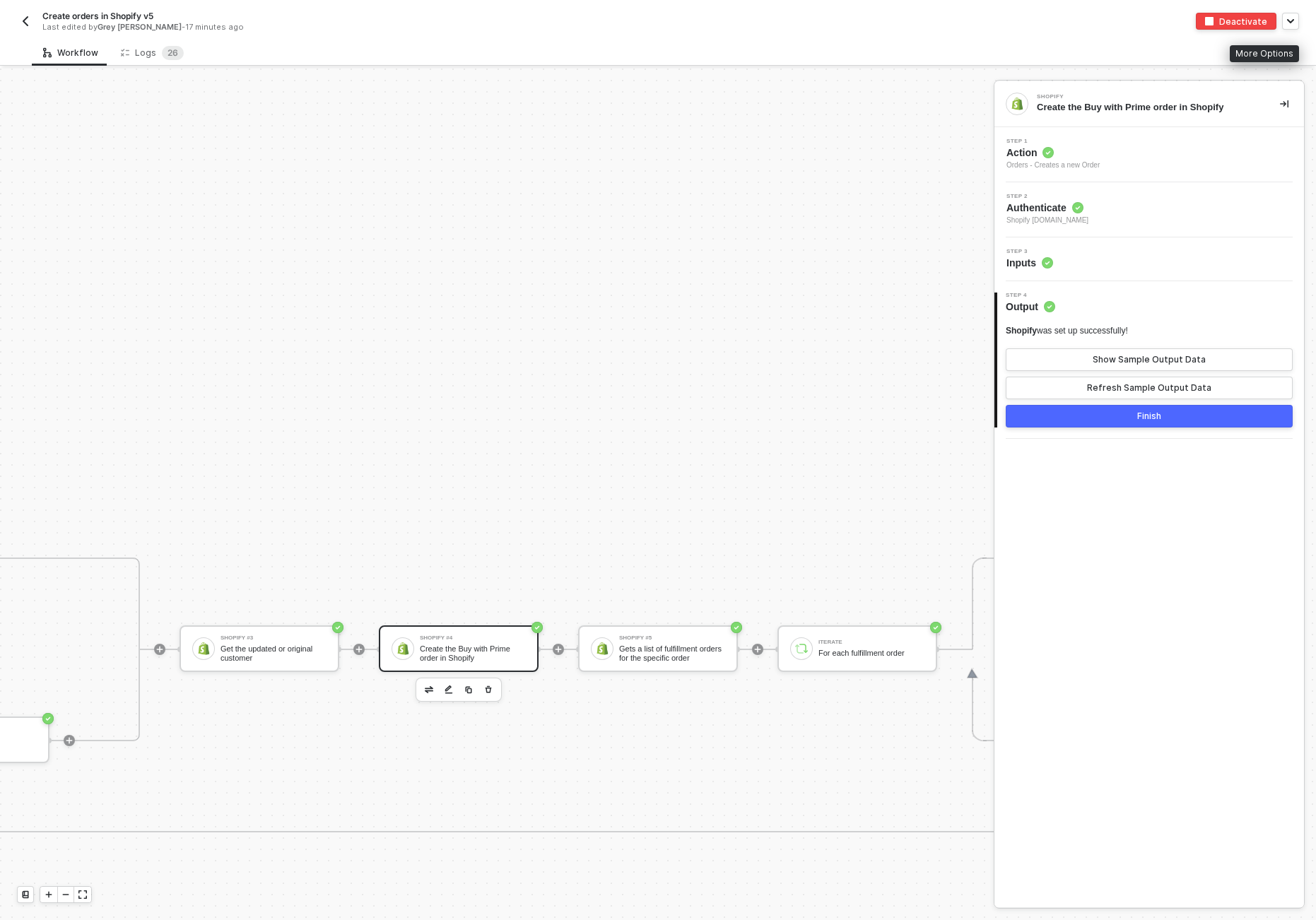
scroll to position [0, 0]
click at [1174, 420] on button "Finish" at bounding box center [1149, 416] width 287 height 22
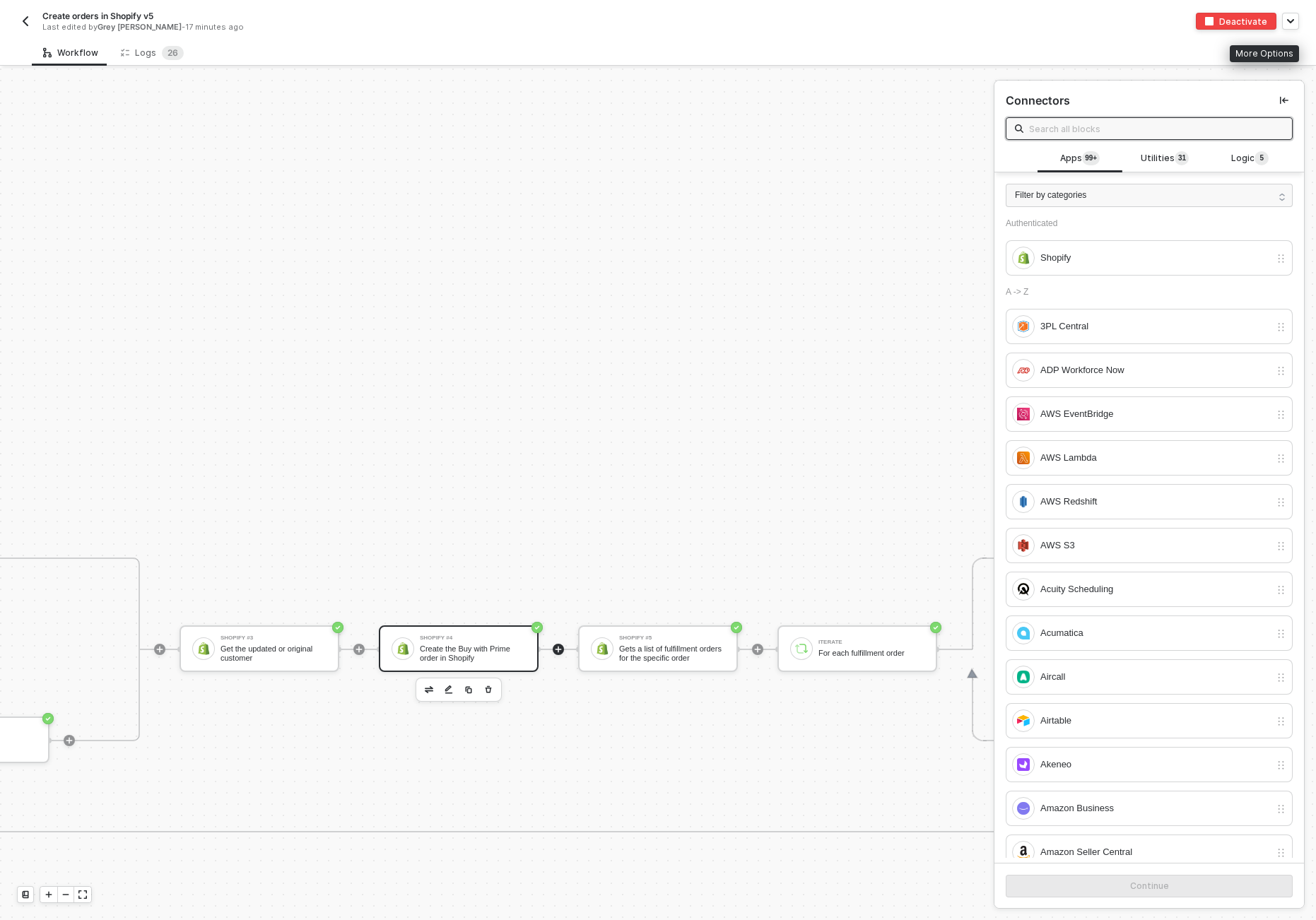
click at [478, 657] on div "Create the Buy with Prime order in Shopify" at bounding box center [473, 653] width 106 height 18
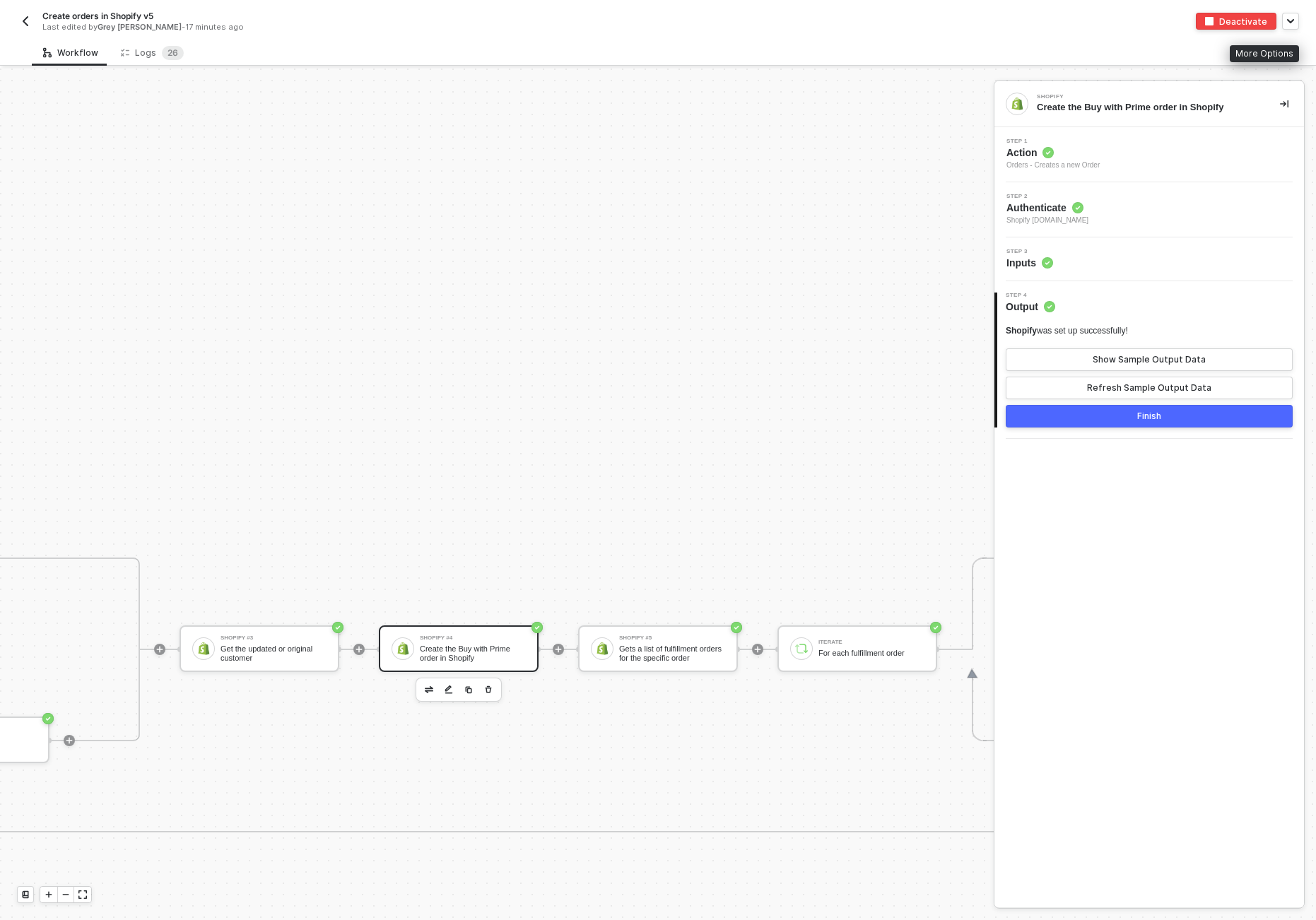
click at [1023, 261] on span "Inputs" at bounding box center [1030, 263] width 46 height 14
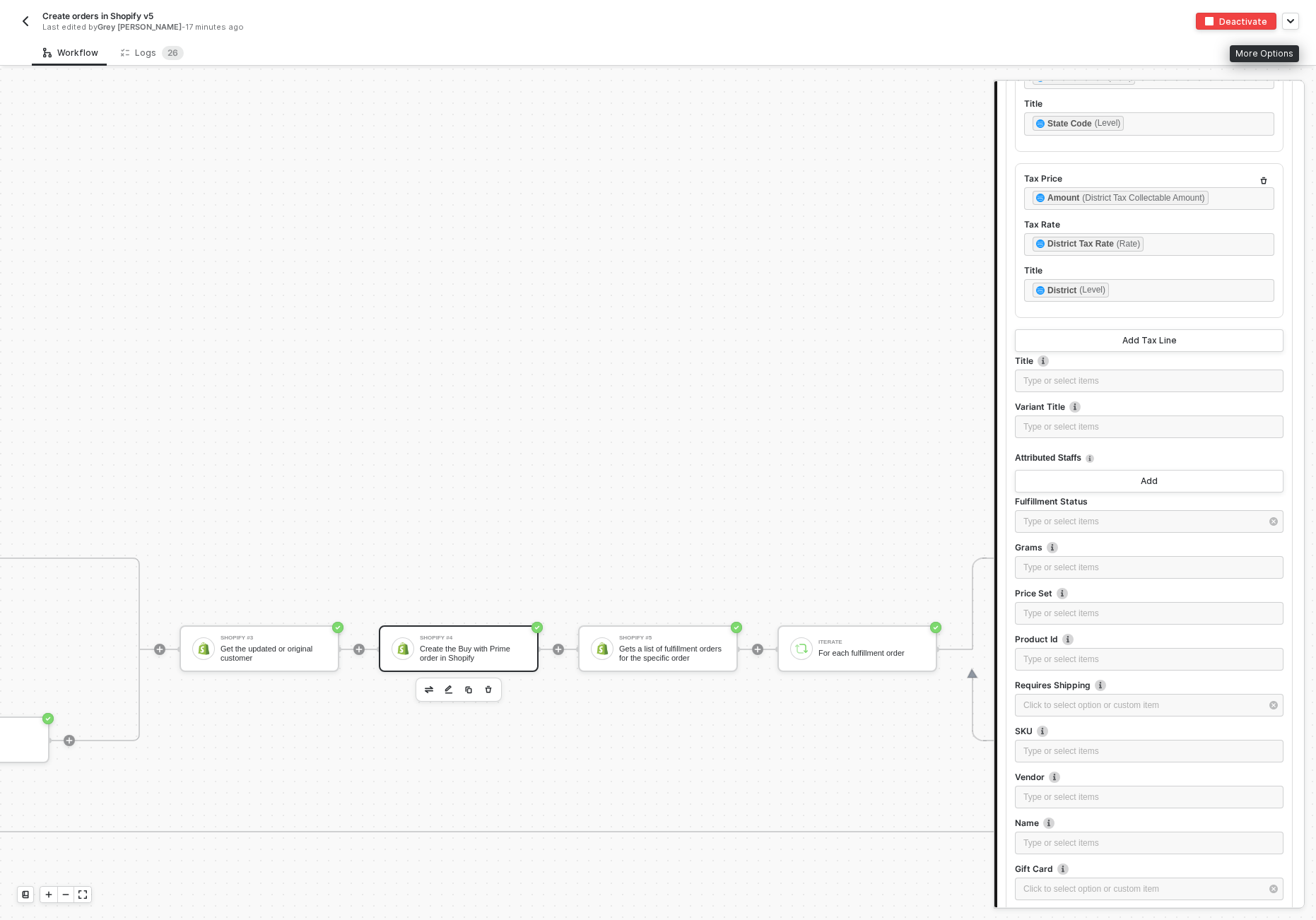
scroll to position [1554, 0]
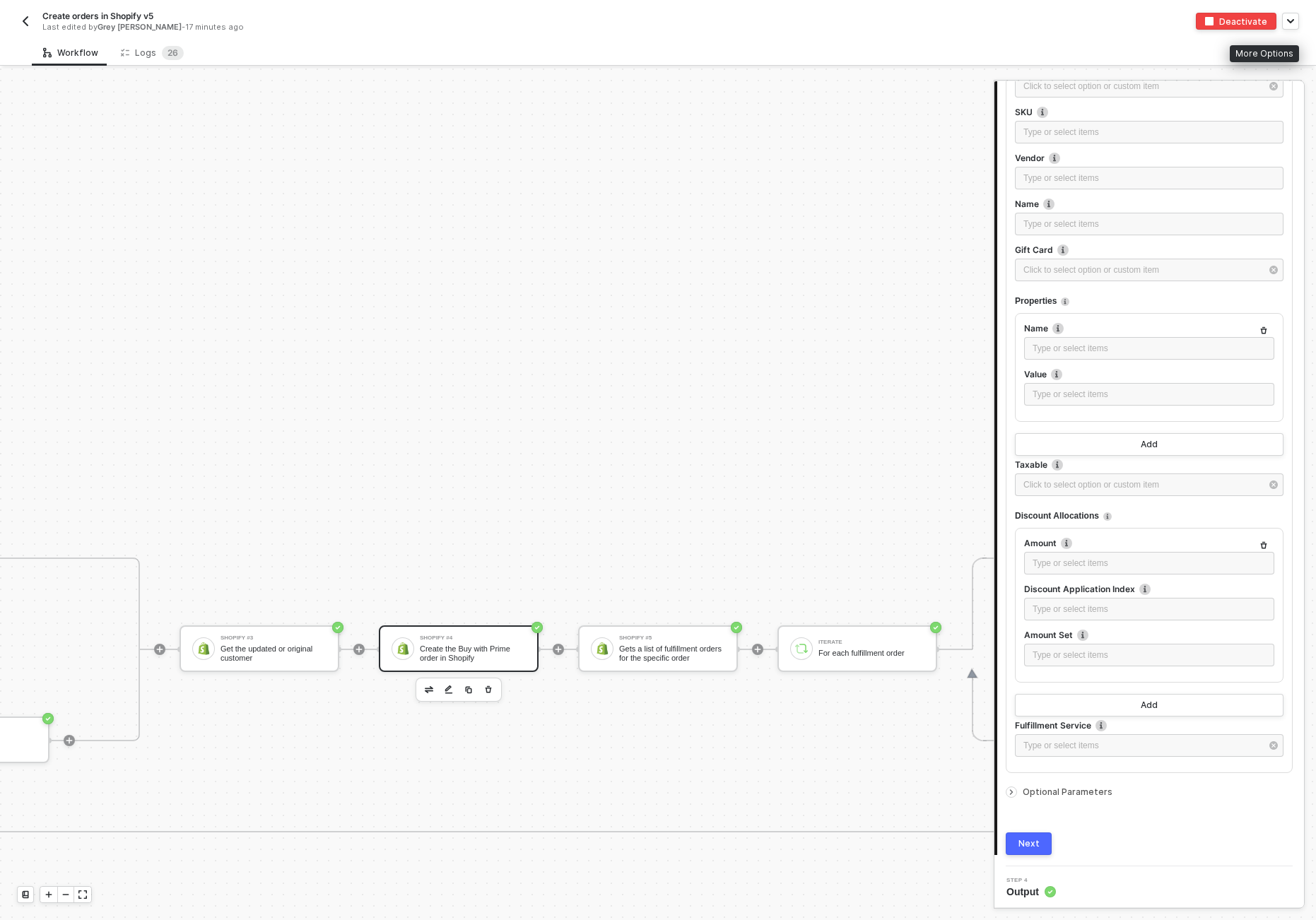
click at [1014, 788] on icon "icon-arrow-right-small" at bounding box center [1011, 792] width 8 height 8
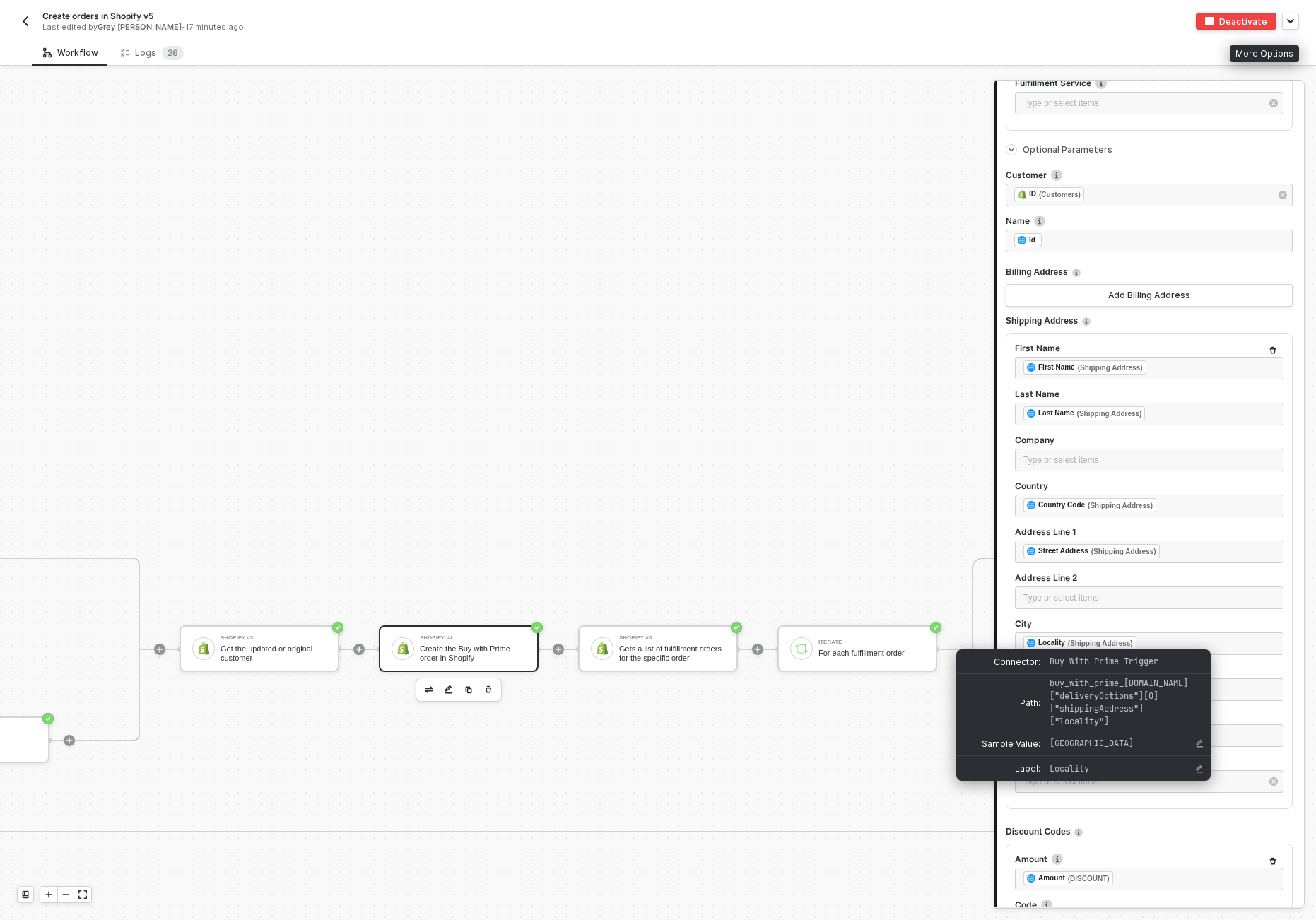
scroll to position [2191, 0]
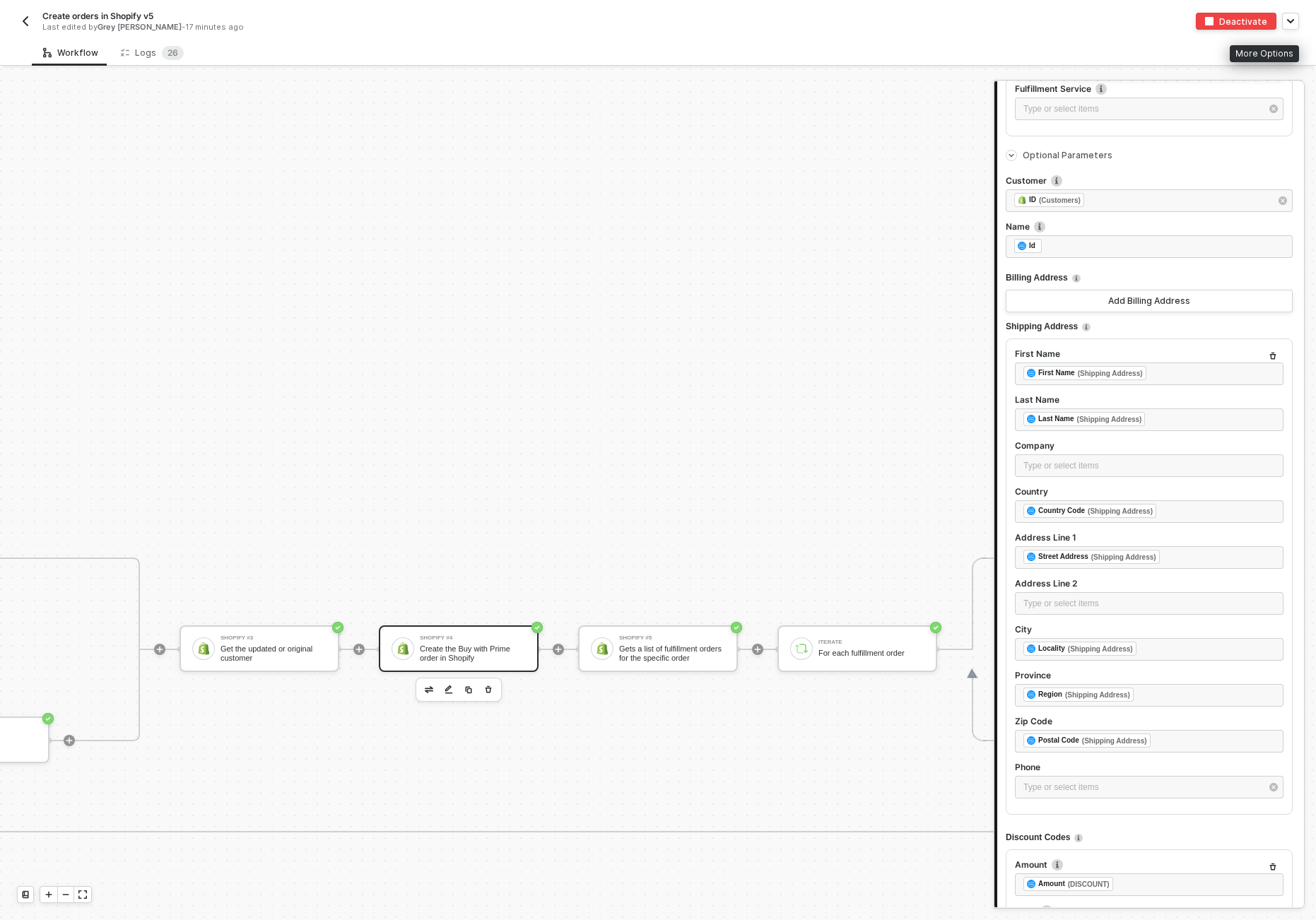
click at [654, 638] on div "Shopify #5" at bounding box center [672, 638] width 106 height 6
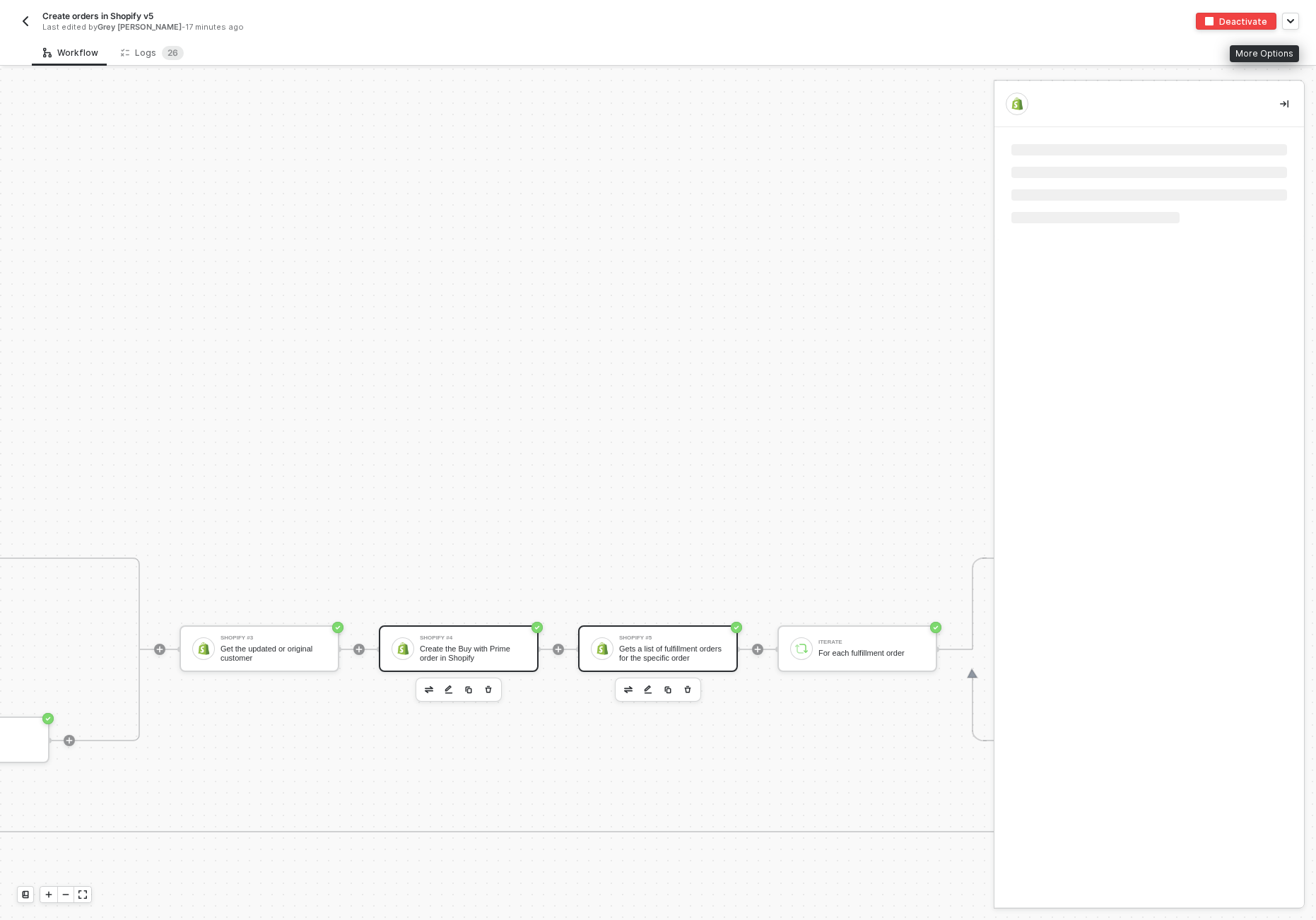
scroll to position [0, 0]
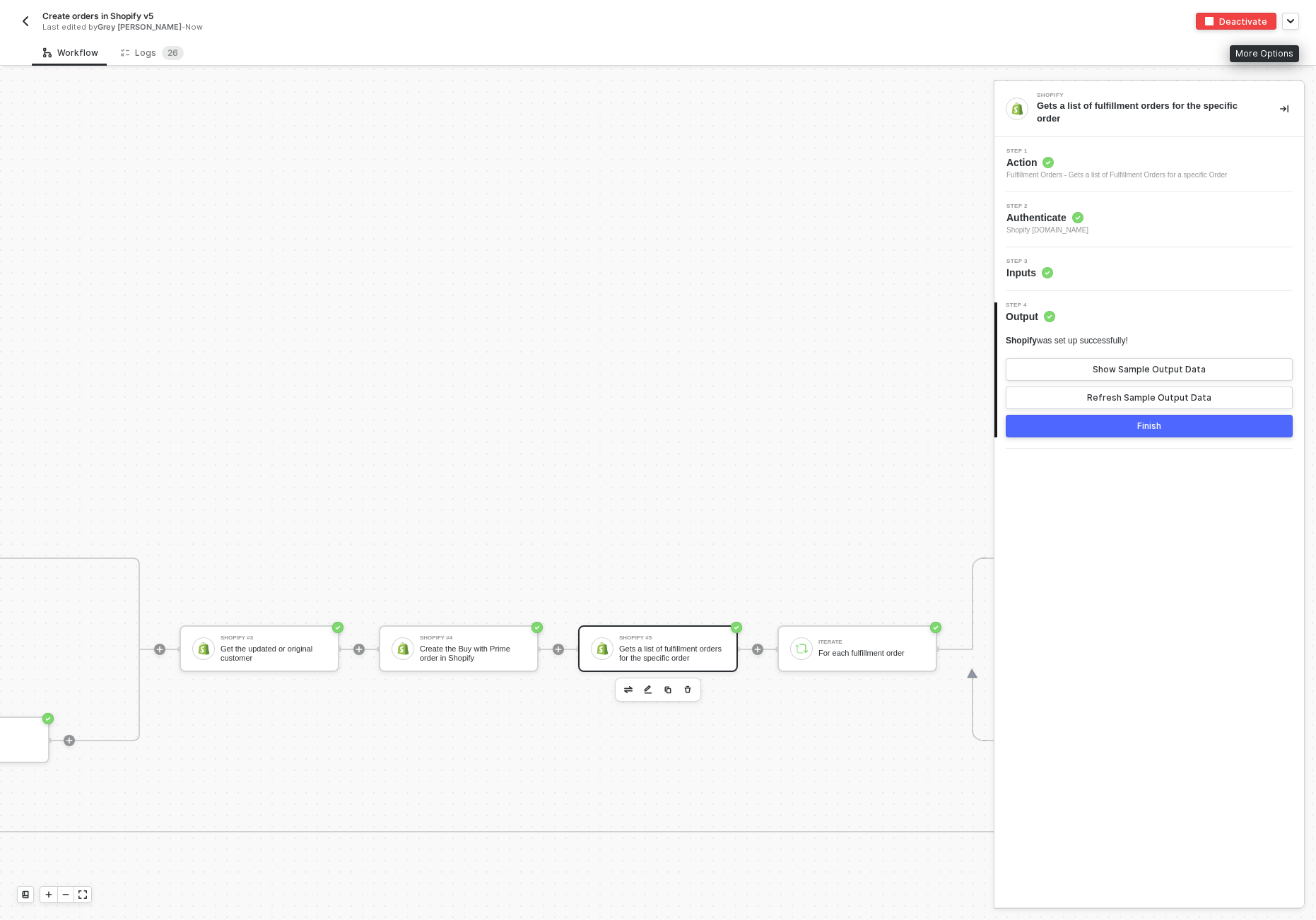
click at [662, 644] on div "Shopify #5 Gets a list of fulfillment orders for the specific order" at bounding box center [672, 649] width 106 height 27
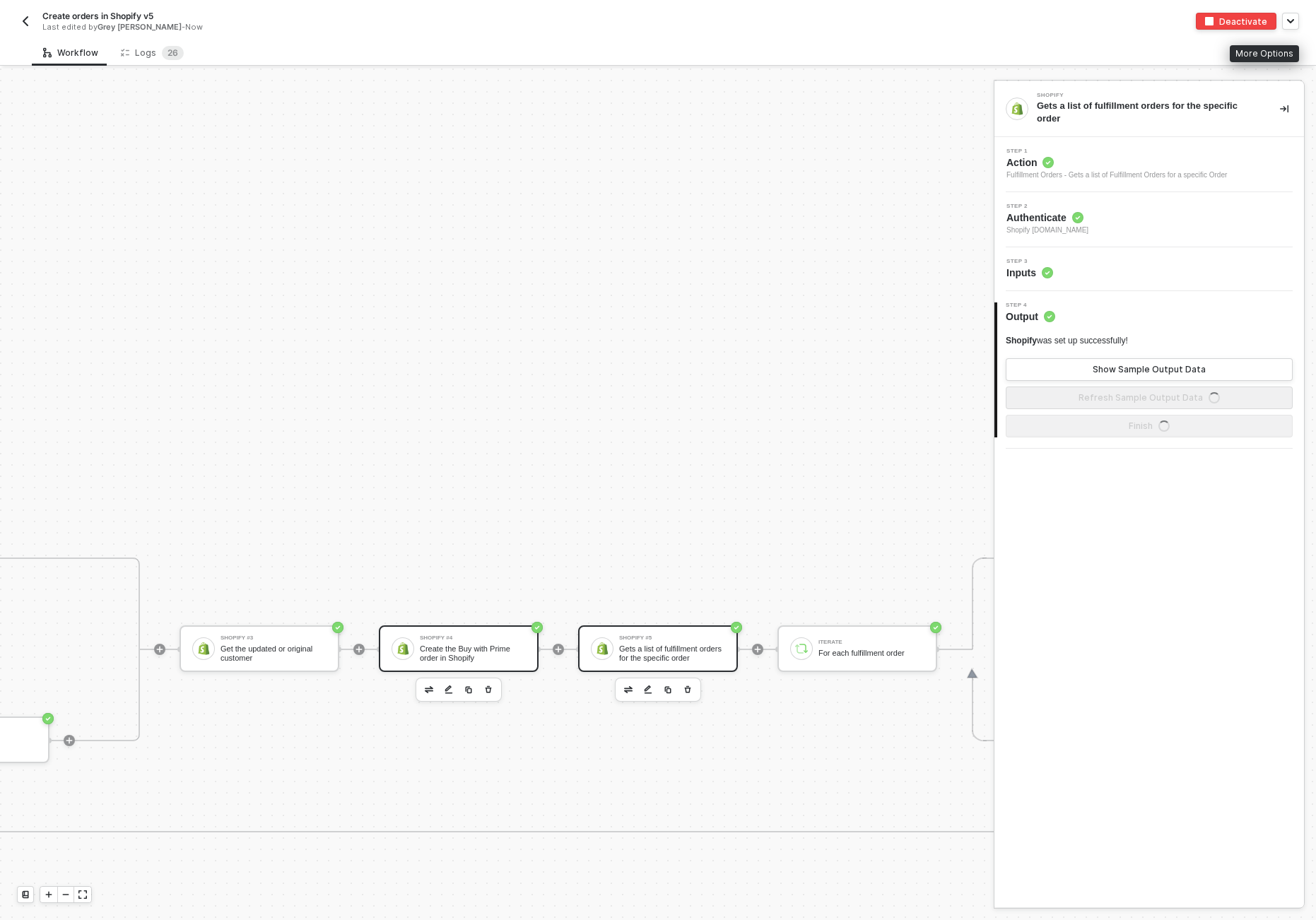
click at [474, 653] on div "Create the Buy with Prime order in Shopify" at bounding box center [473, 653] width 106 height 18
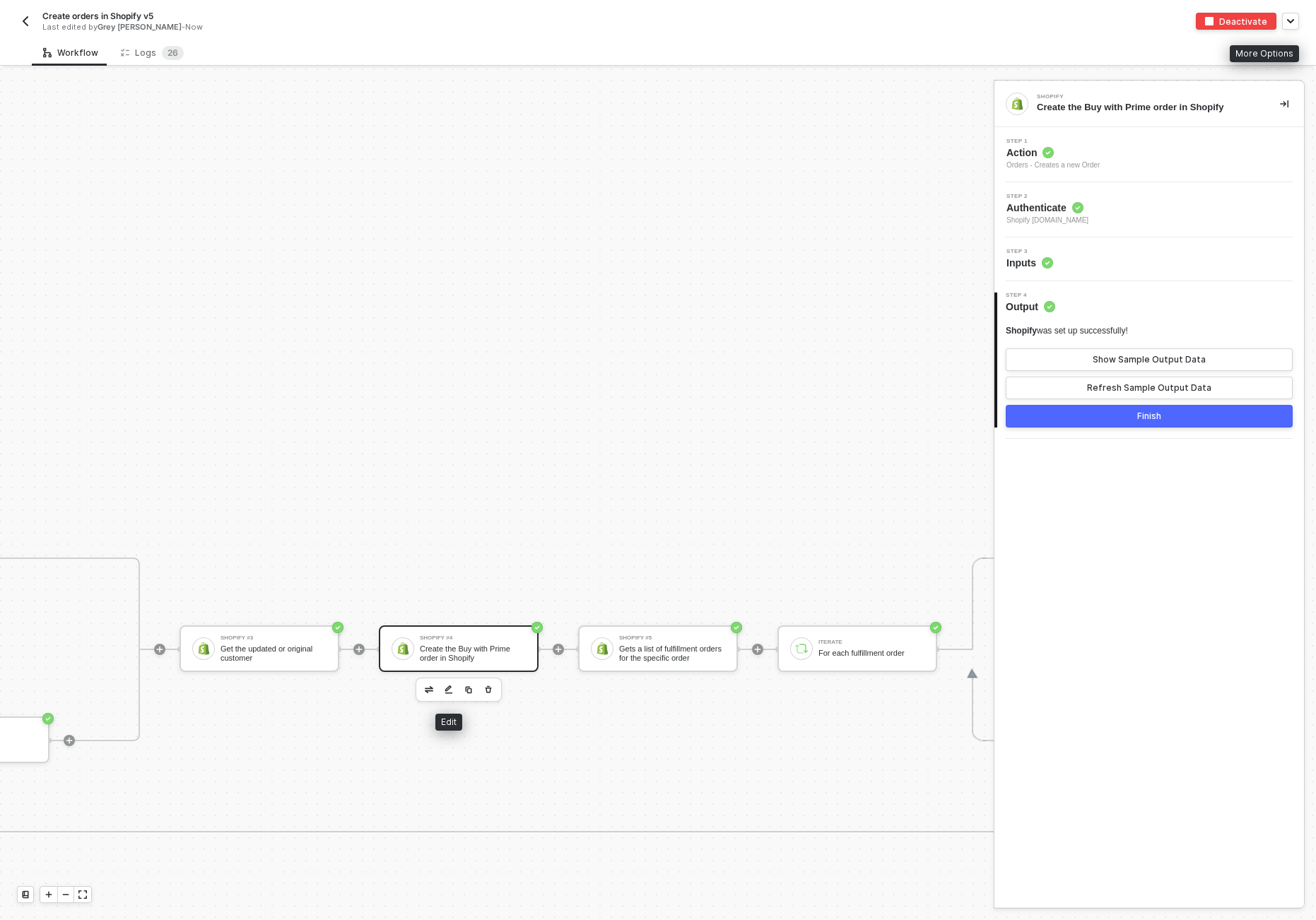
click at [450, 693] on img "button" at bounding box center [448, 689] width 8 height 10
click at [1036, 263] on span "Inputs" at bounding box center [1030, 263] width 46 height 14
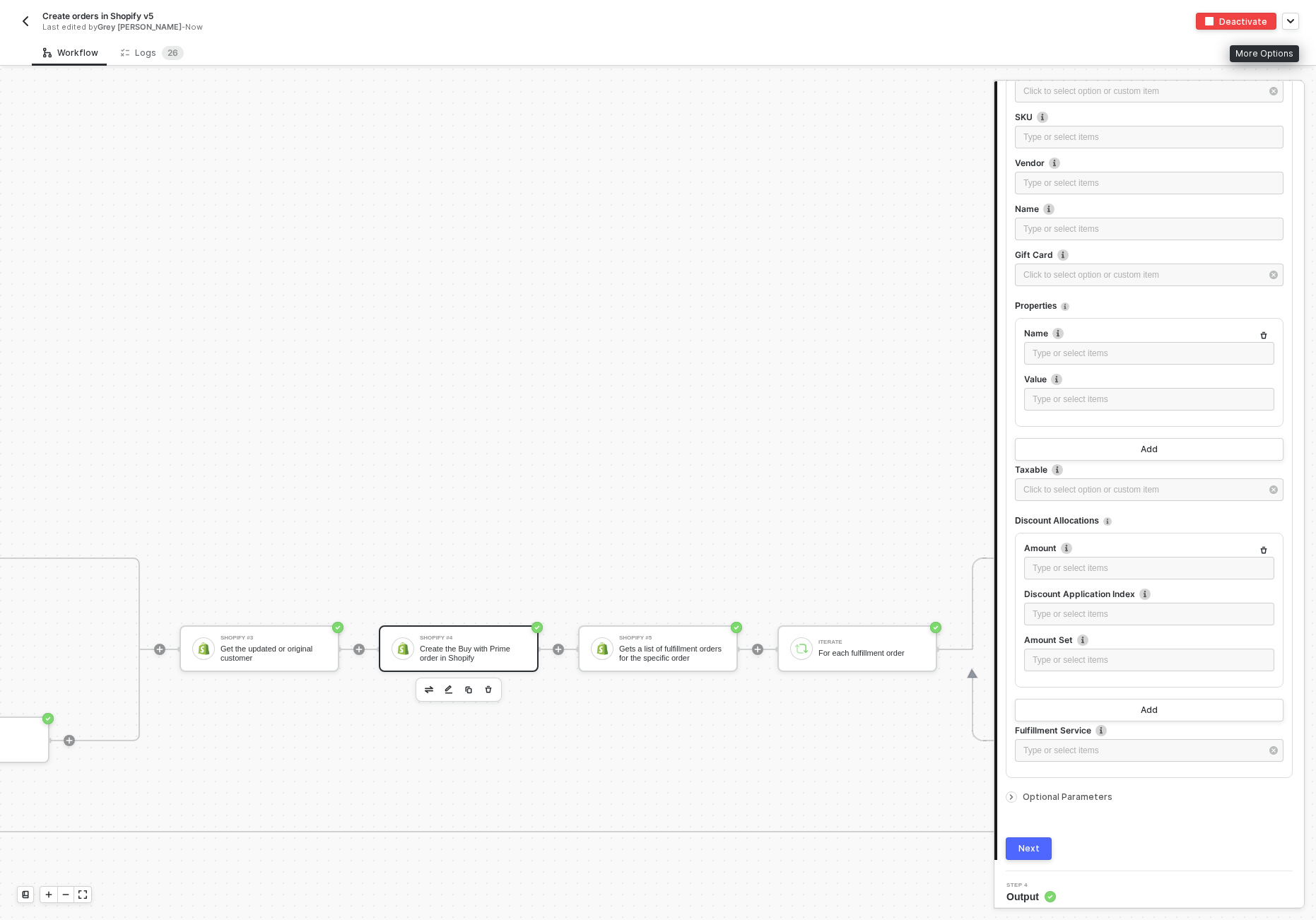
scroll to position [1554, 0]
click at [1048, 787] on span "Optional Parameters" at bounding box center [1068, 792] width 90 height 10
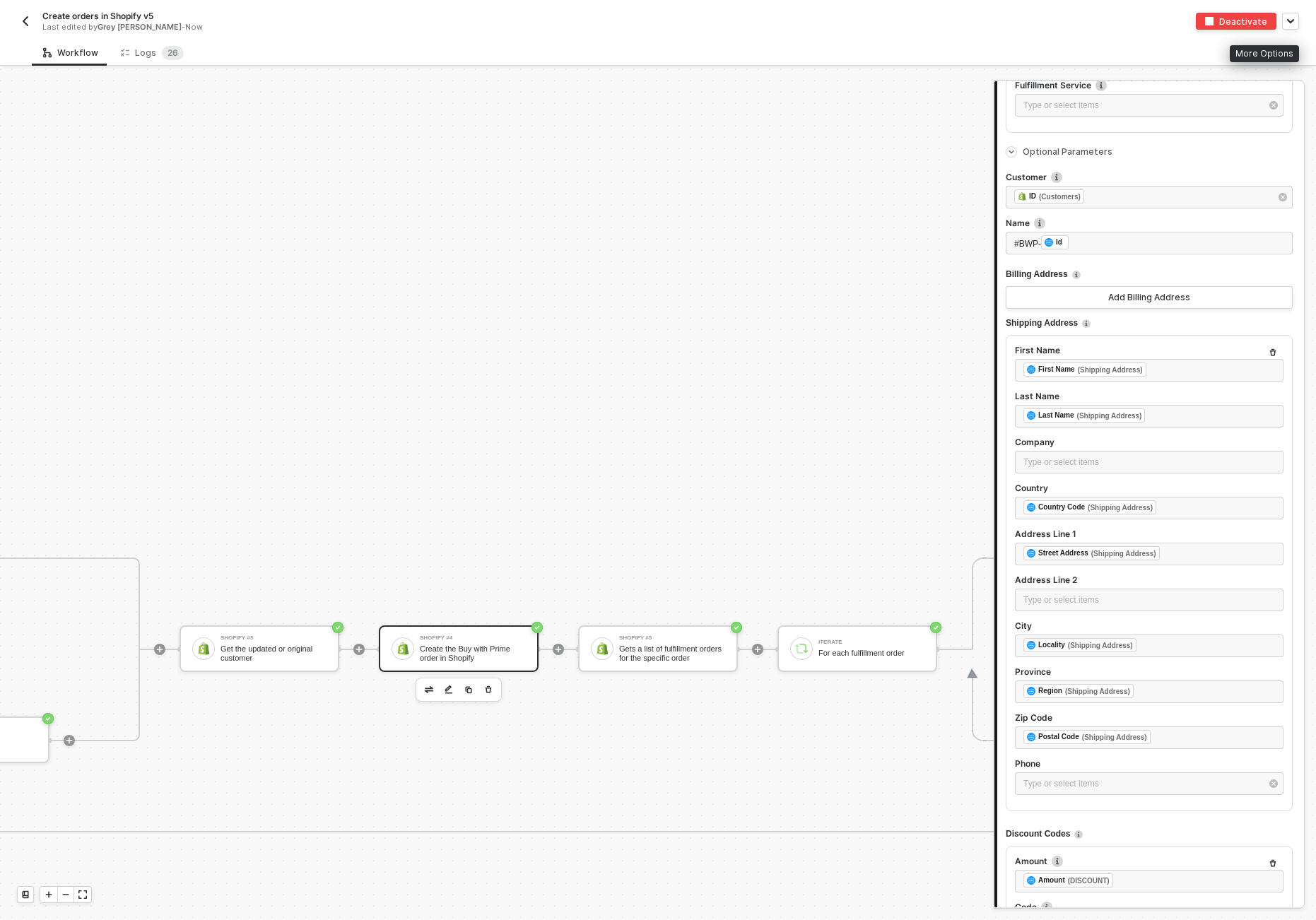
scroll to position [2187, 0]
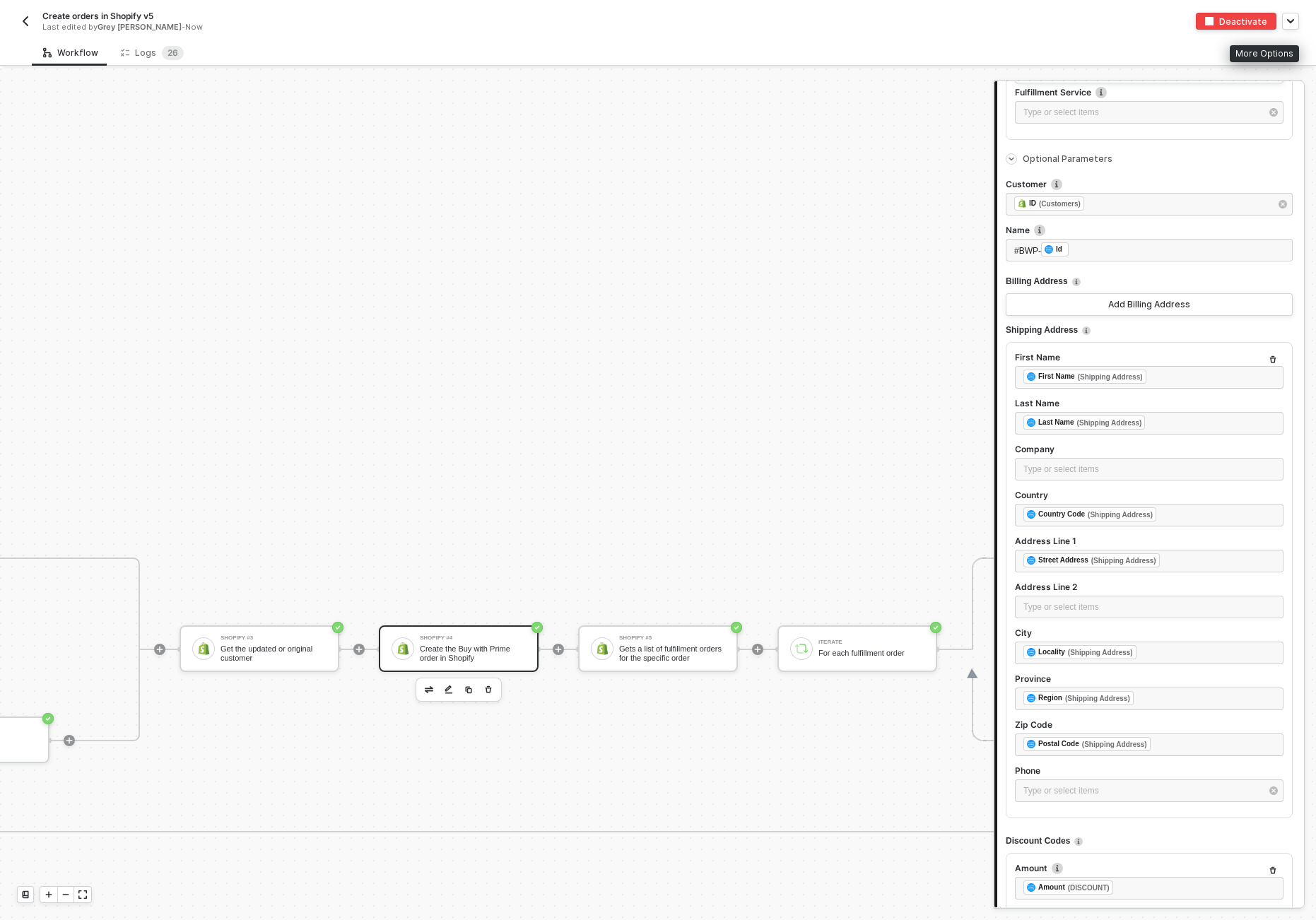
click at [1269, 51] on div "More Options" at bounding box center [1264, 54] width 69 height 17
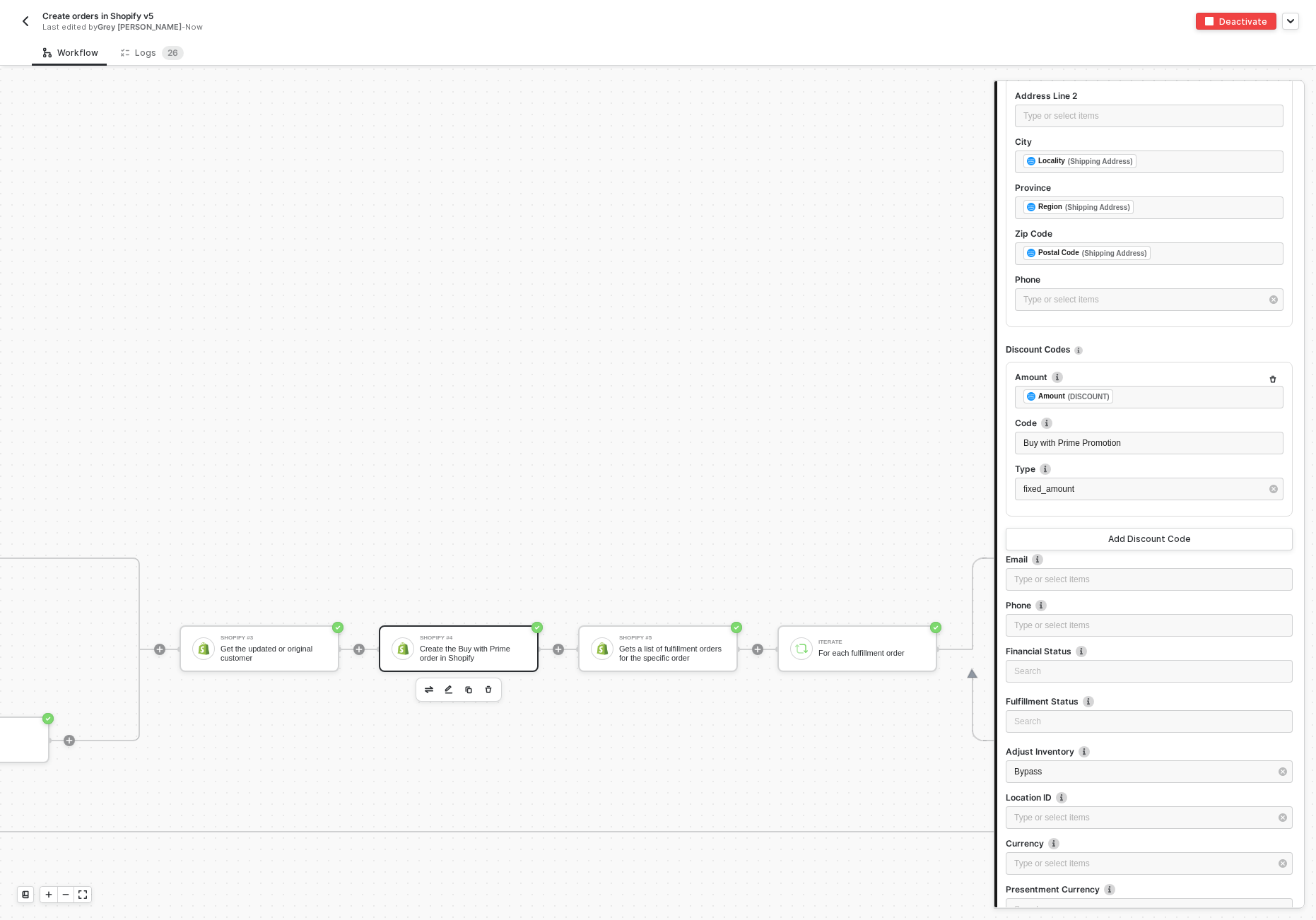
scroll to position [0, 0]
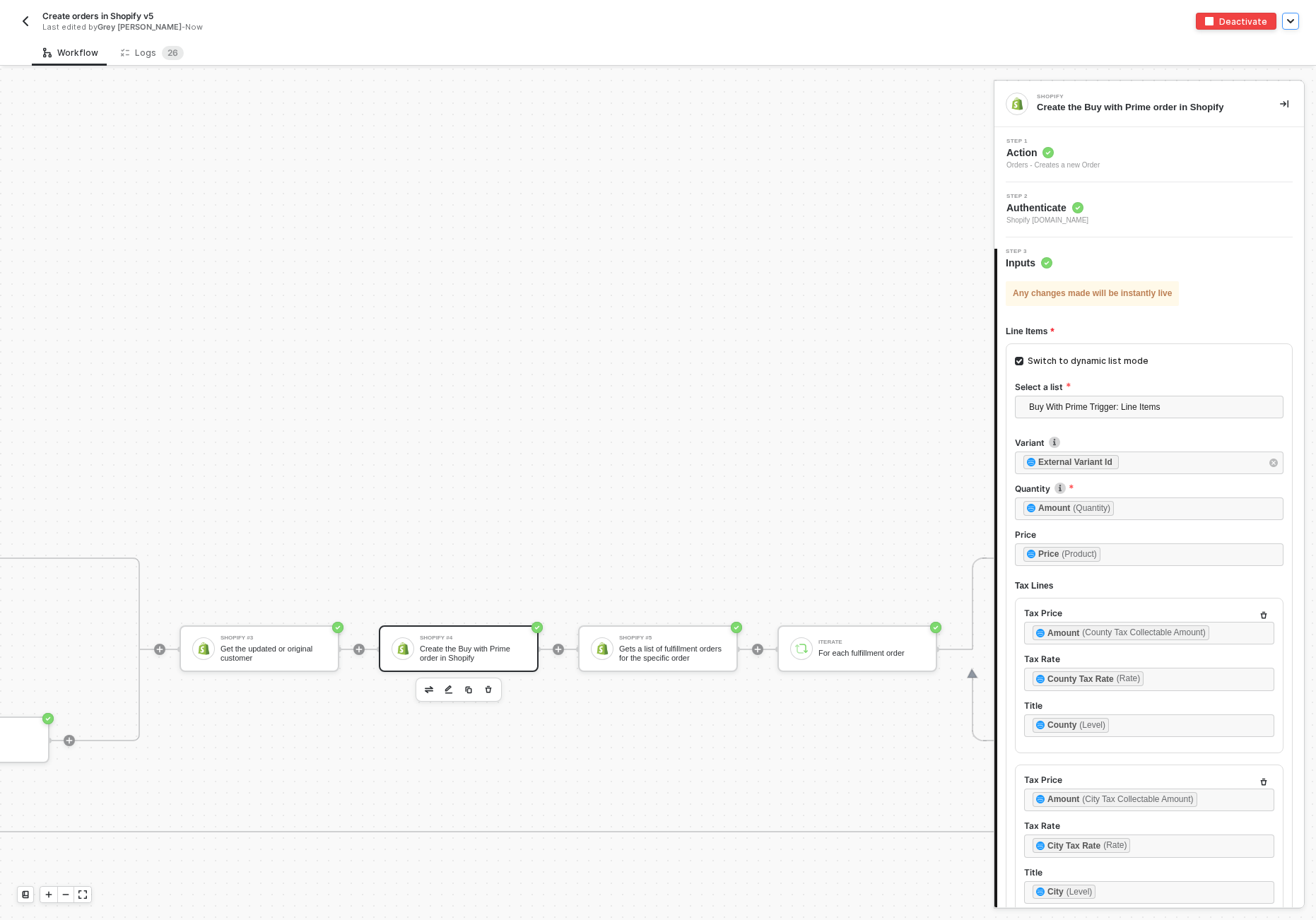
click at [1288, 19] on icon "button" at bounding box center [1291, 22] width 7 height 4
click at [1167, 54] on div "Publish as Template" at bounding box center [1218, 50] width 133 height 13
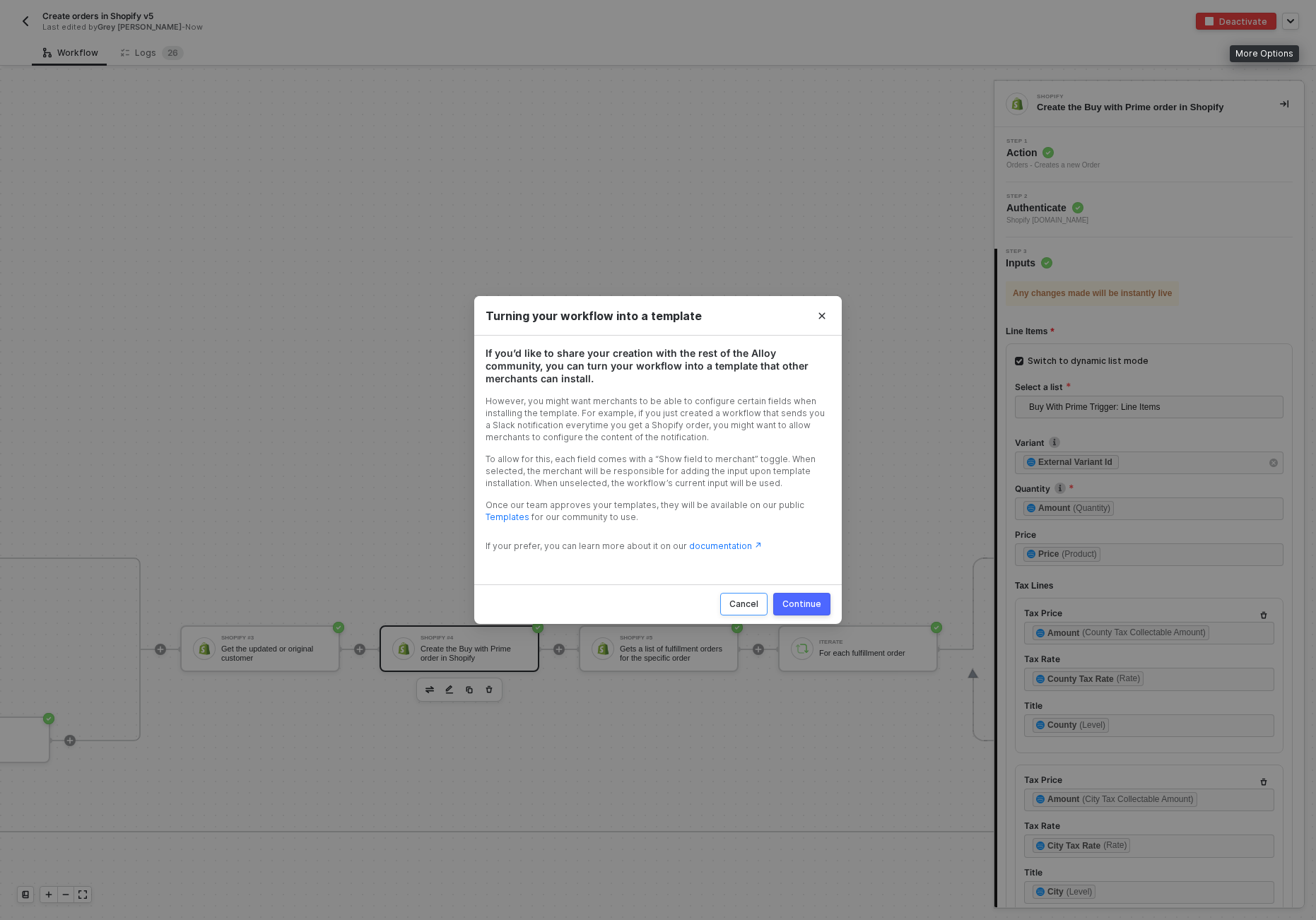
click at [752, 608] on div "Cancel" at bounding box center [744, 604] width 29 height 11
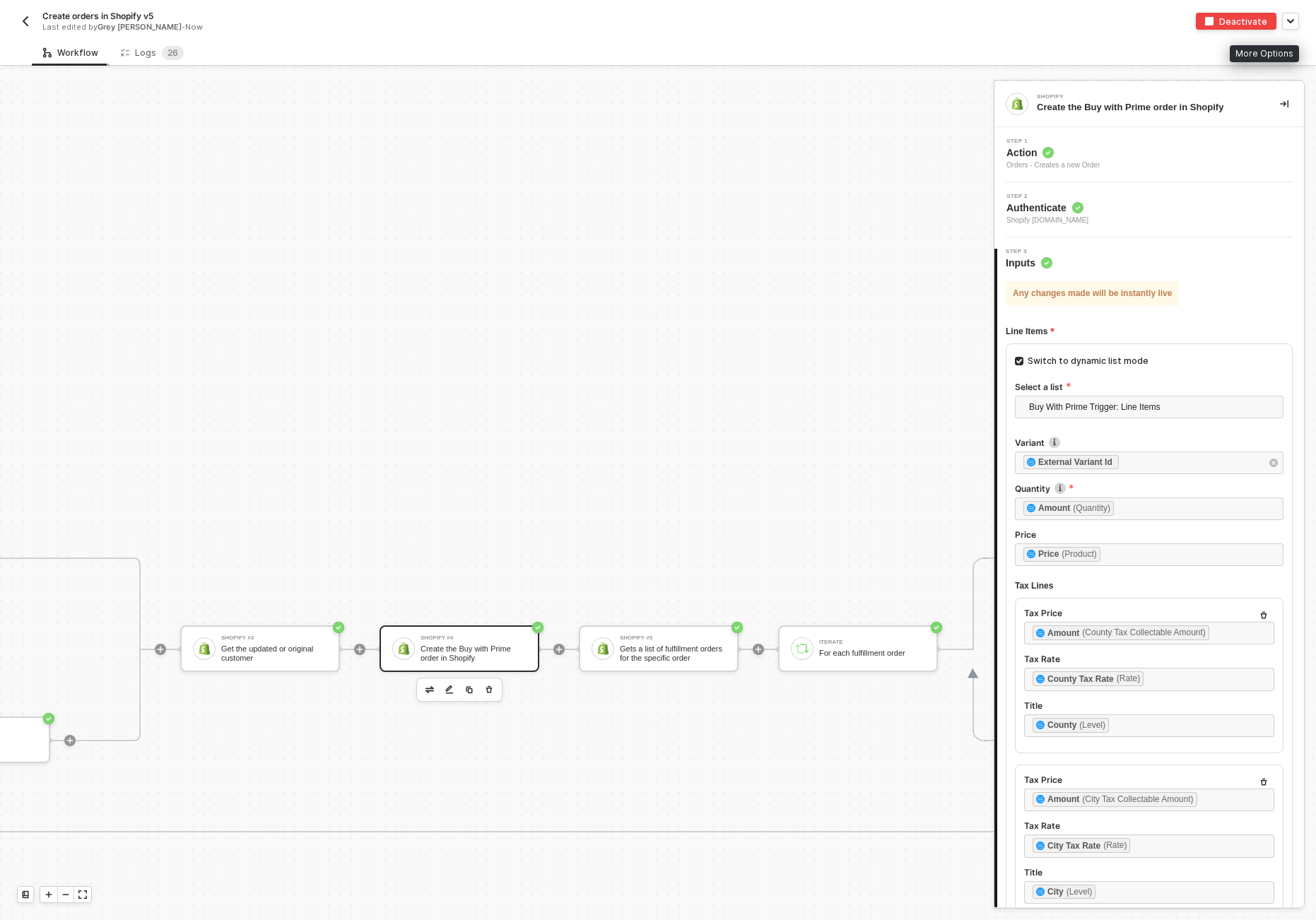
click at [86, 58] on div "Workflow" at bounding box center [71, 52] width 55 height 11
click at [134, 55] on div "Logs 2 6" at bounding box center [152, 53] width 63 height 14
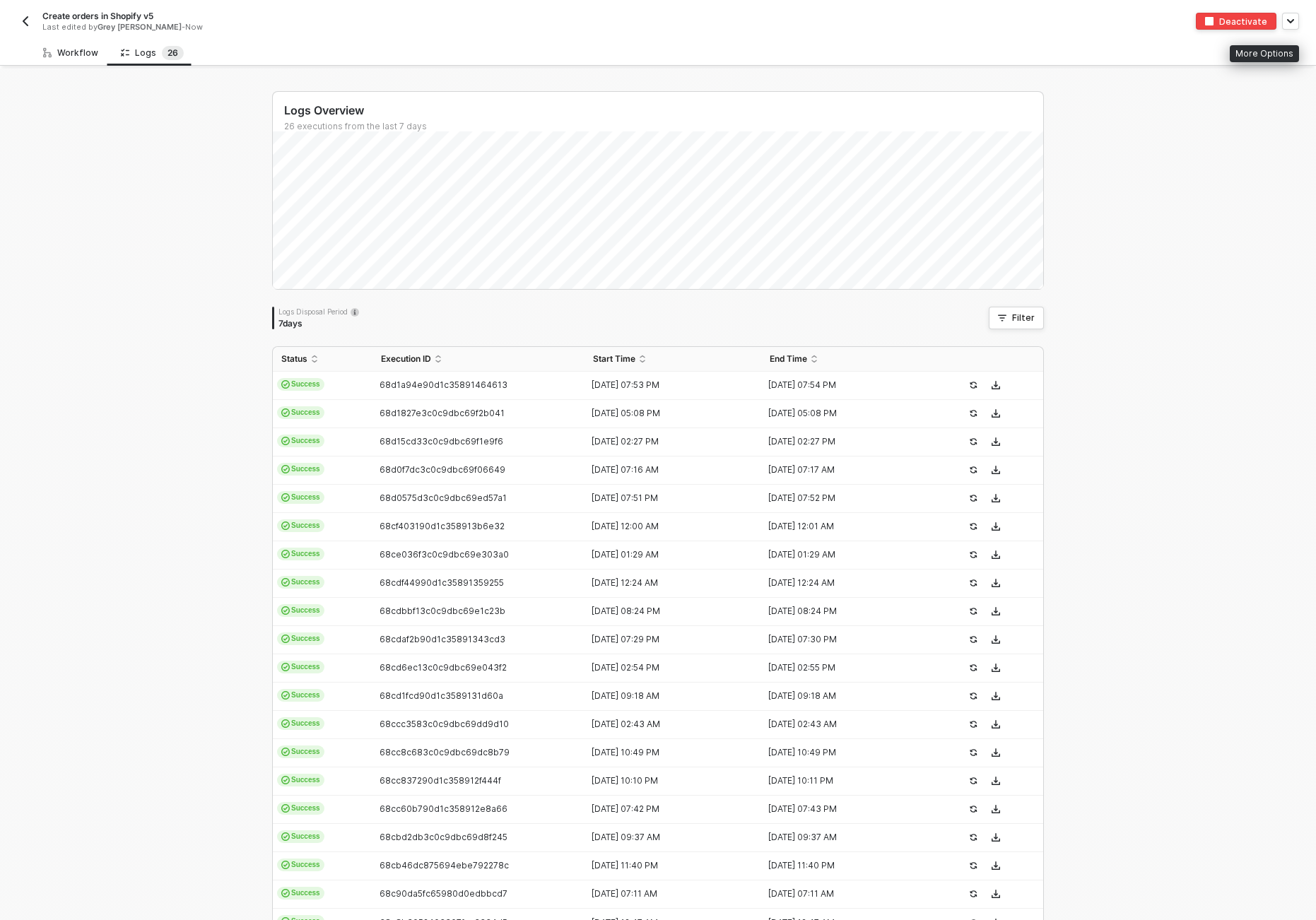
drag, startPoint x: 43, startPoint y: 58, endPoint x: 38, endPoint y: 14, distance: 44.3
click at [43, 58] on icon at bounding box center [47, 53] width 8 height 13
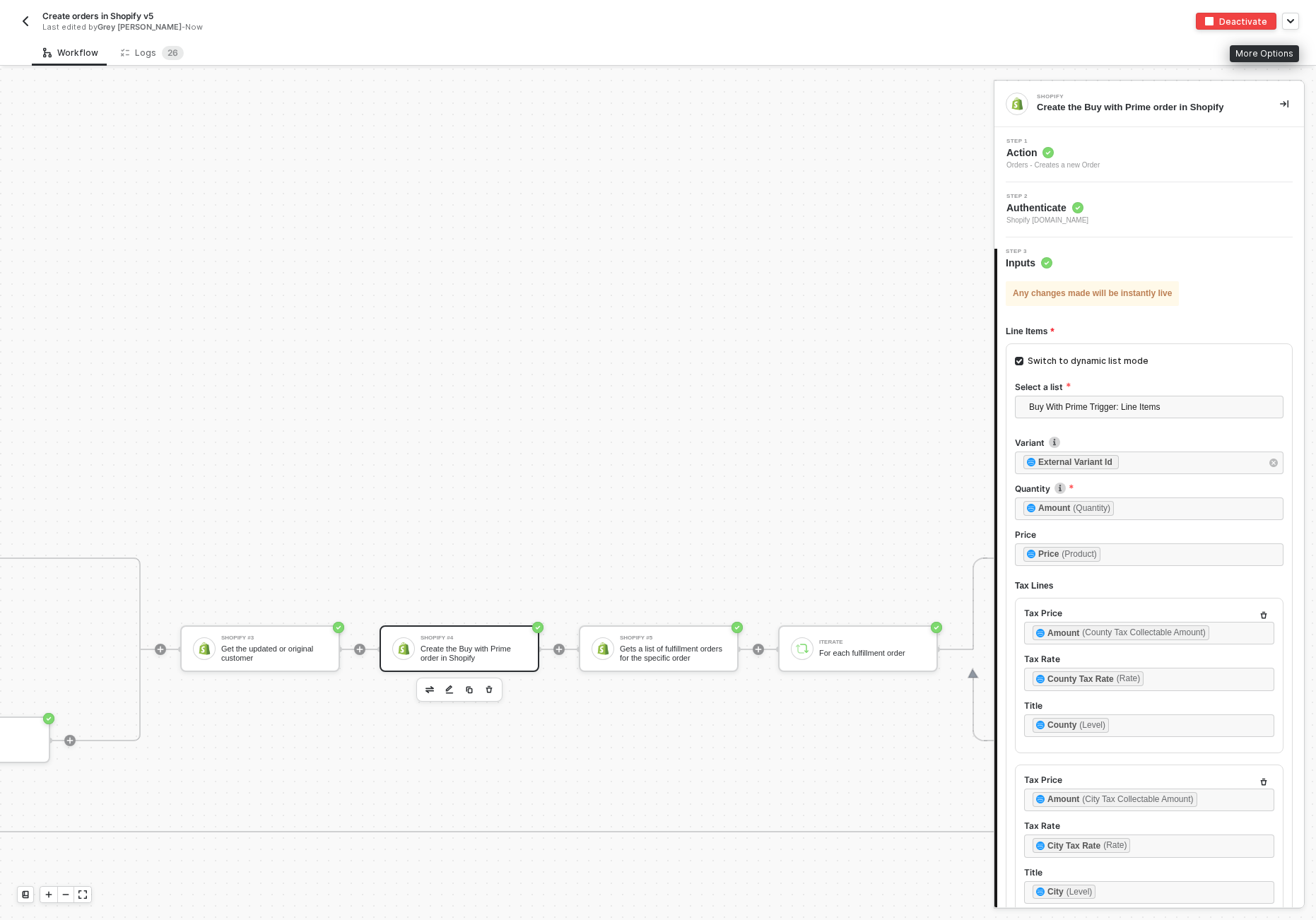
click at [31, 22] on button "button" at bounding box center [25, 21] width 17 height 17
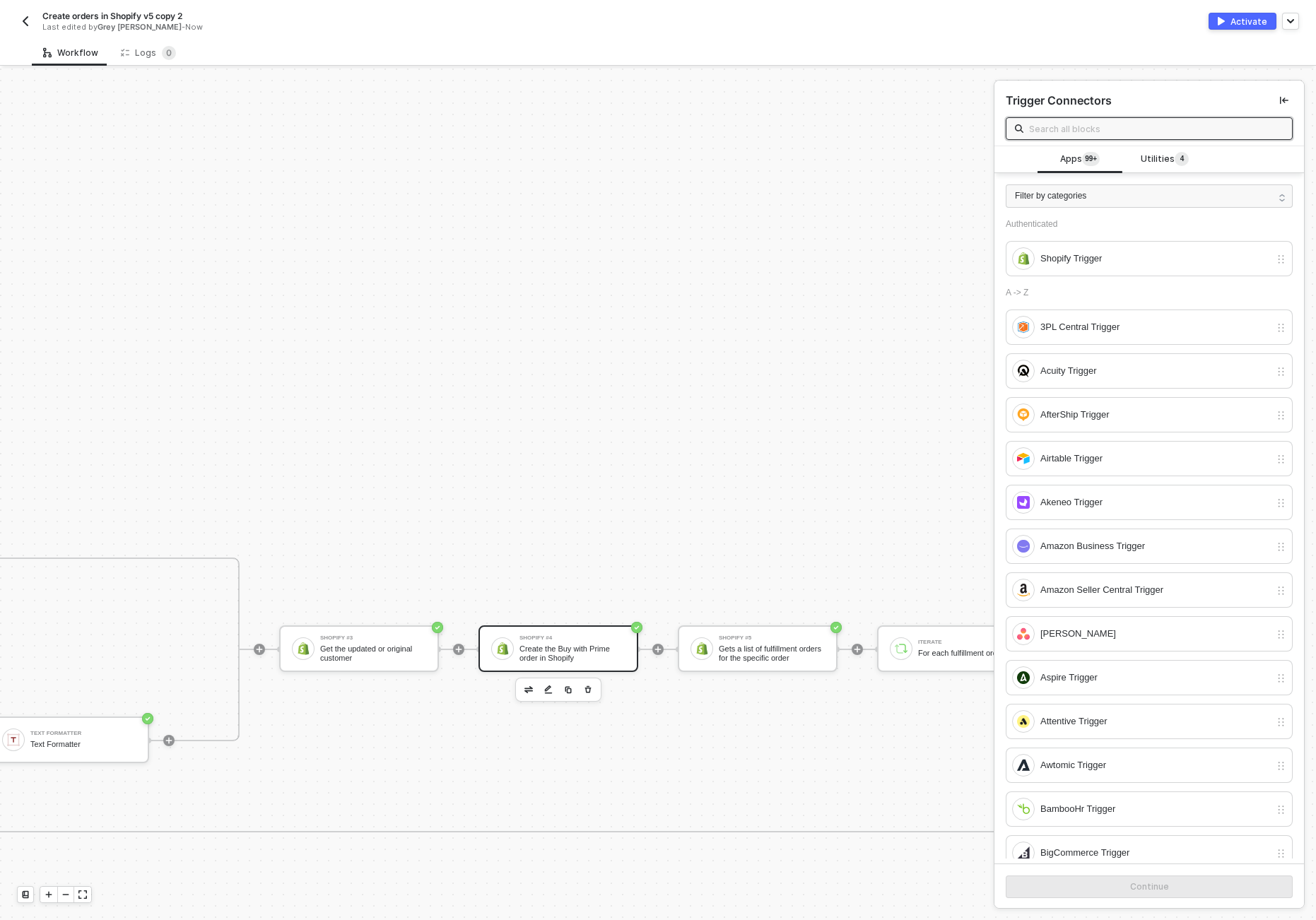
scroll to position [671, 3164]
click at [599, 658] on div "Create the Buy with Prime order in Shopify" at bounding box center [567, 653] width 106 height 18
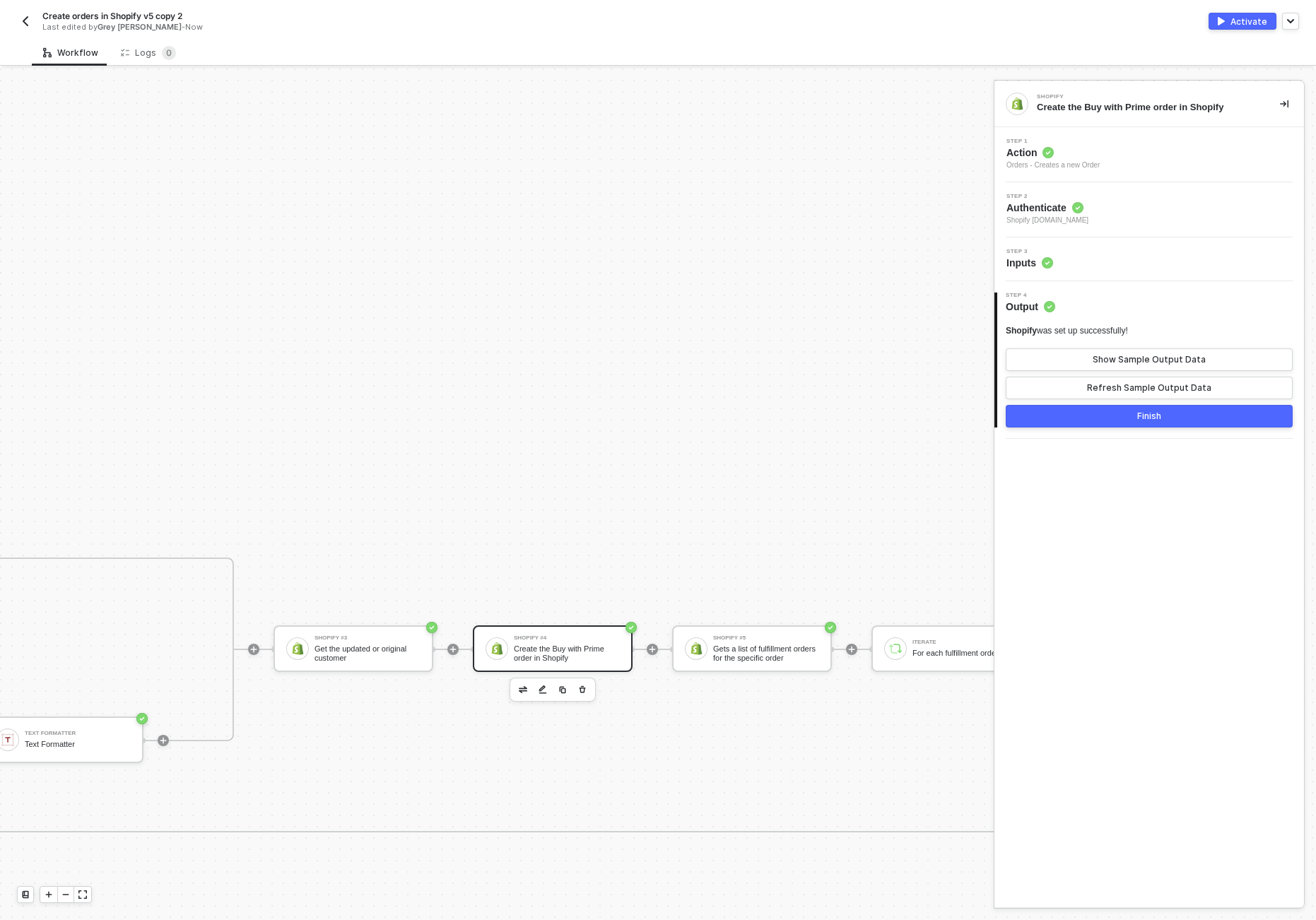
click at [1029, 263] on span "Inputs" at bounding box center [1030, 263] width 46 height 14
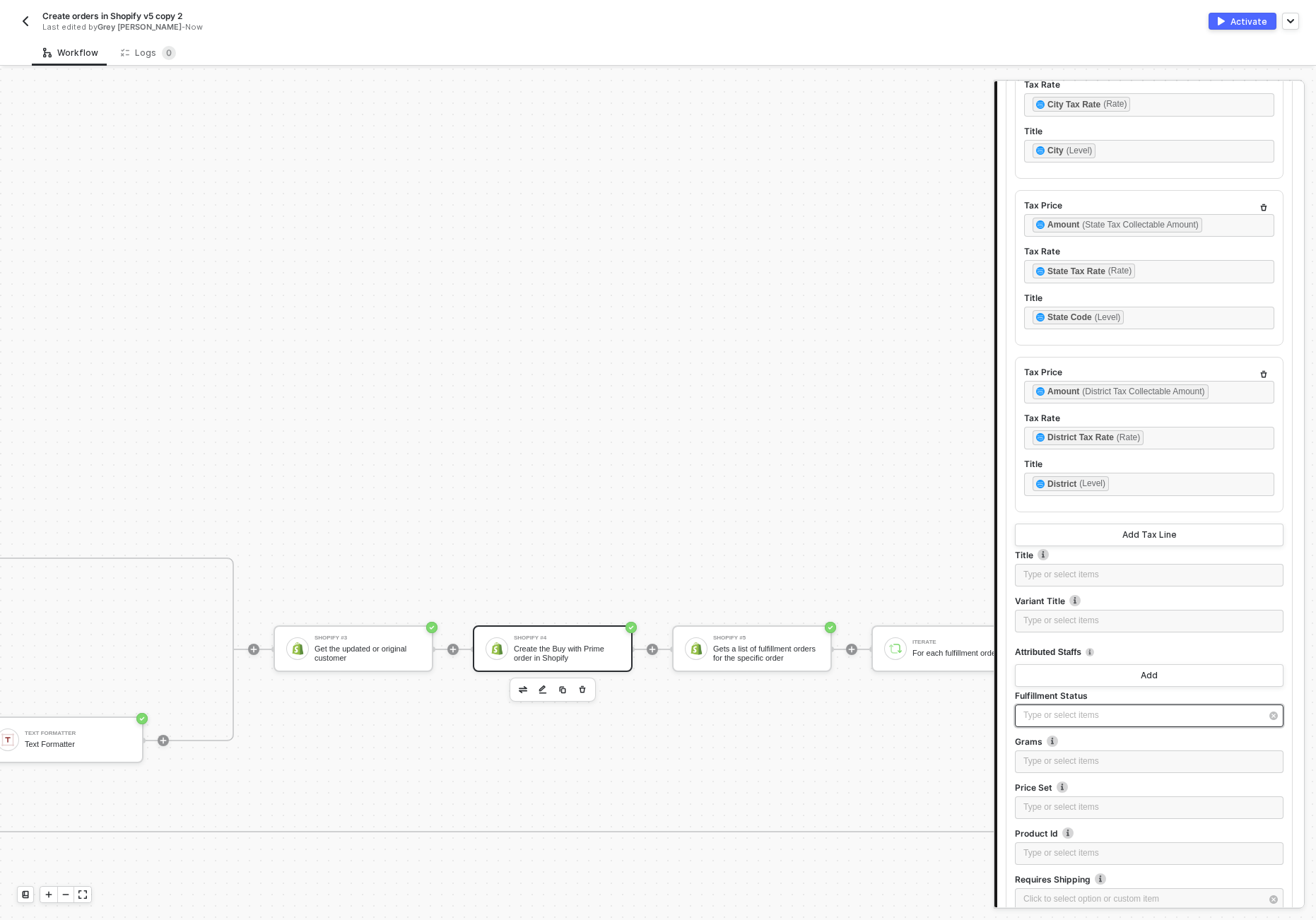
scroll to position [1515, 0]
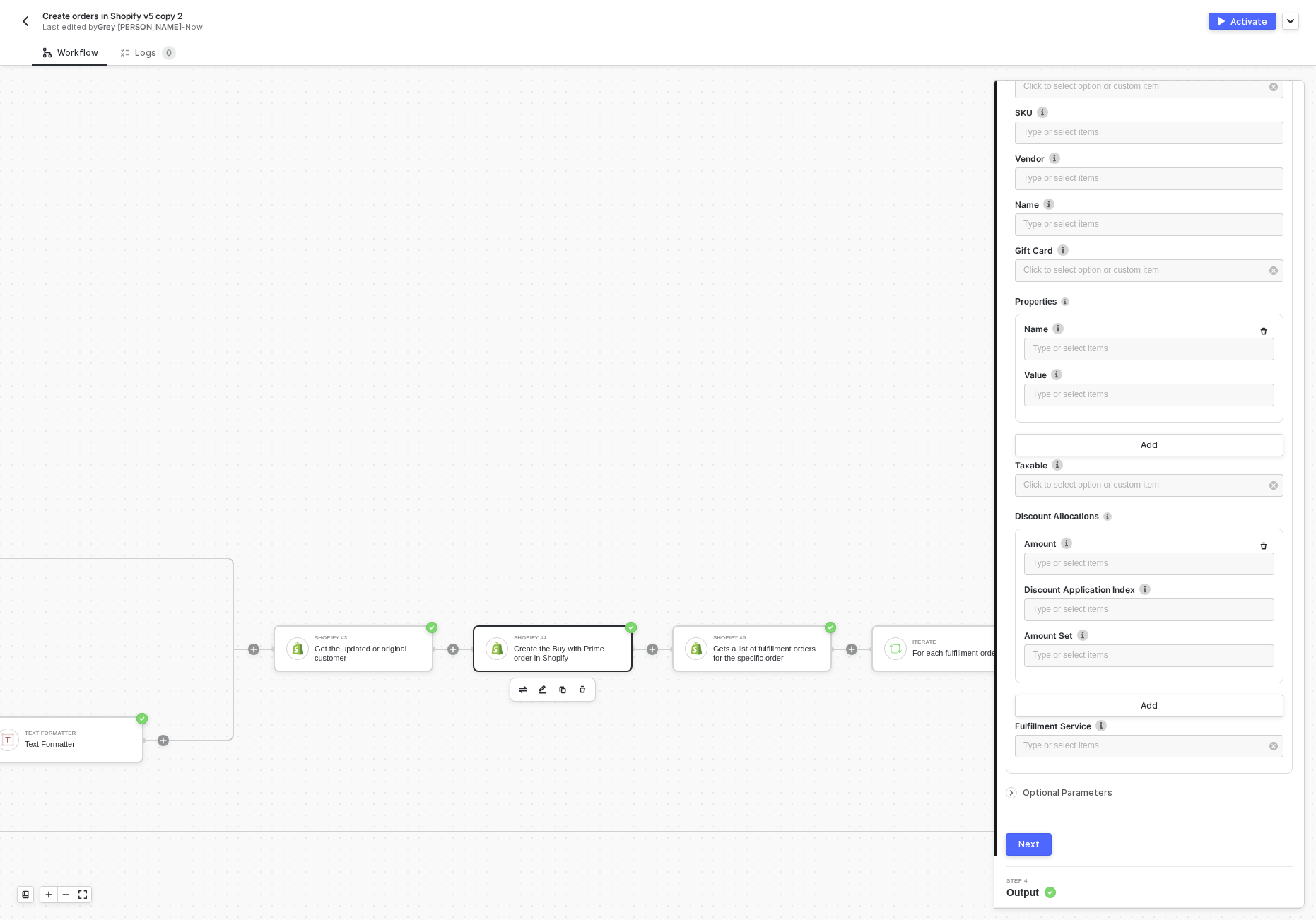
click at [1014, 789] on icon "icon-arrow-right-small" at bounding box center [1011, 792] width 8 height 8
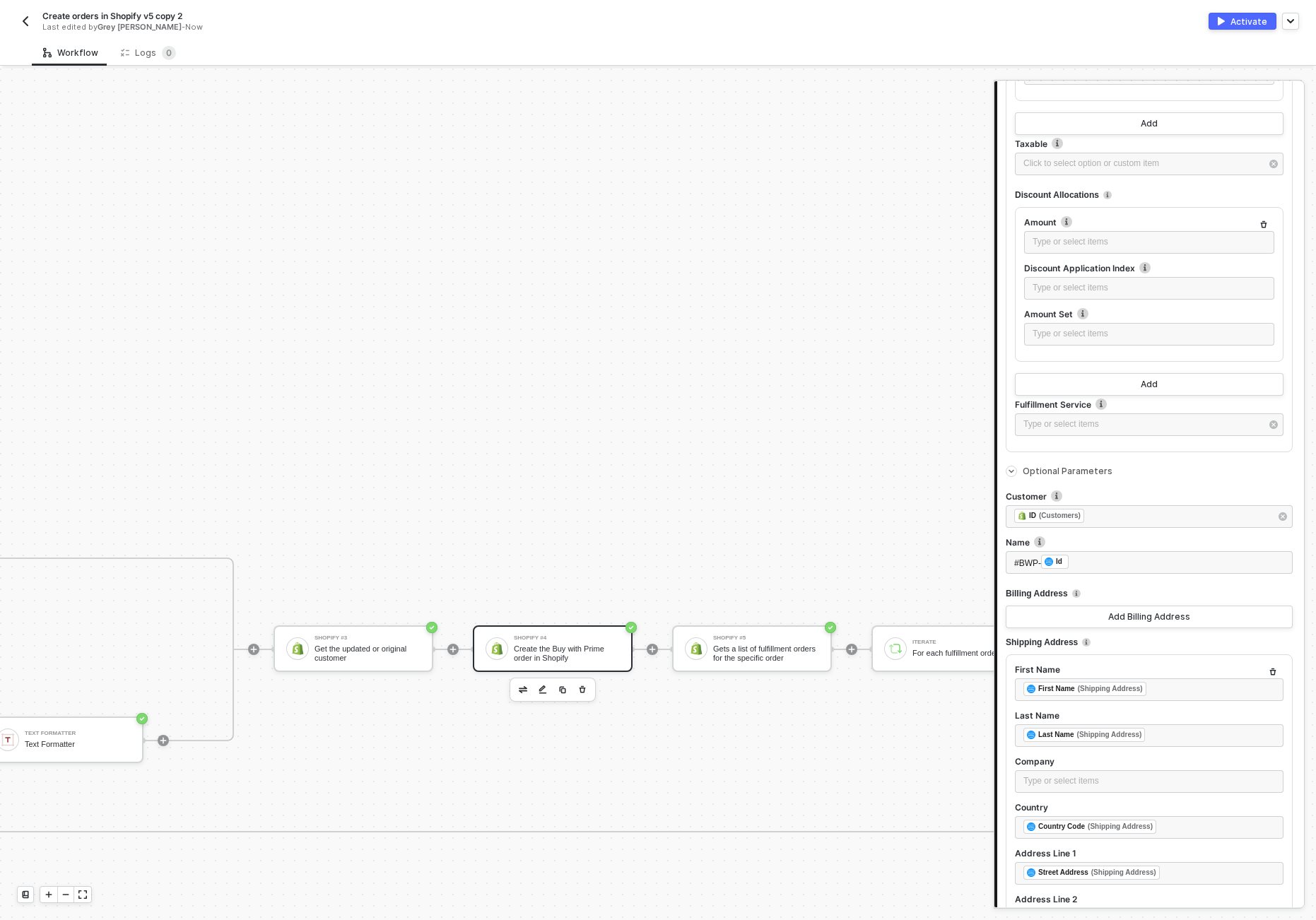
scroll to position [1836, 0]
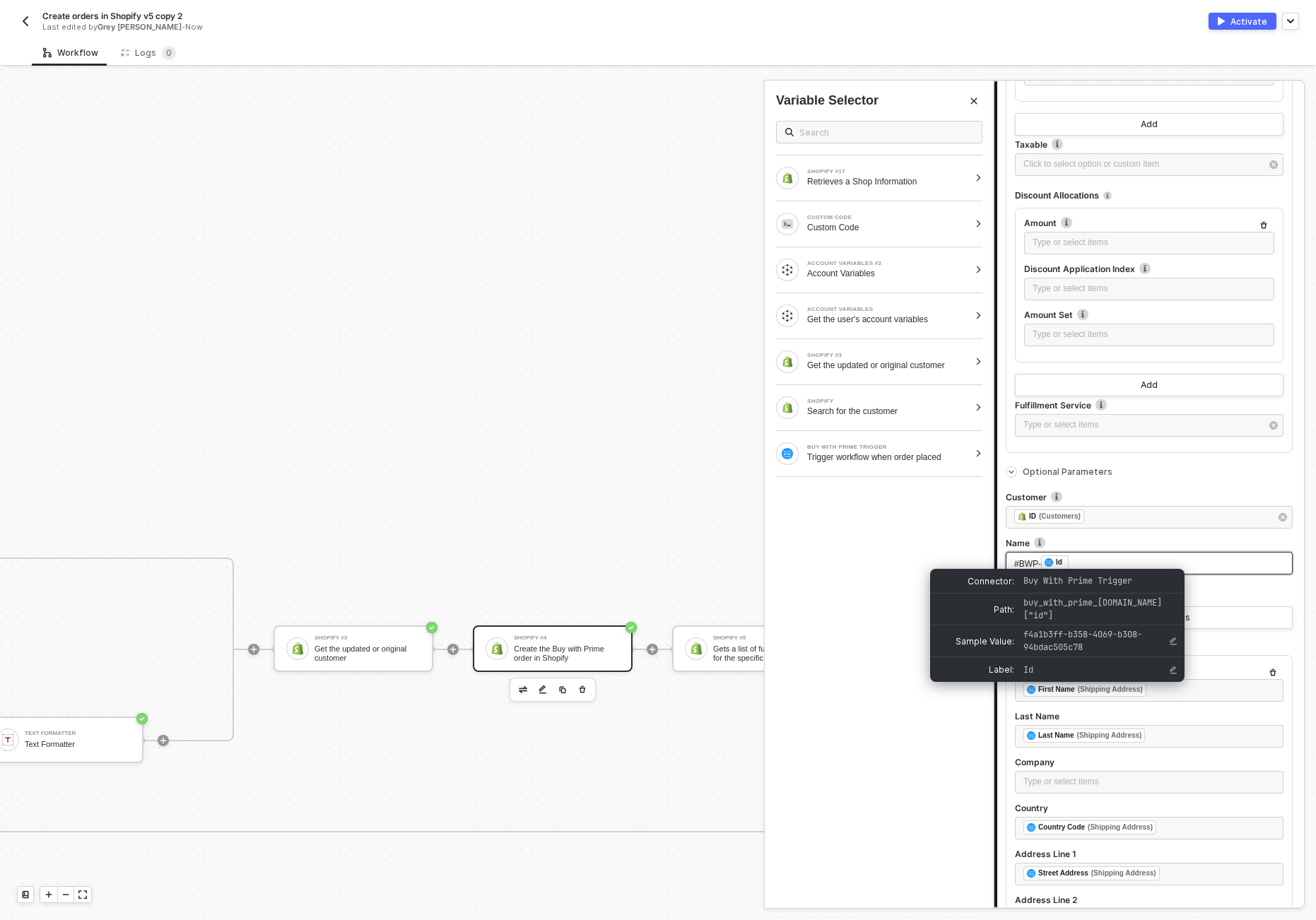
drag, startPoint x: 1044, startPoint y: 558, endPoint x: 935, endPoint y: 556, distance: 109.0
click at [995, 556] on div "Shopify Create the Buy with Prime order in Shopify Step 1 Action Orders - Creat…" at bounding box center [1149, 494] width 310 height 826
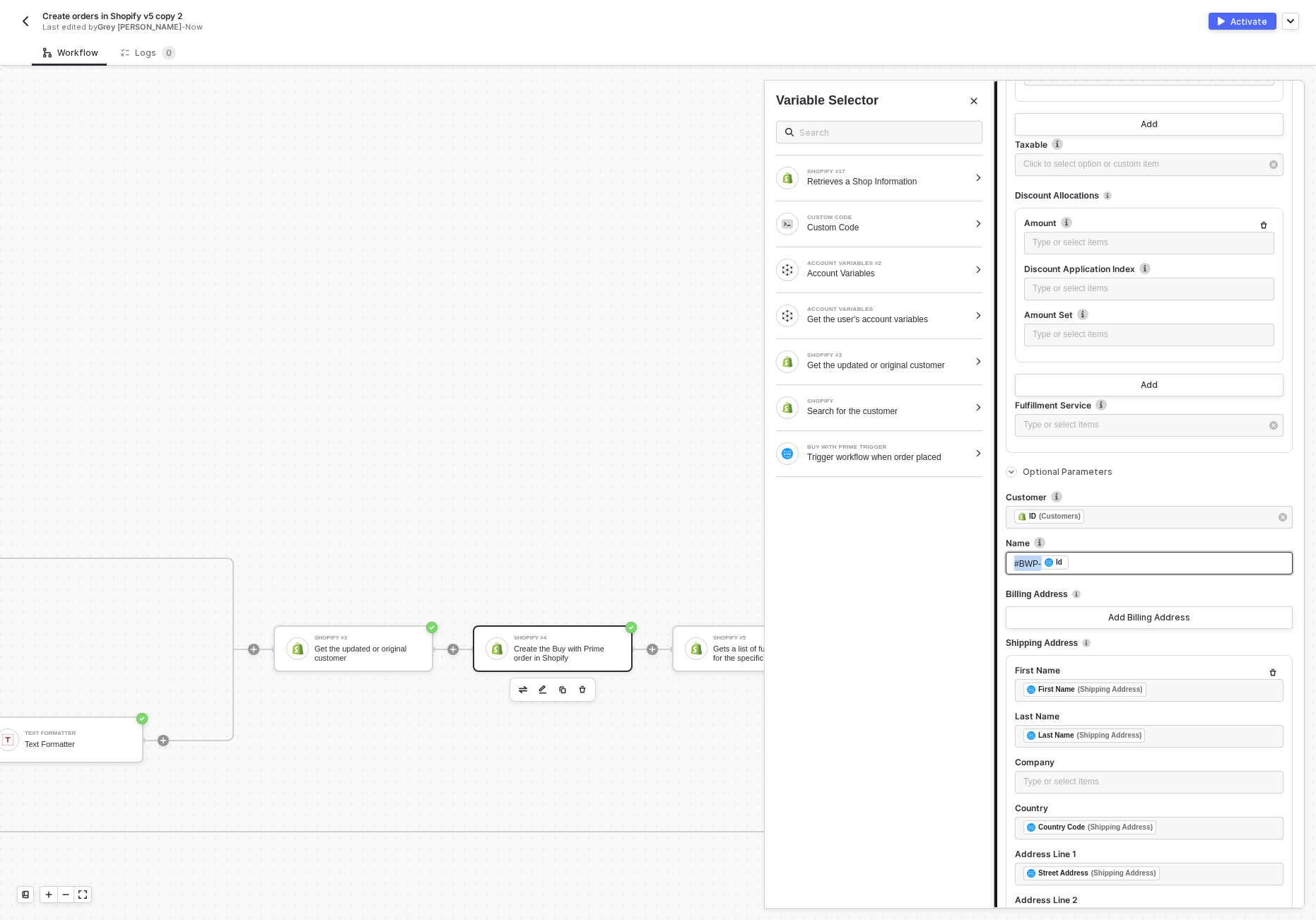
drag, startPoint x: 1041, startPoint y: 561, endPoint x: 919, endPoint y: 559, distance: 122.0
click at [995, 559] on div "Shopify Create the Buy with Prime order in Shopify Step 1 Action Orders - Creat…" at bounding box center [1149, 494] width 310 height 826
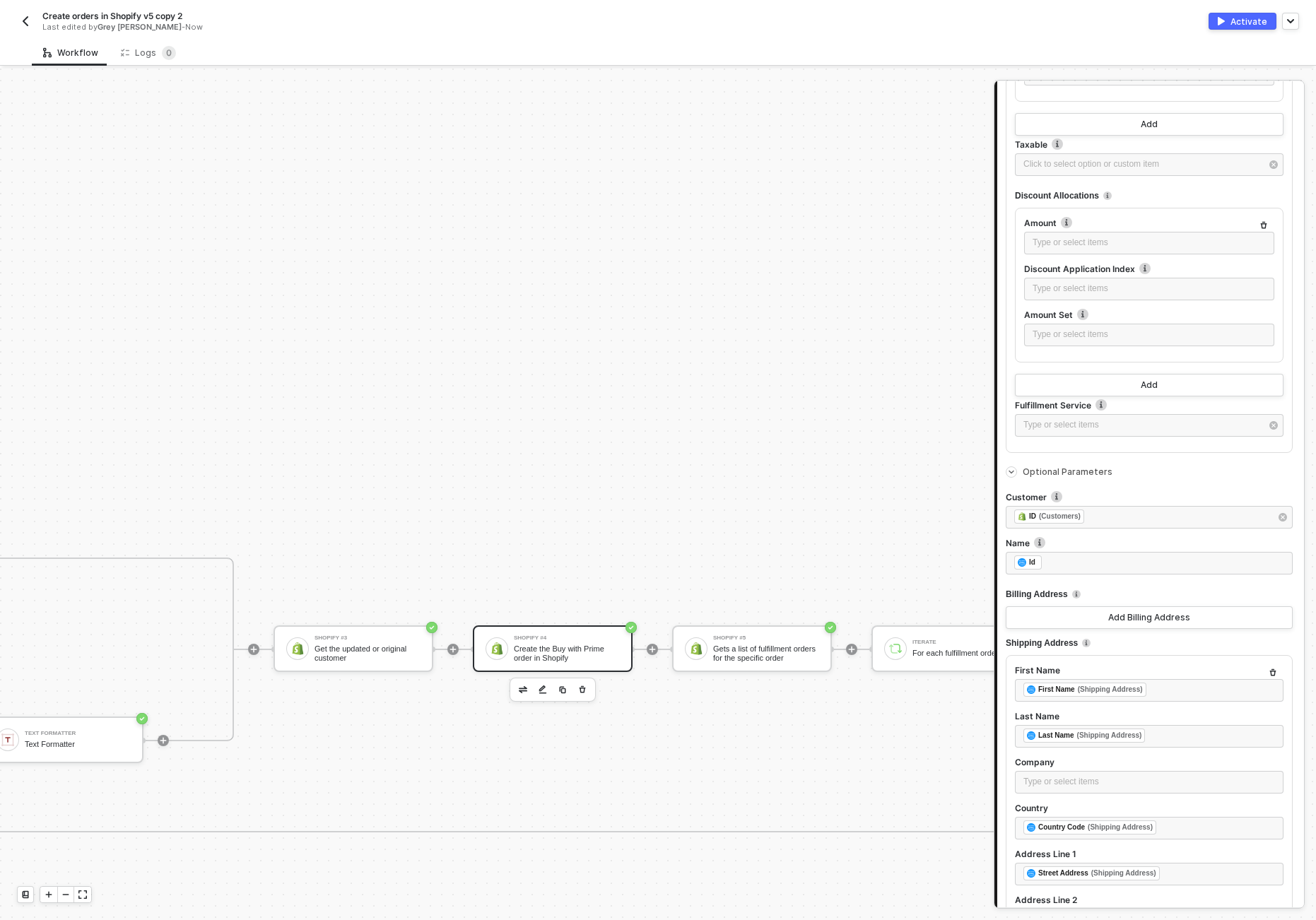
drag, startPoint x: 859, startPoint y: 532, endPoint x: 864, endPoint y: 538, distance: 7.8
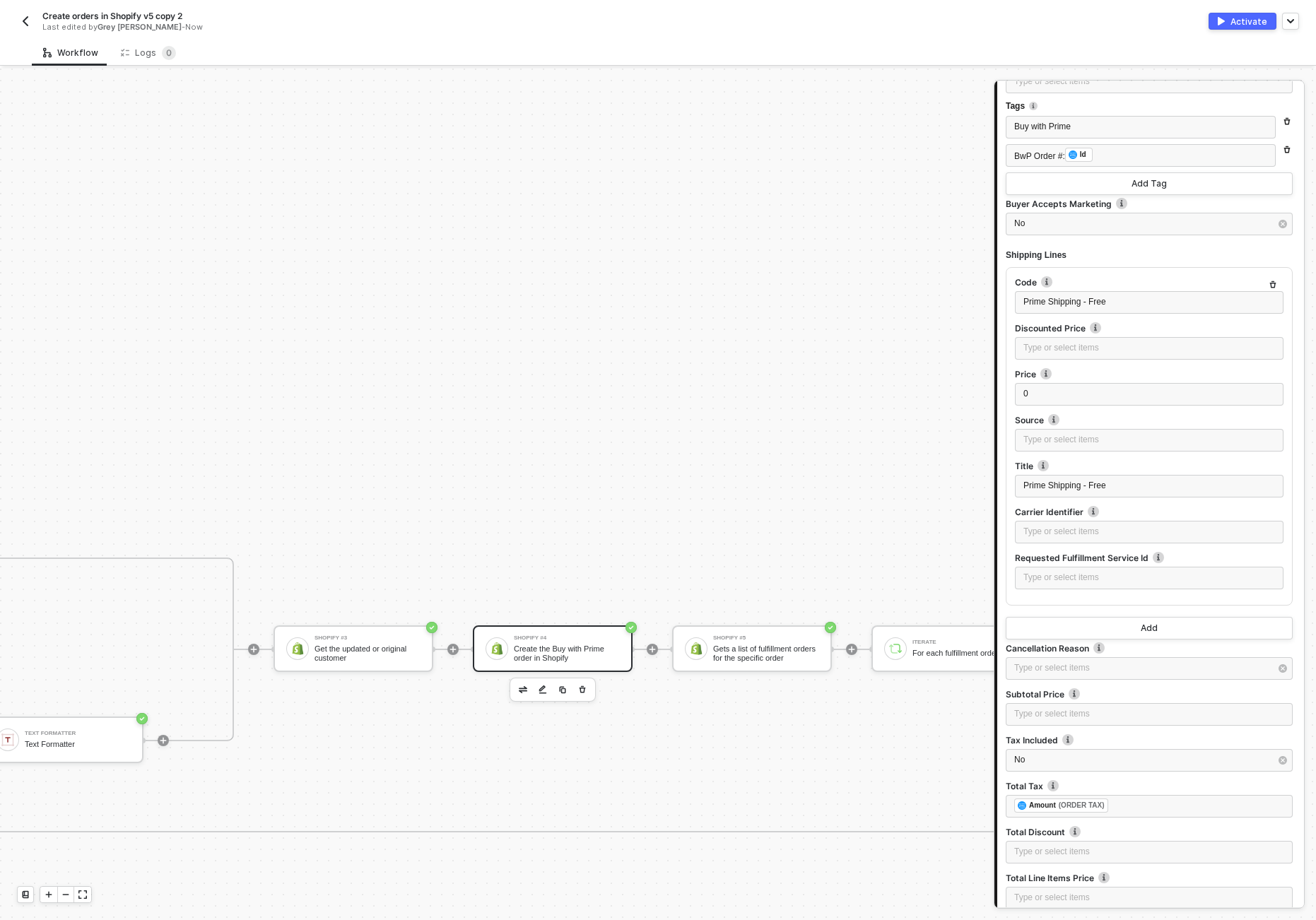
scroll to position [4050, 0]
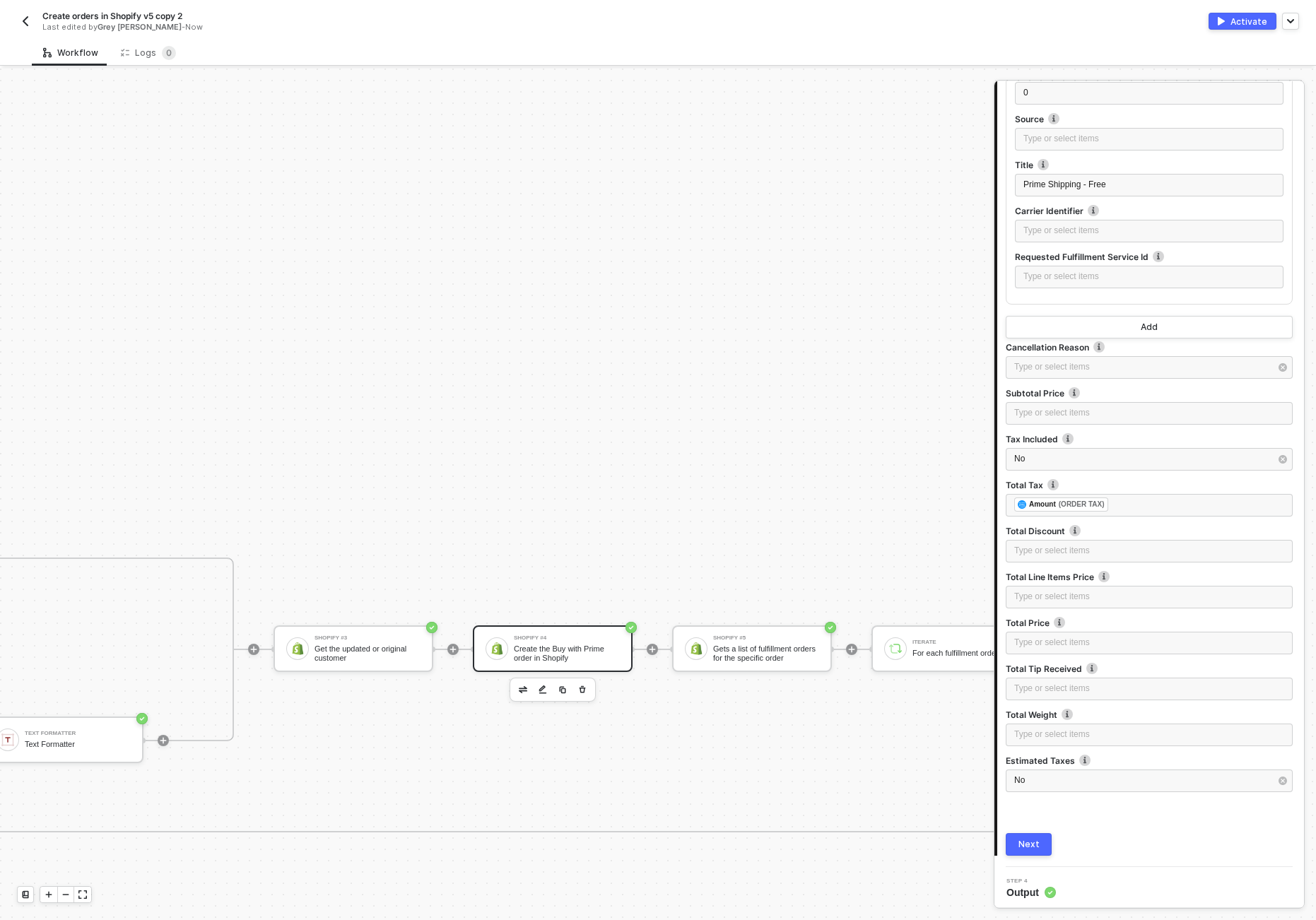
click at [1026, 836] on button "Next" at bounding box center [1029, 845] width 46 height 22
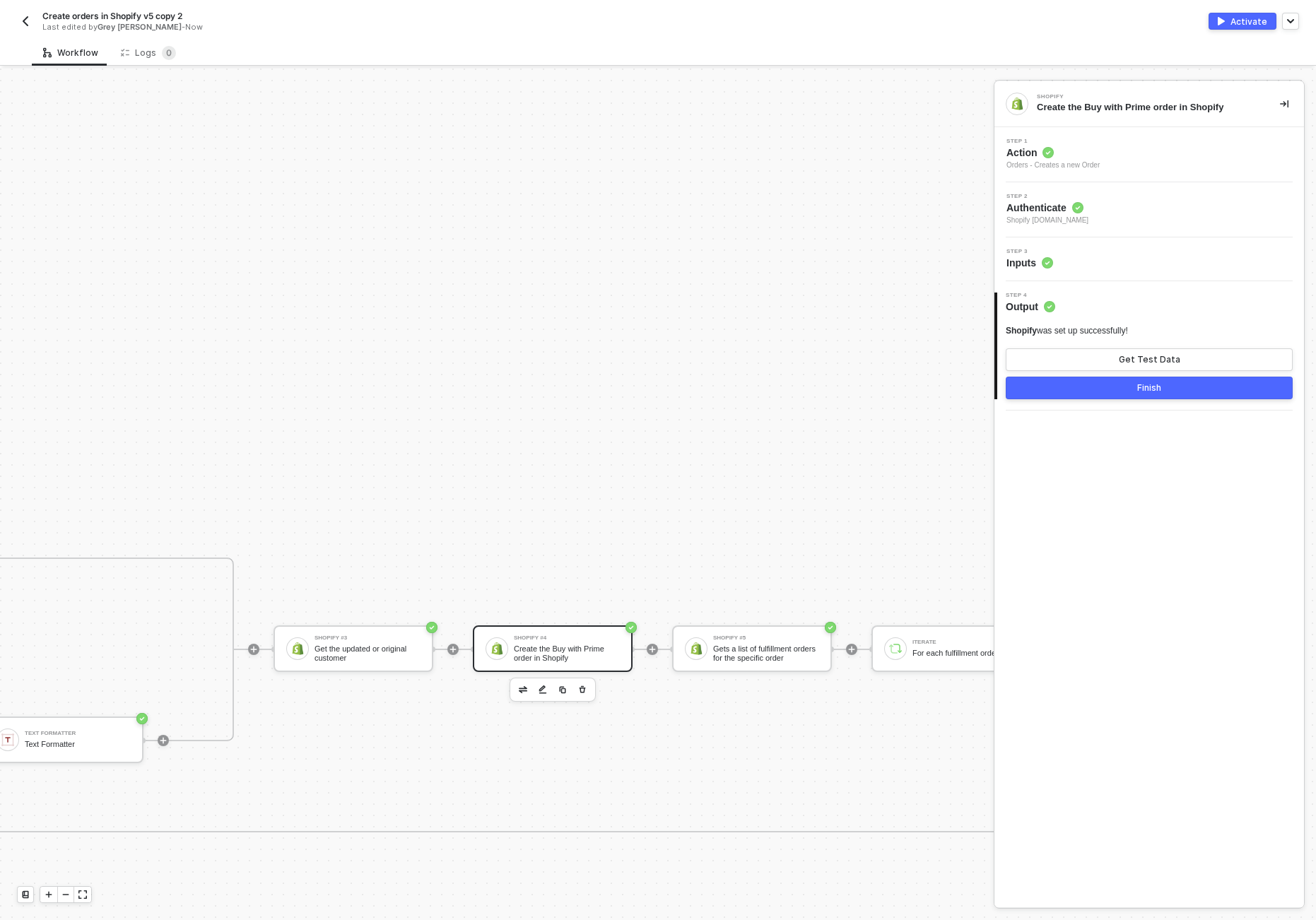
scroll to position [0, 0]
click at [1159, 394] on button "Finish" at bounding box center [1149, 388] width 287 height 22
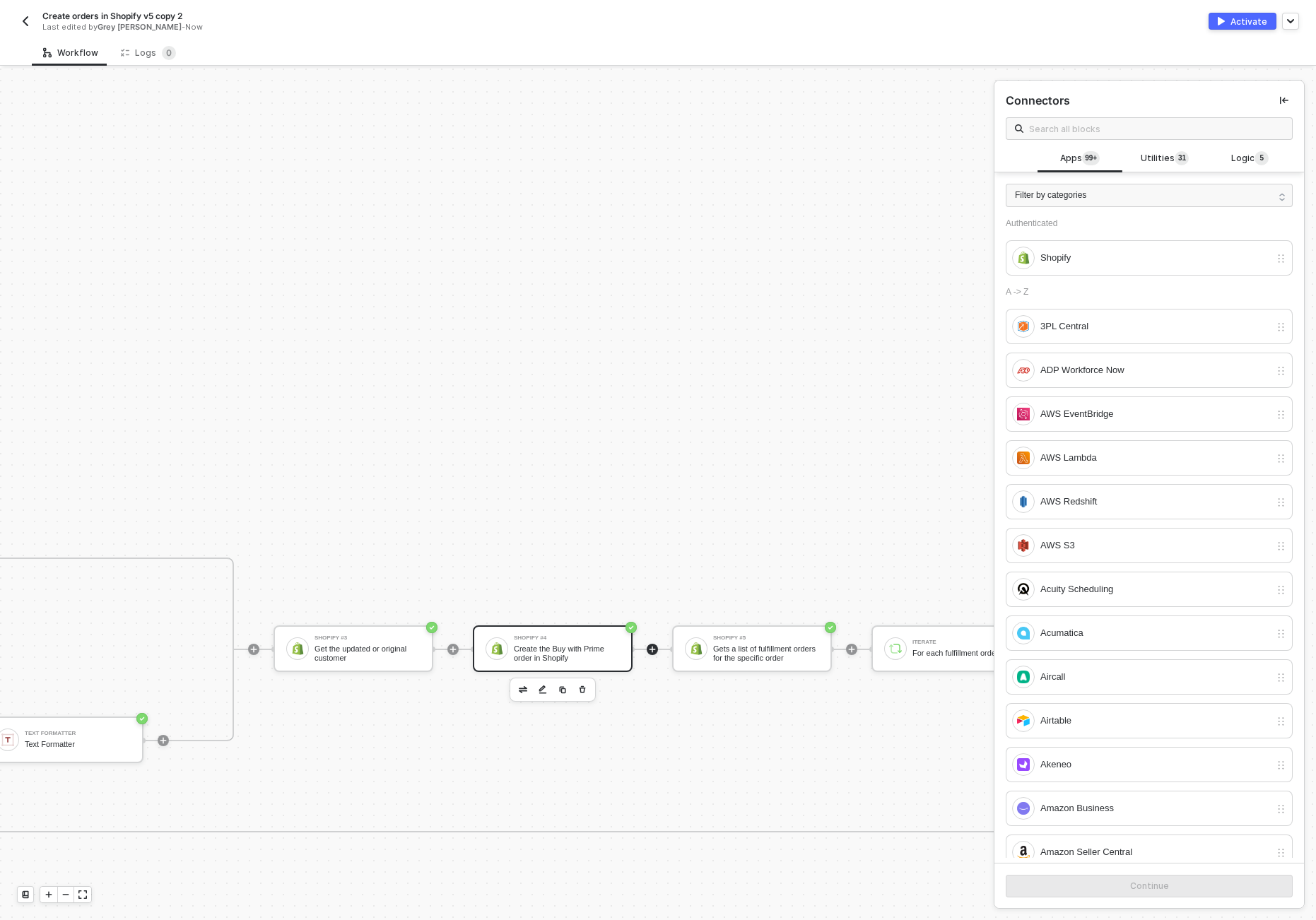
click at [563, 659] on div "Create the Buy with Prime order in Shopify" at bounding box center [567, 653] width 106 height 18
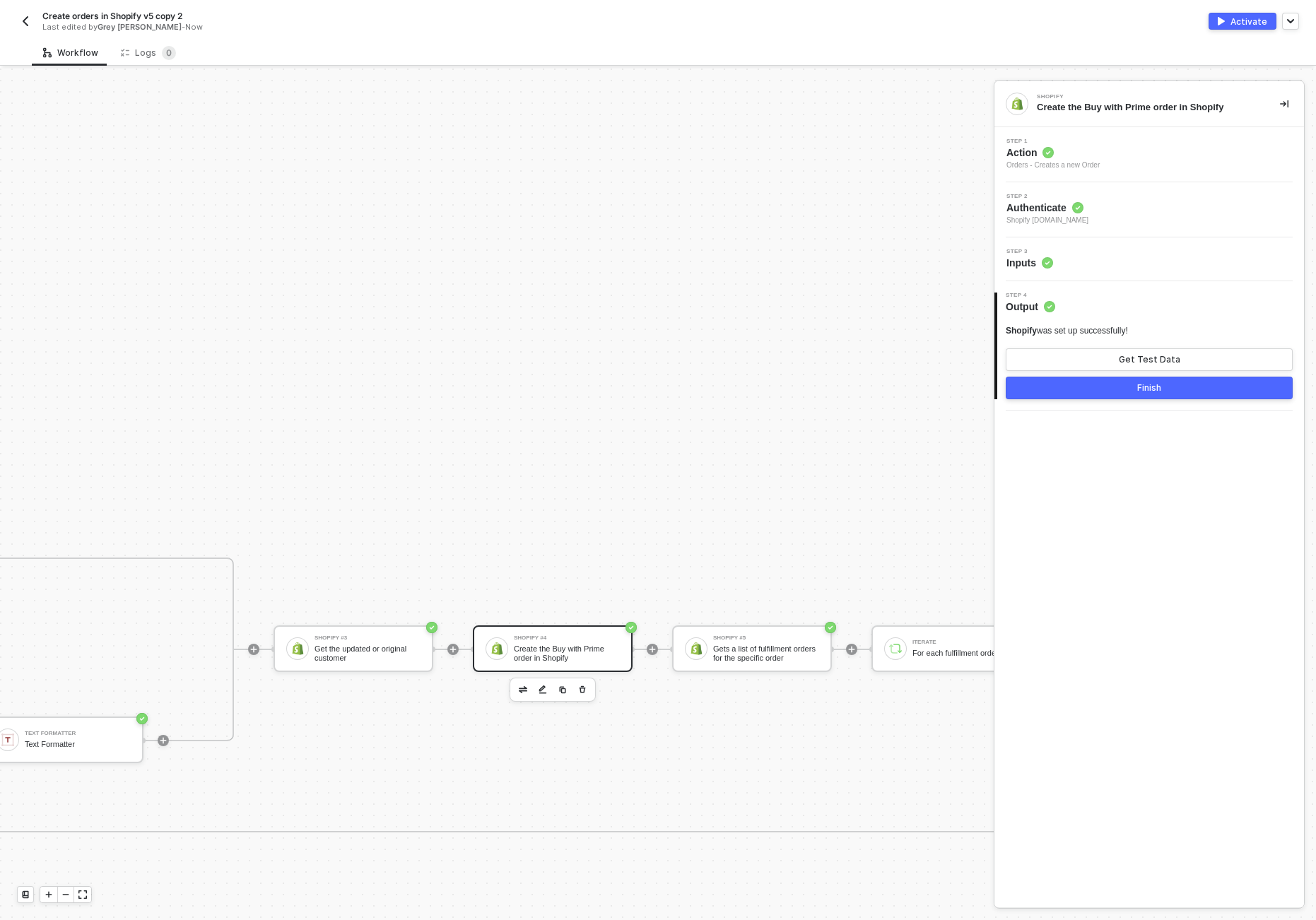
click at [1031, 260] on span "Inputs" at bounding box center [1030, 263] width 46 height 14
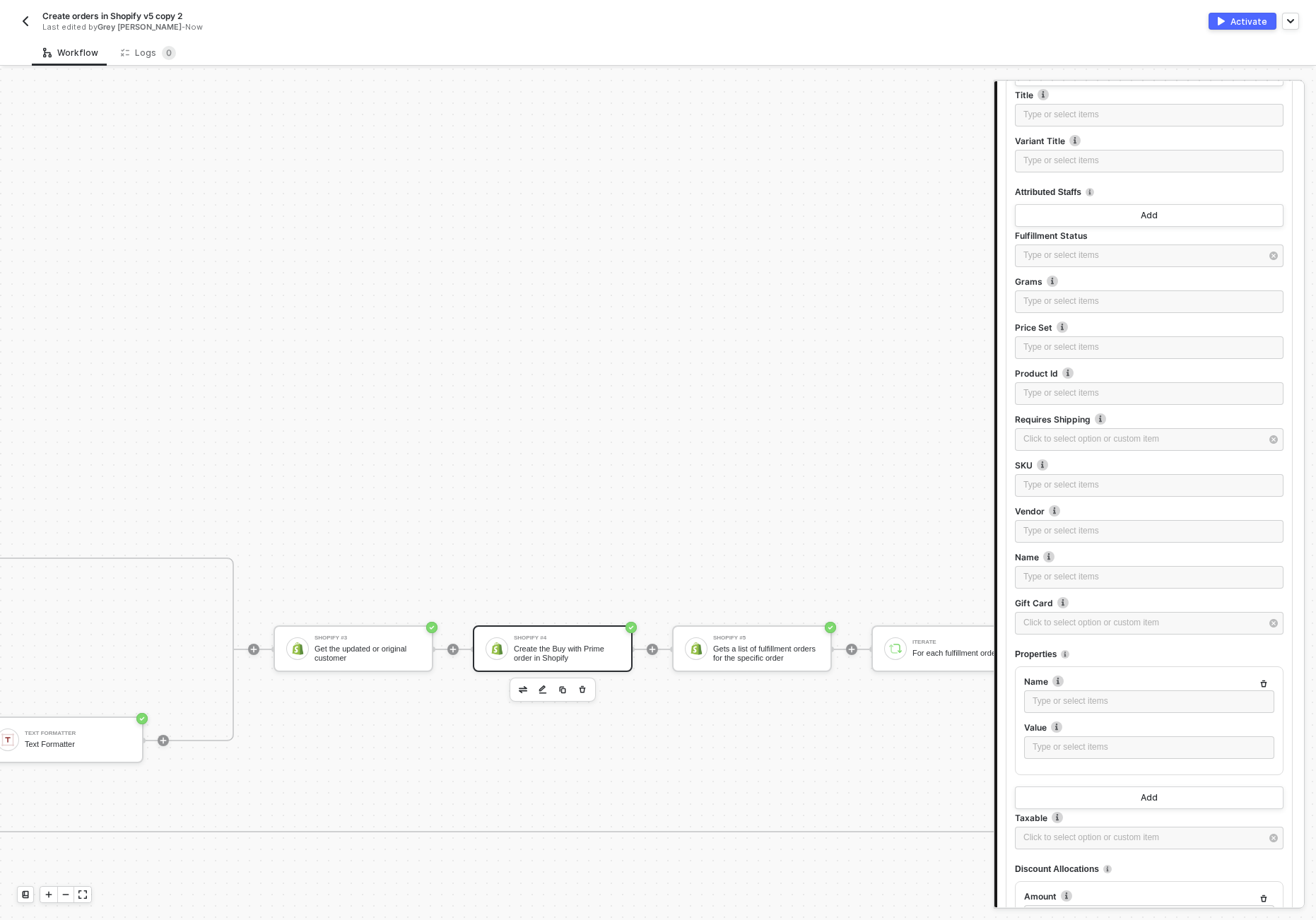
scroll to position [1515, 0]
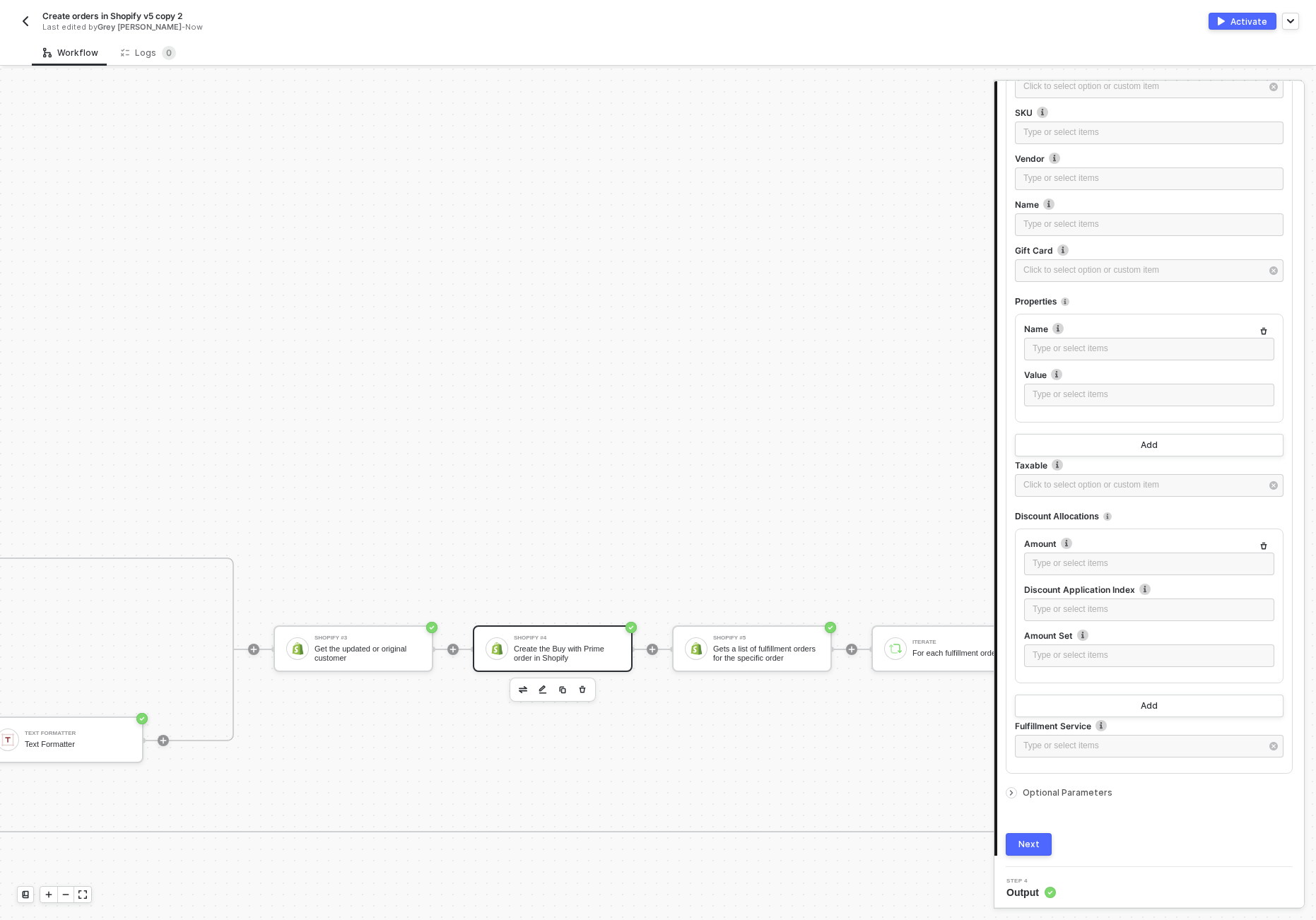
click at [1074, 789] on span "Optional Parameters" at bounding box center [1068, 792] width 90 height 10
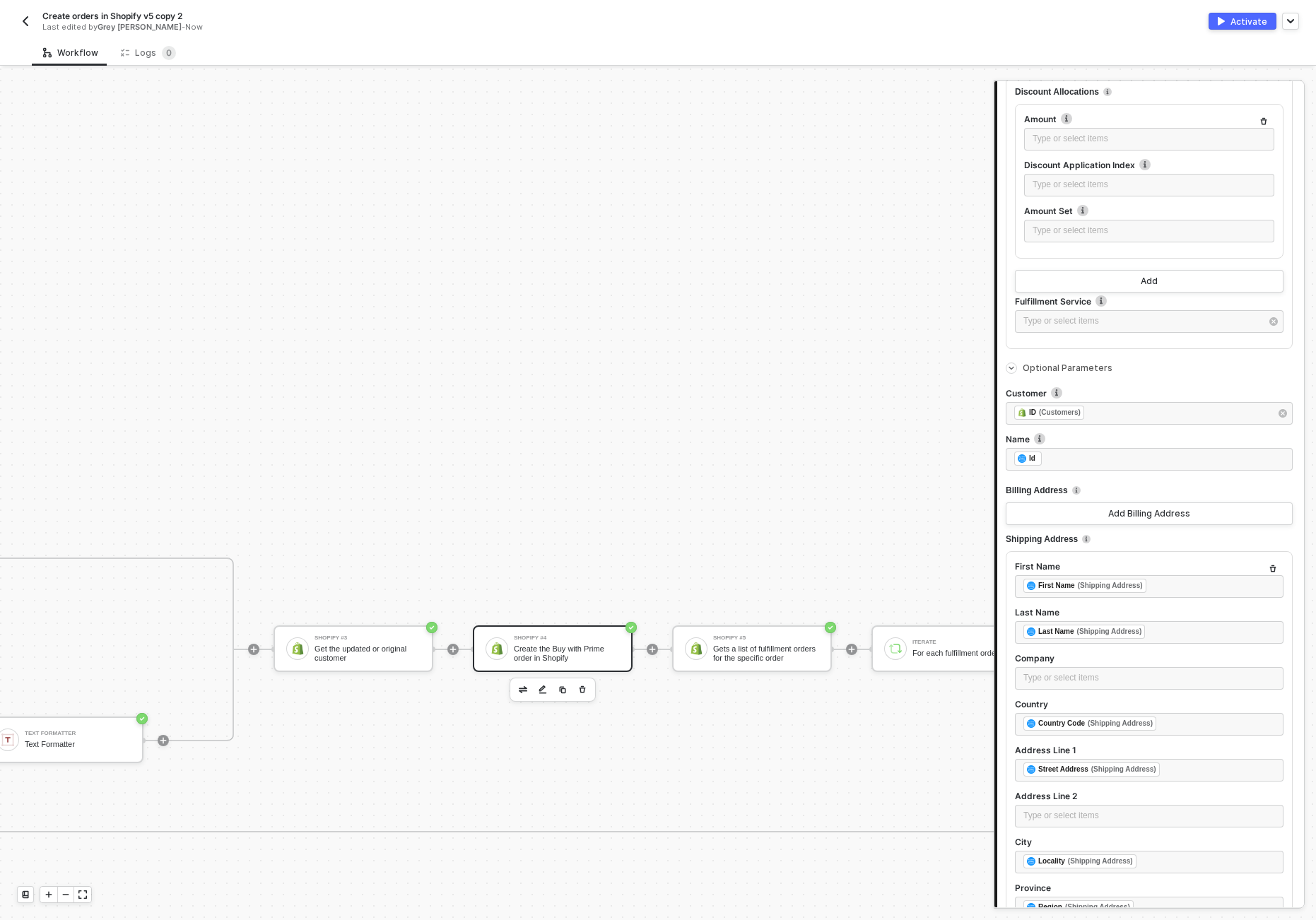
scroll to position [1974, 0]
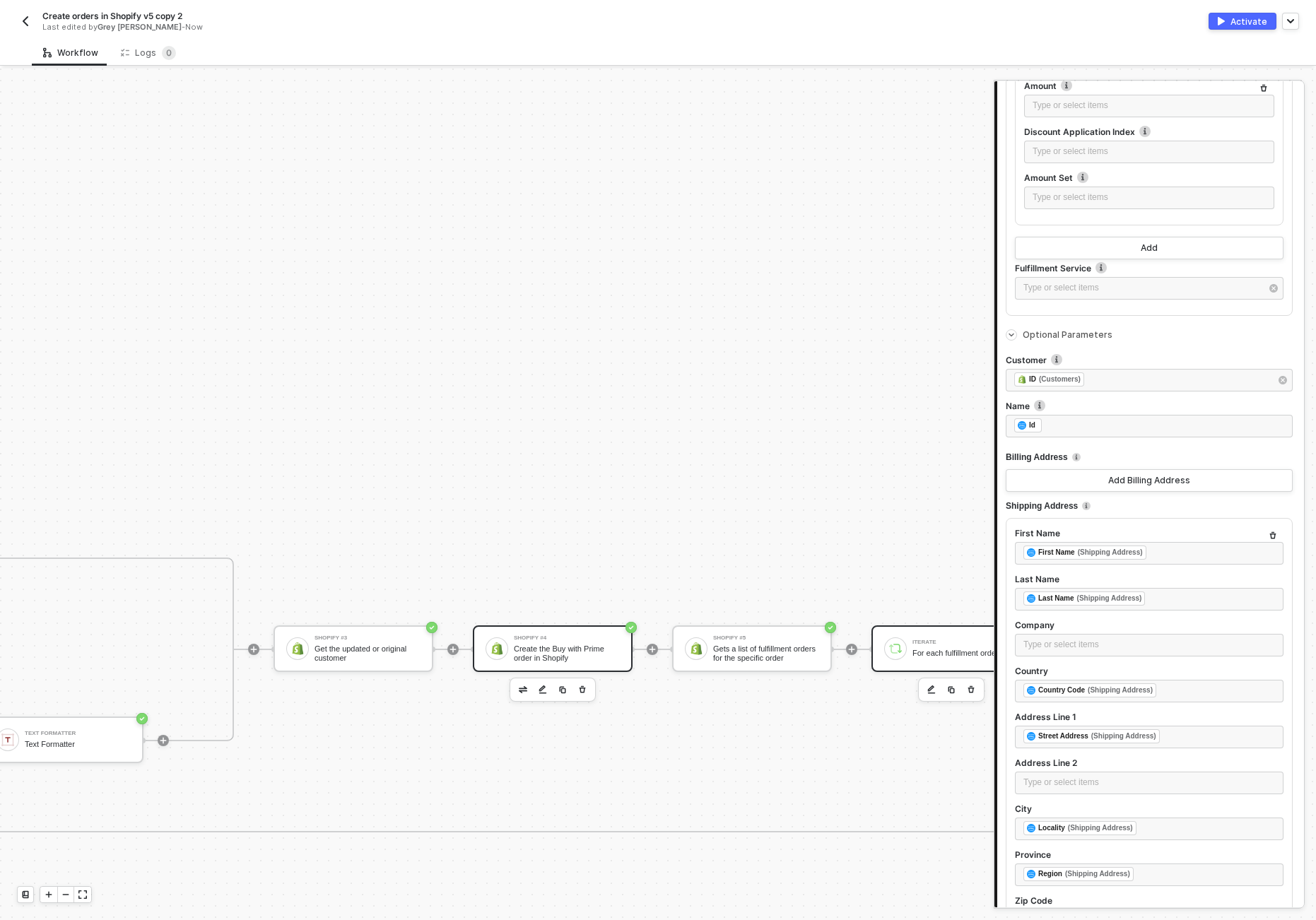
click at [917, 649] on div "For each fulfillment order" at bounding box center [966, 653] width 106 height 9
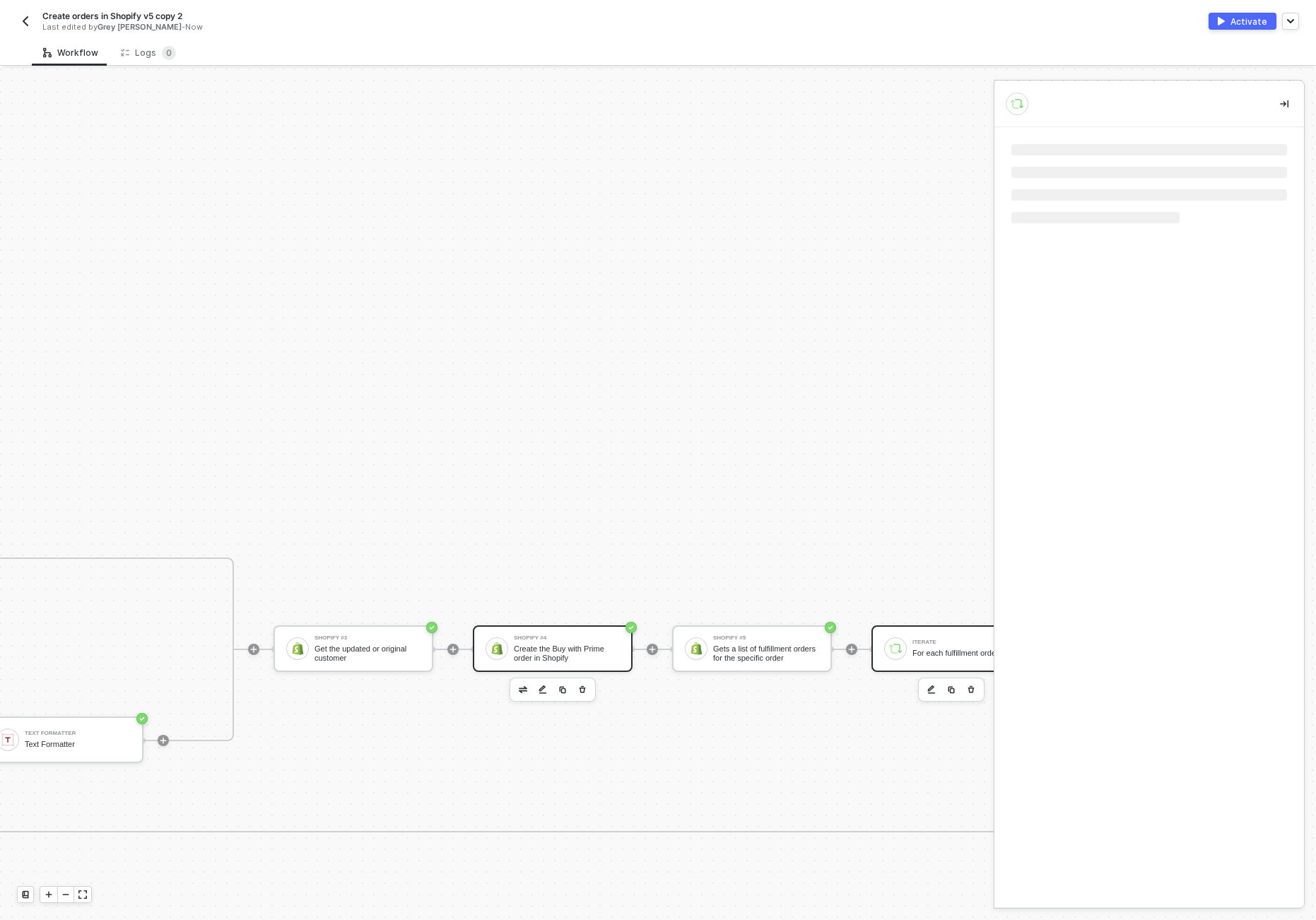
scroll to position [0, 0]
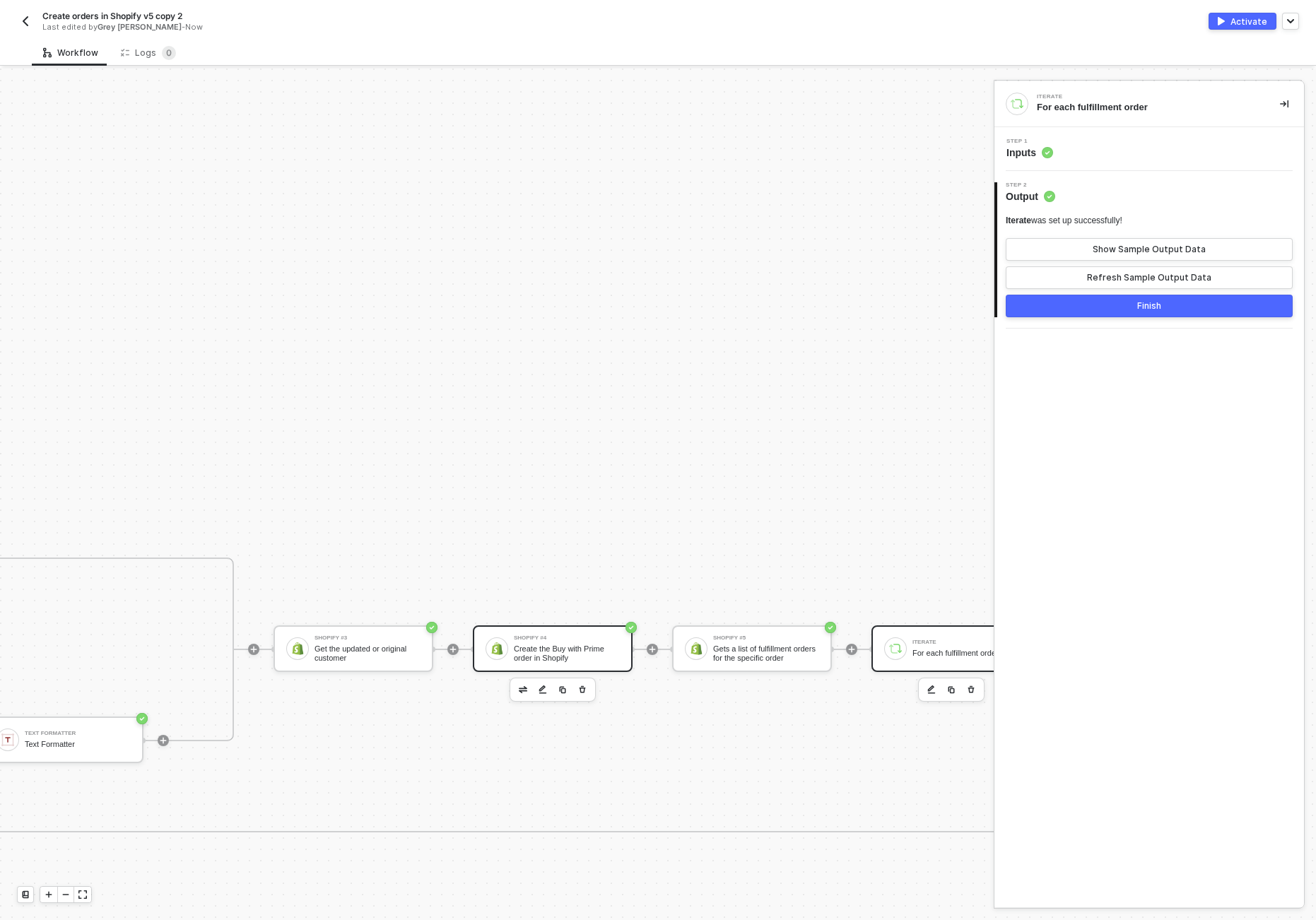
click at [597, 651] on div "Create the Buy with Prime order in Shopify" at bounding box center [567, 653] width 106 height 18
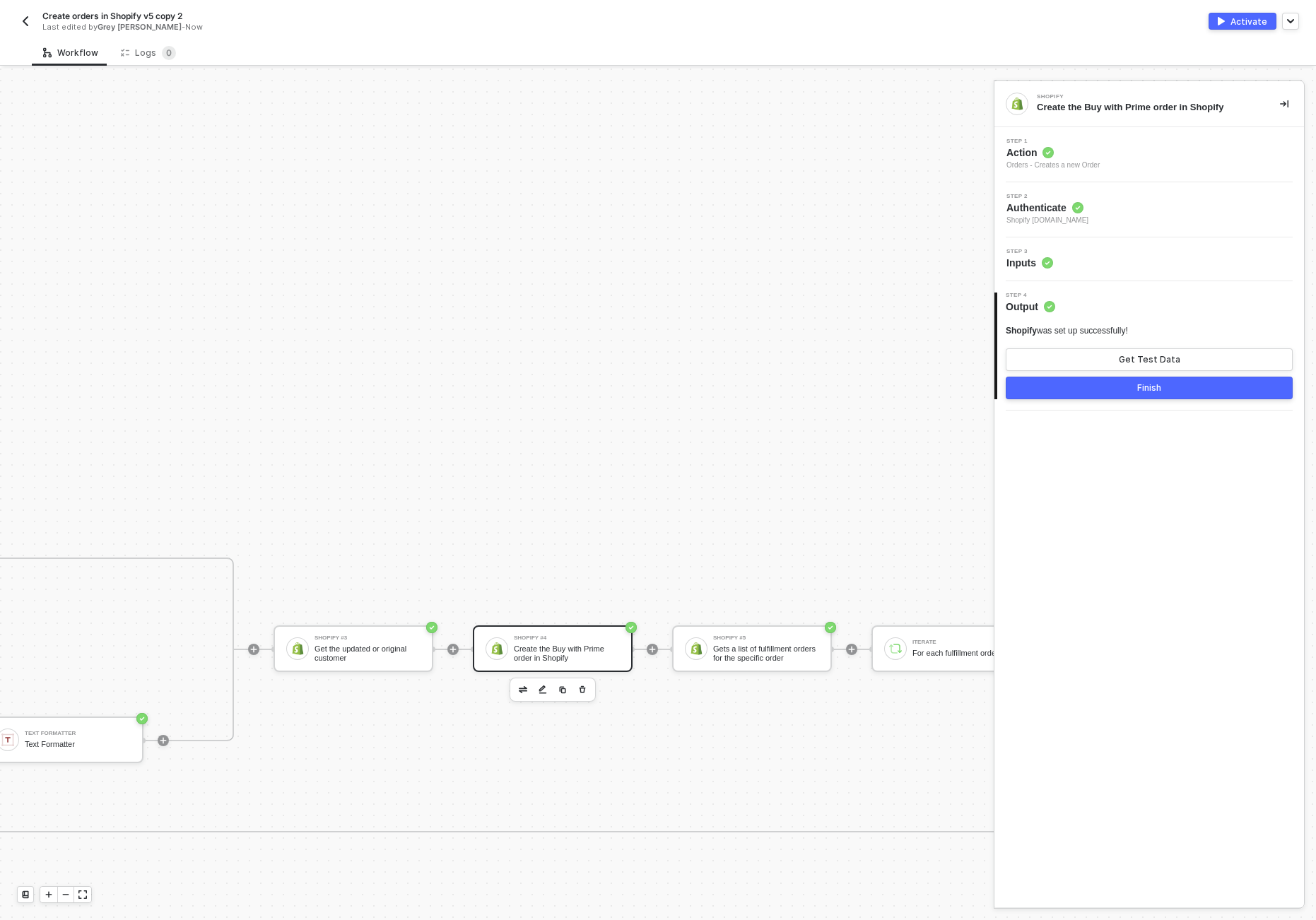
click at [1039, 270] on span "Inputs" at bounding box center [1030, 263] width 46 height 14
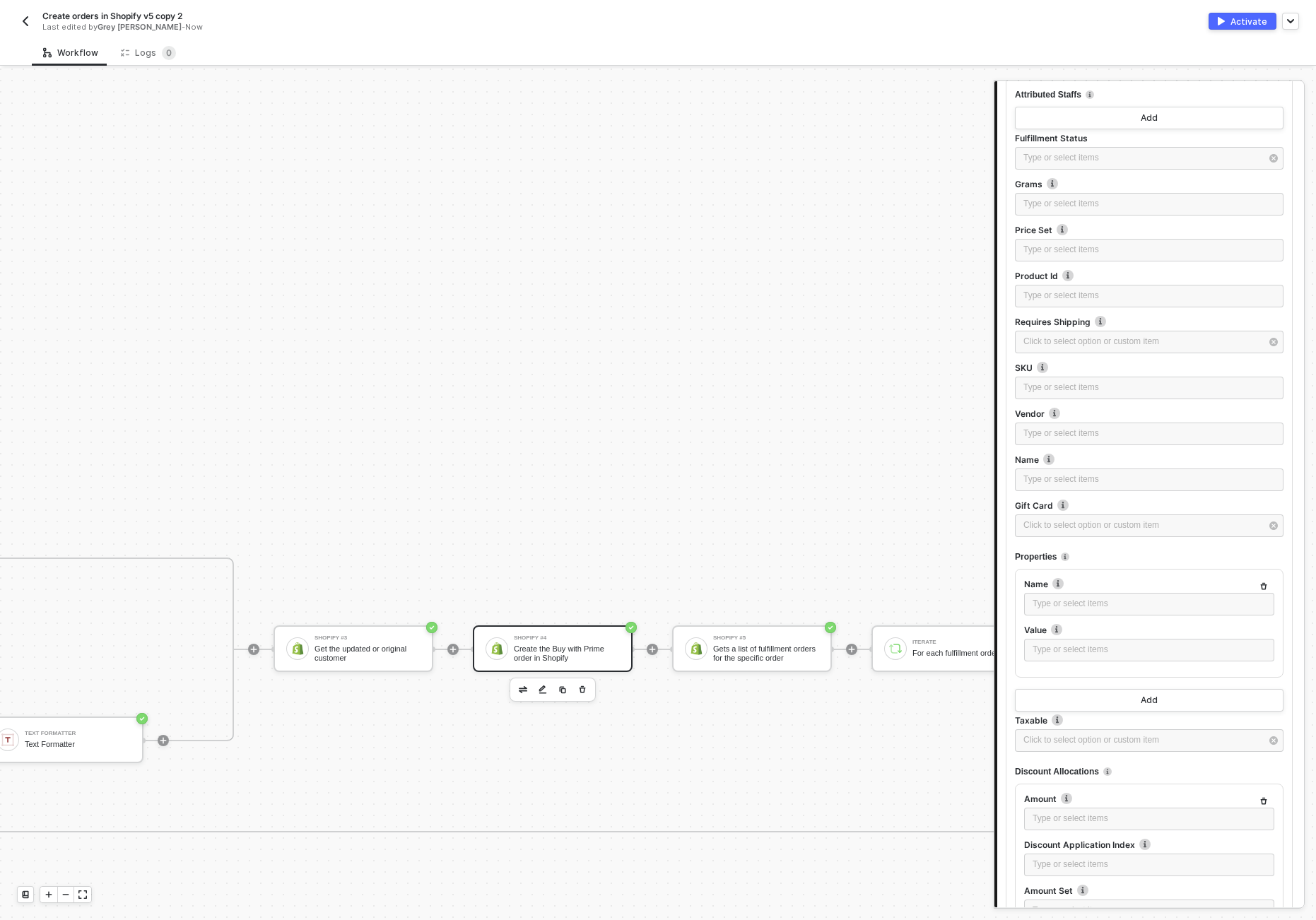
scroll to position [1515, 0]
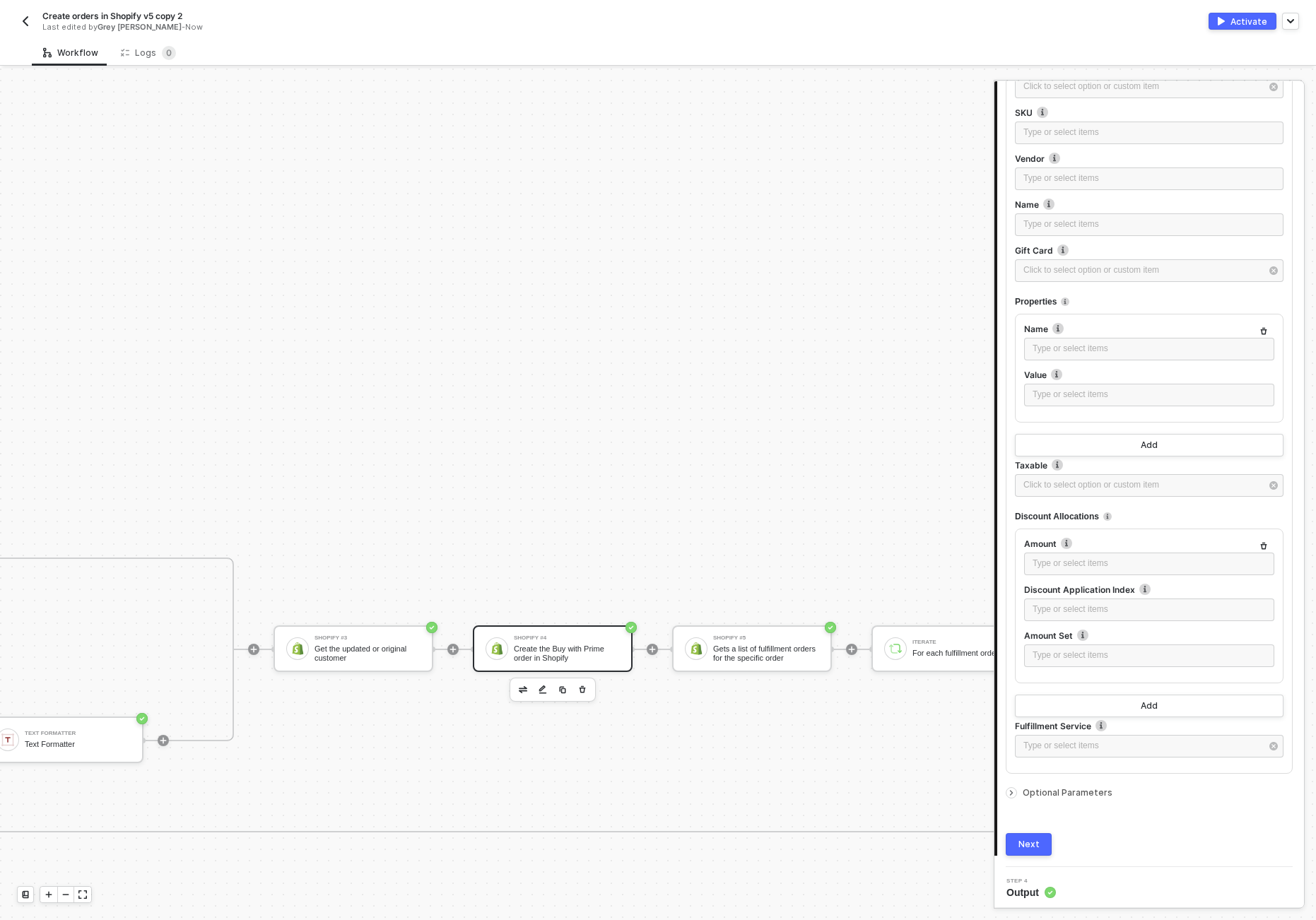
click at [1035, 787] on span "Optional Parameters" at bounding box center [1068, 792] width 90 height 10
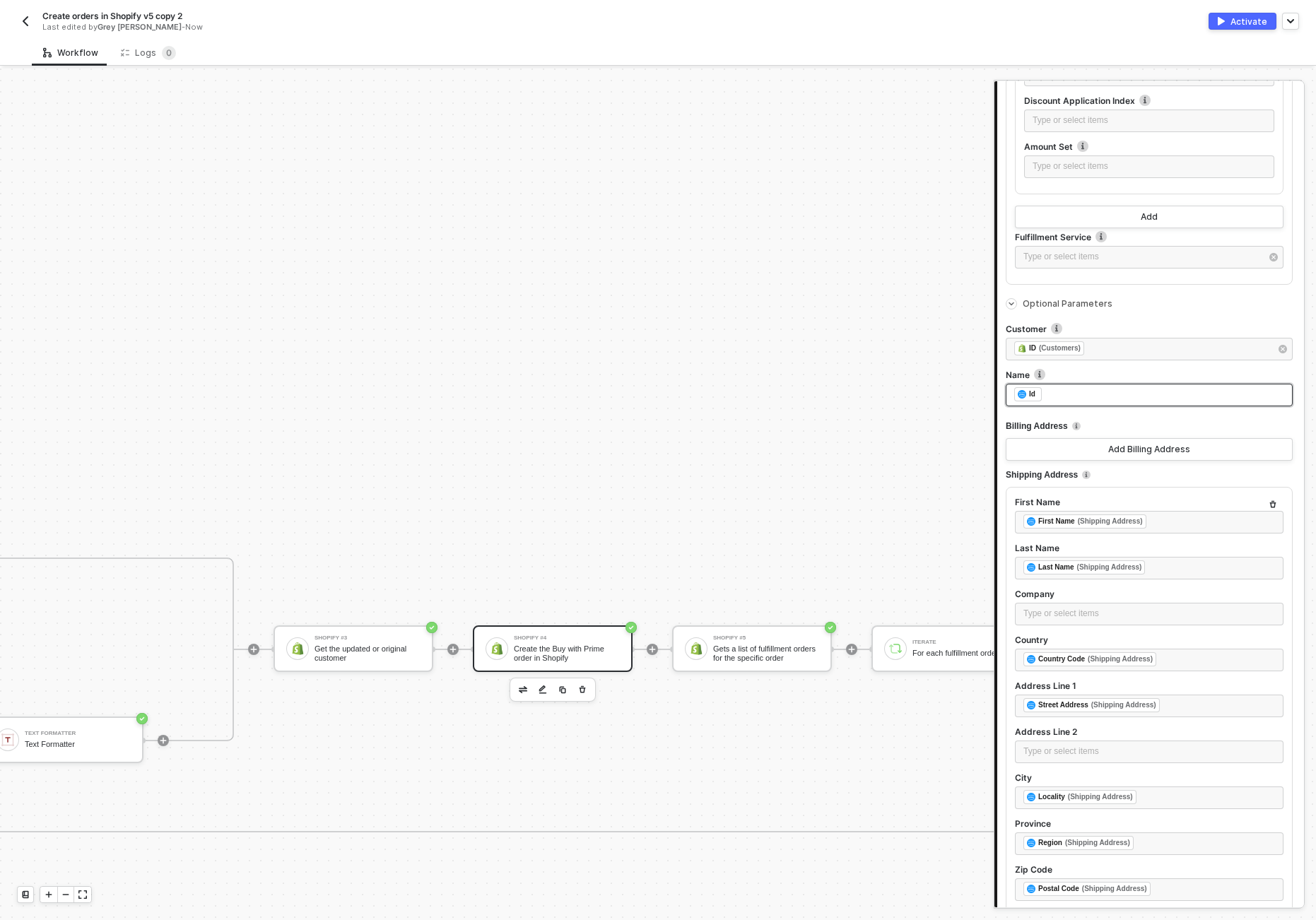
scroll to position [2004, 0]
click at [319, 663] on div "Shopify #3 Get the updated or original customer" at bounding box center [353, 649] width 160 height 46
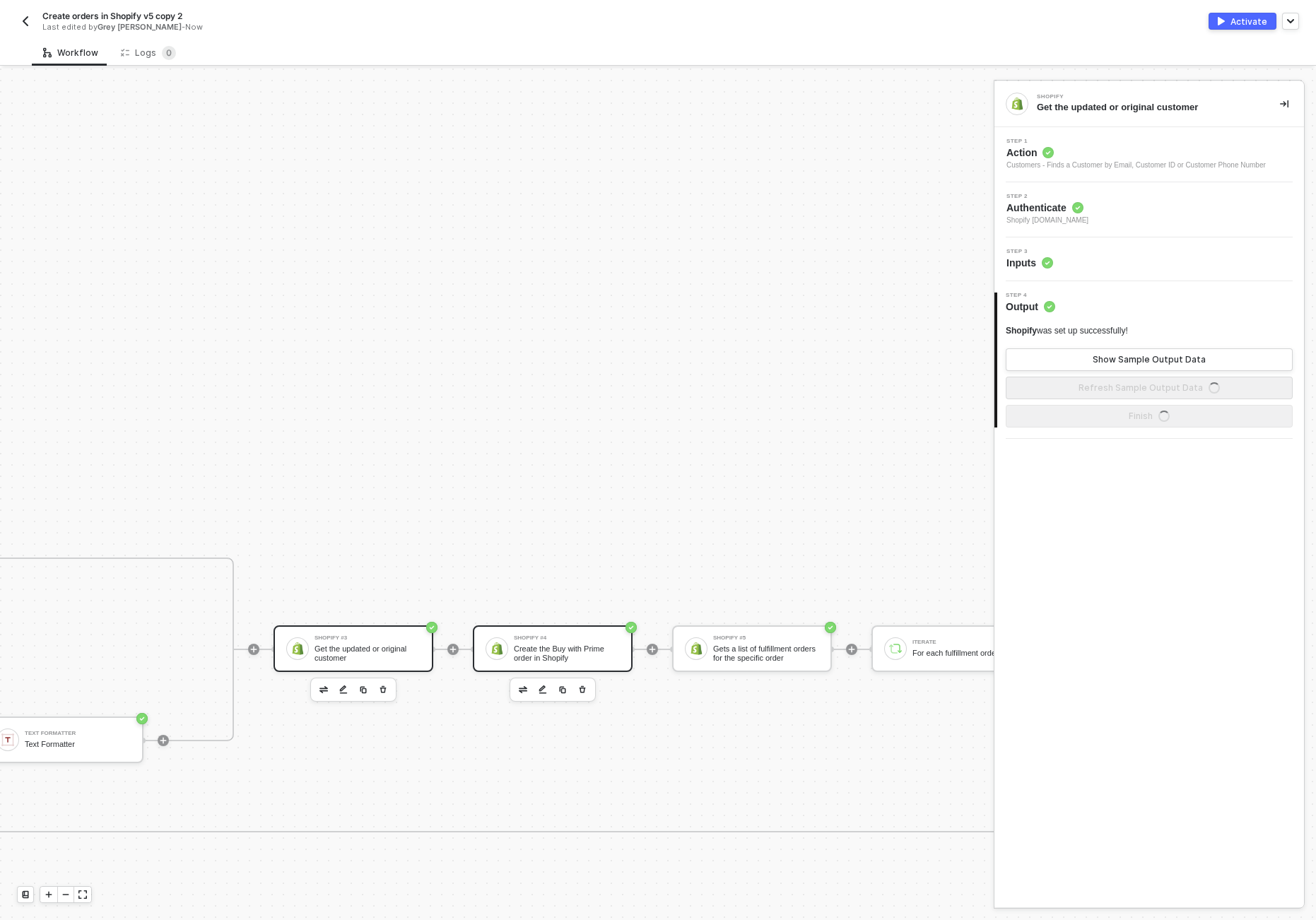
drag, startPoint x: 536, startPoint y: 642, endPoint x: 546, endPoint y: 644, distance: 10.2
click at [538, 642] on div "Shopify #4 Create the Buy with Prime order in Shopify" at bounding box center [567, 649] width 106 height 27
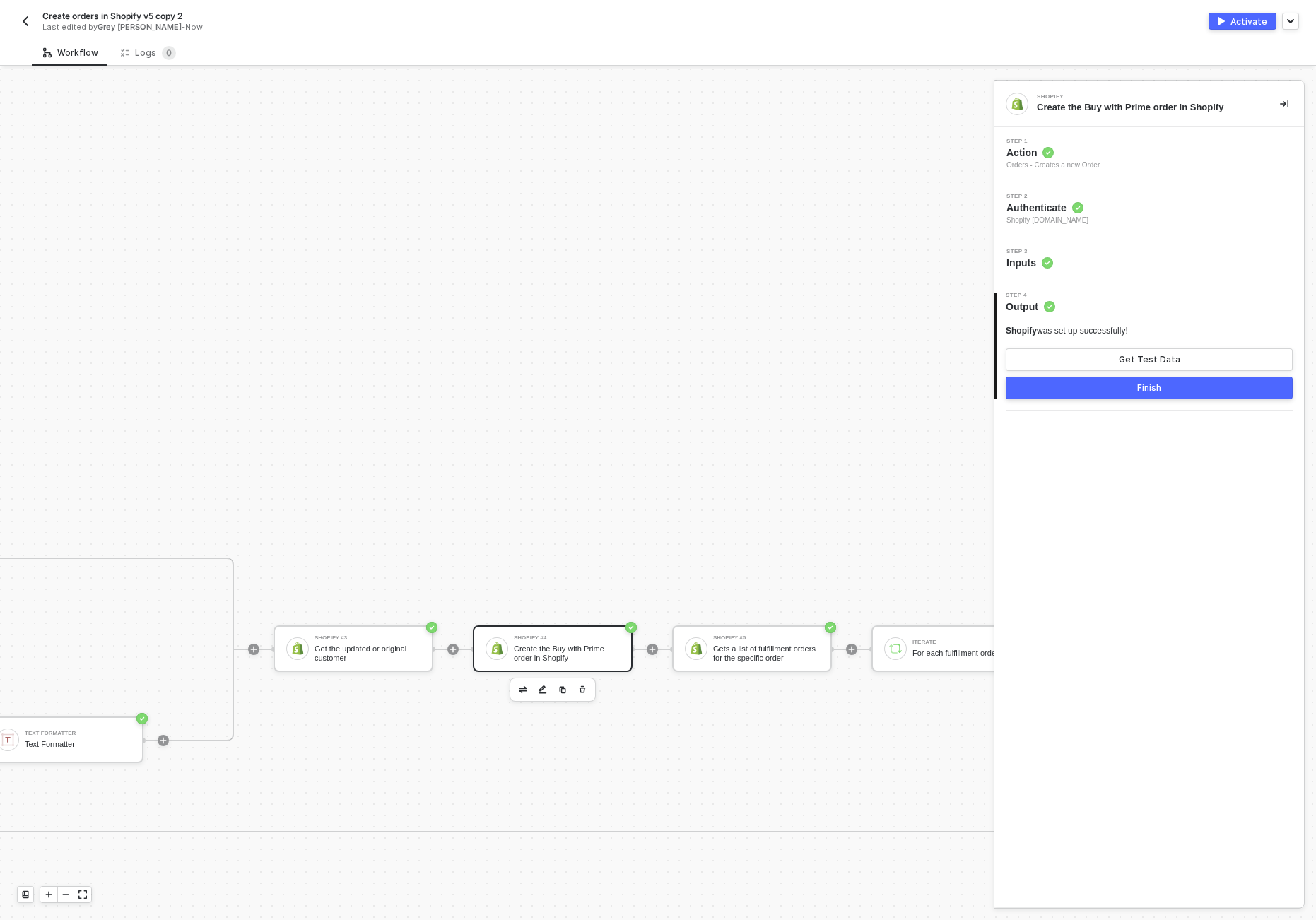
drag, startPoint x: 667, startPoint y: 285, endPoint x: 674, endPoint y: 366, distance: 81.3
click at [74, 16] on span "Create orders in Shopify v5 copy 2" at bounding box center [112, 16] width 140 height 12
drag, startPoint x: 162, startPoint y: 18, endPoint x: 311, endPoint y: 28, distance: 149.3
click at [283, 25] on input "Create orders in Shopify v5 copy 2" at bounding box center [163, 16] width 240 height 17
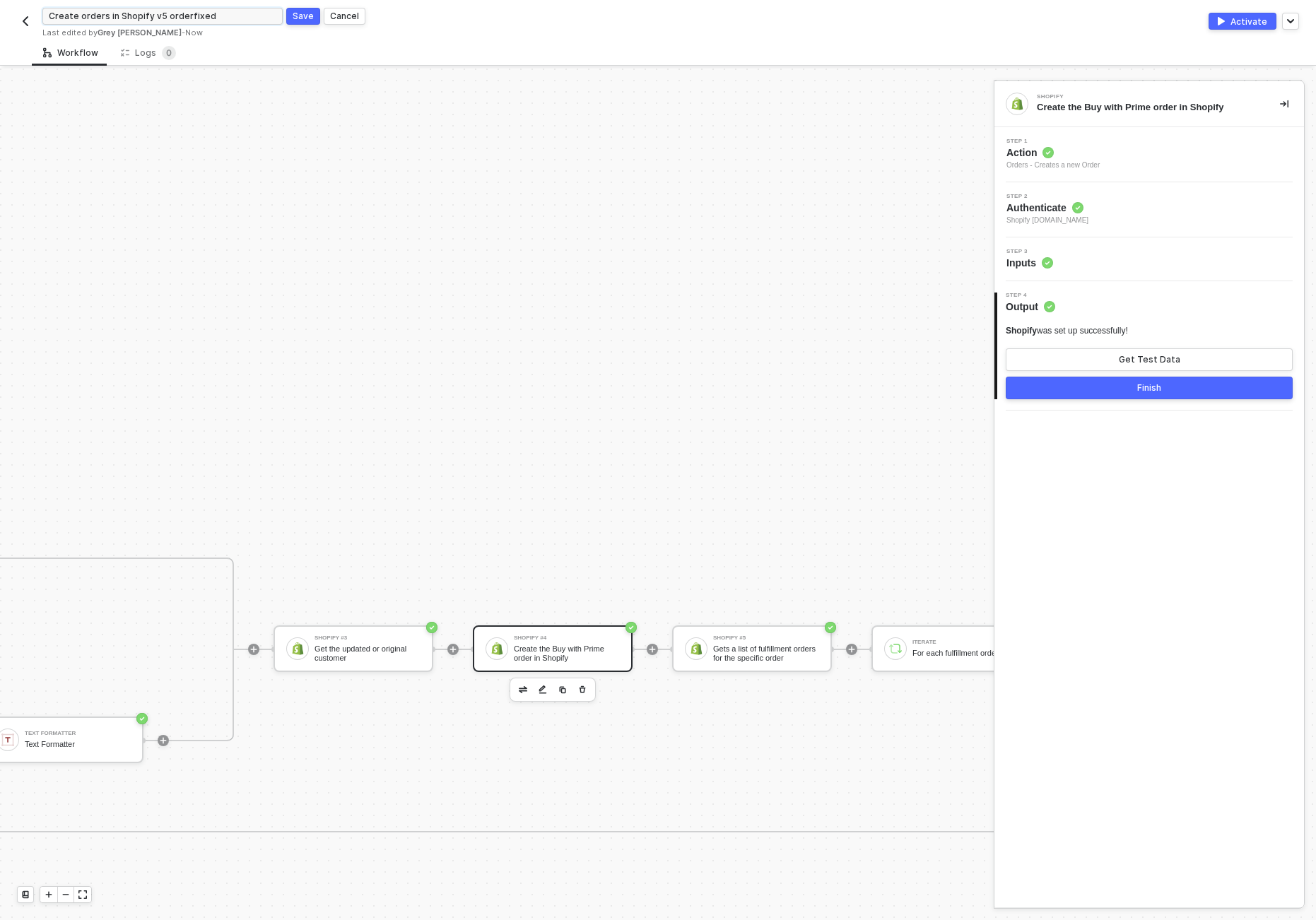
type input "Create orders in Shopify v5 orderfixed"
click at [310, 10] on div "Save" at bounding box center [303, 16] width 21 height 12
click at [25, 22] on img "button" at bounding box center [25, 21] width 11 height 11
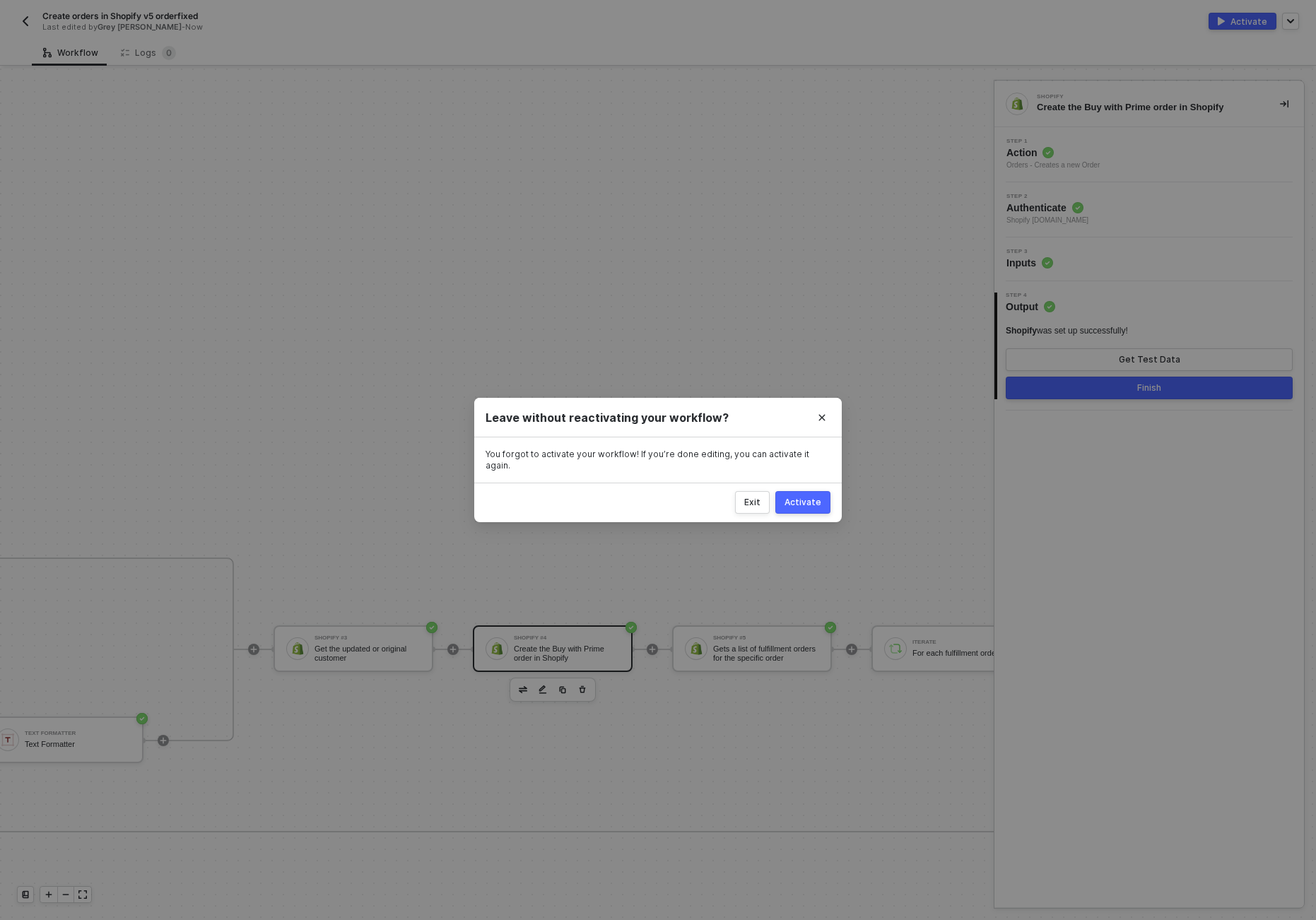
click at [808, 499] on div "Activate" at bounding box center [803, 502] width 37 height 11
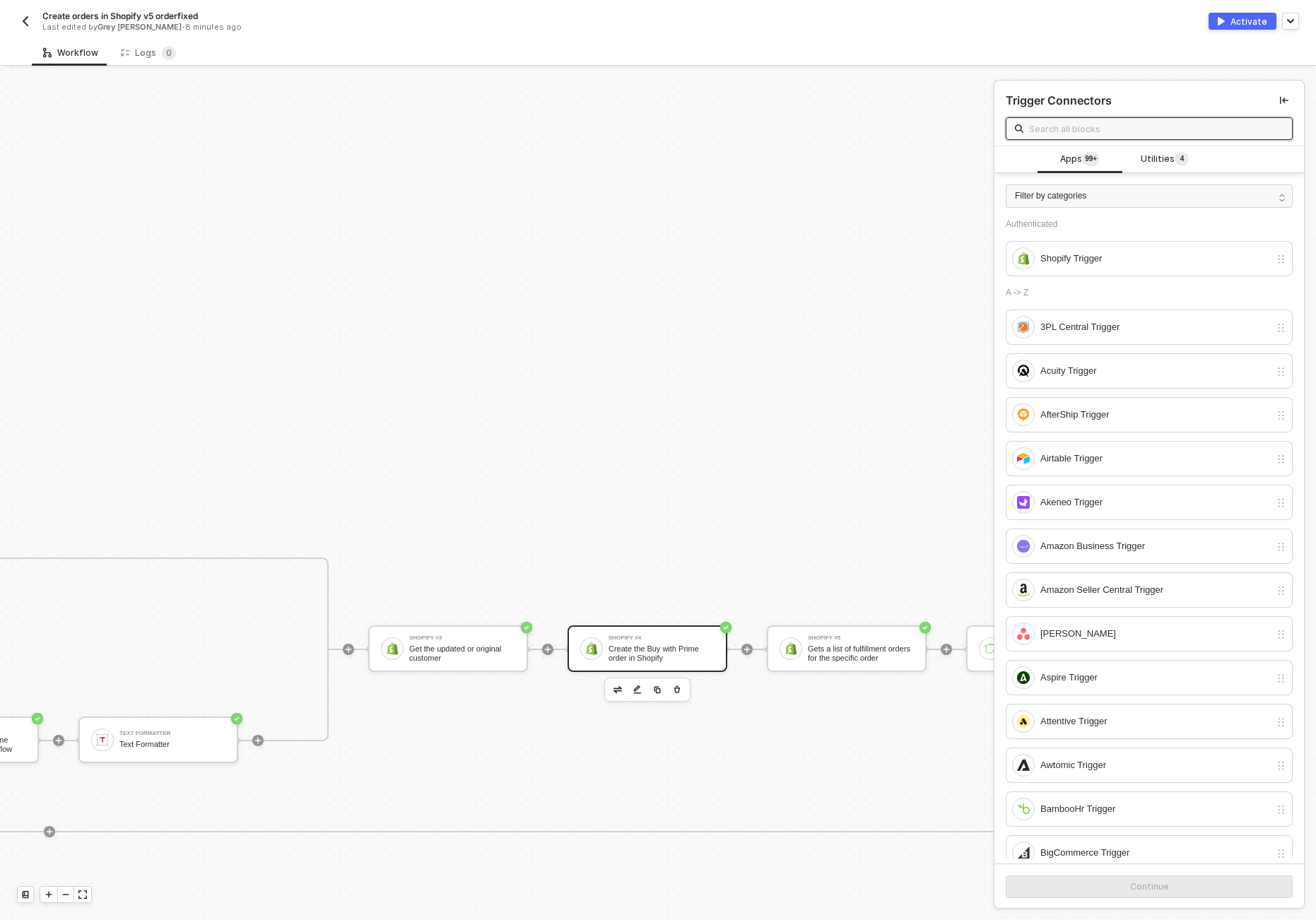
scroll to position [671, 3070]
click at [637, 652] on div "Create the Buy with Prime order in Shopify" at bounding box center [660, 653] width 106 height 18
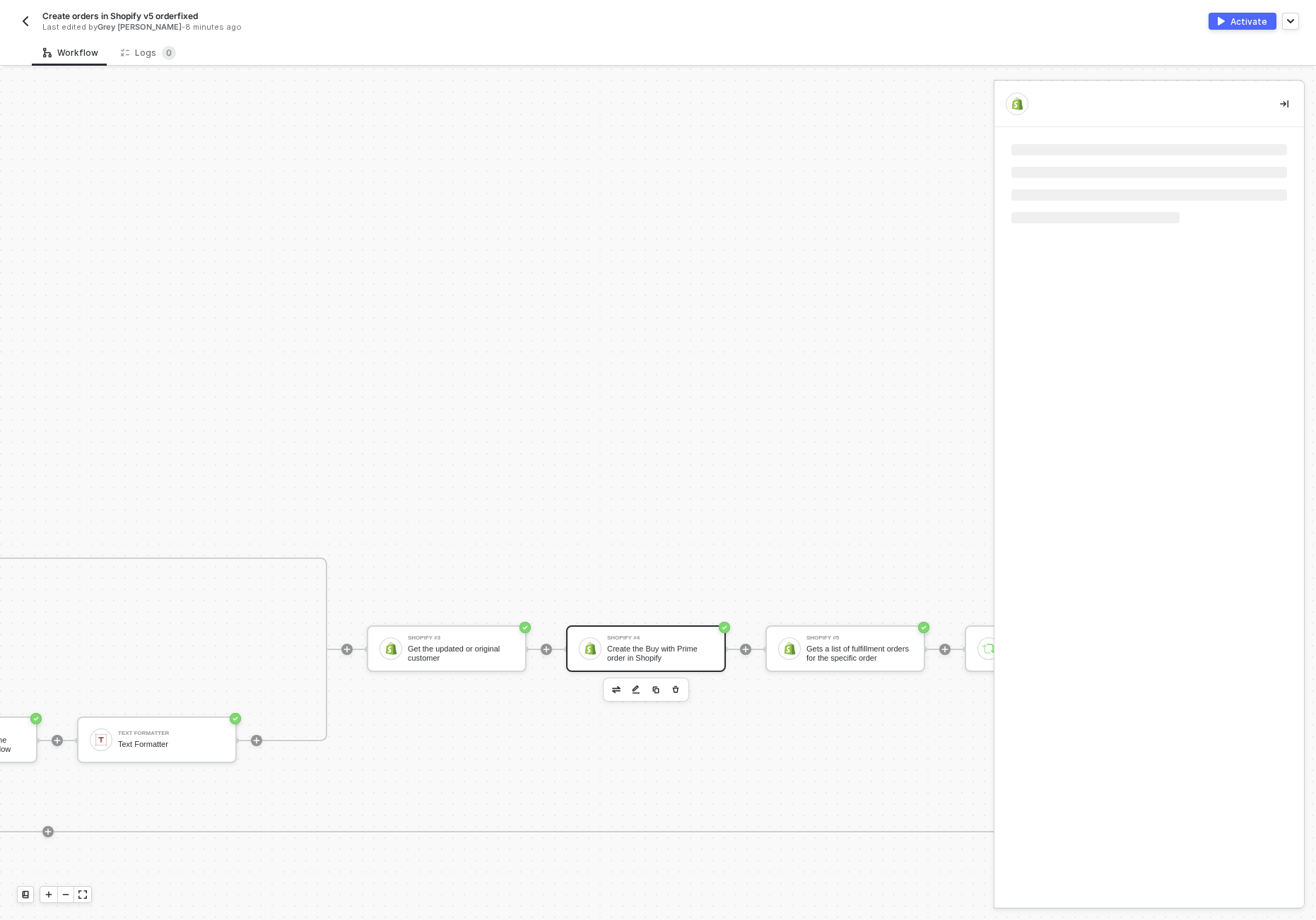
scroll to position [671, 3066]
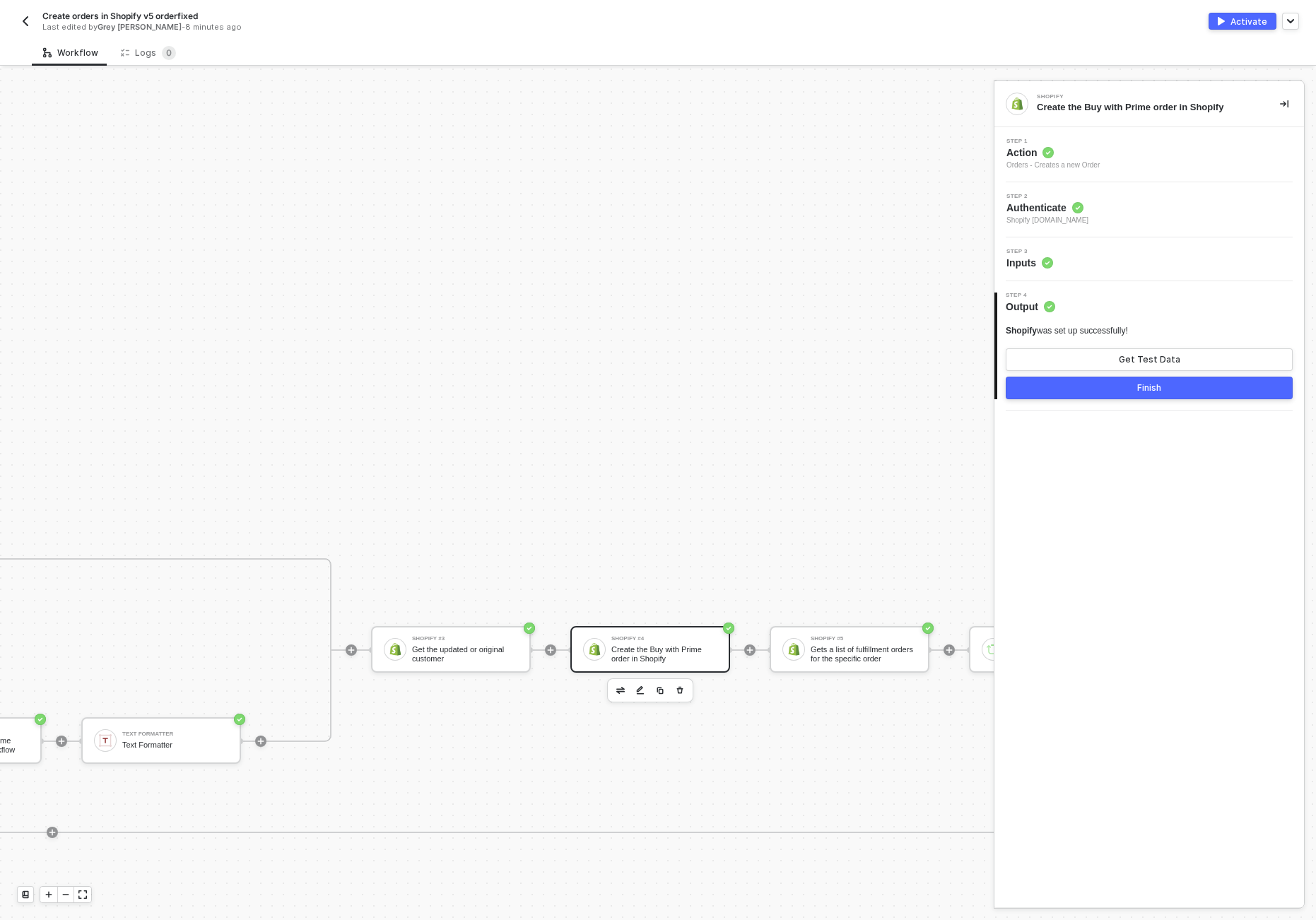
click at [1030, 263] on span "Inputs" at bounding box center [1030, 263] width 46 height 14
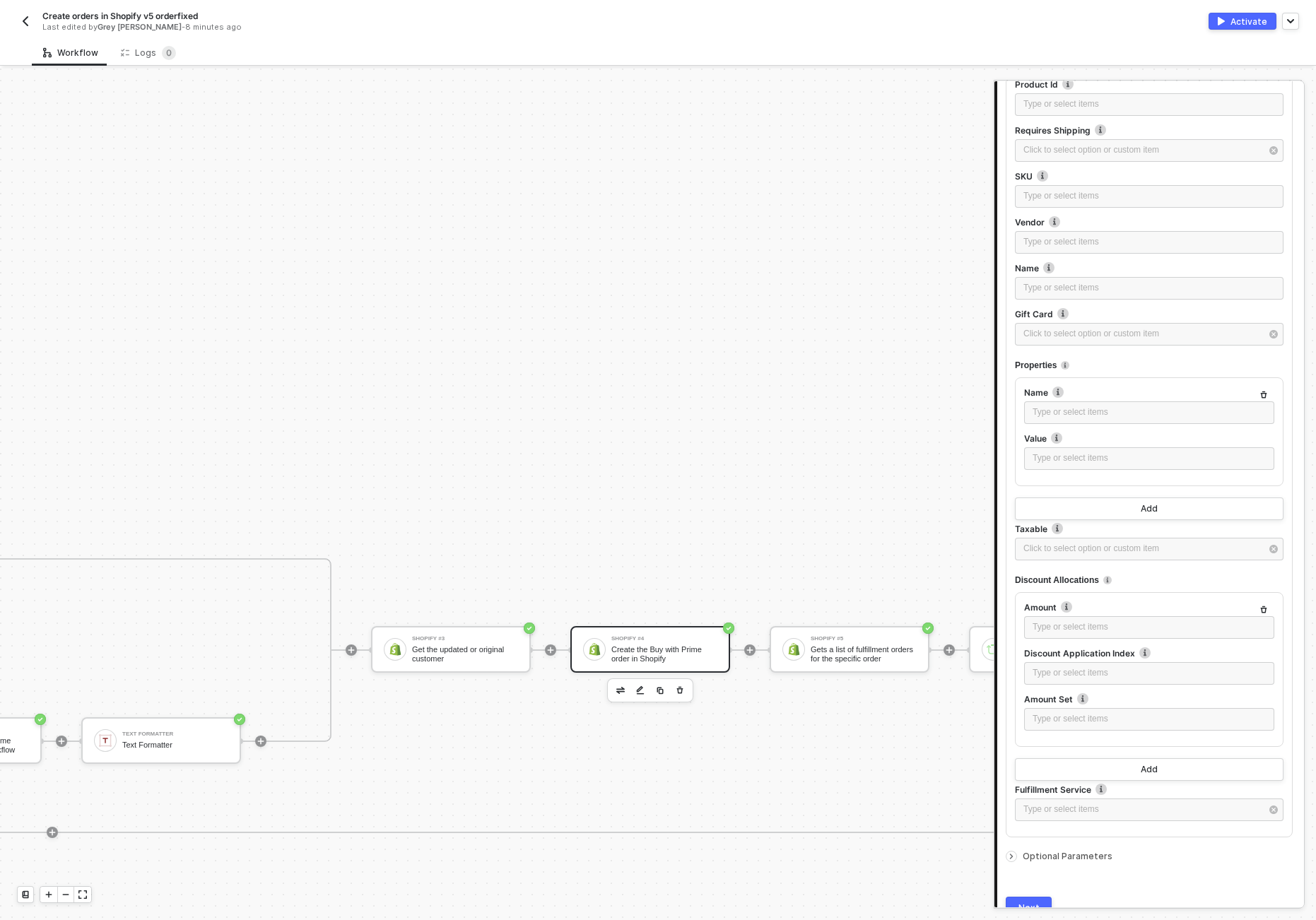
scroll to position [1515, 0]
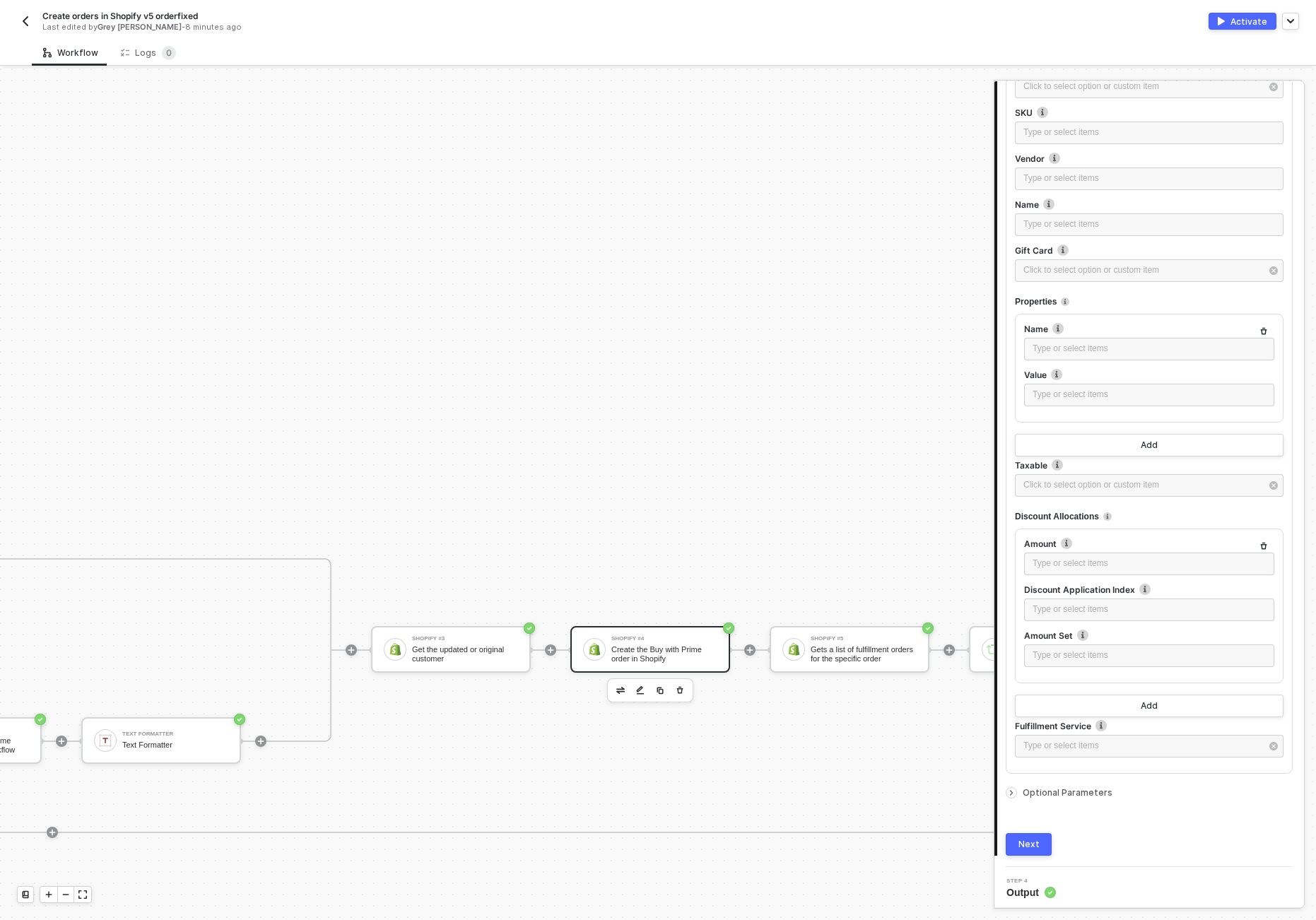
click at [1015, 786] on div at bounding box center [1014, 793] width 17 height 16
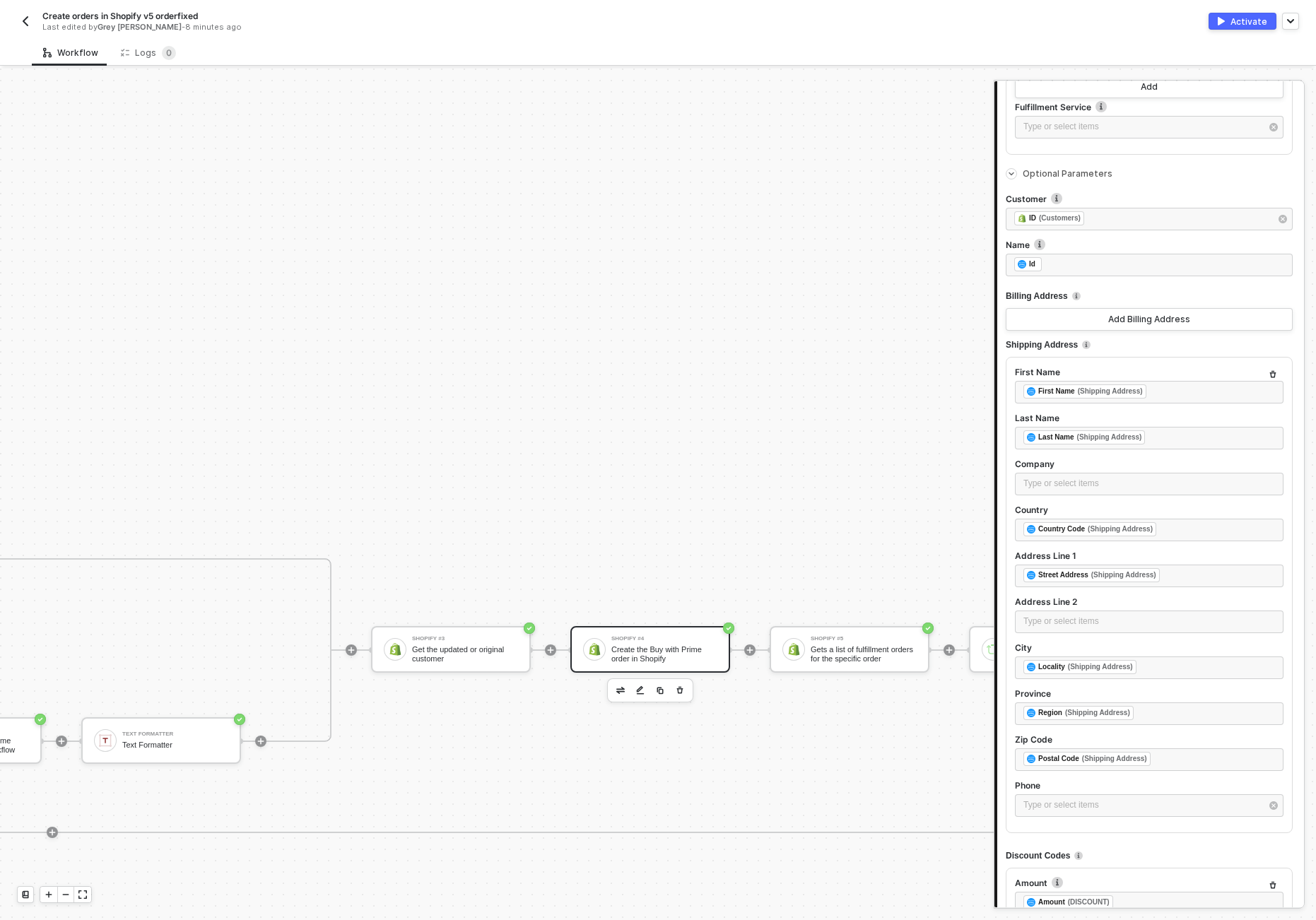
scroll to position [2133, 0]
click at [1235, 17] on div "Activate" at bounding box center [1249, 22] width 37 height 12
click at [650, 31] on div "No plan found" at bounding box center [658, 24] width 103 height 25
click at [30, 25] on img "button" at bounding box center [25, 21] width 11 height 11
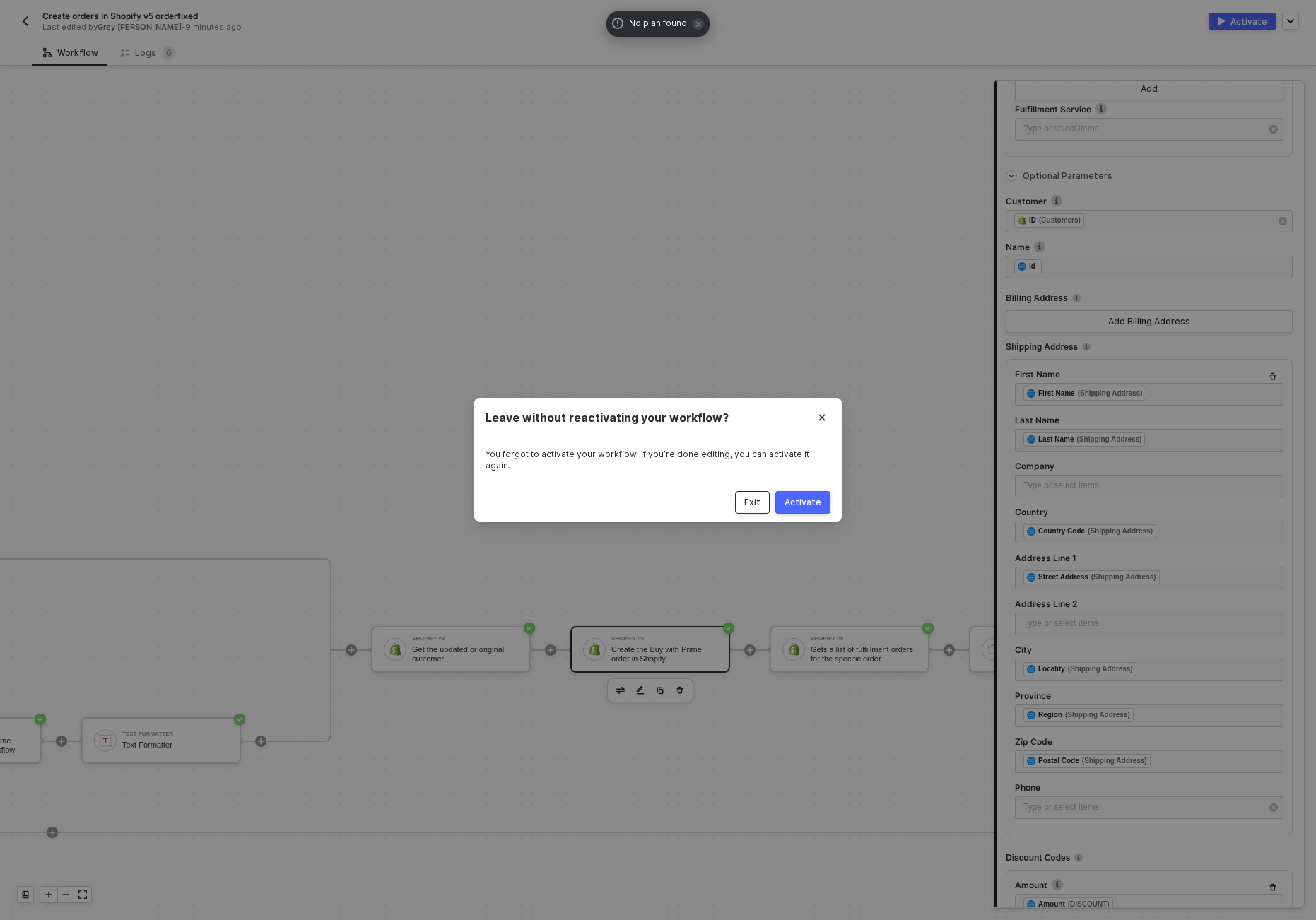
click at [745, 496] on button "Exit" at bounding box center [752, 503] width 34 height 22
